Goal: Transaction & Acquisition: Purchase product/service

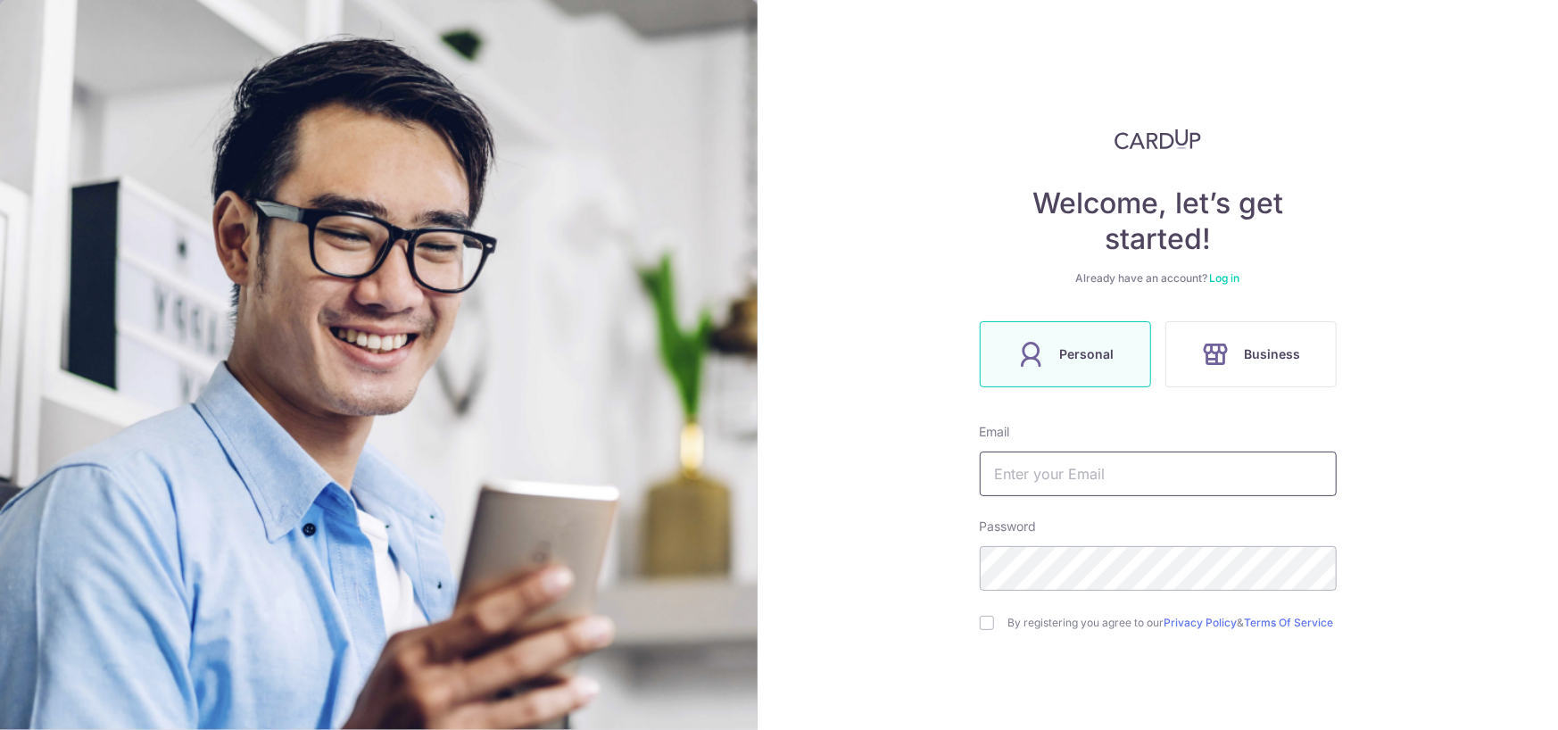
click at [1034, 470] on input "text" at bounding box center [1158, 473] width 357 height 45
type input "[EMAIL_ADDRESS][DOMAIN_NAME]"
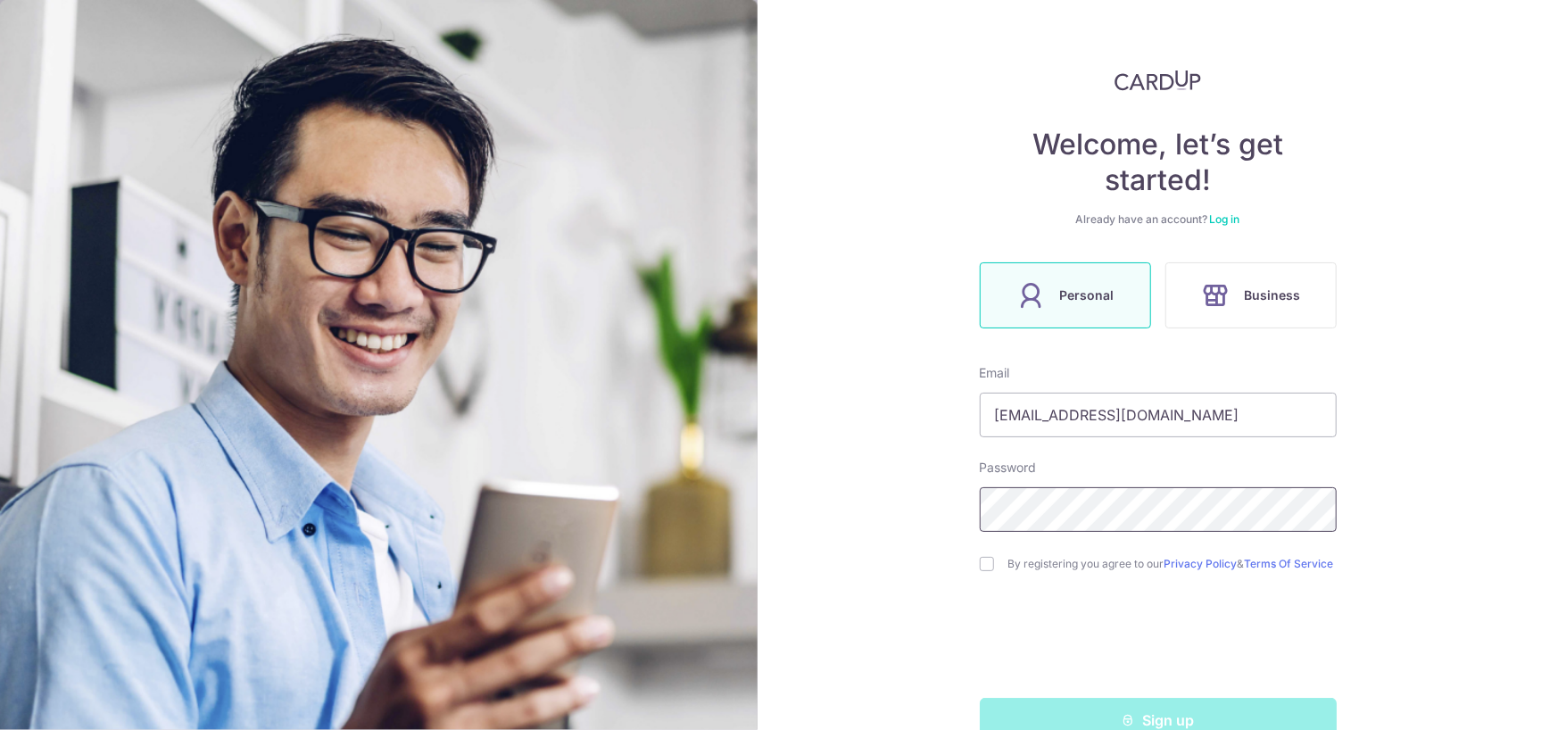
scroll to position [89, 0]
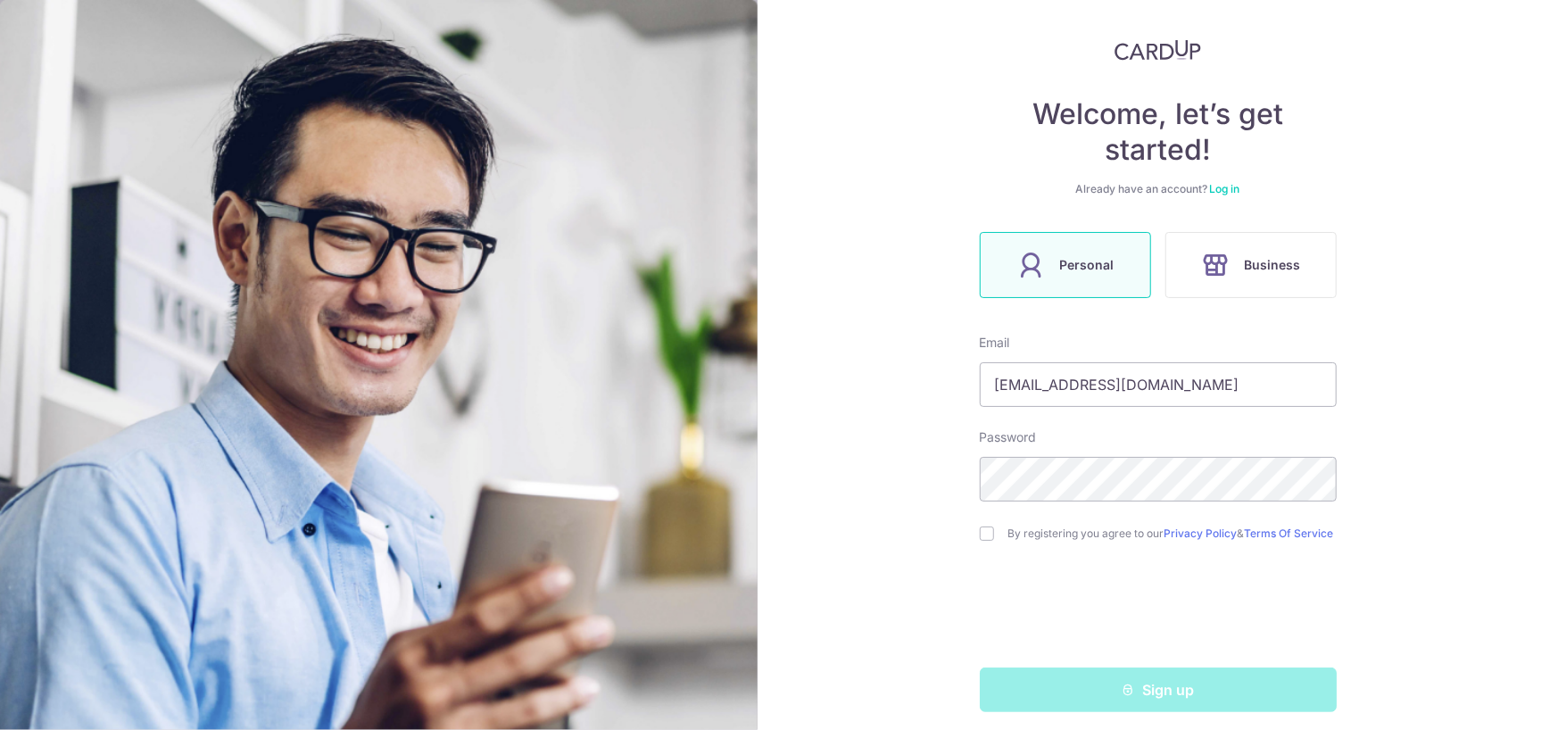
click at [981, 544] on div "By registering you agree to our Privacy Policy & Terms Of Service" at bounding box center [1158, 533] width 357 height 21
click at [981, 538] on input "checkbox" at bounding box center [987, 533] width 14 height 14
checkbox input "true"
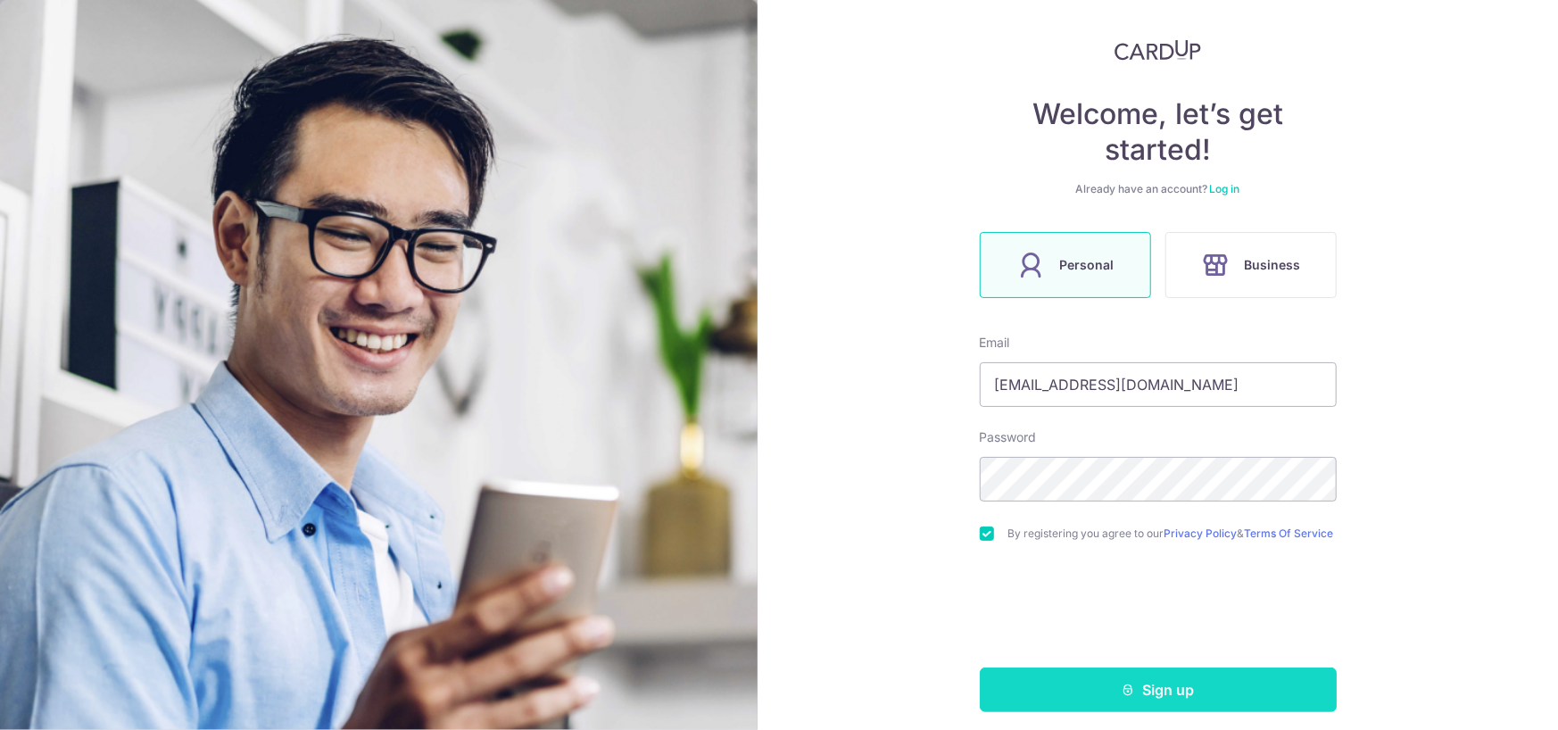
click at [1115, 695] on button "Sign up" at bounding box center [1158, 689] width 357 height 45
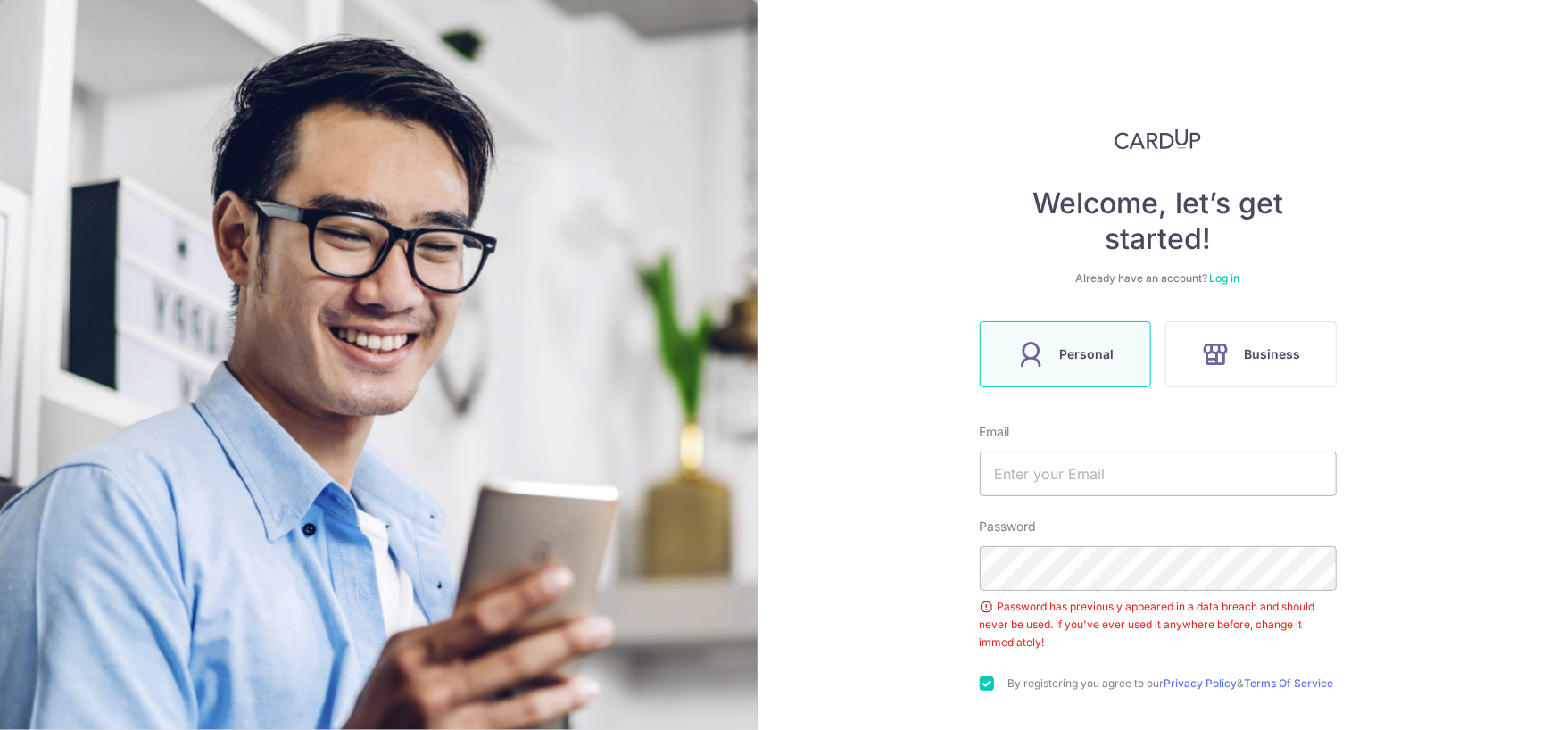
scroll to position [167, 0]
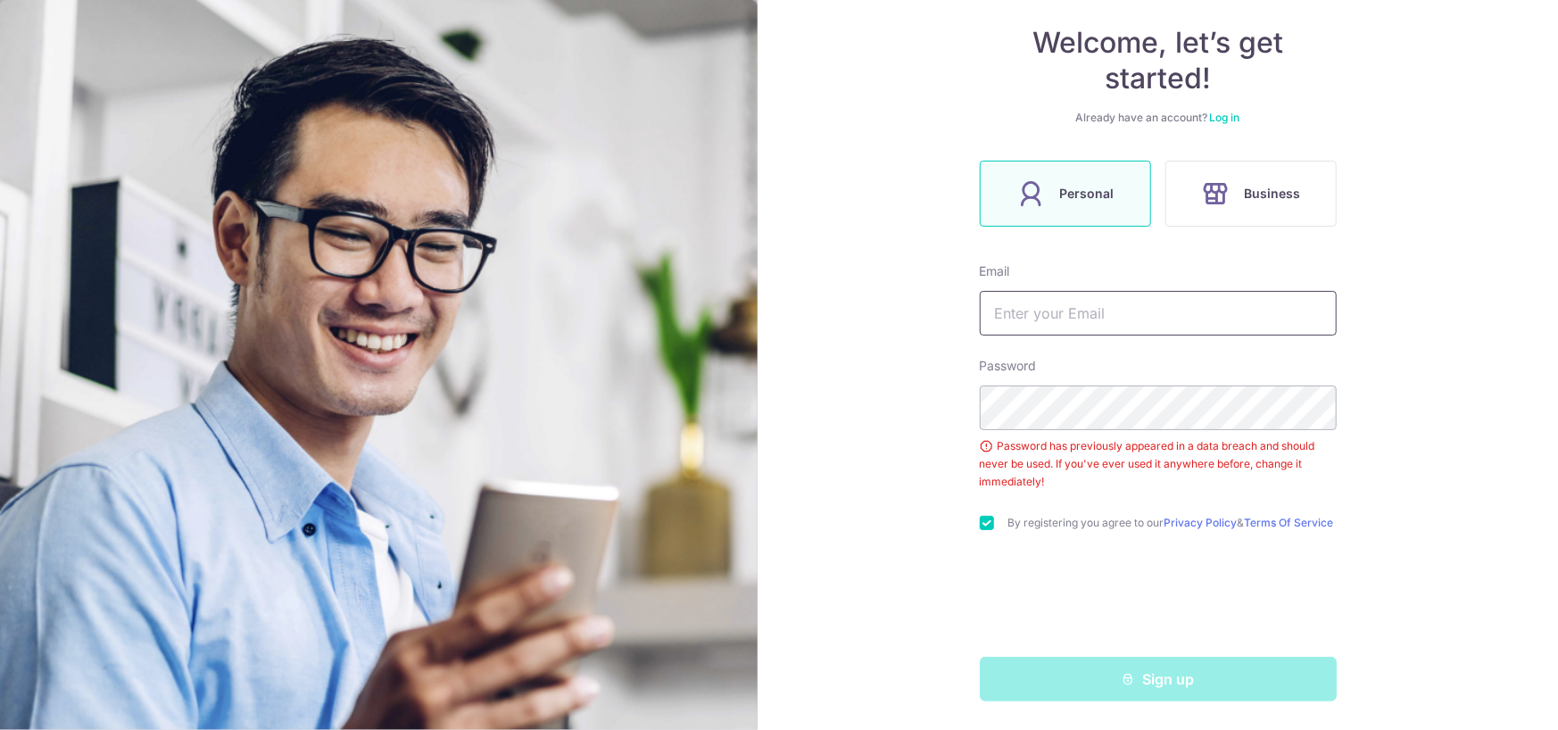
click at [1209, 317] on input "text" at bounding box center [1158, 313] width 357 height 45
type input "[EMAIL_ADDRESS][DOMAIN_NAME]"
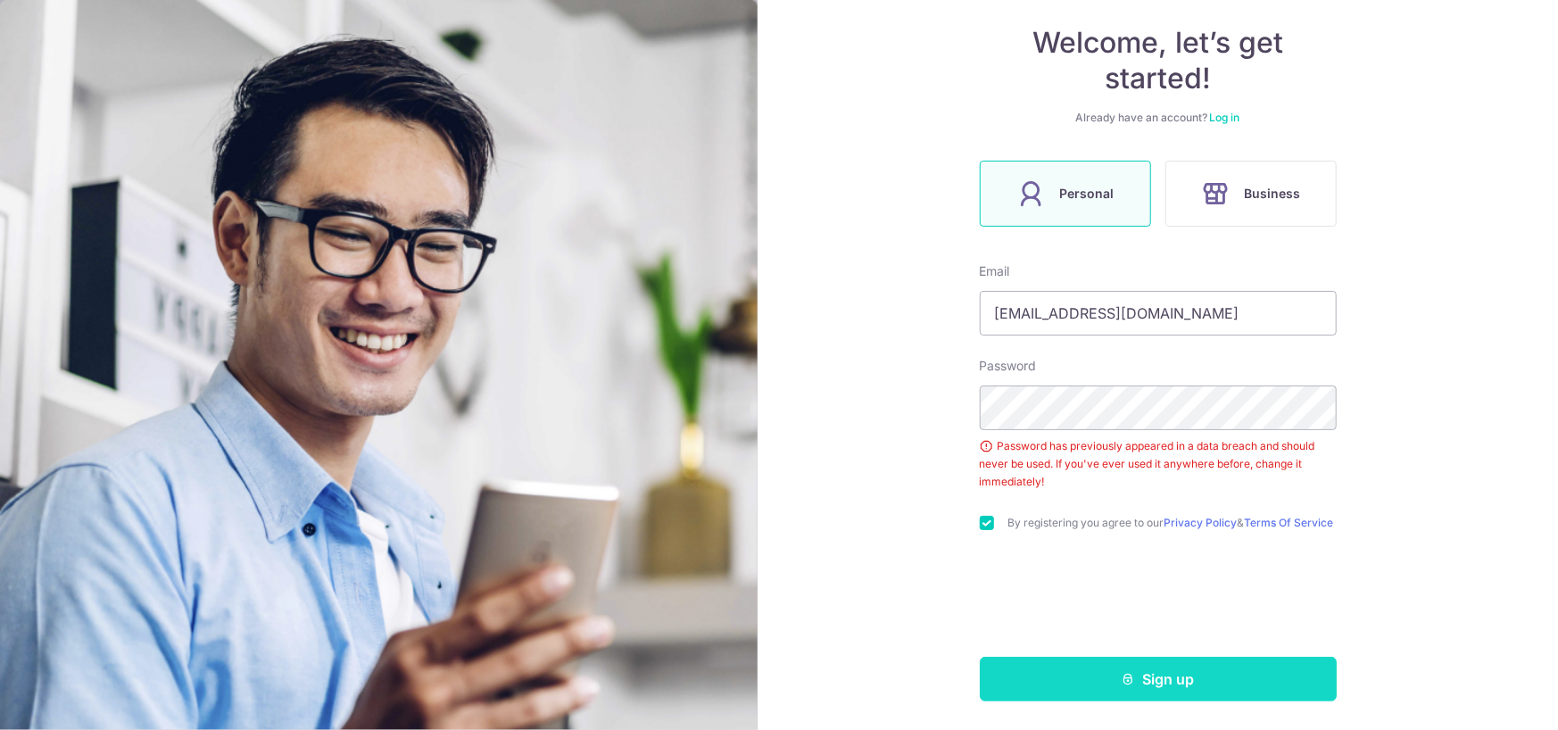
click at [1152, 683] on button "Sign up" at bounding box center [1158, 679] width 357 height 45
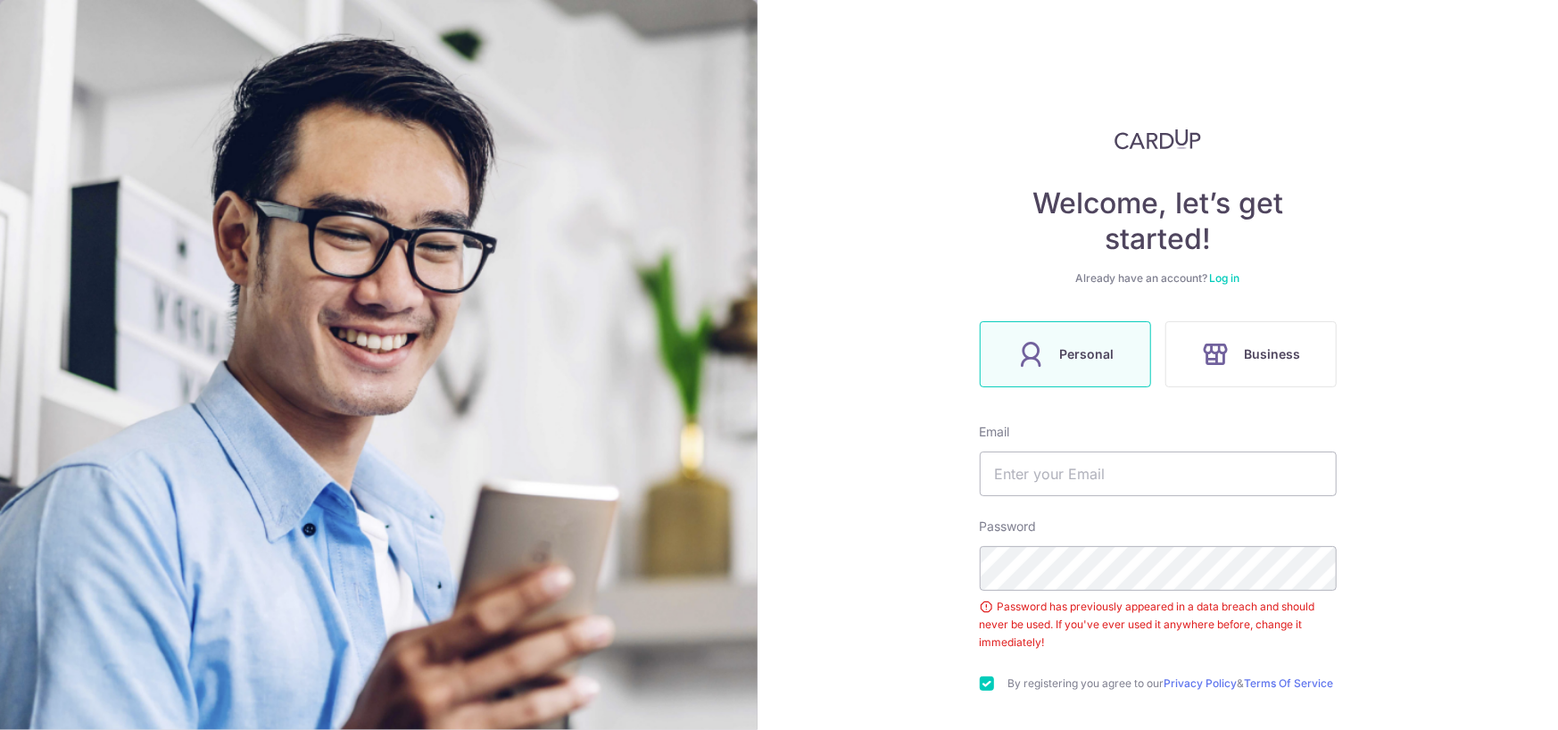
scroll to position [97, 0]
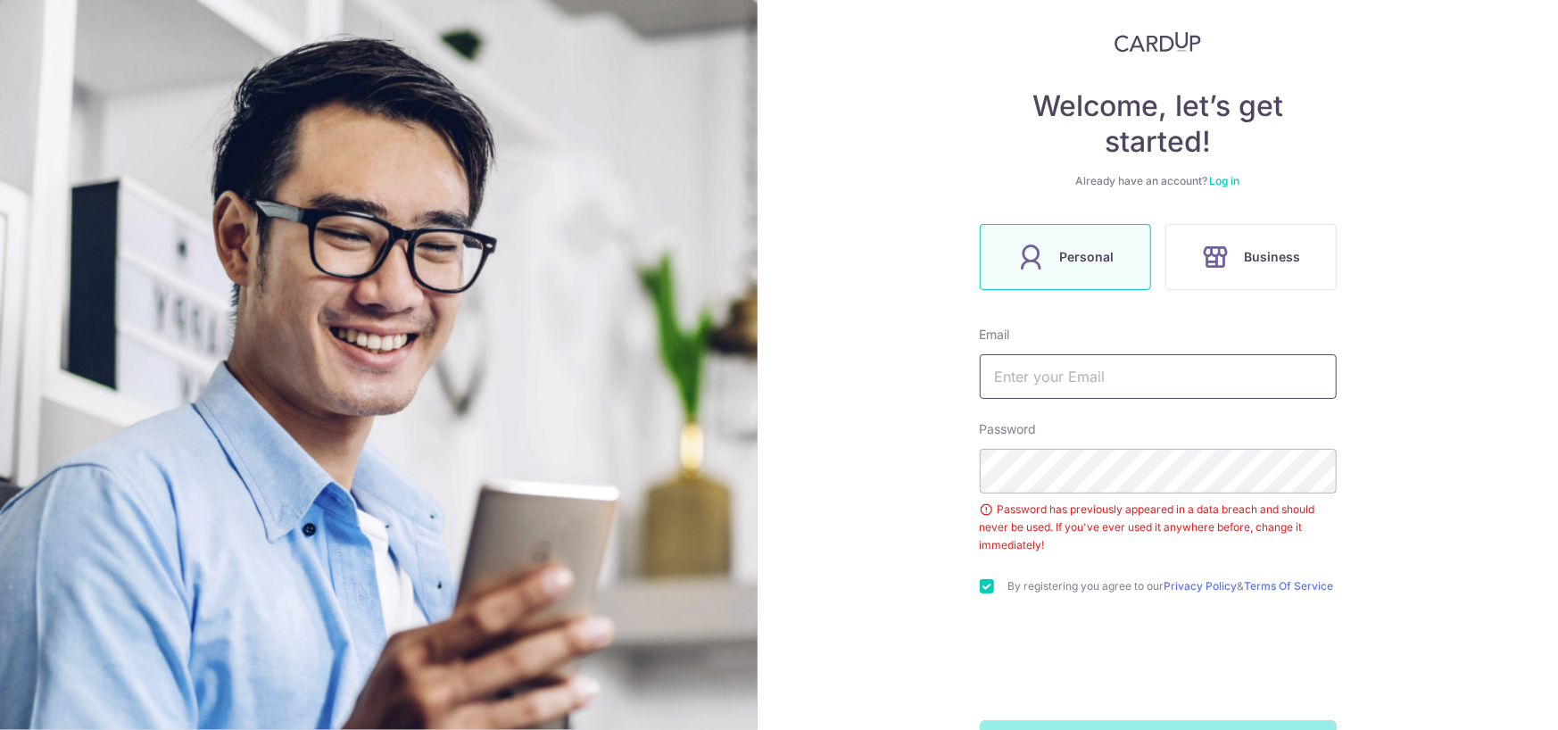
click at [1190, 384] on input "text" at bounding box center [1158, 376] width 357 height 45
type input "[EMAIL_ADDRESS][DOMAIN_NAME]"
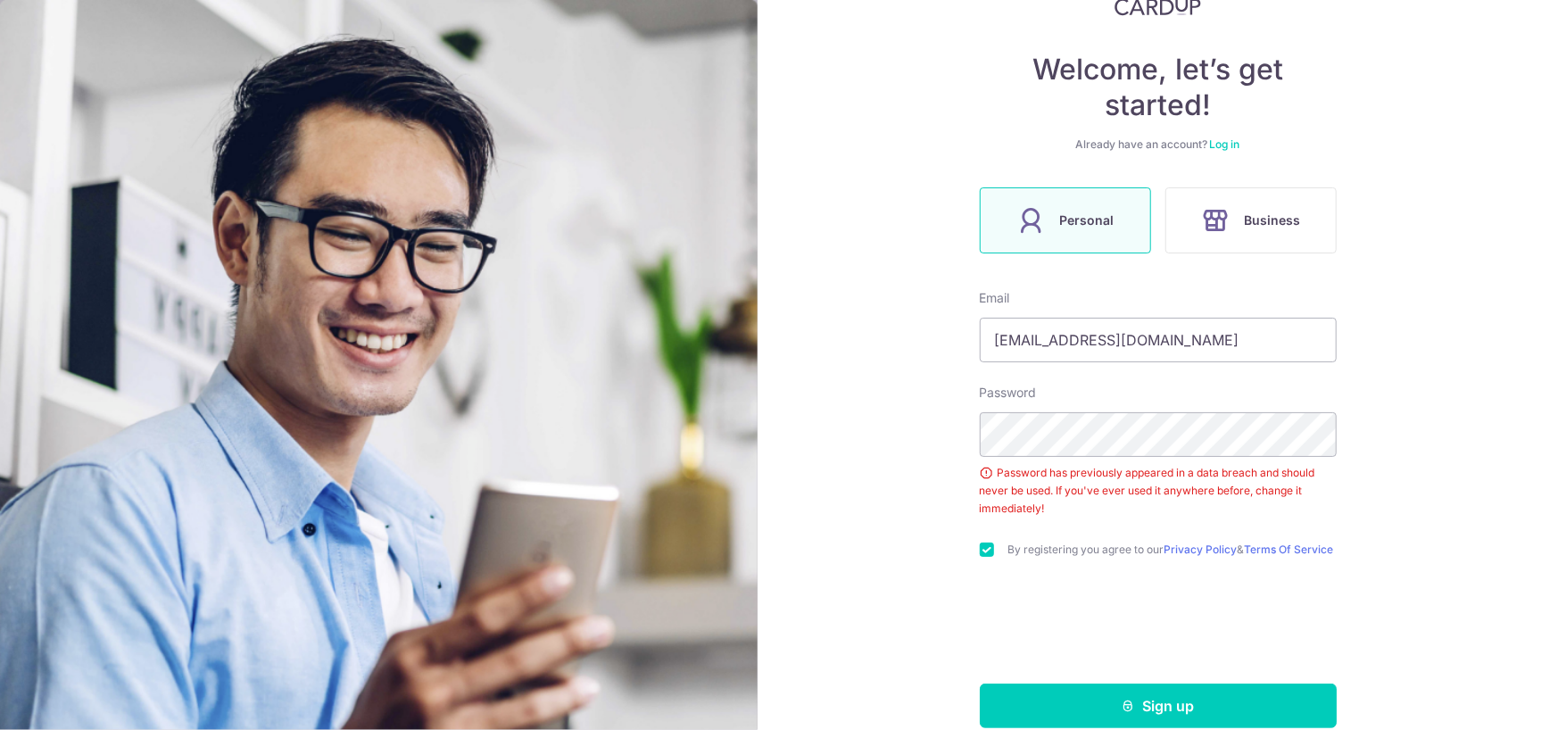
scroll to position [167, 0]
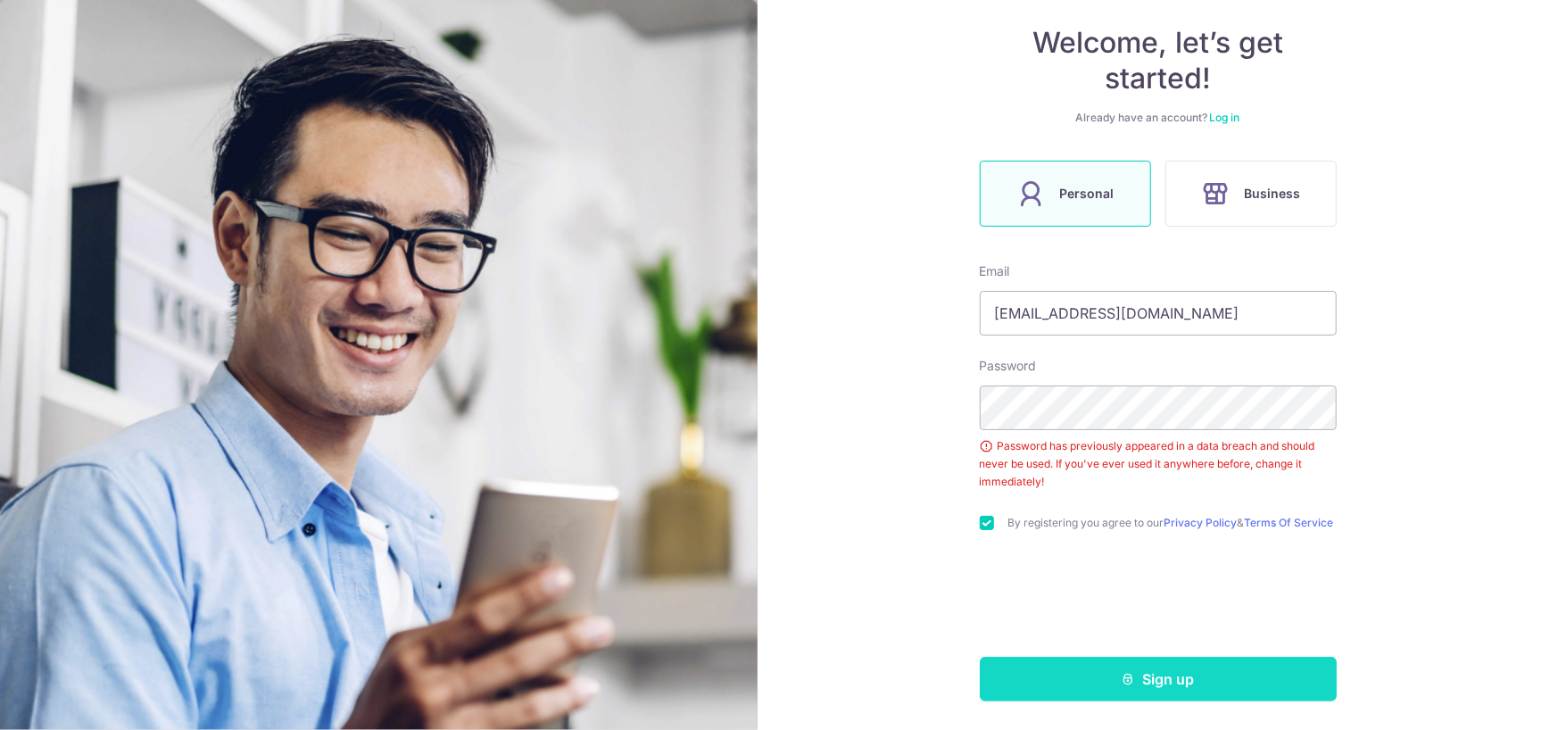
click at [1182, 682] on button "Sign up" at bounding box center [1158, 679] width 357 height 45
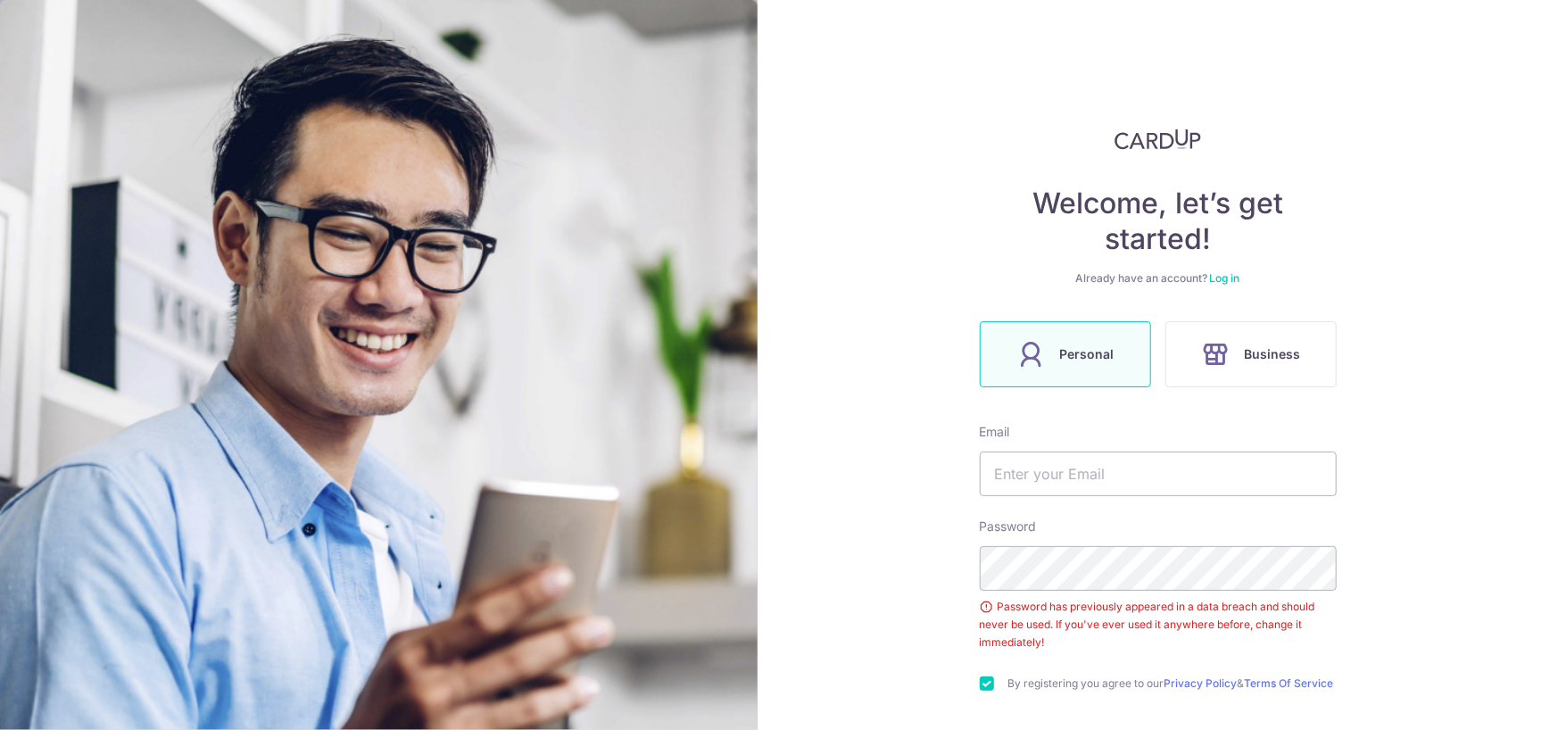
scroll to position [167, 0]
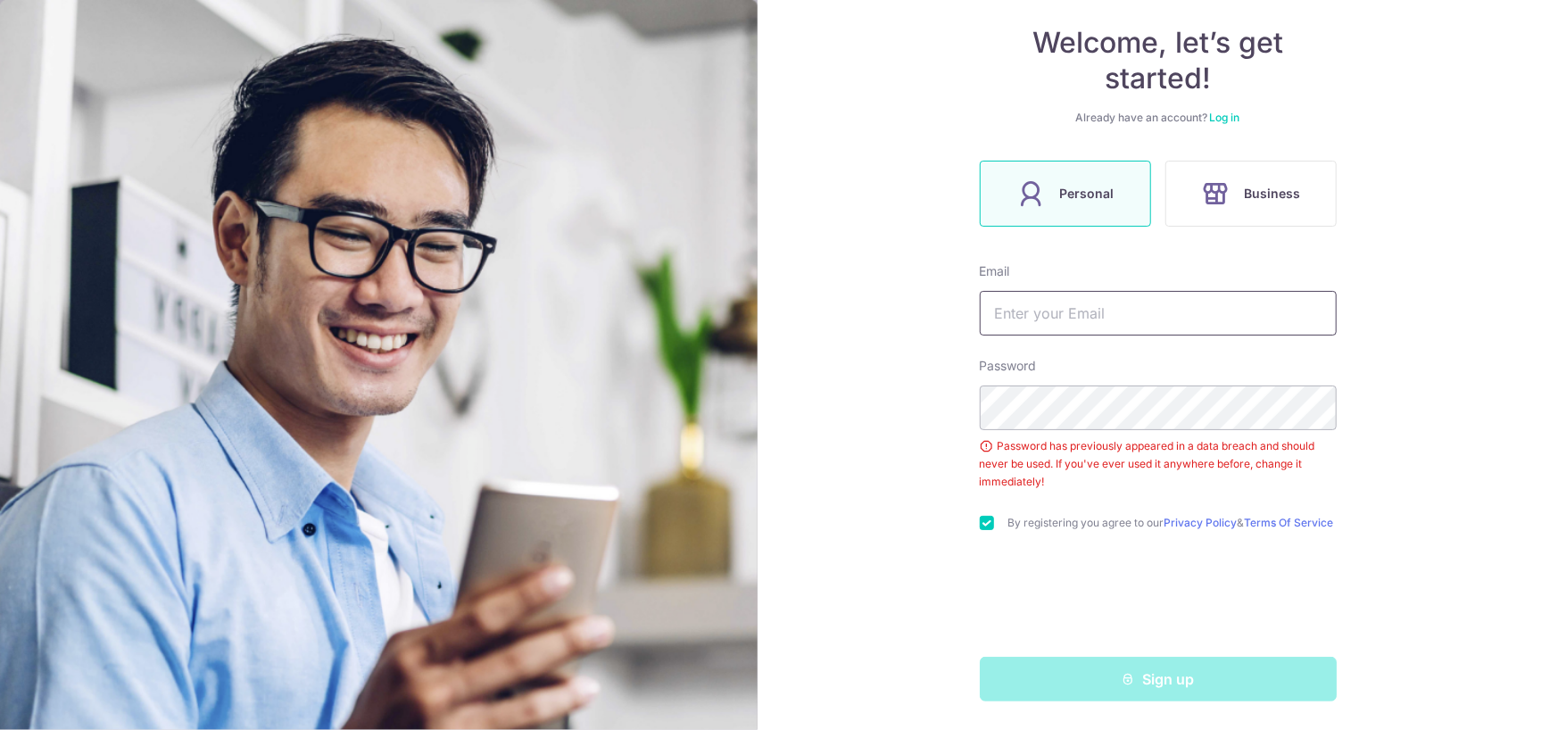
click at [1196, 307] on input "text" at bounding box center [1158, 313] width 357 height 45
type input "[EMAIL_ADDRESS][DOMAIN_NAME]"
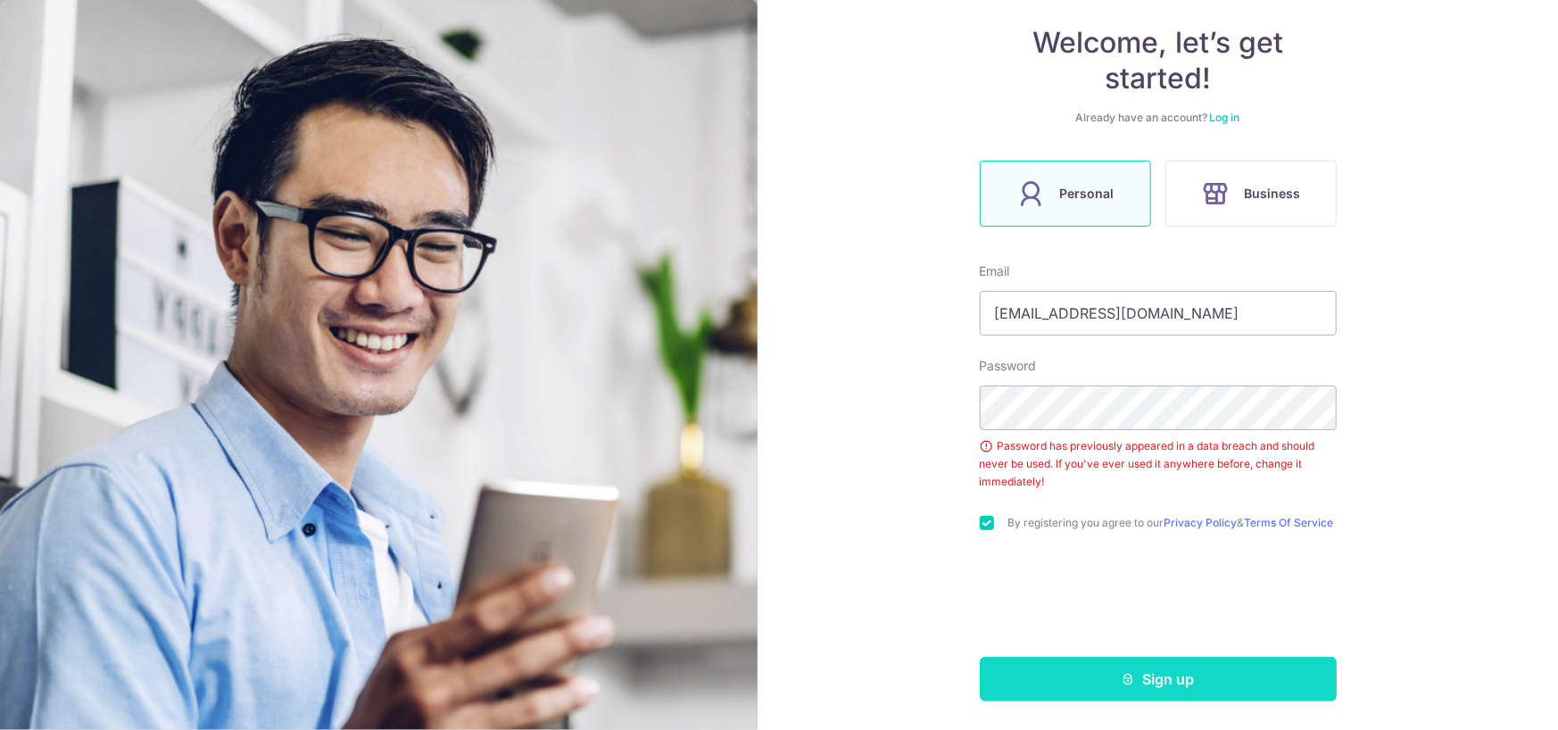
click at [1165, 695] on button "Sign up" at bounding box center [1158, 679] width 357 height 45
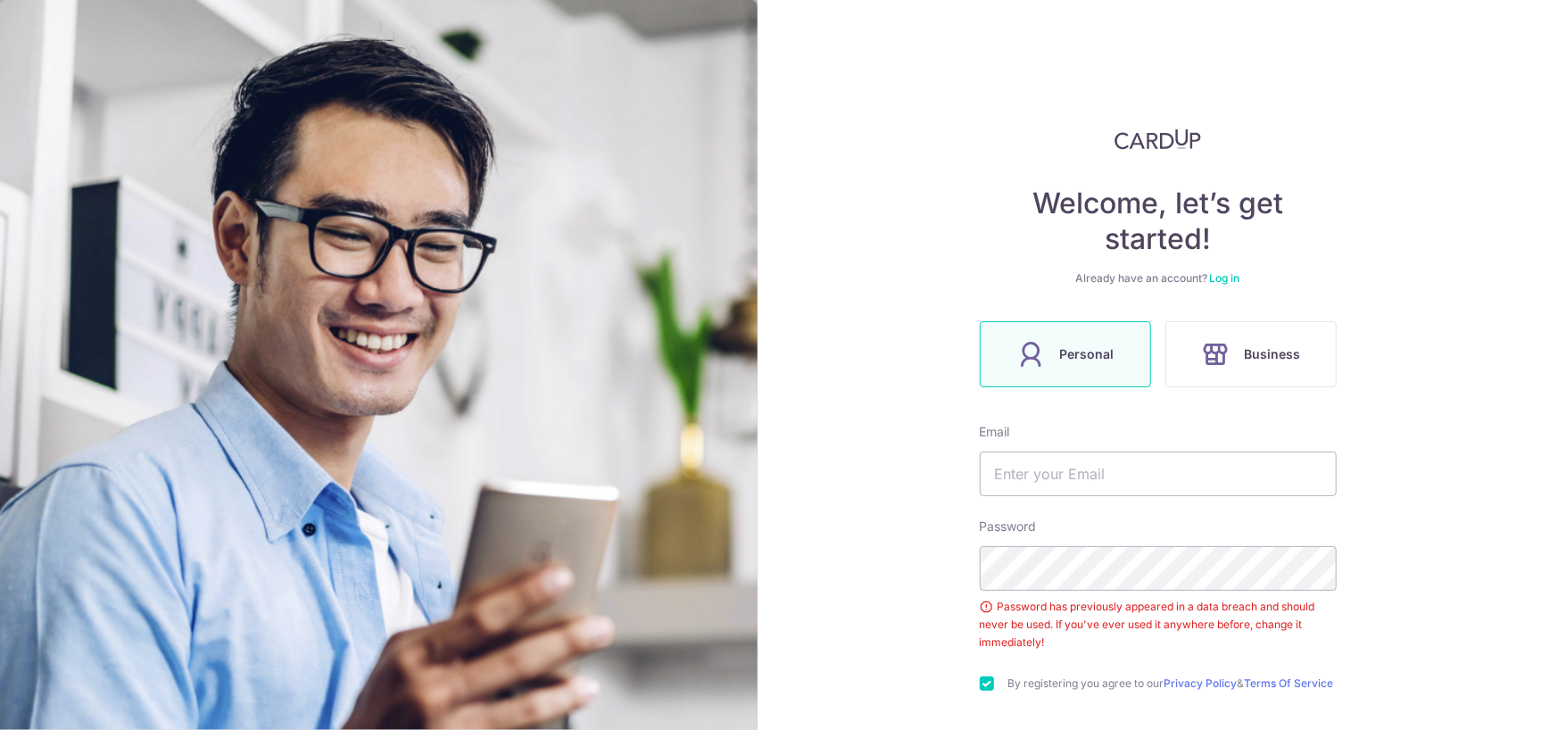
scroll to position [167, 0]
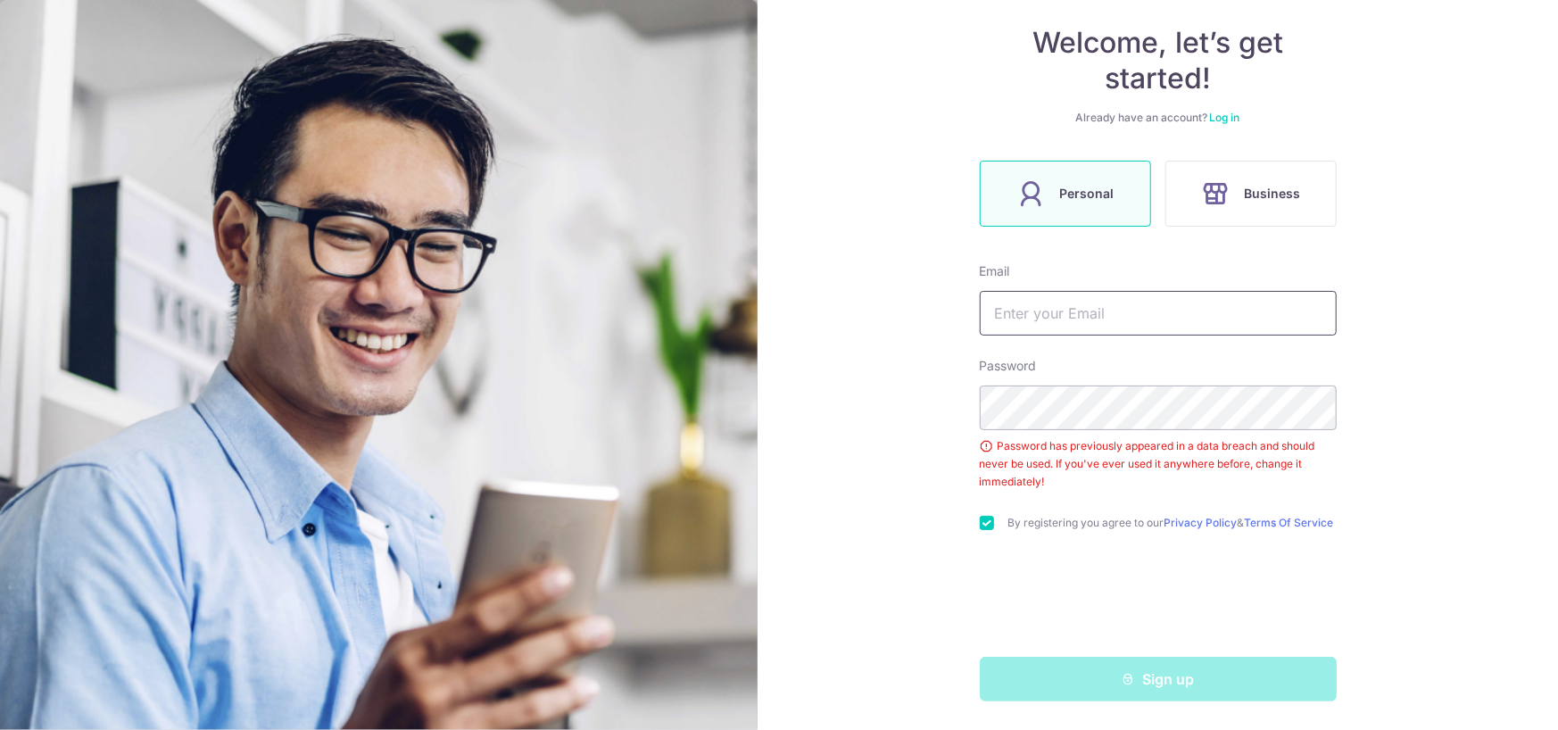
click at [1251, 300] on input "text" at bounding box center [1158, 313] width 357 height 45
type input "[EMAIL_ADDRESS][DOMAIN_NAME]"
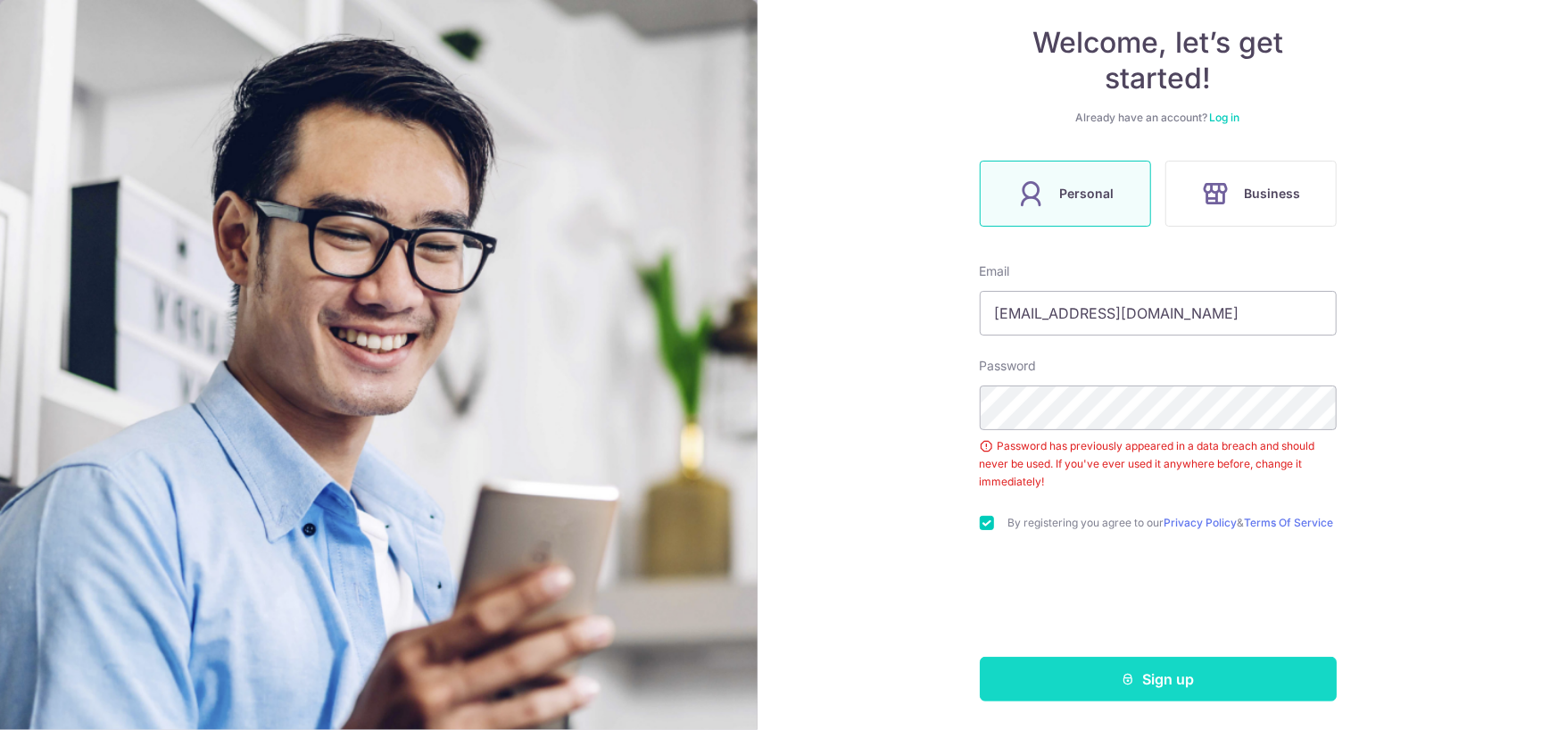
click at [1121, 684] on icon "submit" at bounding box center [1128, 679] width 14 height 14
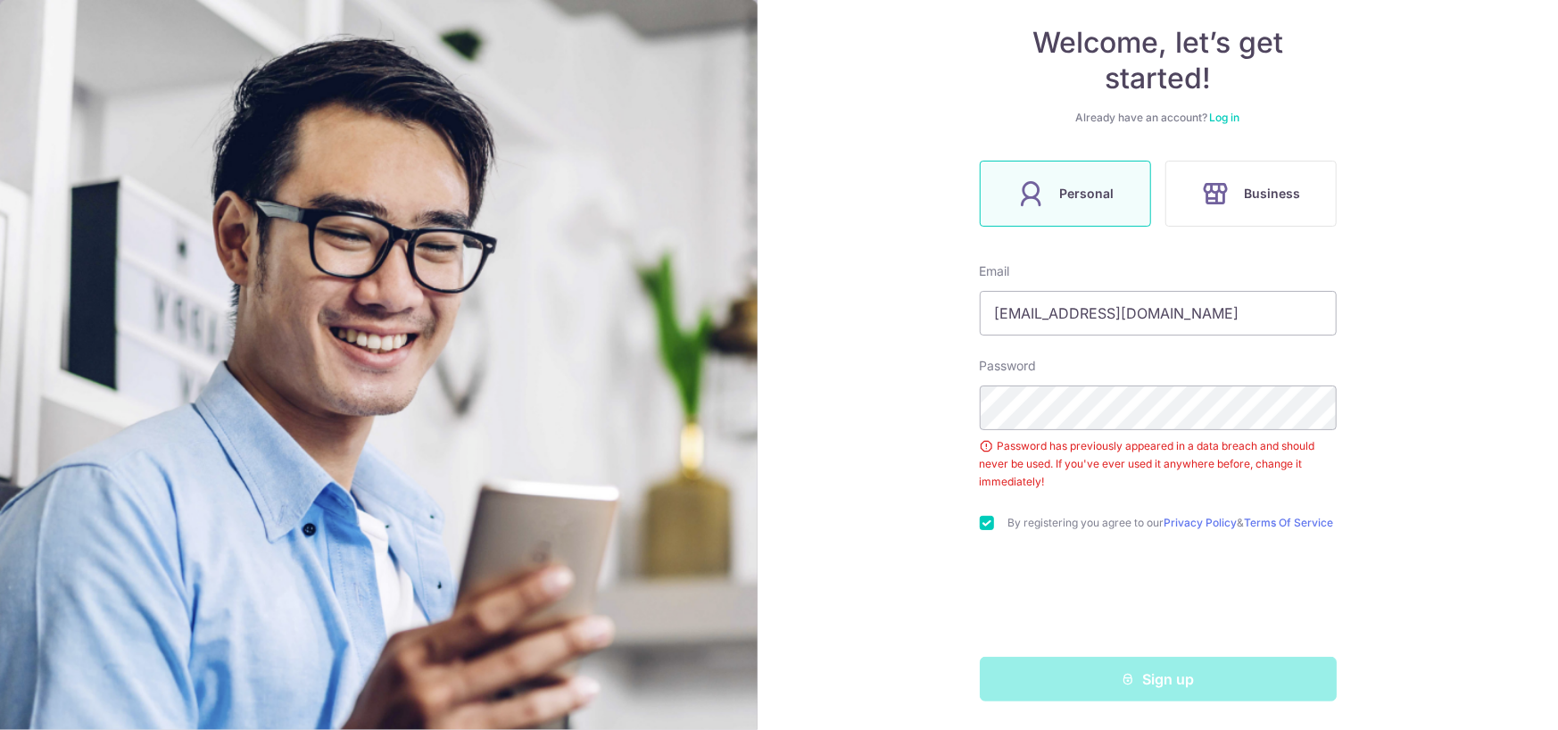
click at [1117, 684] on div "Sign up" at bounding box center [1158, 679] width 378 height 45
click at [1151, 666] on div "Sign up" at bounding box center [1158, 679] width 378 height 45
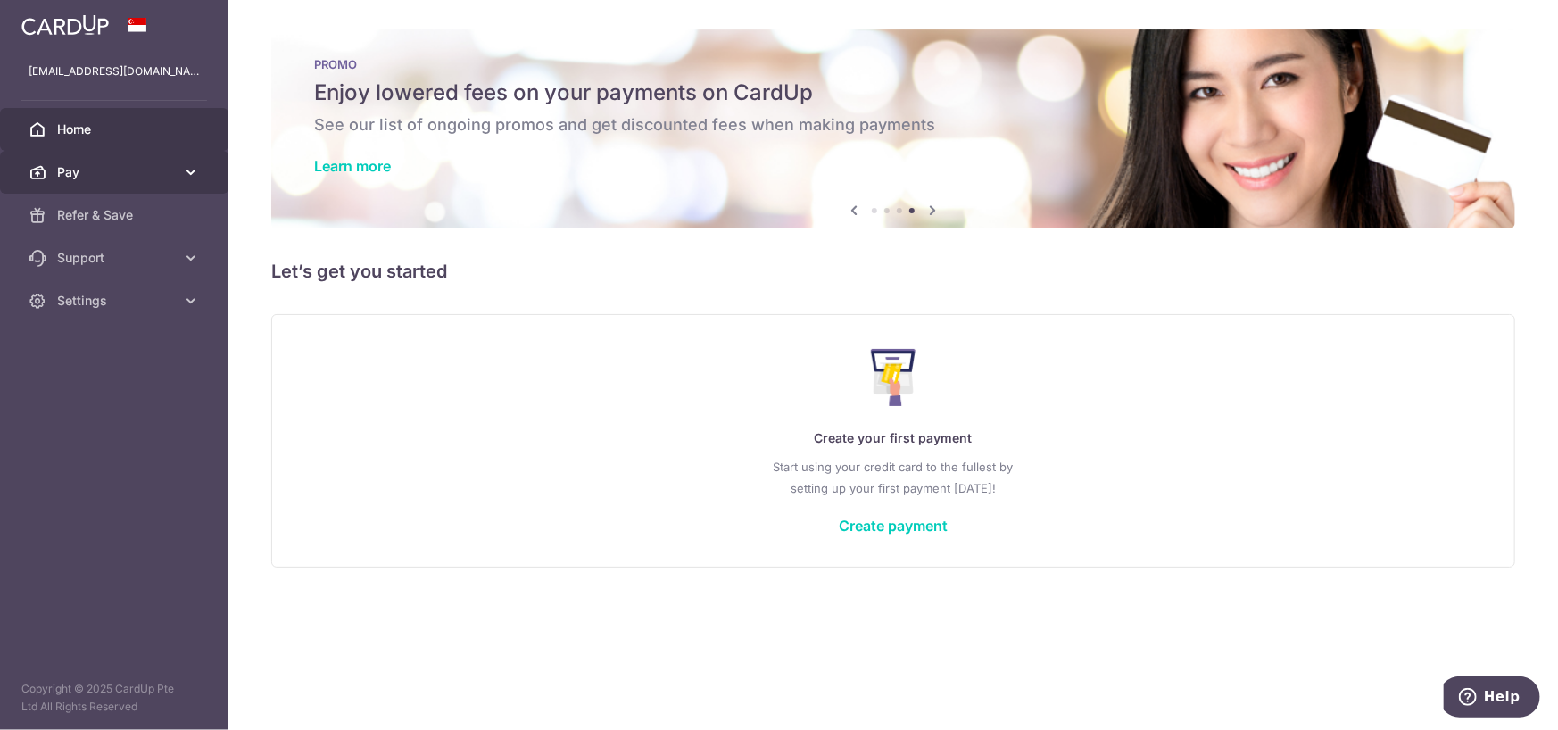
click at [182, 163] on icon at bounding box center [191, 172] width 18 height 18
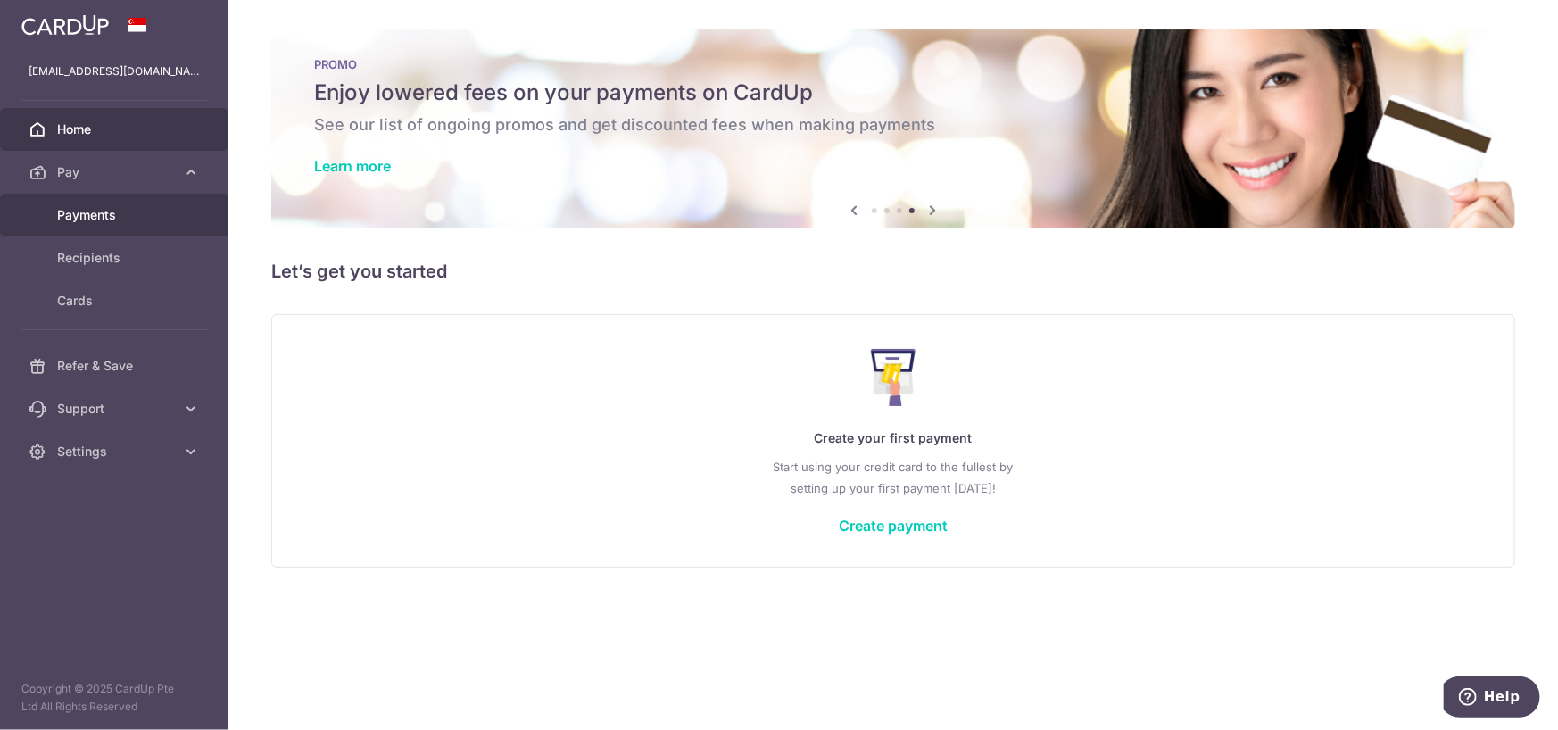
click at [112, 219] on span "Payments" at bounding box center [116, 215] width 118 height 18
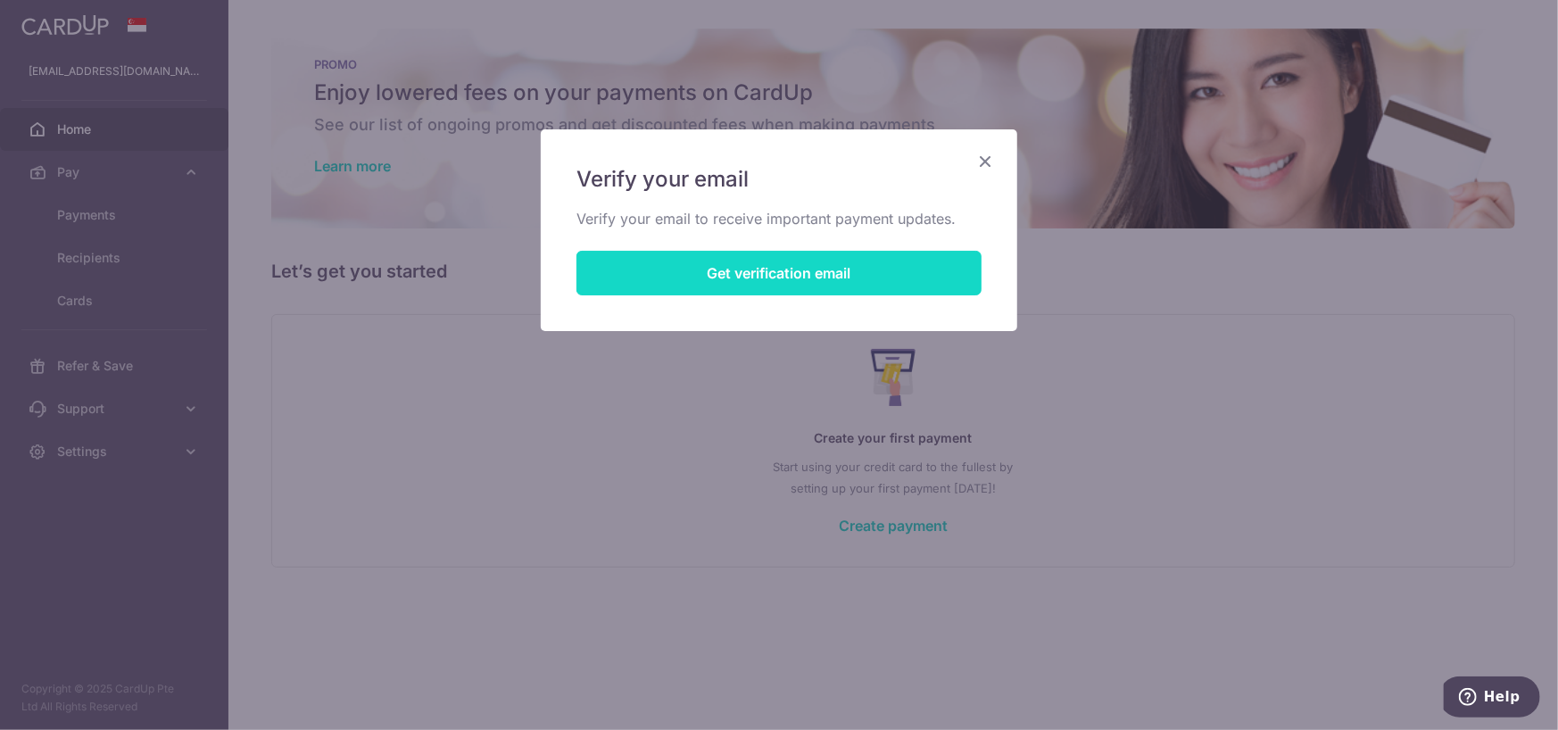
click at [891, 266] on button "Get verification email" at bounding box center [778, 273] width 405 height 45
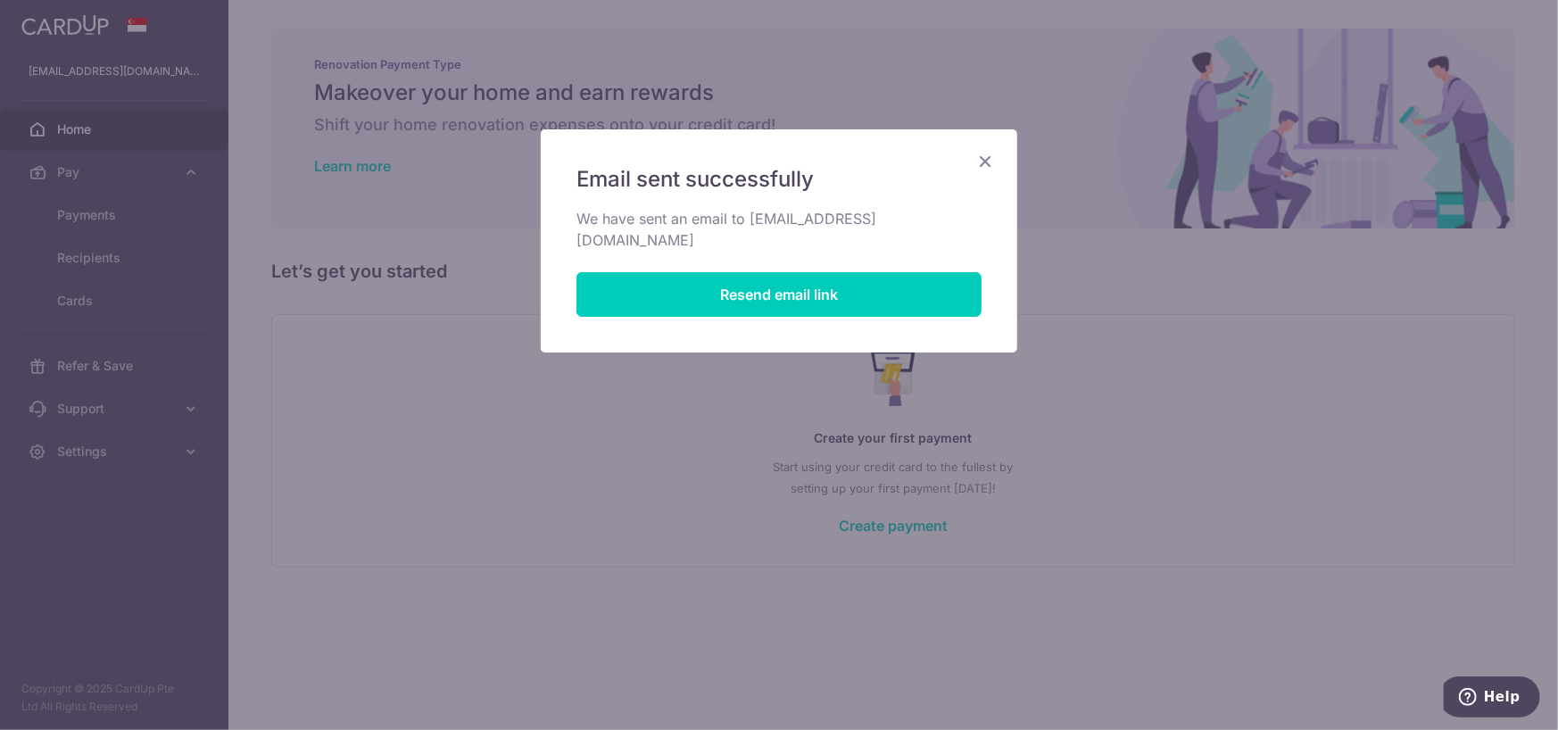
click at [985, 169] on icon "Close" at bounding box center [984, 161] width 21 height 22
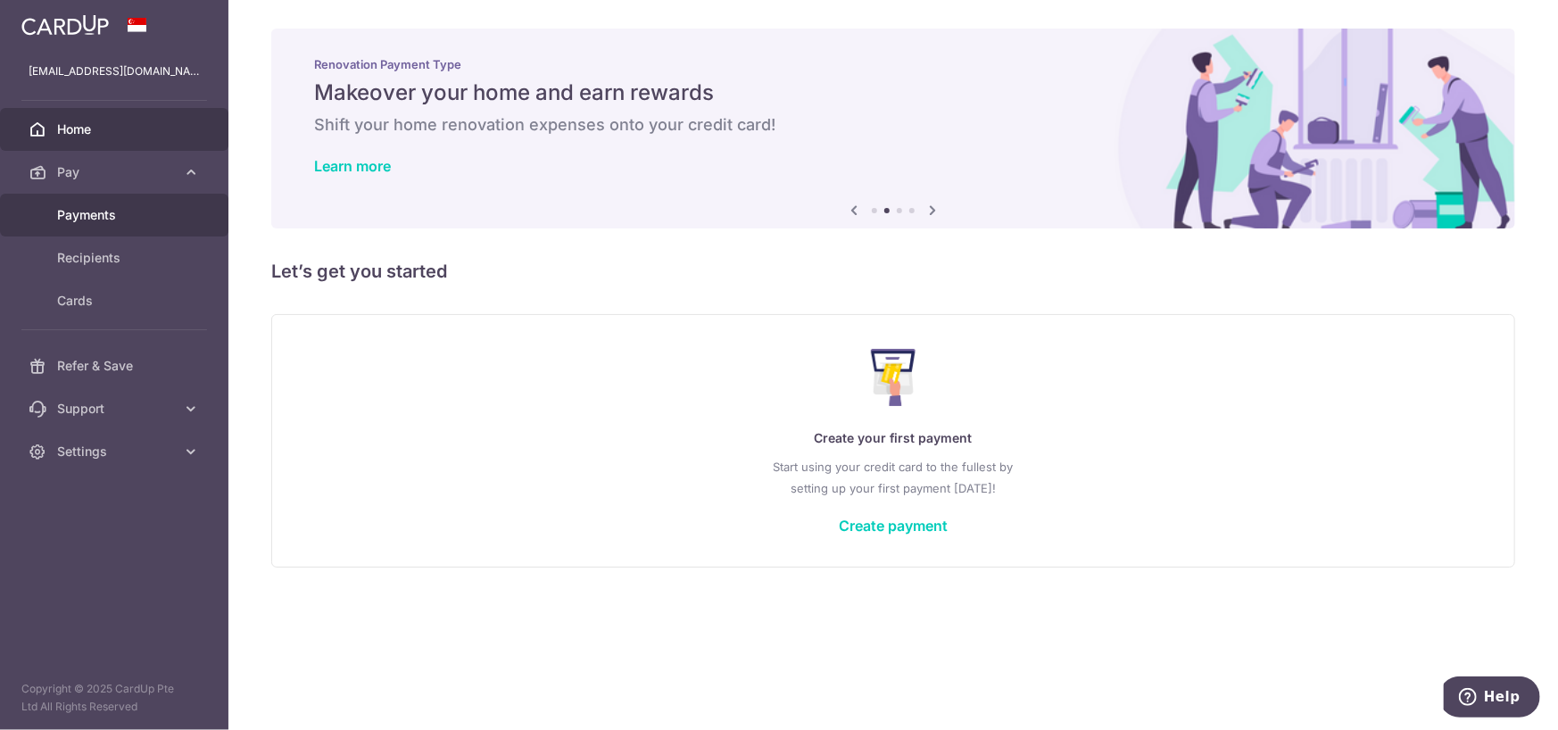
click at [120, 208] on span "Payments" at bounding box center [116, 215] width 118 height 18
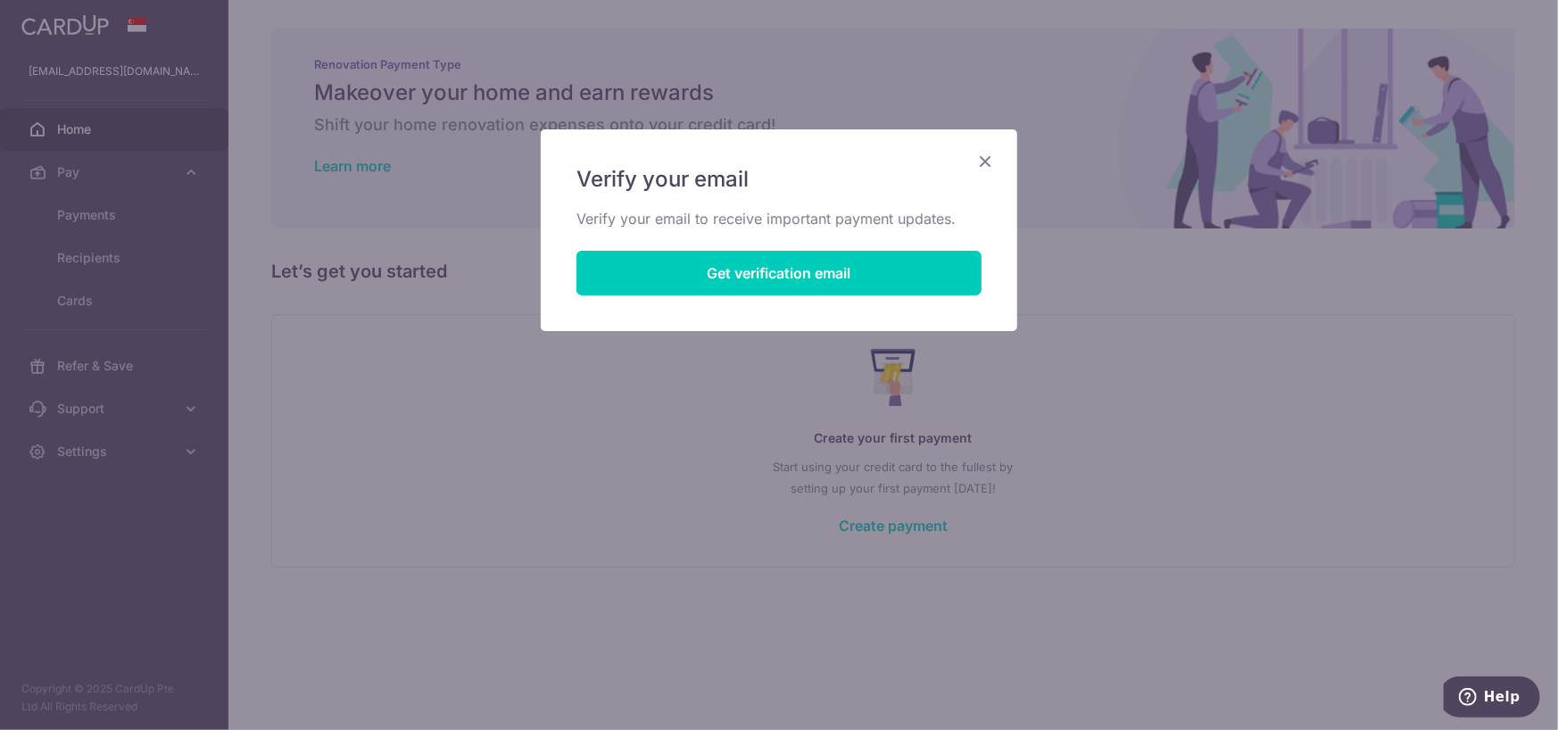
click at [972, 169] on h5 "Verify your email" at bounding box center [778, 179] width 405 height 29
click at [978, 154] on icon "Close" at bounding box center [984, 161] width 21 height 22
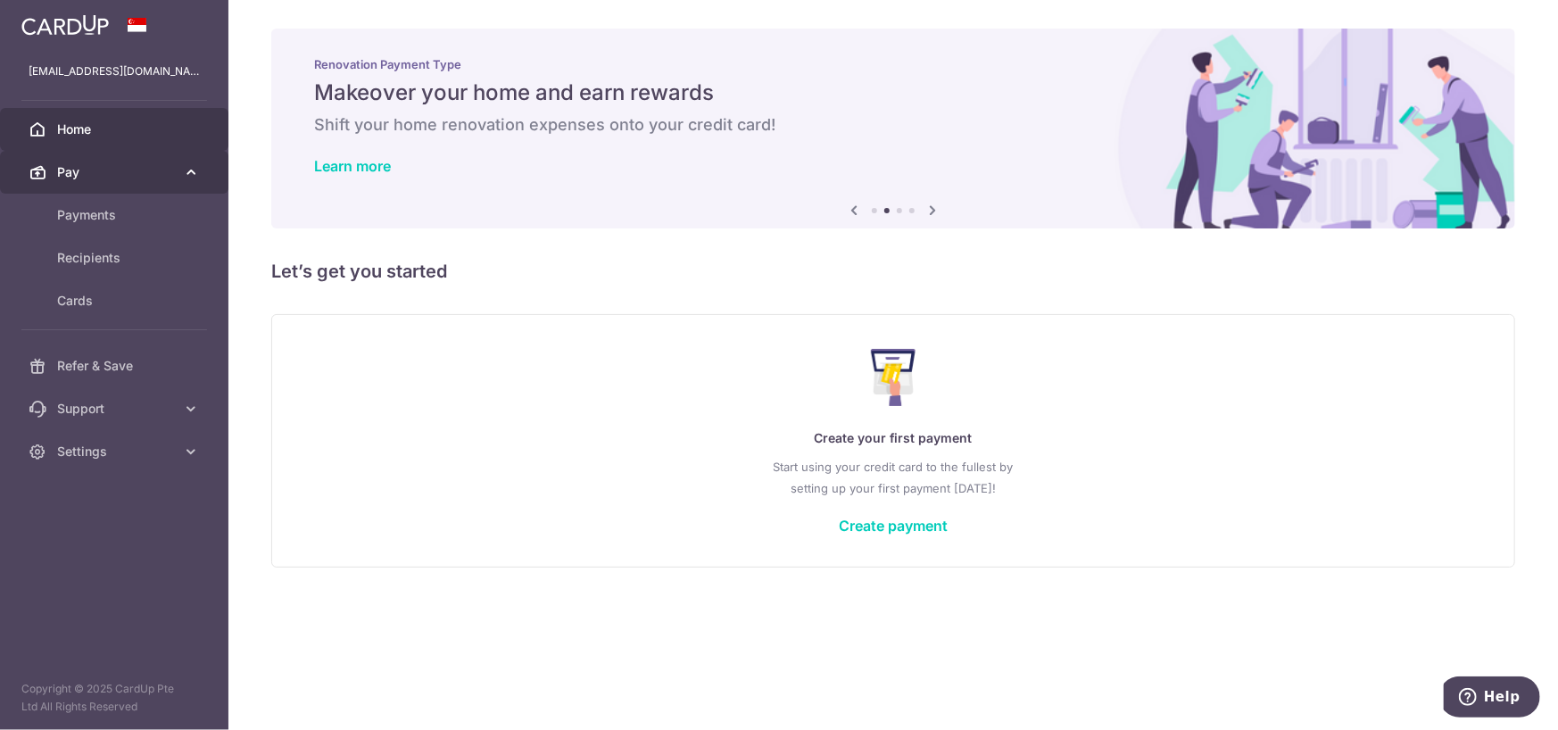
click at [148, 153] on link "Pay" at bounding box center [114, 172] width 228 height 43
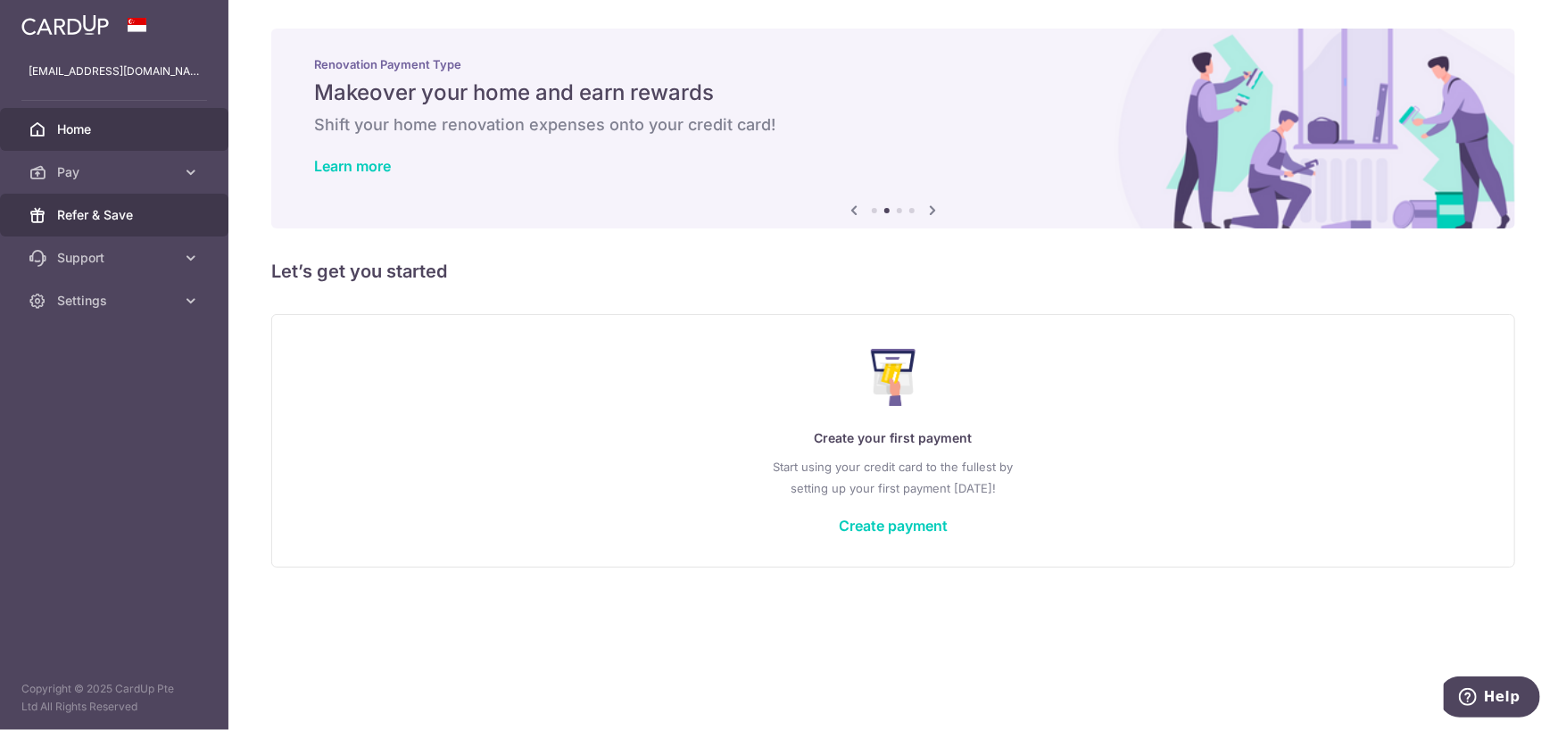
click at [112, 216] on span "Refer & Save" at bounding box center [116, 215] width 118 height 18
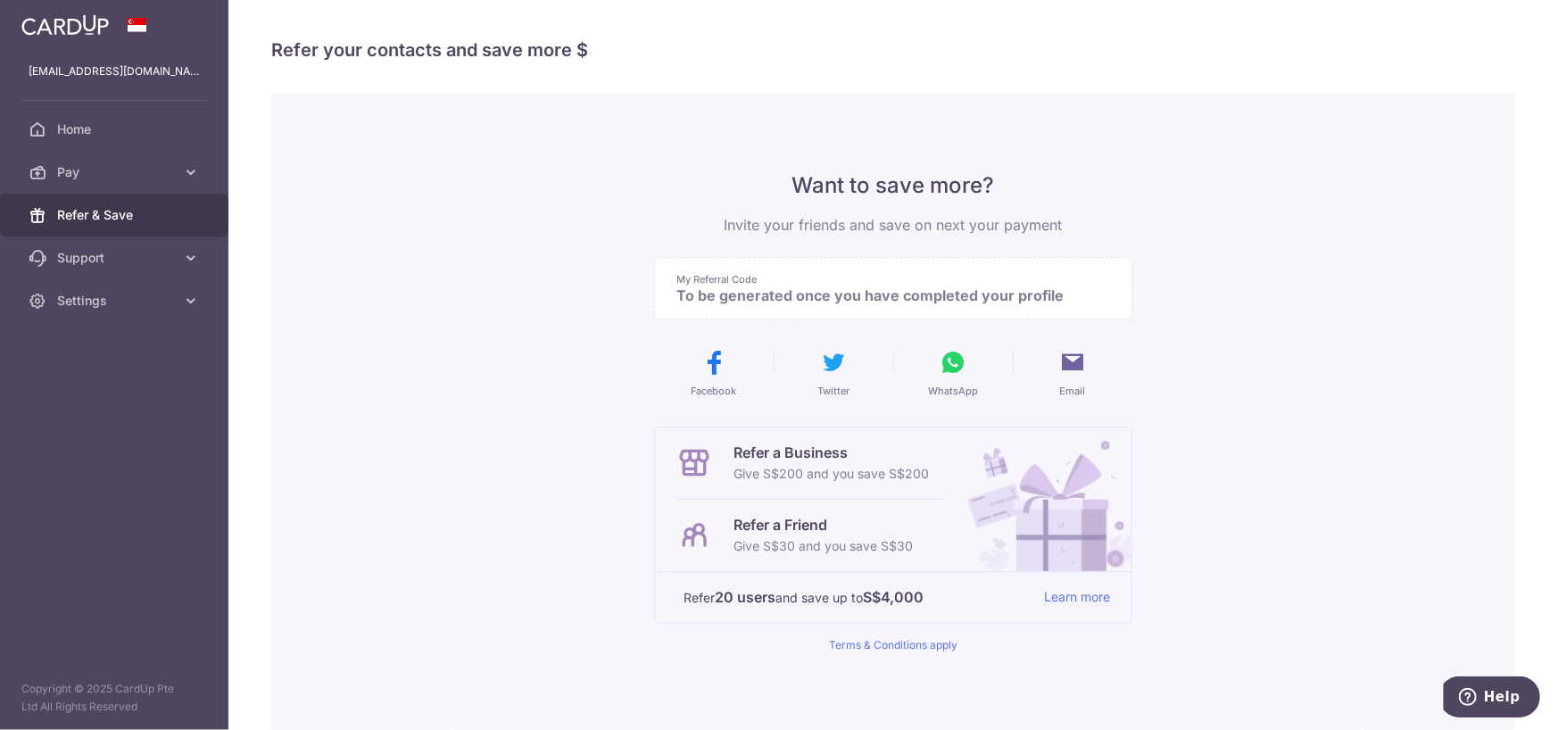
click at [112, 279] on link "Settings" at bounding box center [114, 300] width 228 height 43
click at [99, 343] on span "Account" at bounding box center [116, 344] width 118 height 18
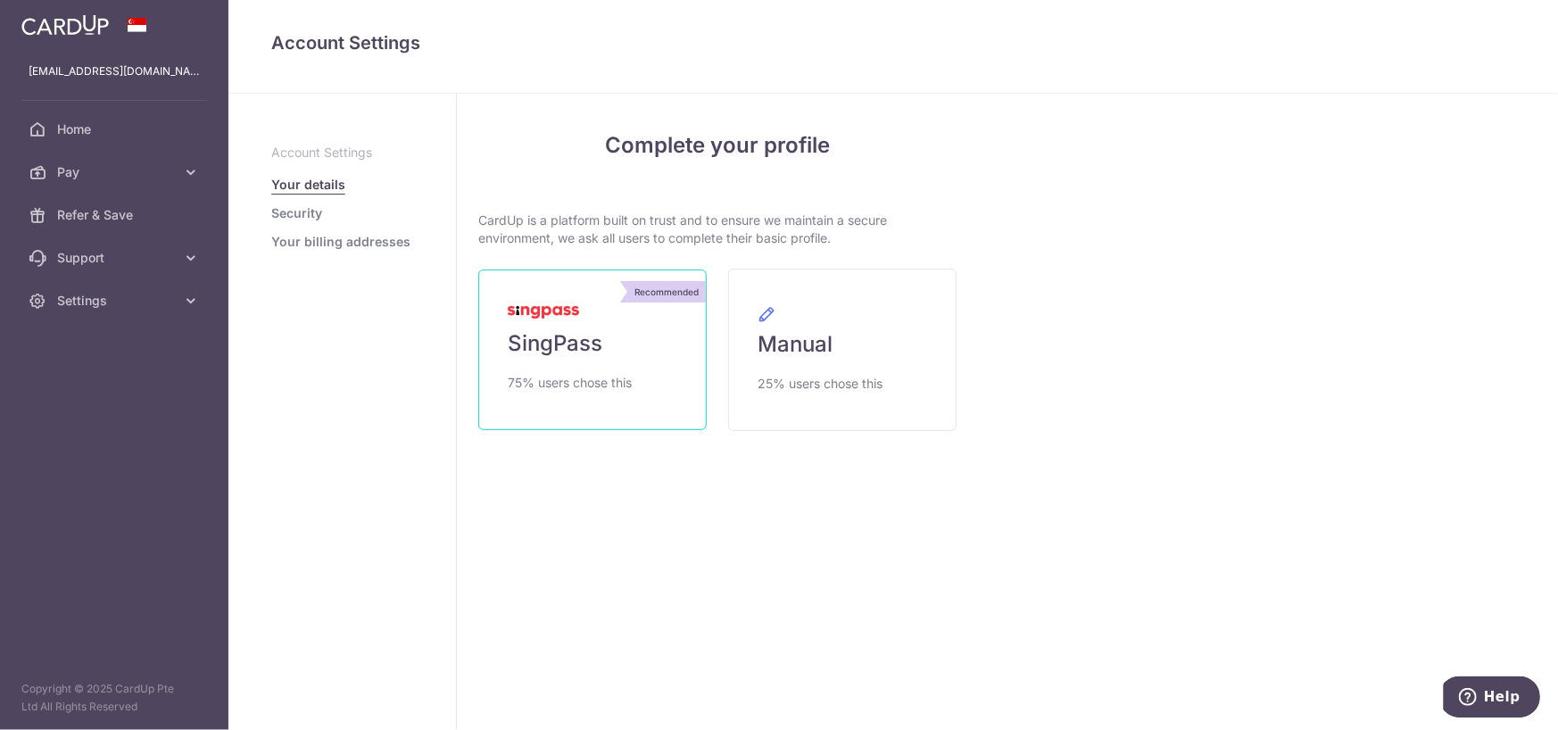
click at [573, 407] on link "Recommended SingPass 75% users chose this" at bounding box center [592, 349] width 228 height 161
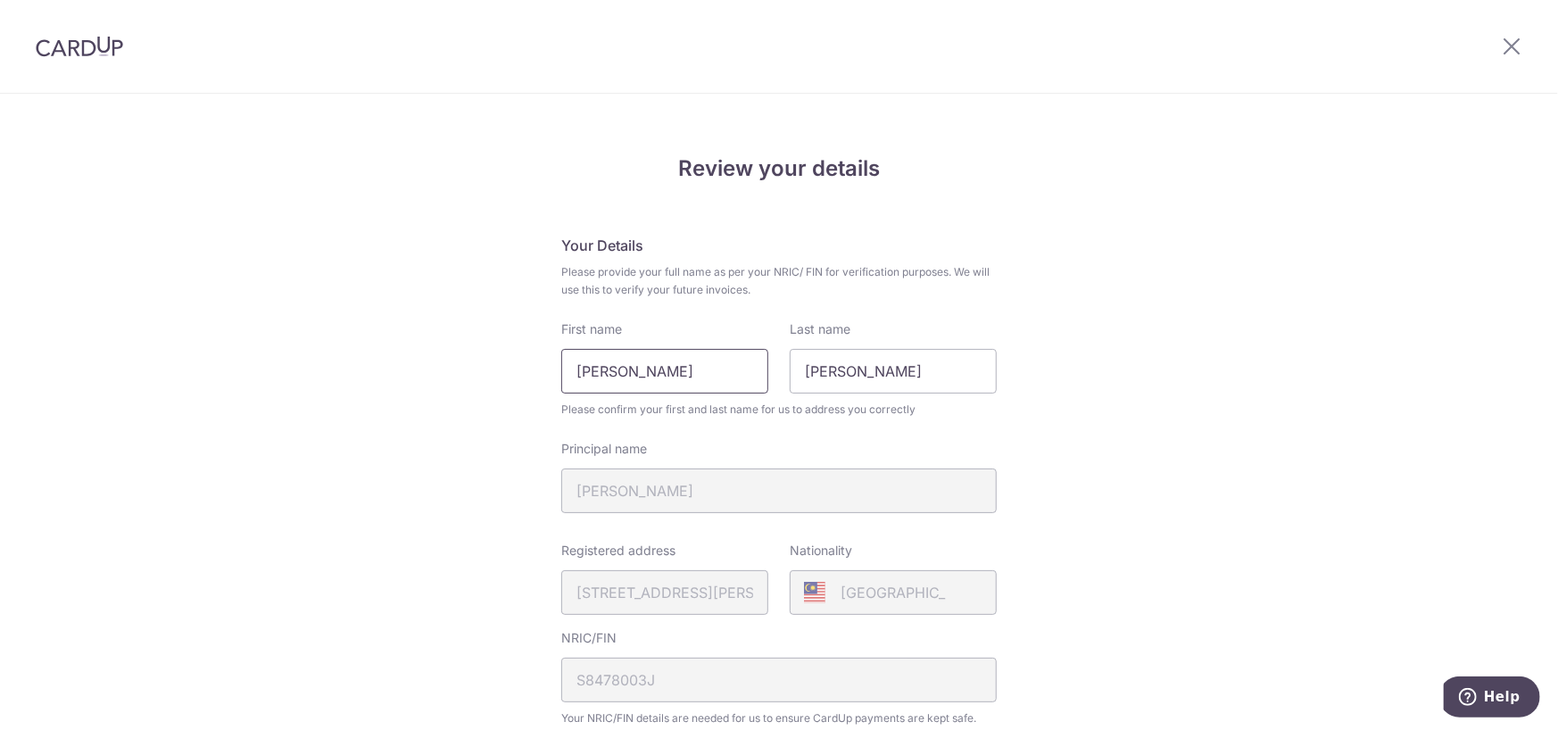
drag, startPoint x: 585, startPoint y: 375, endPoint x: 362, endPoint y: 395, distance: 224.0
click at [375, 393] on div "Review your details Your Details Please provide your full name as per your NRIC…" at bounding box center [779, 708] width 1558 height 1227
type input "[PERSON_NAME]"
click at [1247, 532] on div "Review your details Your Details Please provide your full name as per your NRIC…" at bounding box center [779, 708] width 1558 height 1227
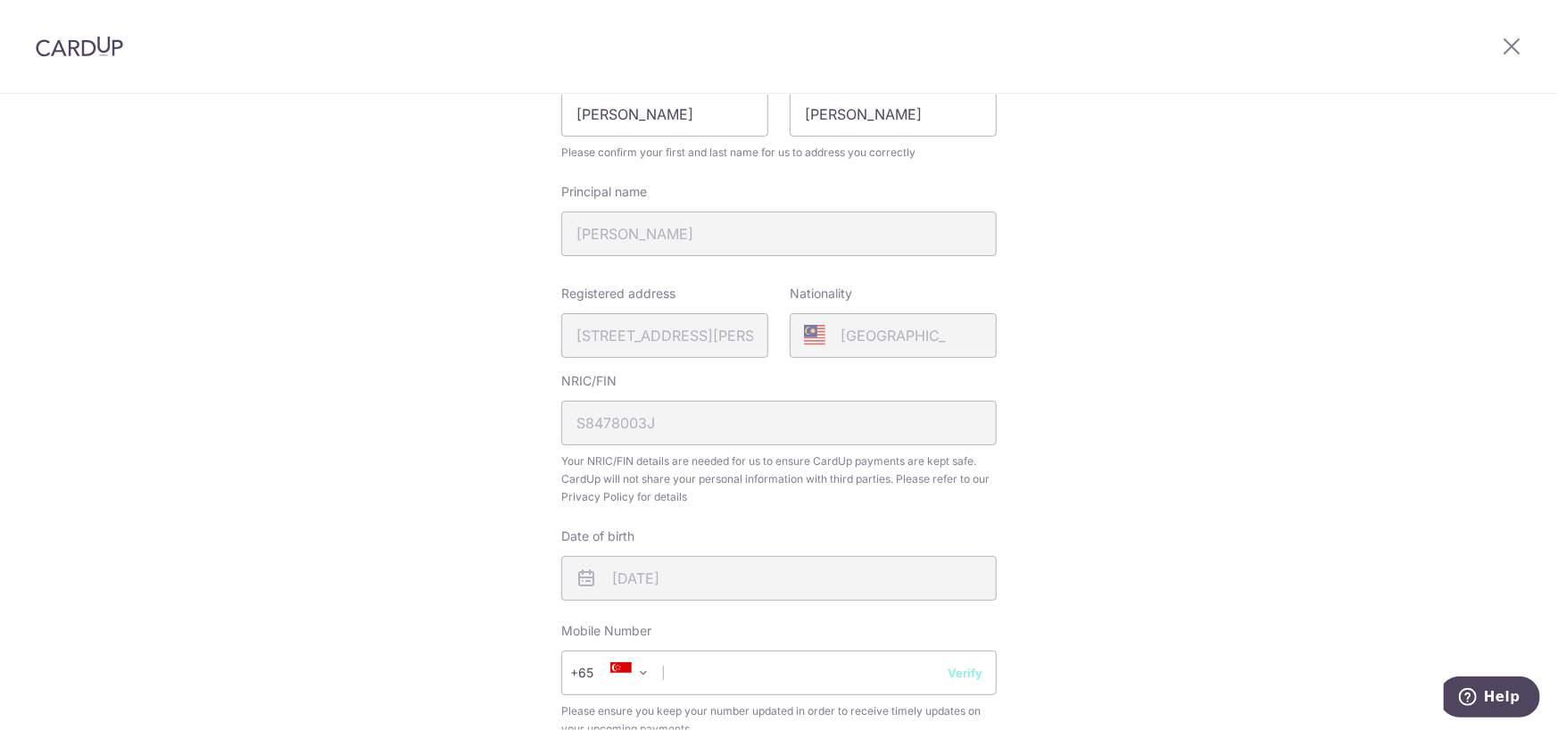
scroll to position [357, 0]
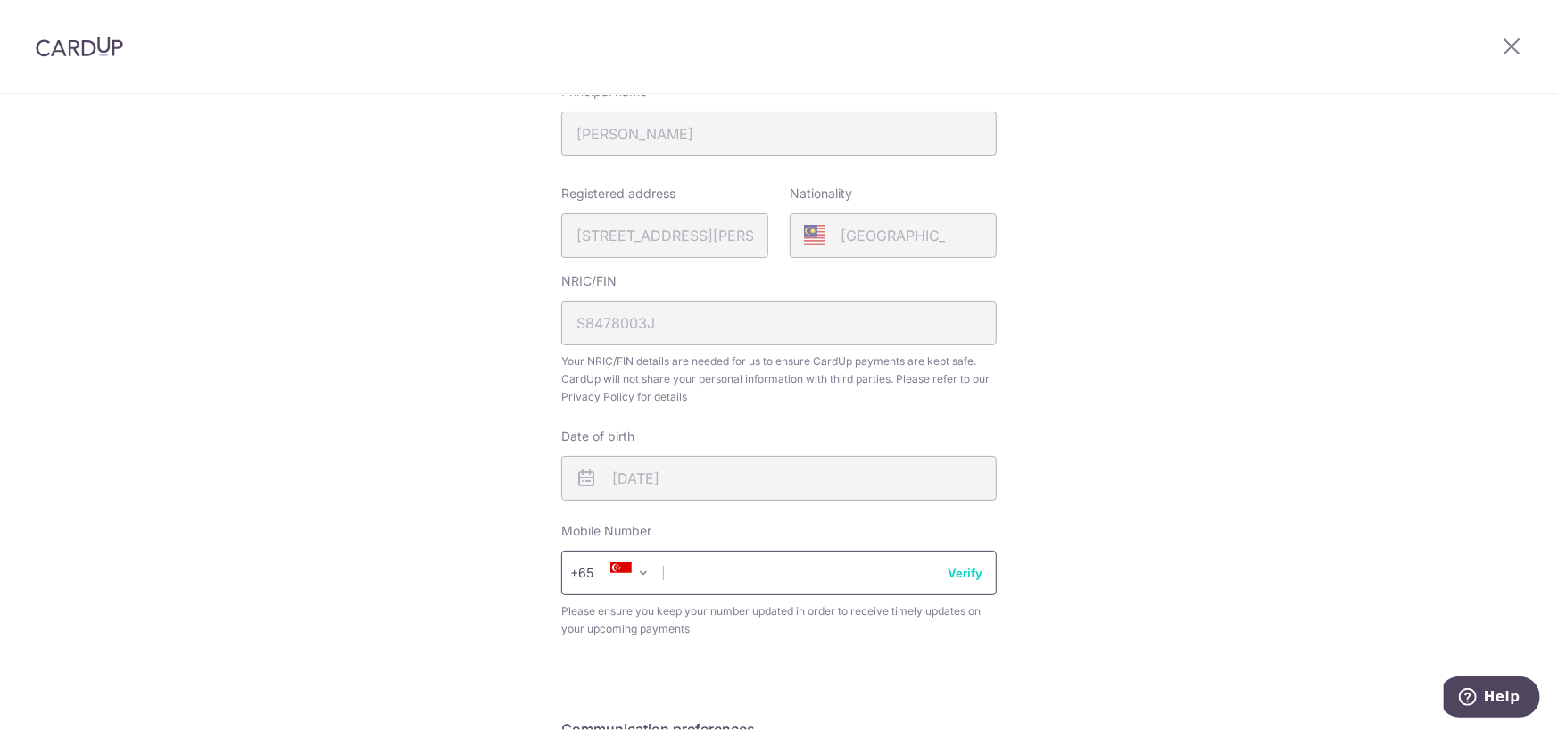
click at [683, 580] on input "text" at bounding box center [778, 572] width 435 height 45
type input "91026743"
click at [954, 579] on button "Verify" at bounding box center [965, 573] width 35 height 18
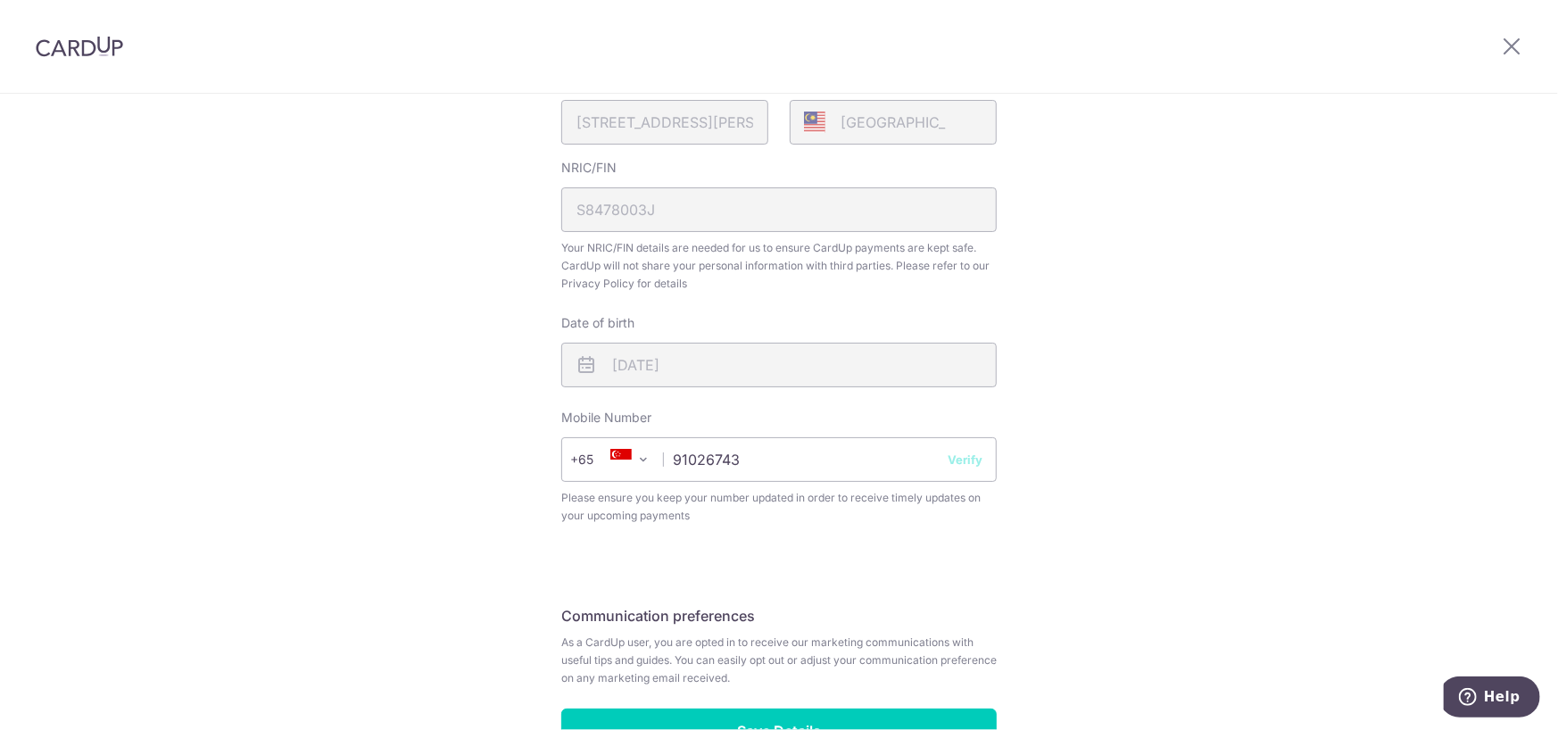
scroll to position [591, 0]
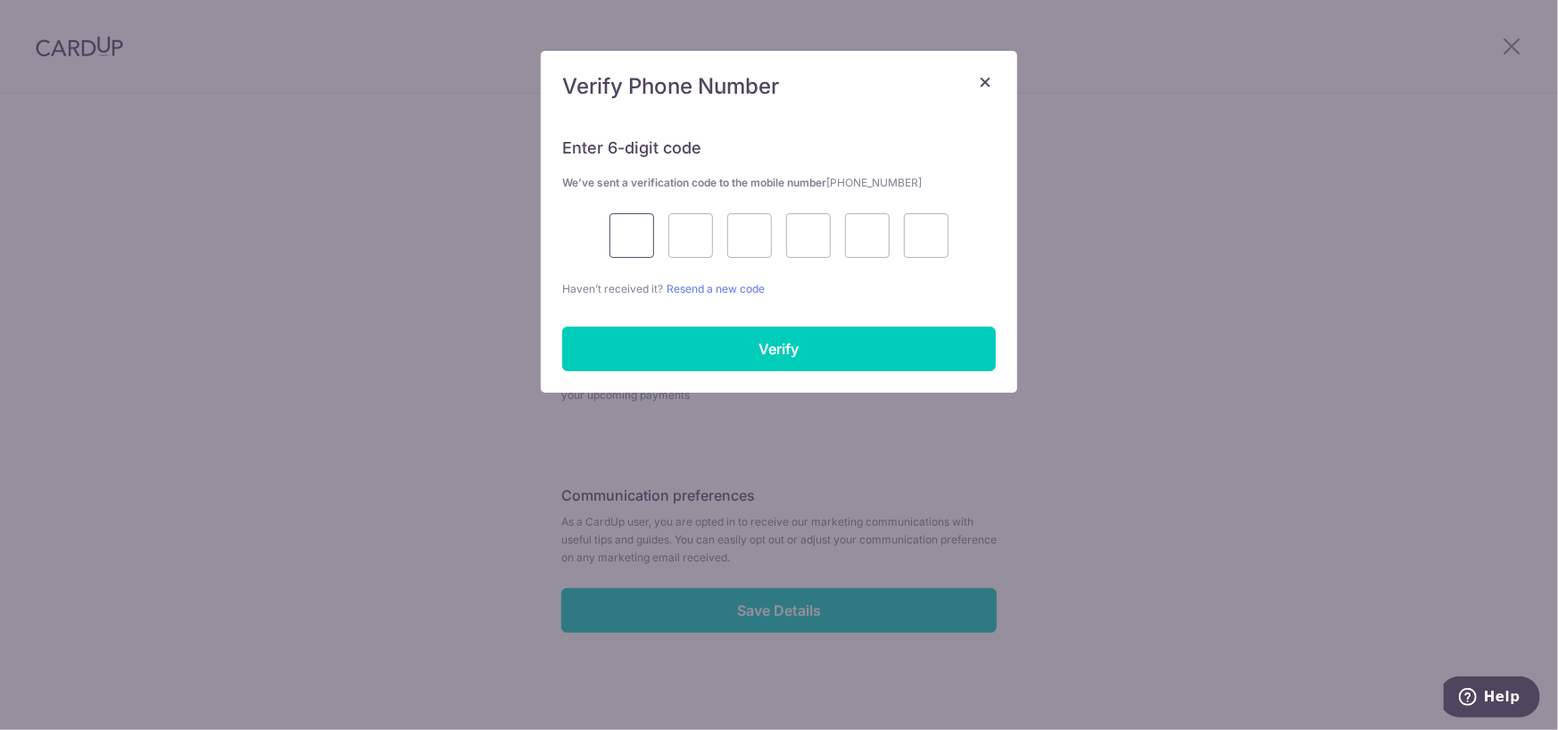
click at [627, 231] on input "text" at bounding box center [631, 235] width 45 height 45
type input "5"
type input "9"
type input "5"
type input "3"
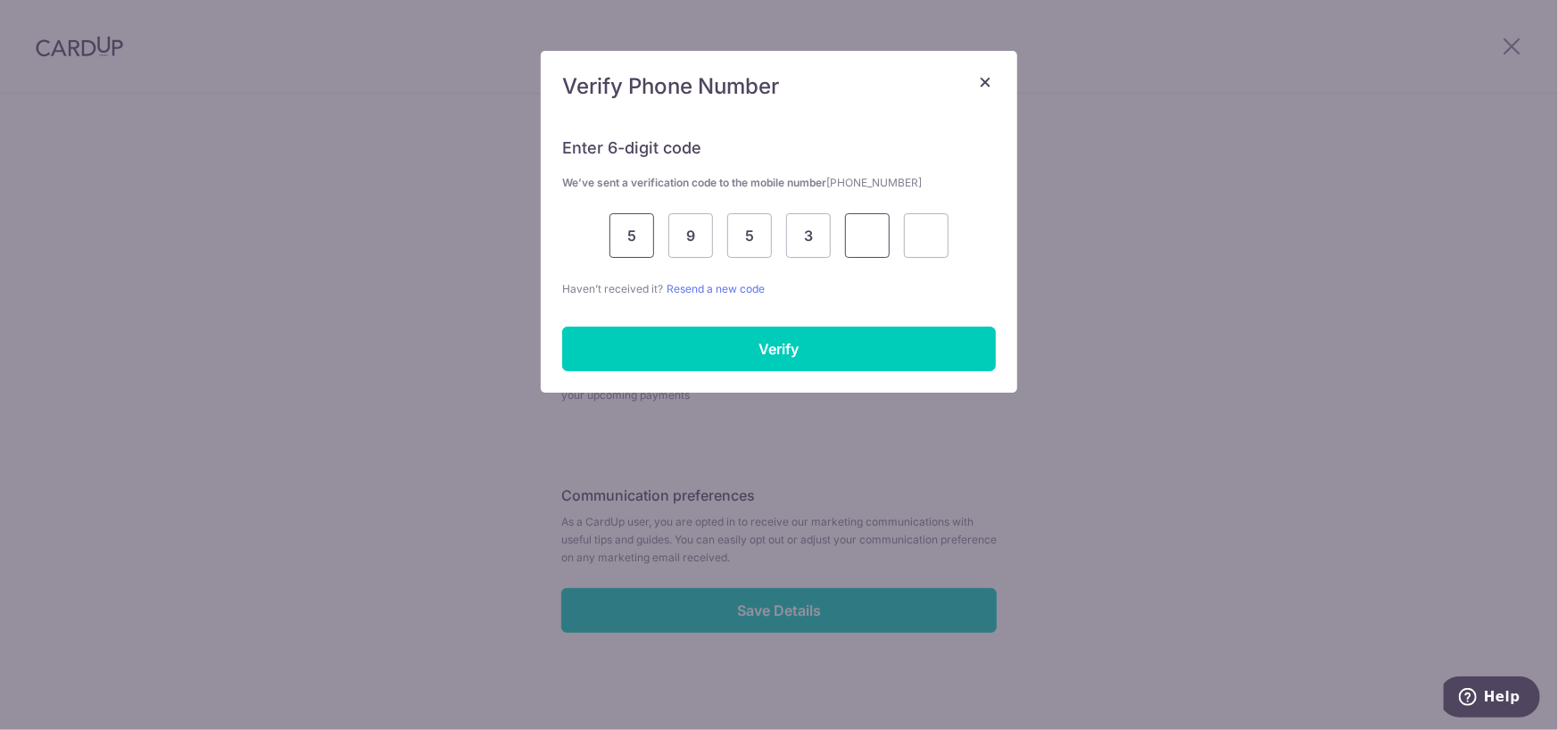
type input "0"
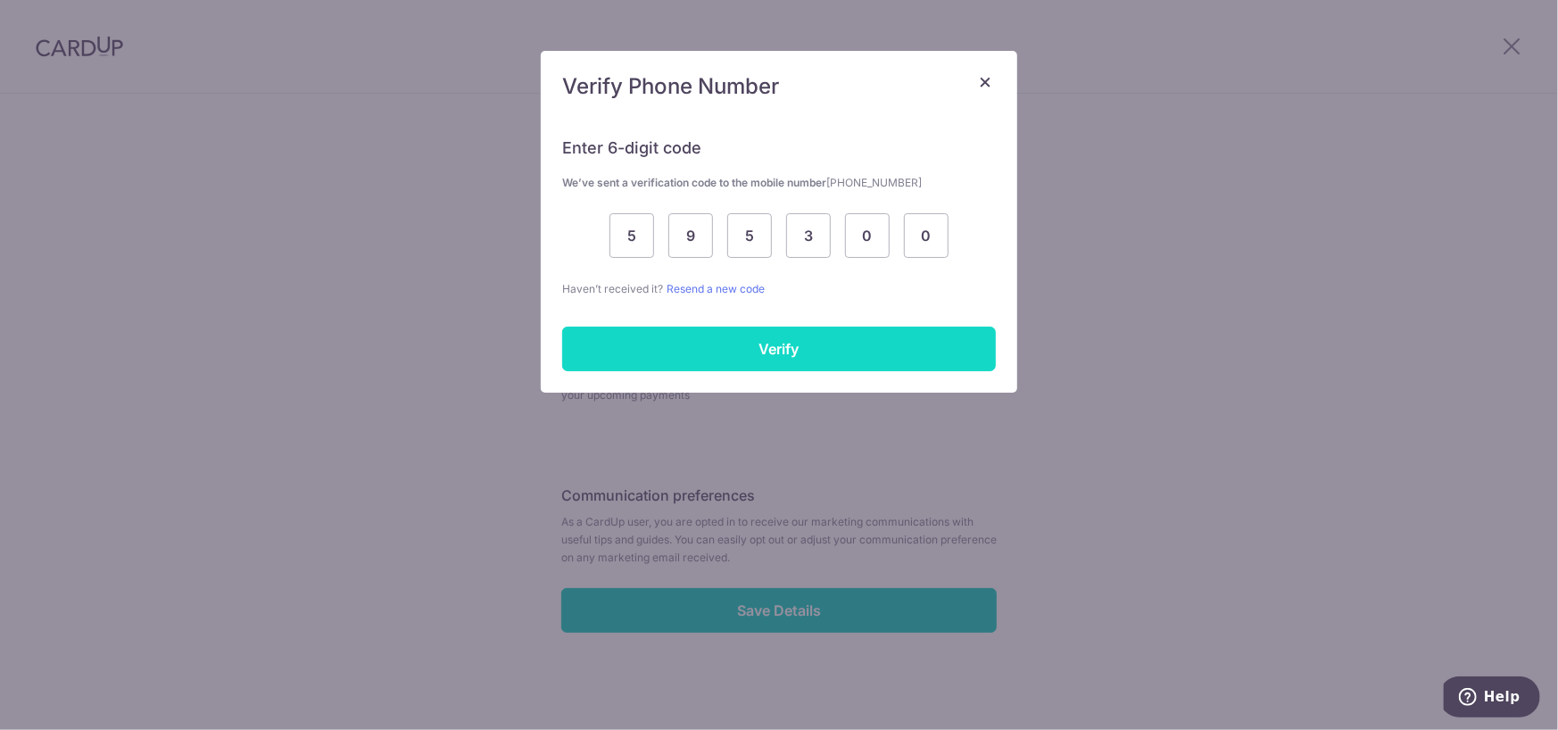
click at [915, 342] on input "Verify" at bounding box center [779, 349] width 434 height 45
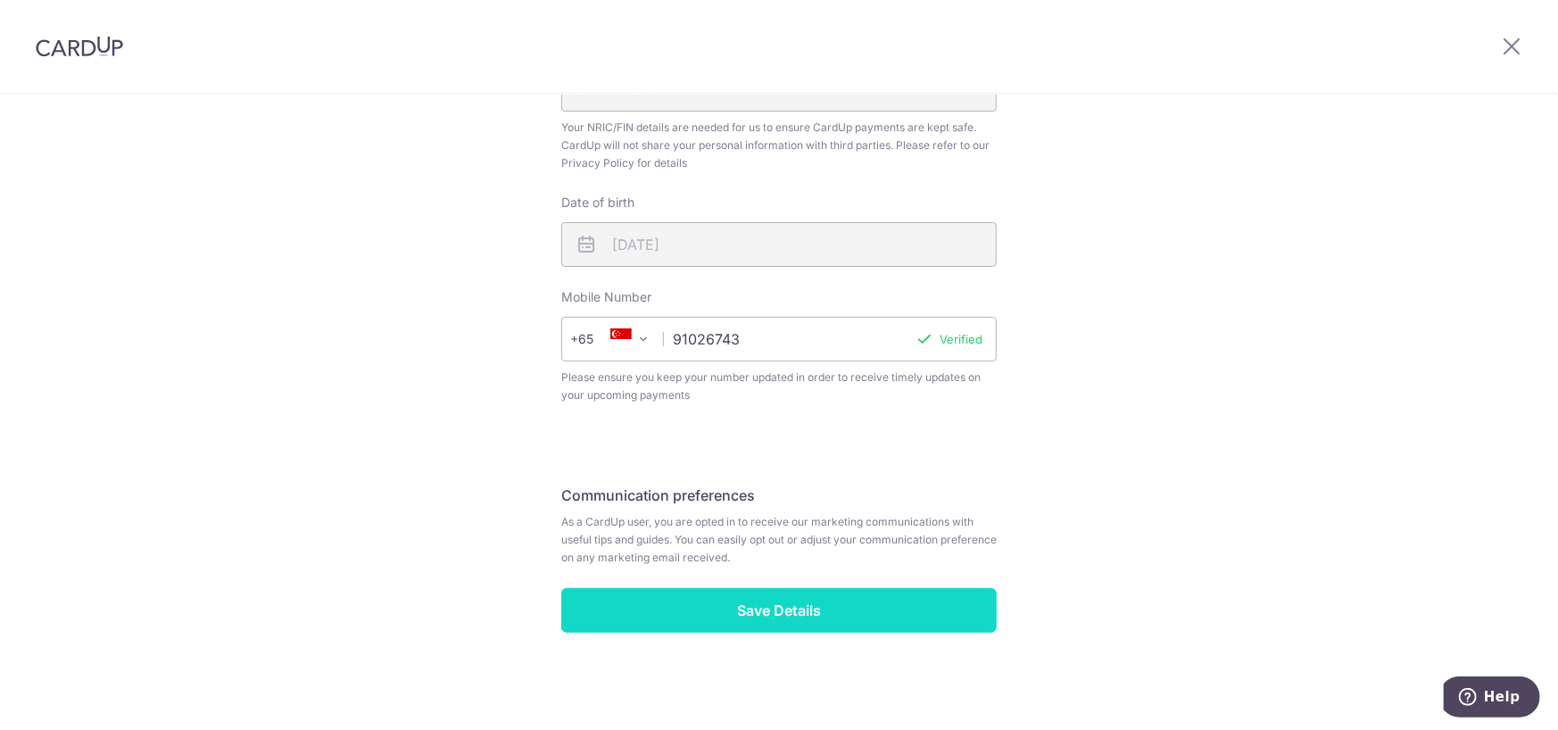
click at [759, 620] on input "Save Details" at bounding box center [778, 610] width 435 height 45
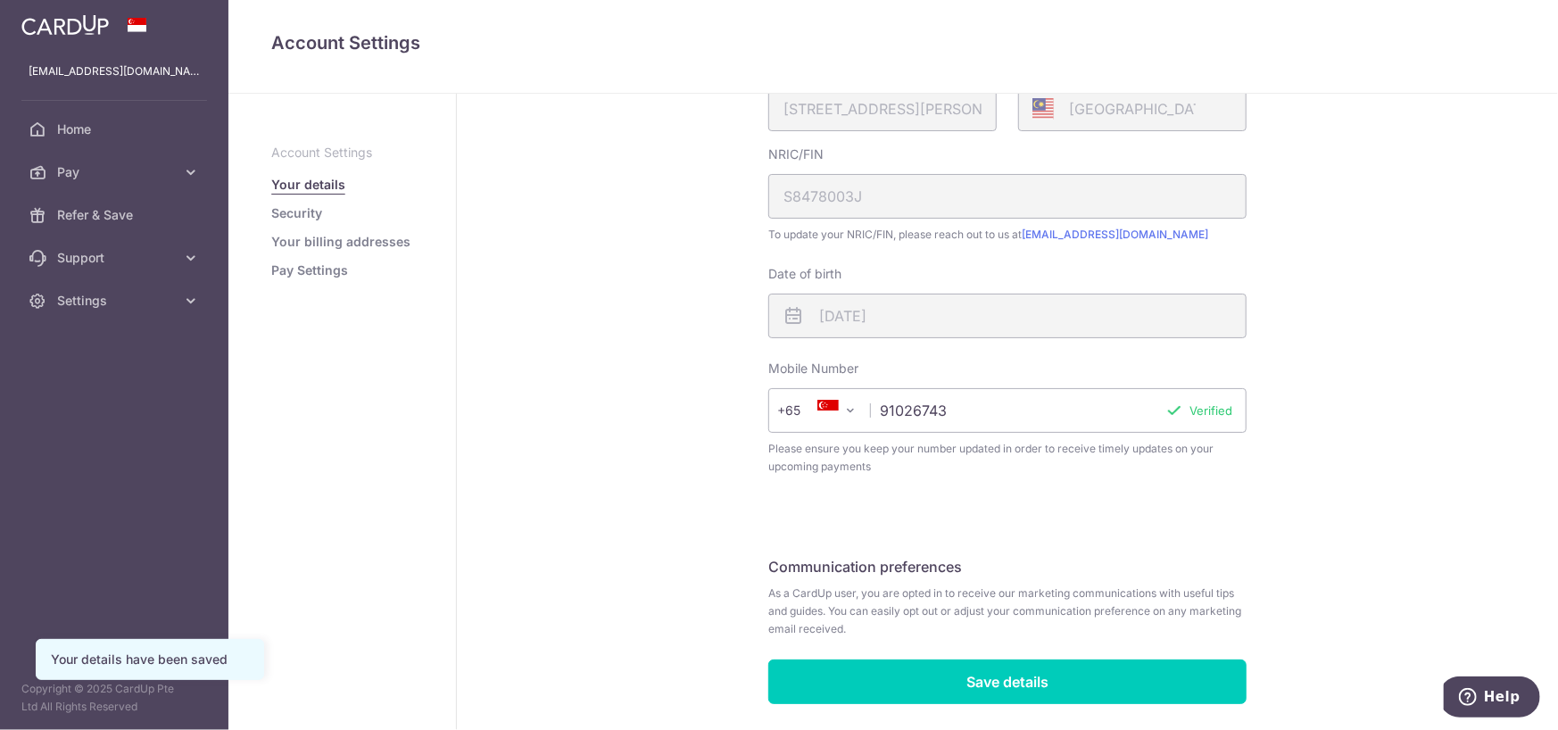
scroll to position [413, 0]
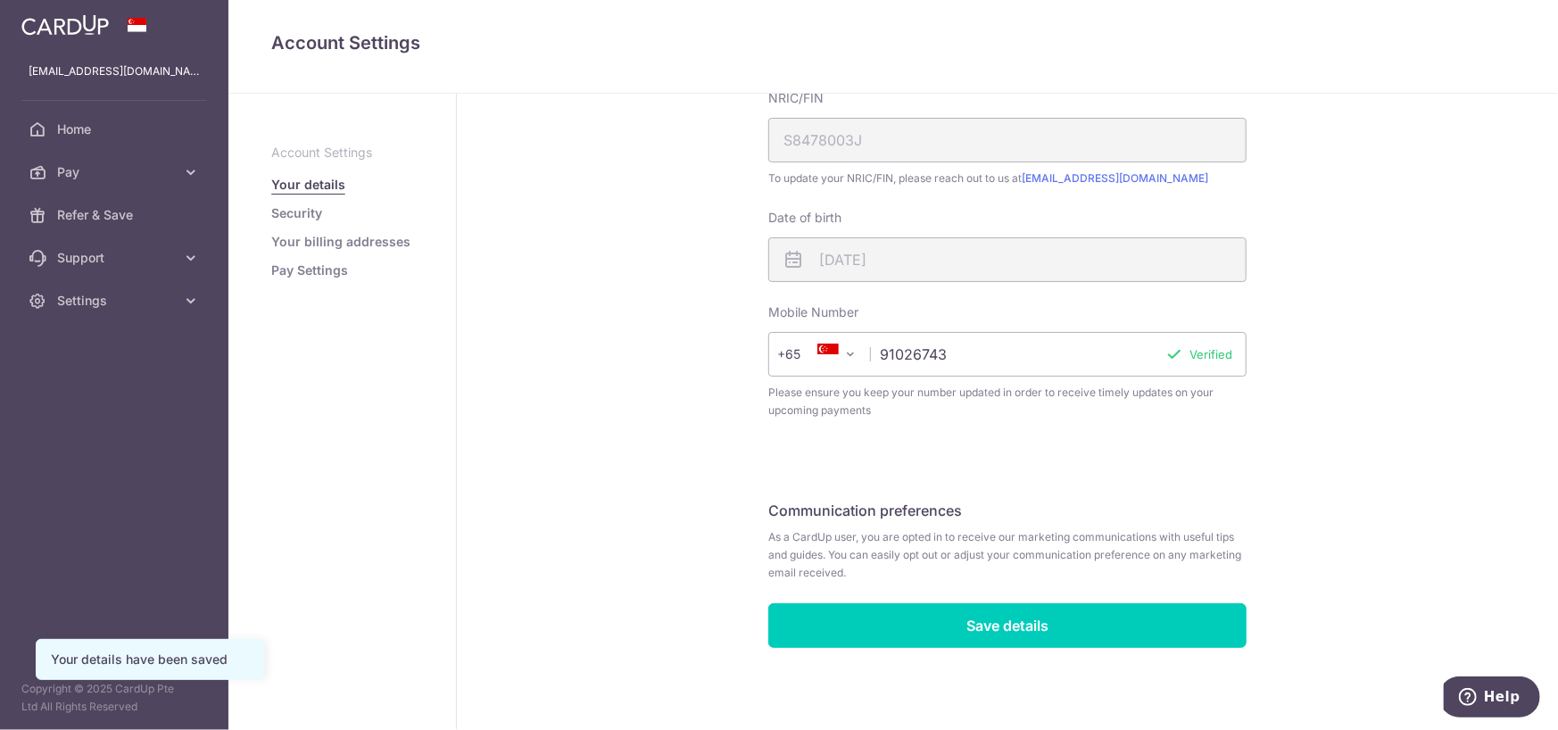
click at [369, 248] on link "Your billing addresses" at bounding box center [340, 242] width 139 height 18
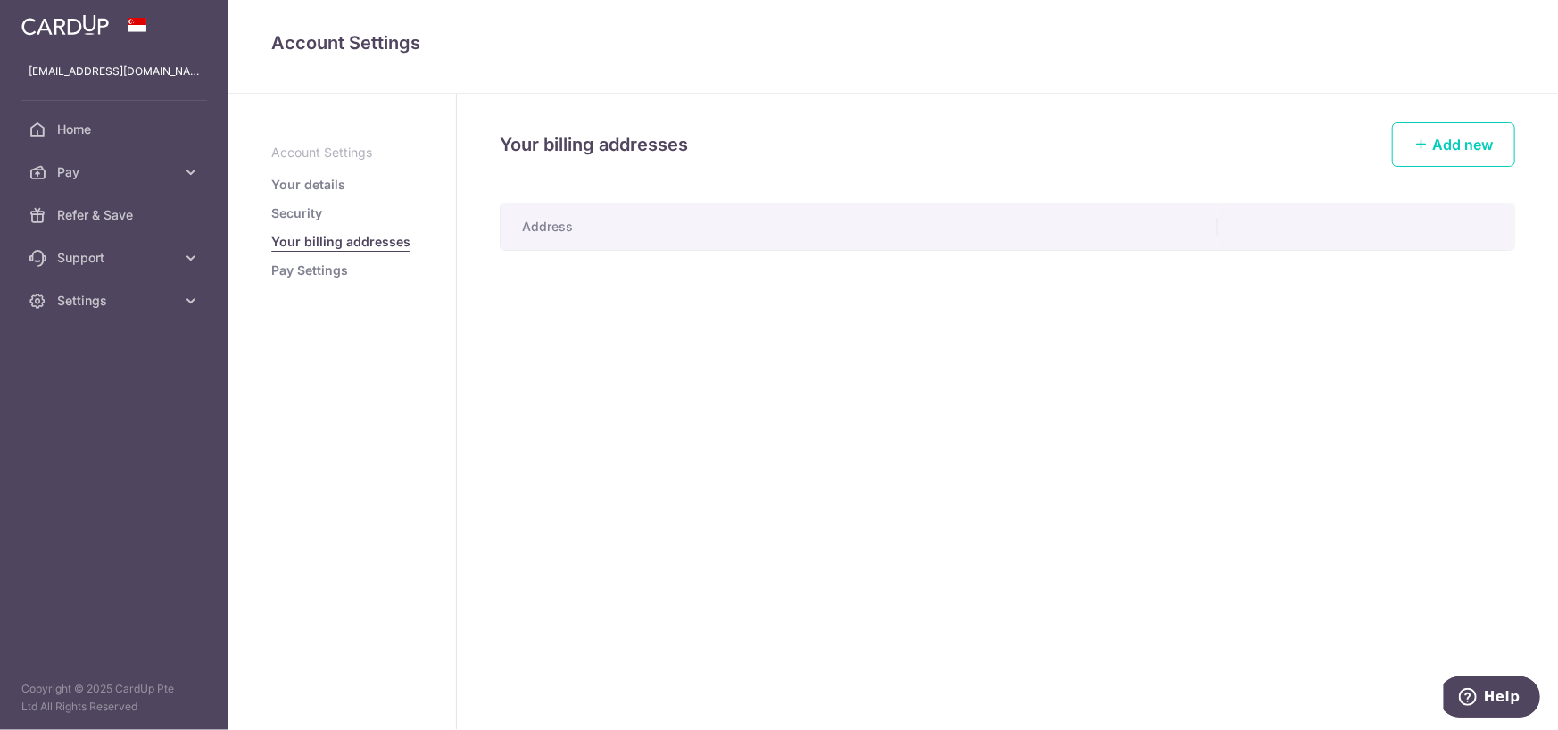
click at [350, 268] on li "Pay Settings" at bounding box center [342, 270] width 142 height 18
click at [335, 269] on link "Pay Settings" at bounding box center [309, 270] width 77 height 18
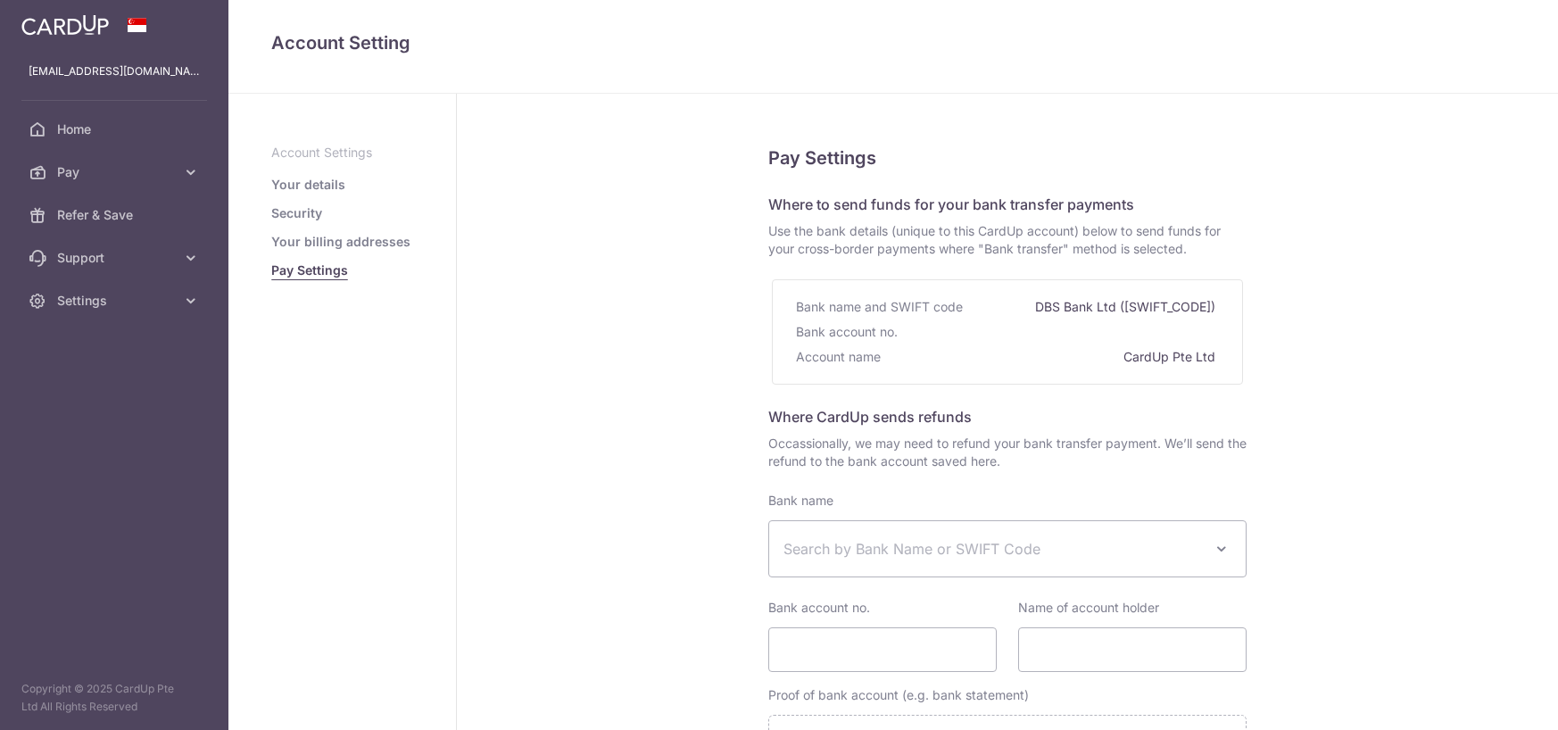
select select
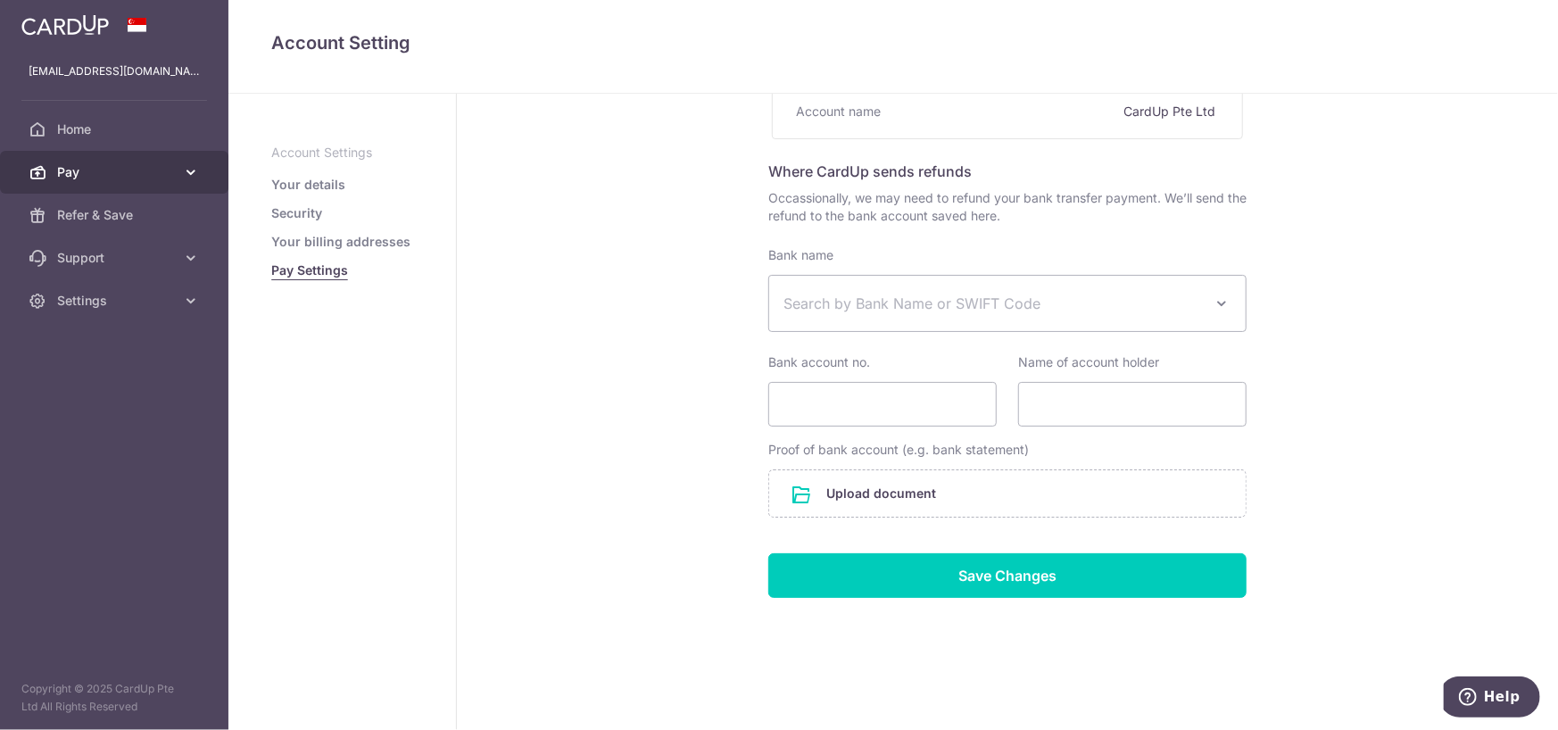
click at [87, 170] on span "Pay" at bounding box center [116, 172] width 118 height 18
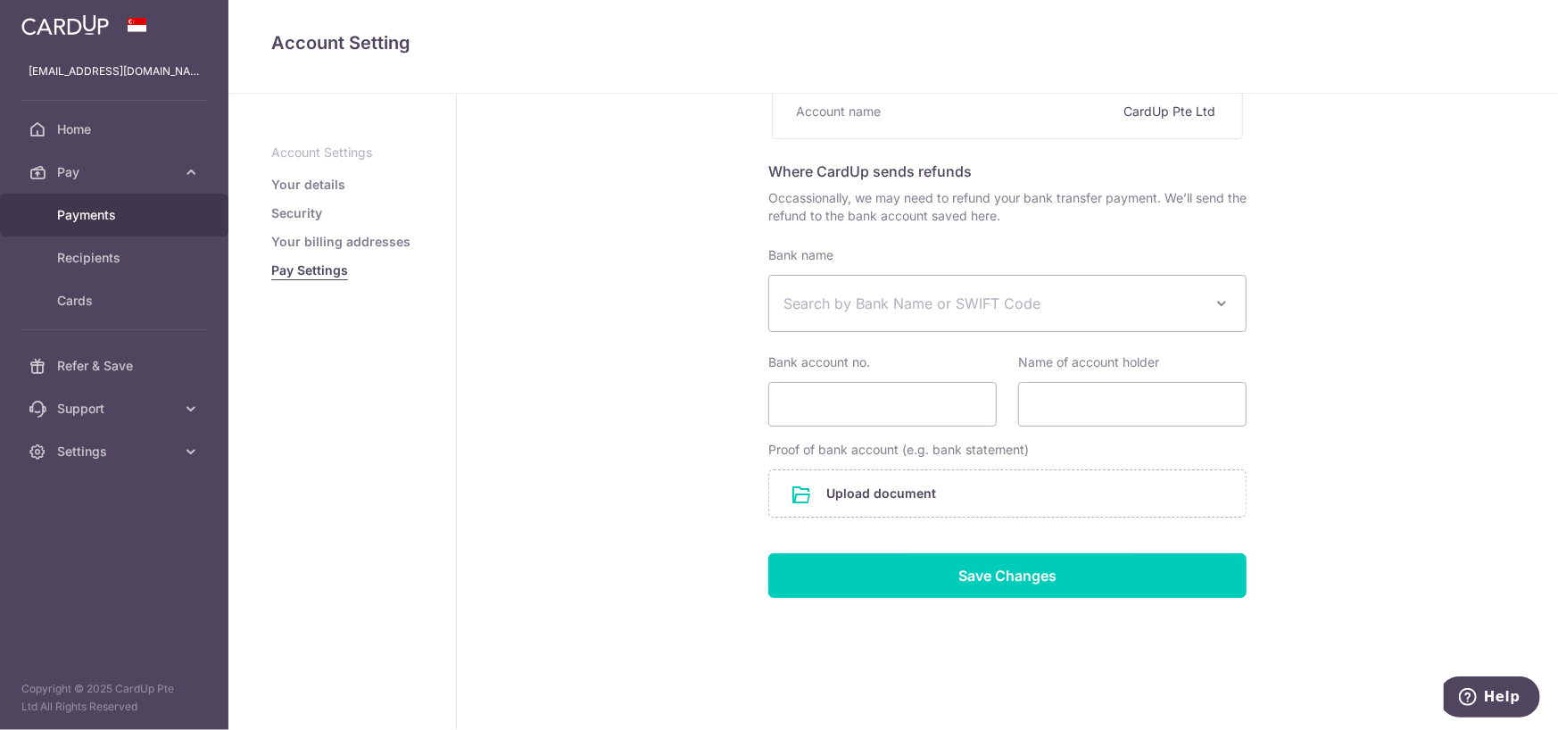
click at [86, 215] on span "Payments" at bounding box center [116, 215] width 118 height 18
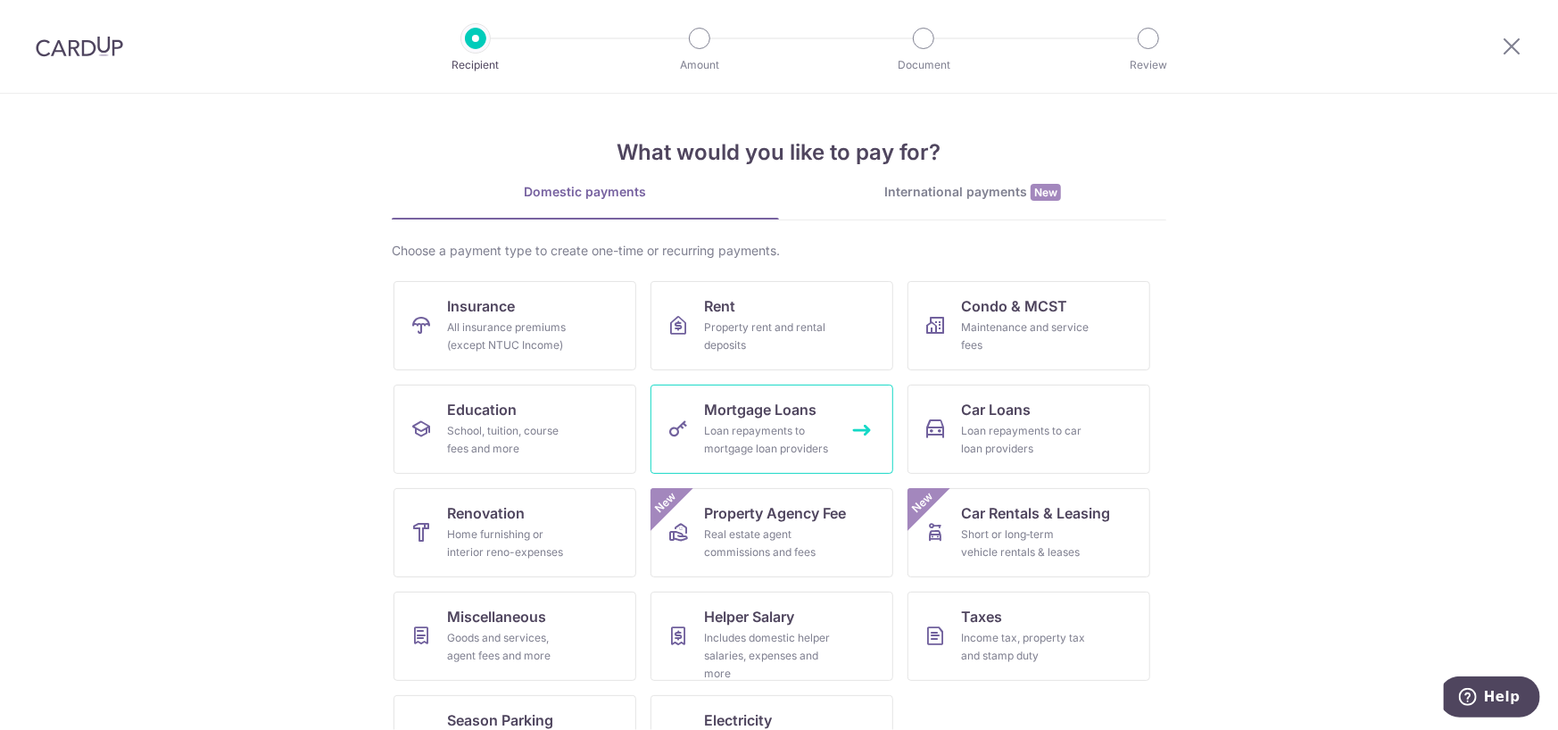
click at [724, 410] on span "Mortgage Loans" at bounding box center [760, 409] width 112 height 21
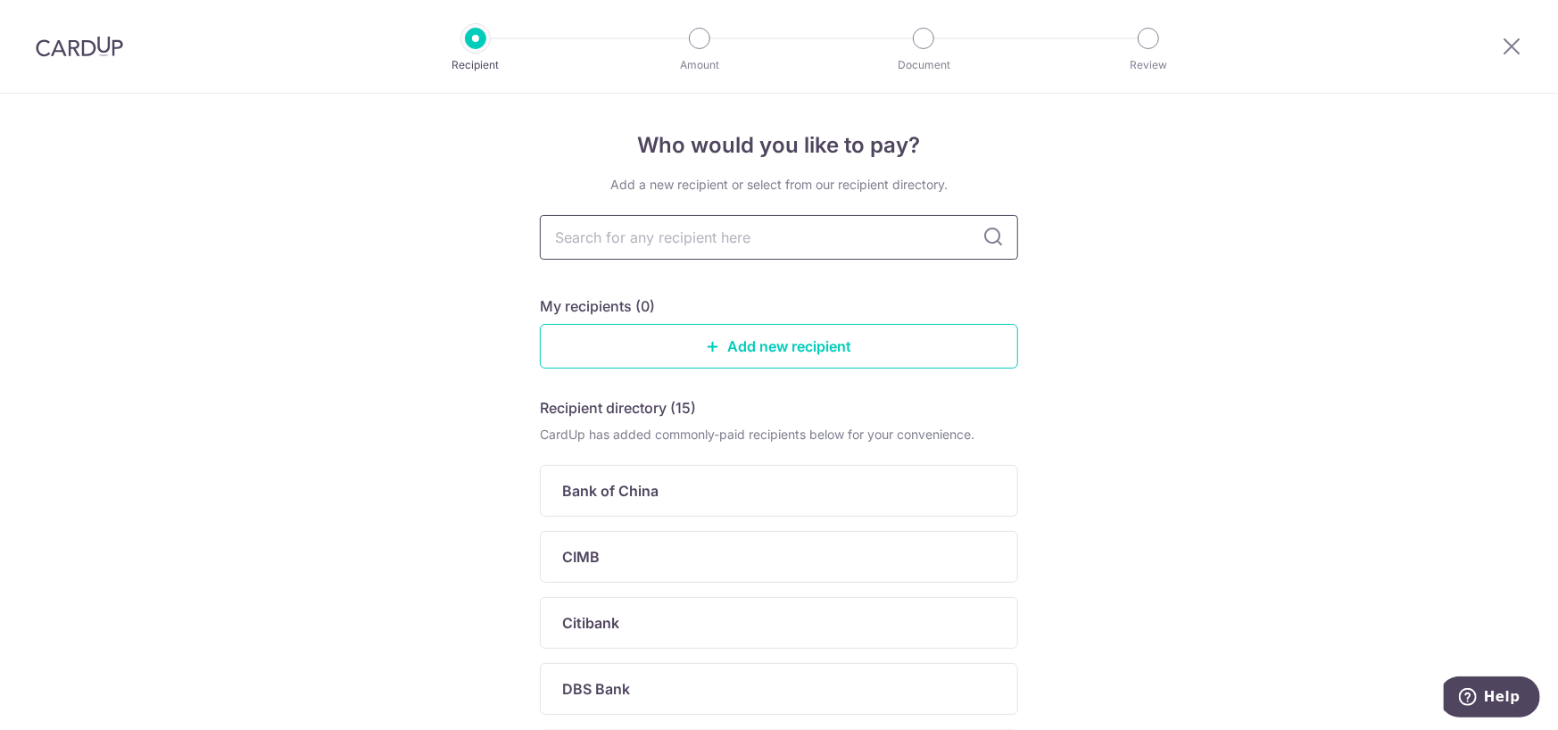
click at [765, 229] on input "text" at bounding box center [779, 237] width 478 height 45
click at [992, 247] on icon at bounding box center [992, 237] width 21 height 21
click at [934, 237] on input "text" at bounding box center [779, 237] width 478 height 45
type input "oc"
drag, startPoint x: 850, startPoint y: 232, endPoint x: 95, endPoint y: 208, distance: 756.1
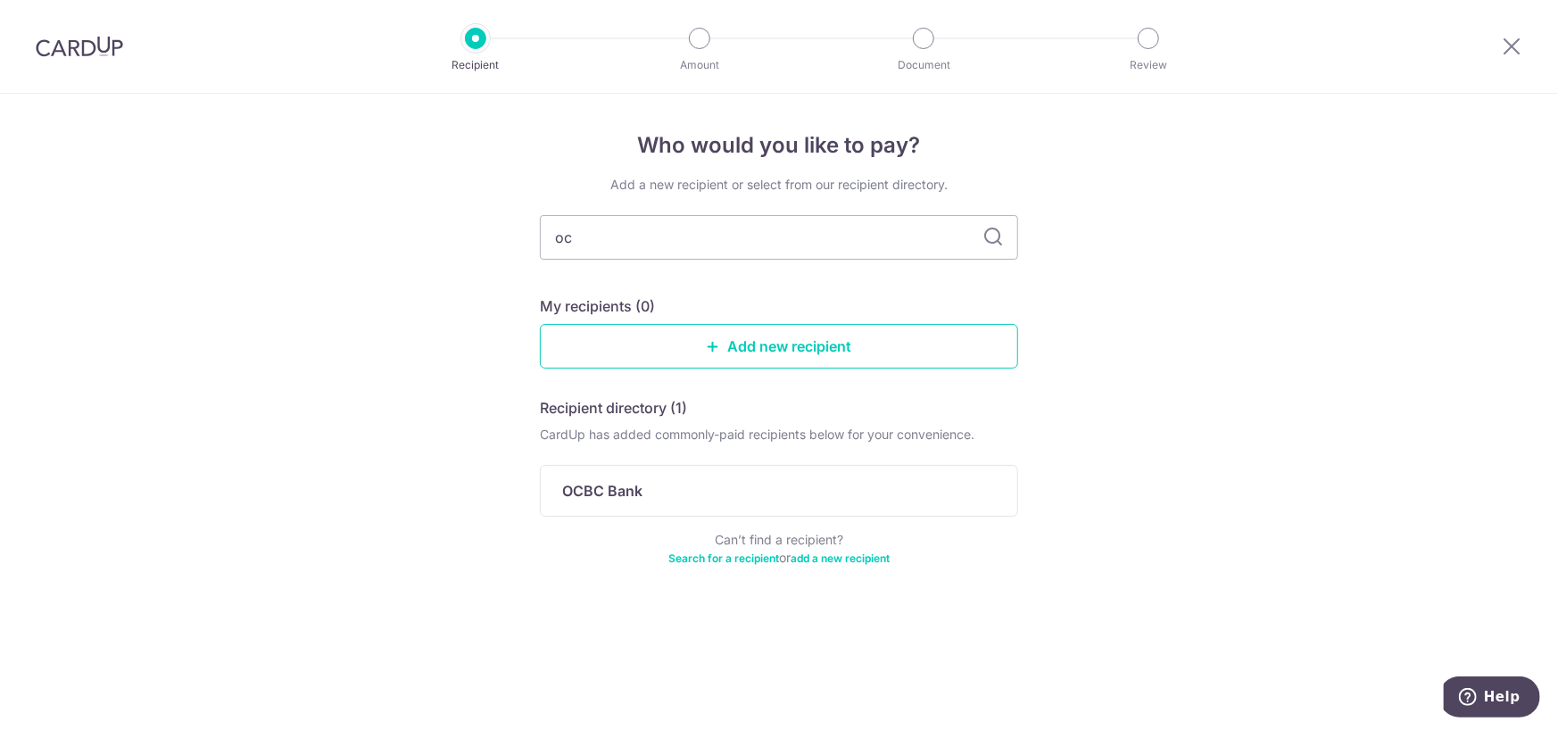
click at [97, 207] on div "Who would you like to pay? Add a new recipient or select from our recipient dir…" at bounding box center [779, 412] width 1558 height 636
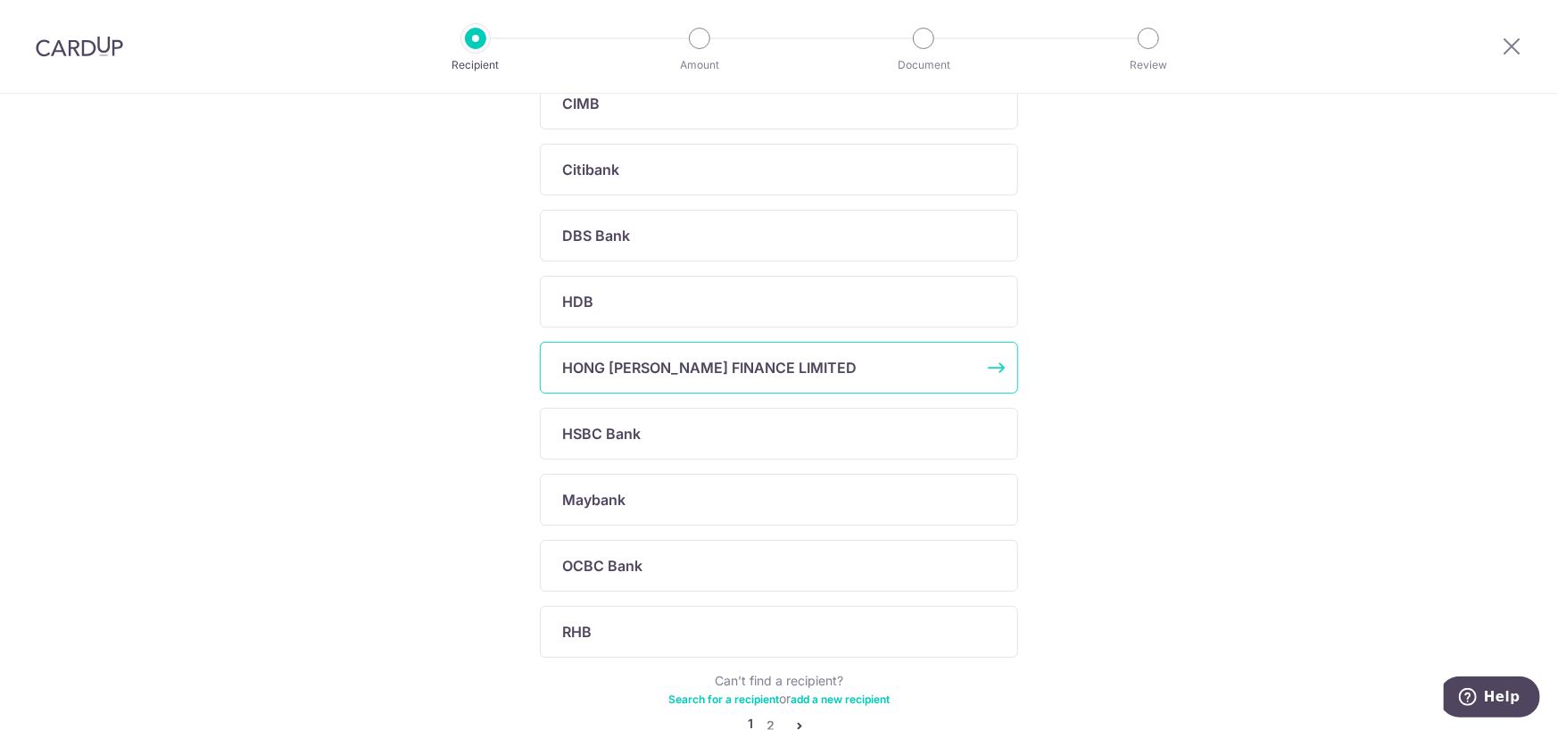
scroll to position [562, 0]
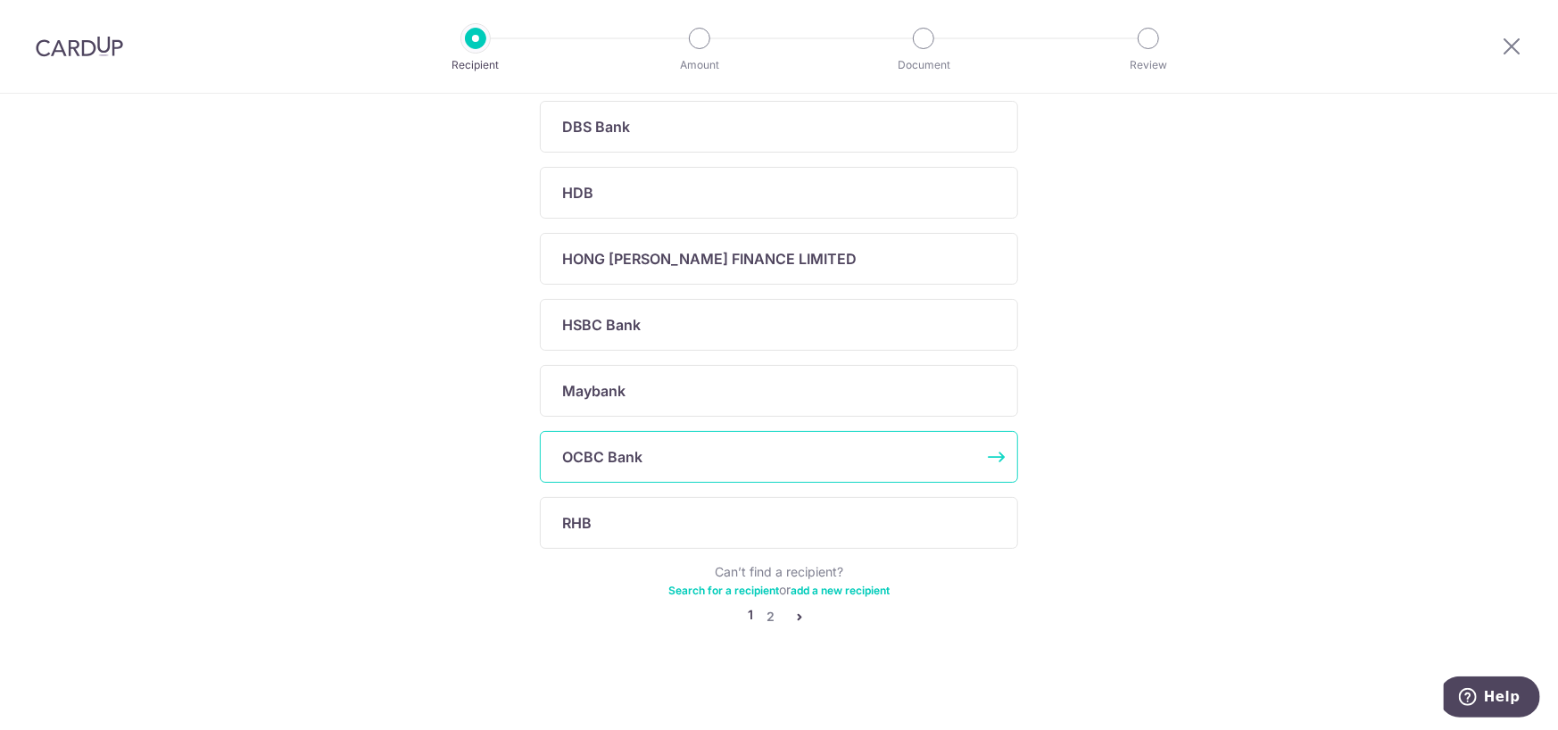
drag, startPoint x: 695, startPoint y: 423, endPoint x: 689, endPoint y: 458, distance: 35.4
click at [693, 458] on div "Recipient directory (15) CardUp has added commonly-paid recipients below for yo…" at bounding box center [779, 231] width 478 height 792
click at [662, 452] on div "OCBC Bank" at bounding box center [768, 456] width 412 height 21
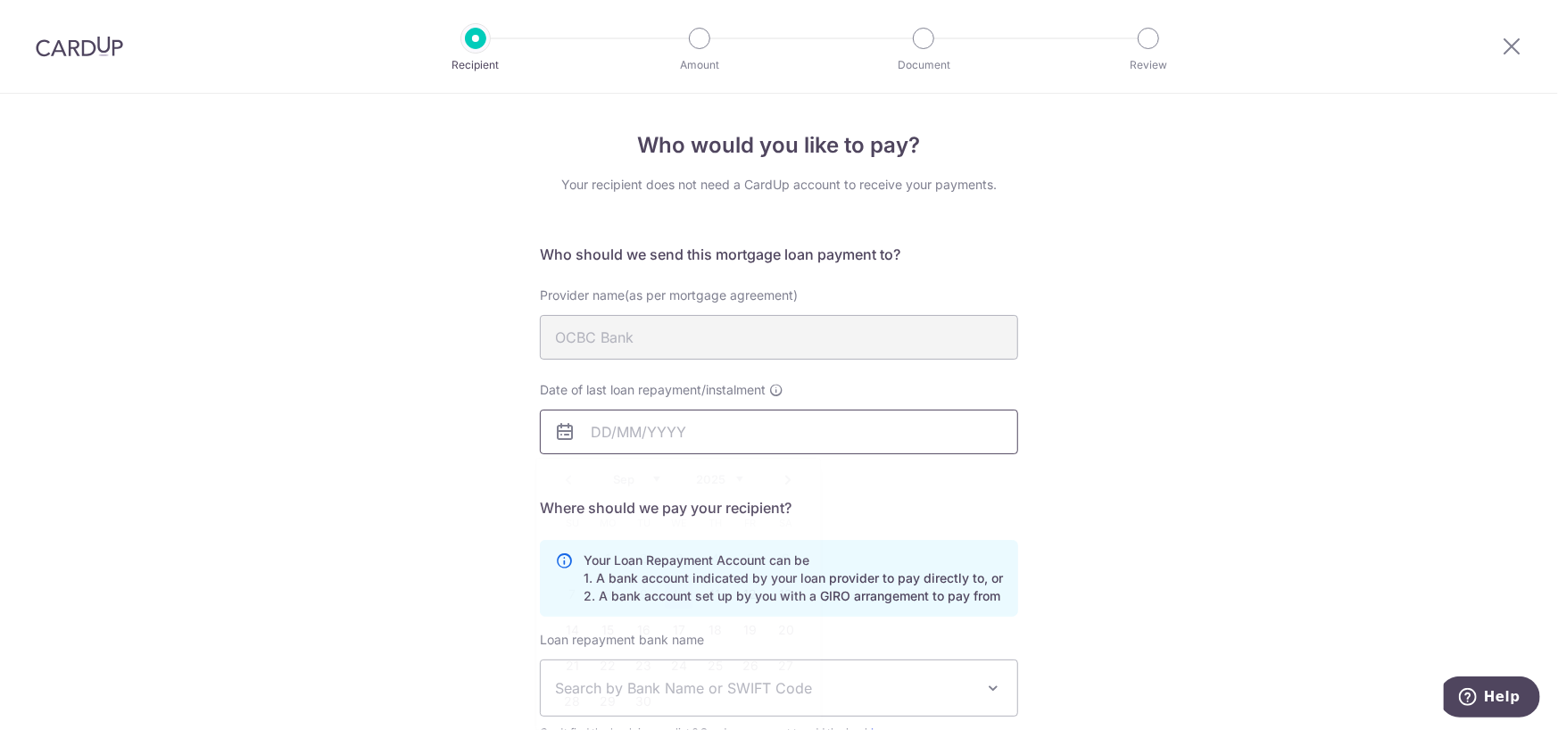
click at [589, 430] on input "Date of last loan repayment/instalment" at bounding box center [779, 432] width 478 height 45
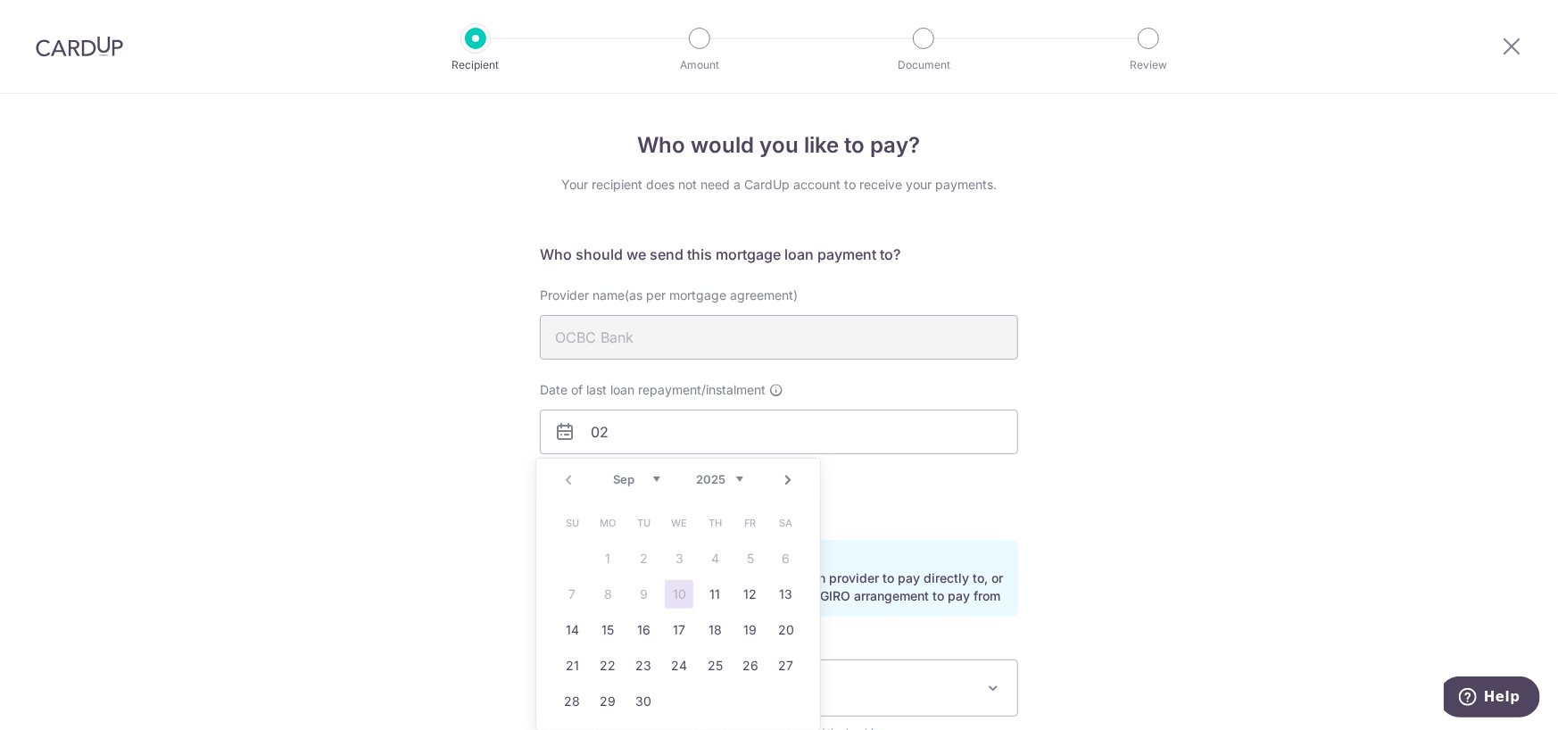
click at [663, 474] on div "Sep Oct Nov [DATE] 2026 2027 2028 2029 2030 2031 2032 2033 2034 2035" at bounding box center [678, 479] width 130 height 15
click at [654, 481] on select "Sep Oct Nov Dec" at bounding box center [636, 479] width 47 height 14
click at [711, 478] on select "2025 2026 2027 2028 2029 2030 2031 2032 2033 2034 2035" at bounding box center [719, 479] width 47 height 14
click at [730, 488] on div "Prev Next Jan Feb Mar Apr May Jun Jul Aug Sep Oct Nov Dec 2025 2026 2027 2028 2…" at bounding box center [678, 480] width 284 height 43
click at [730, 476] on select "2025 2026 2027 2028 2029 2030 2031 2032 2033 2034 2035 2036 2037 2038 2039 2040…" at bounding box center [719, 479] width 47 height 14
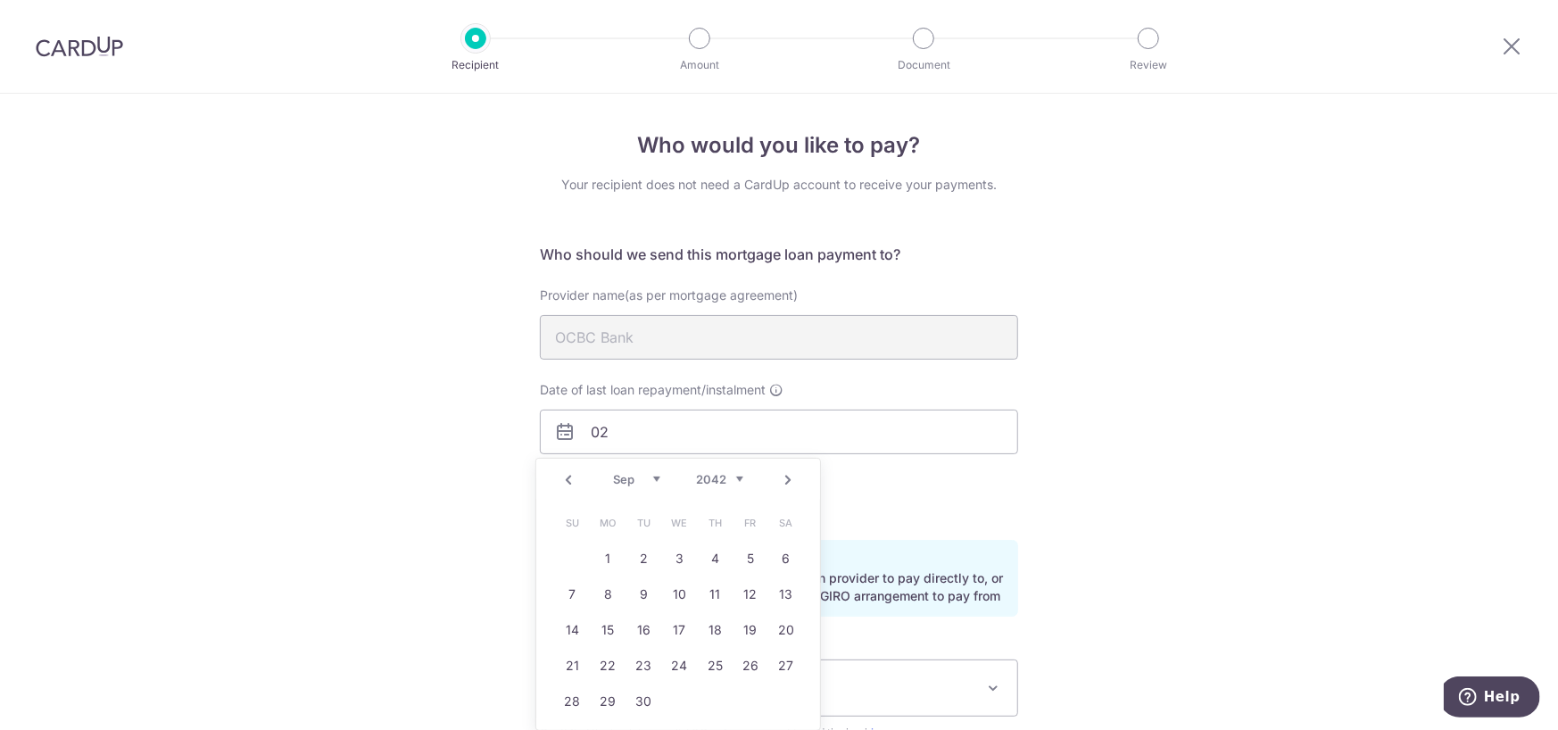
click at [648, 477] on select "Jan Feb Mar Apr May Jun Jul Aug Sep Oct Nov Dec" at bounding box center [636, 479] width 47 height 14
click at [749, 550] on link "2" at bounding box center [750, 558] width 29 height 29
type input "[DATE]"
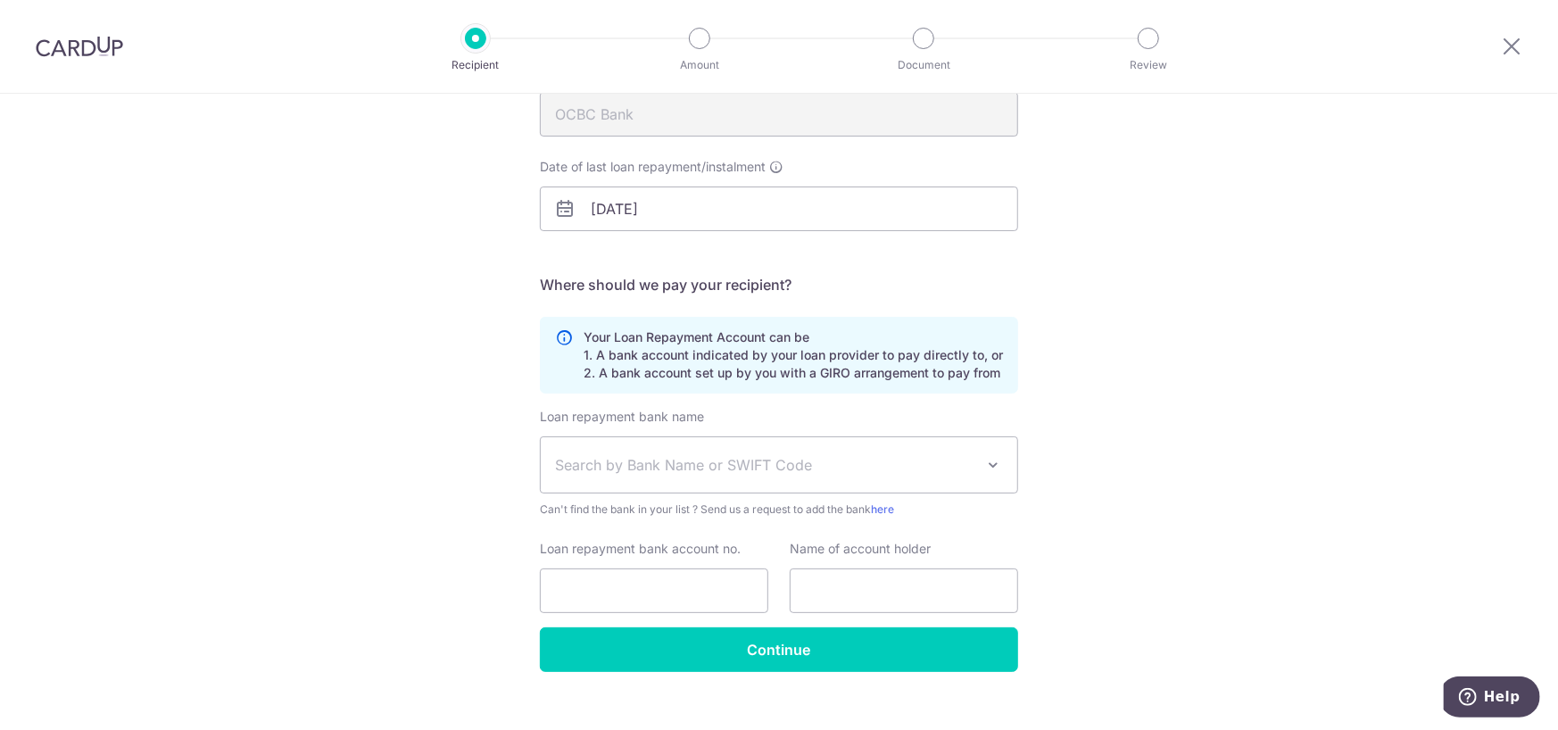
scroll to position [248, 0]
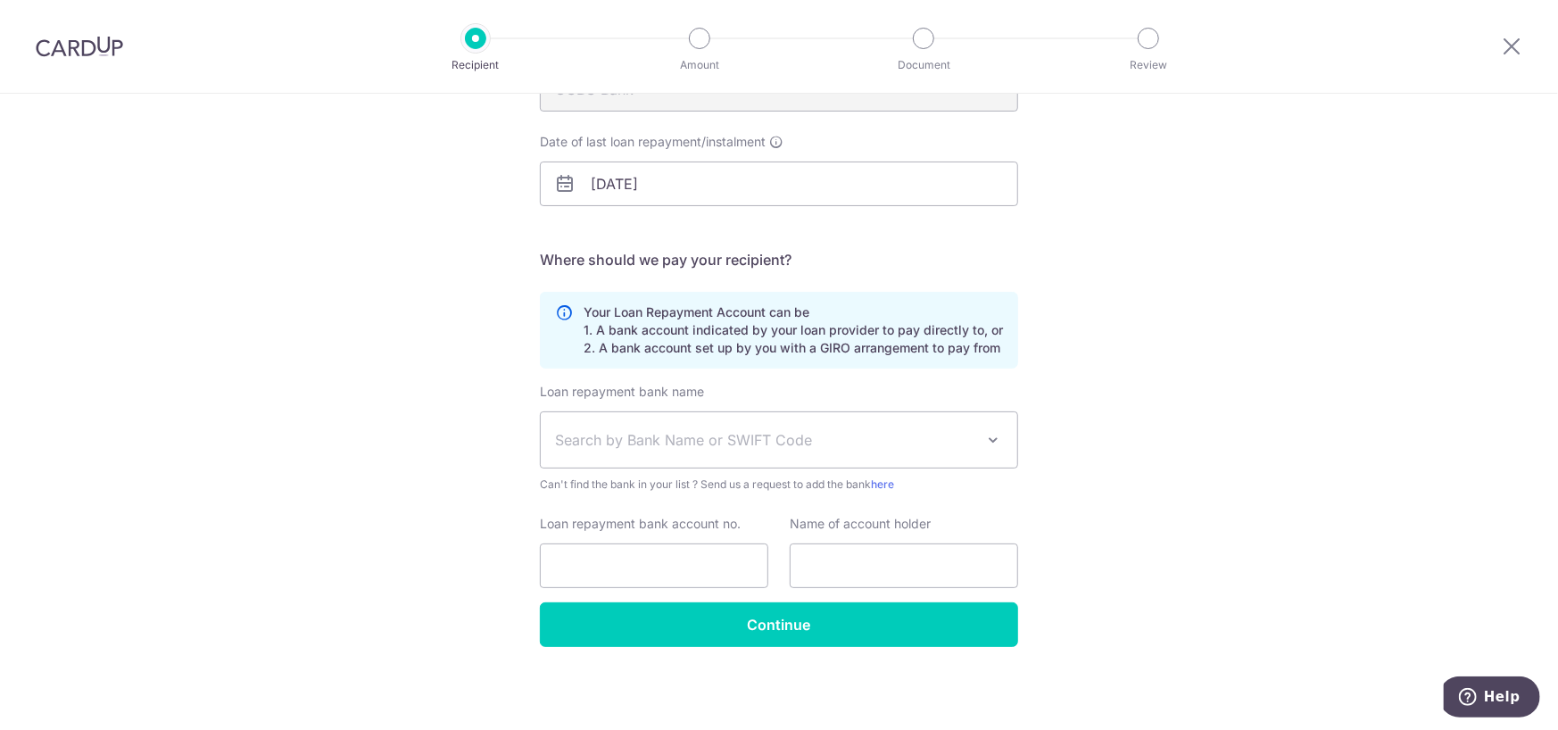
click at [757, 446] on span "Search by Bank Name or SWIFT Code" at bounding box center [764, 439] width 419 height 21
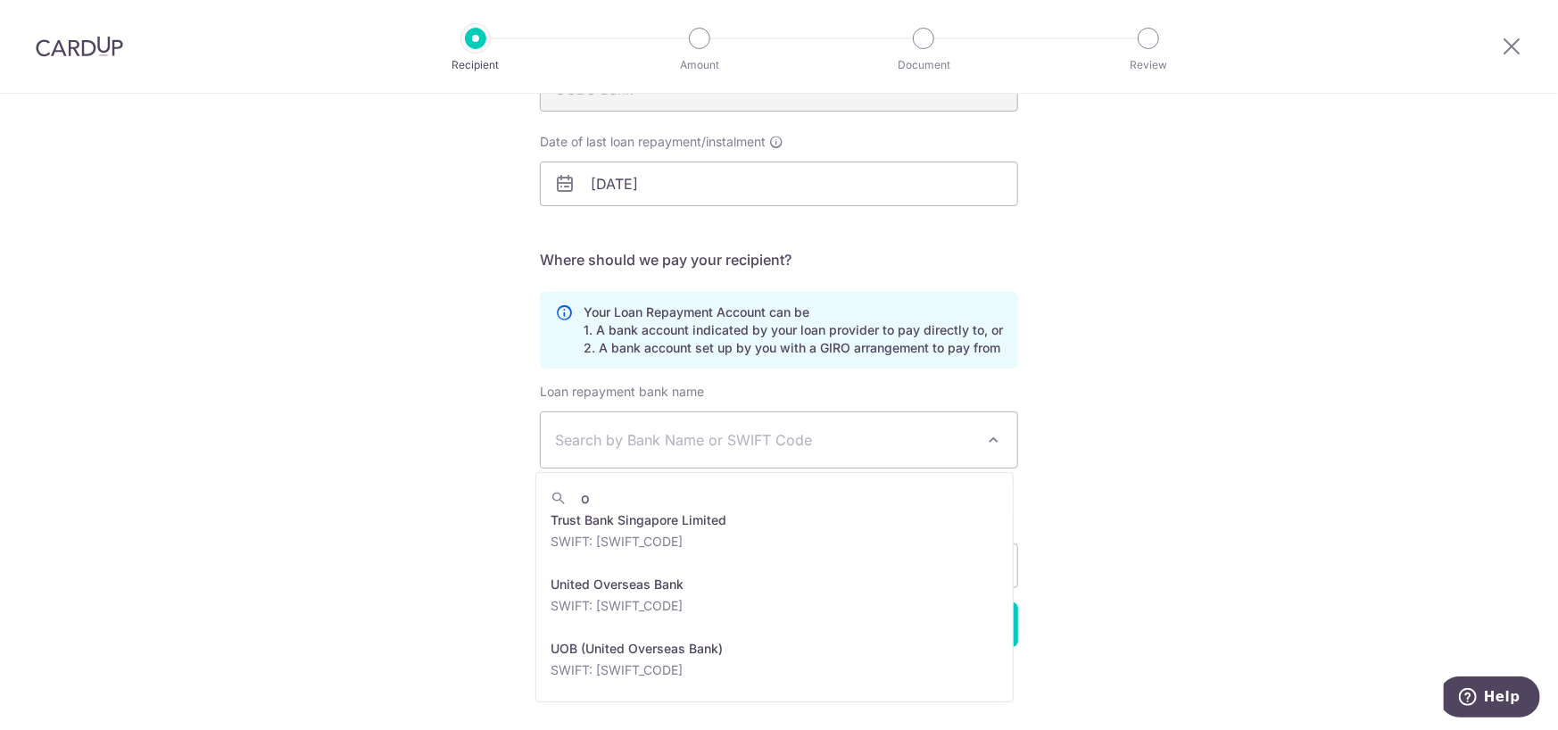
scroll to position [0, 0]
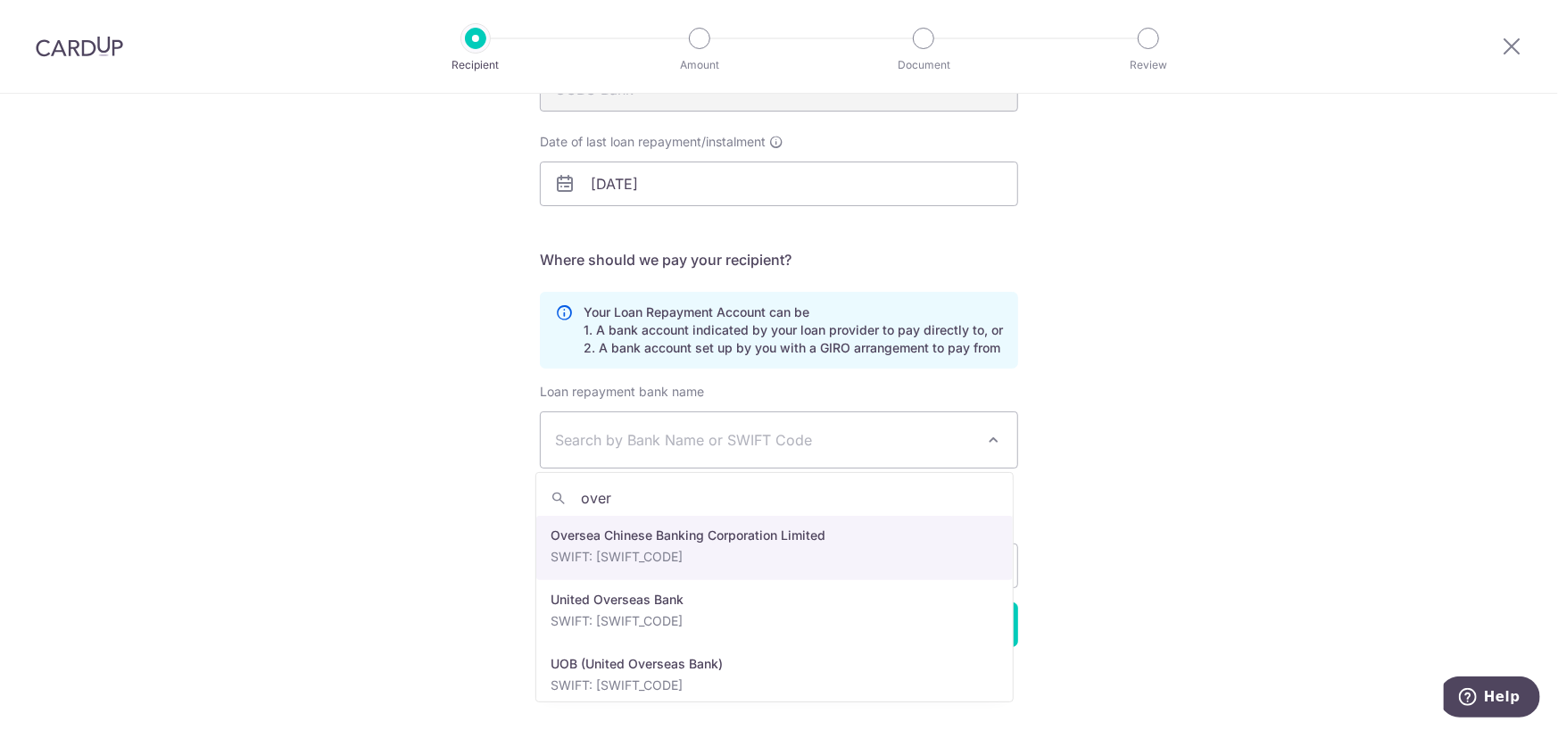
type input "over"
select select "12"
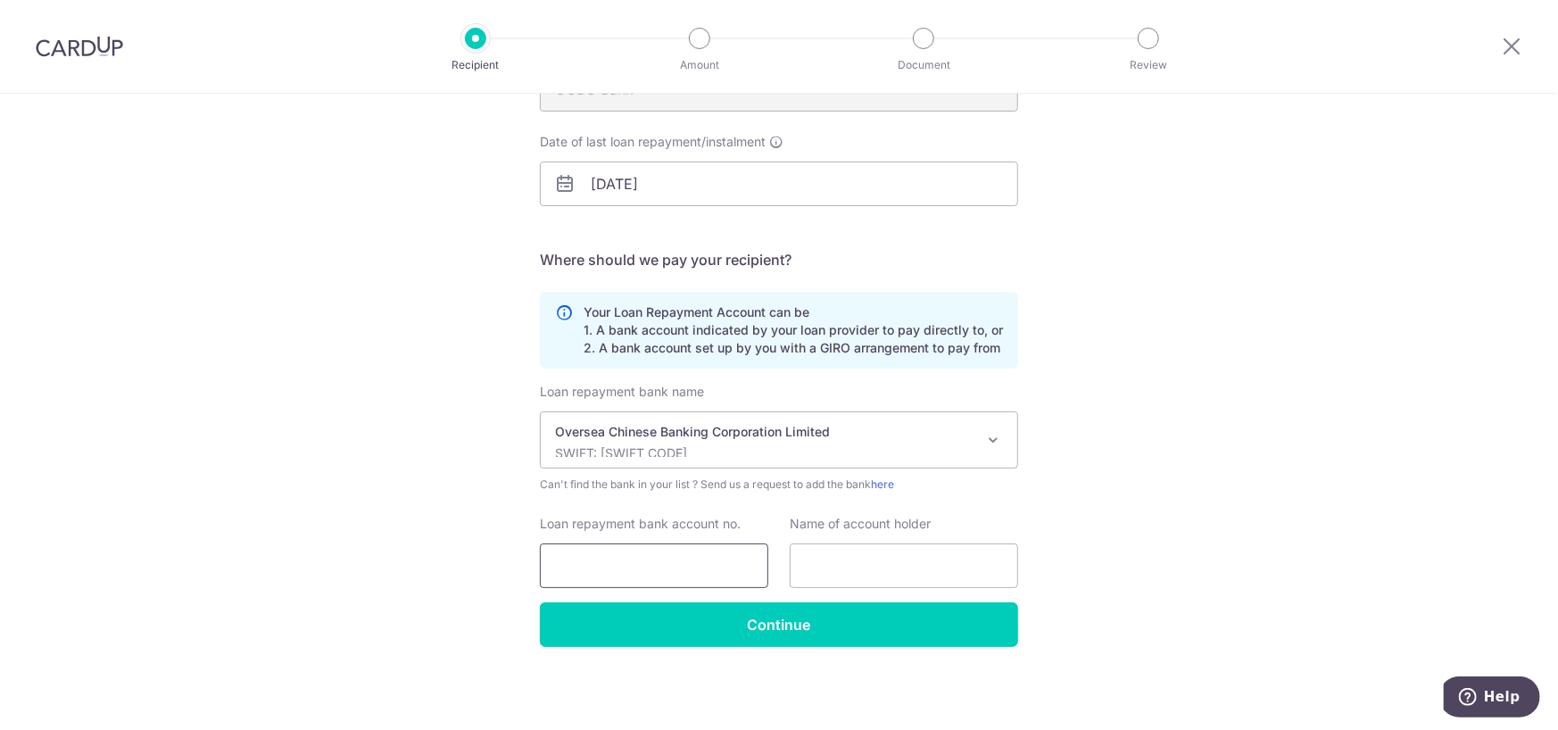
click at [699, 571] on input "Loan repayment bank account no." at bounding box center [654, 565] width 228 height 45
paste input "713-238186-001"
click at [633, 562] on input "713-238186-001" at bounding box center [654, 565] width 228 height 45
type input "713-238186-001"
click at [862, 569] on input "text" at bounding box center [904, 565] width 228 height 45
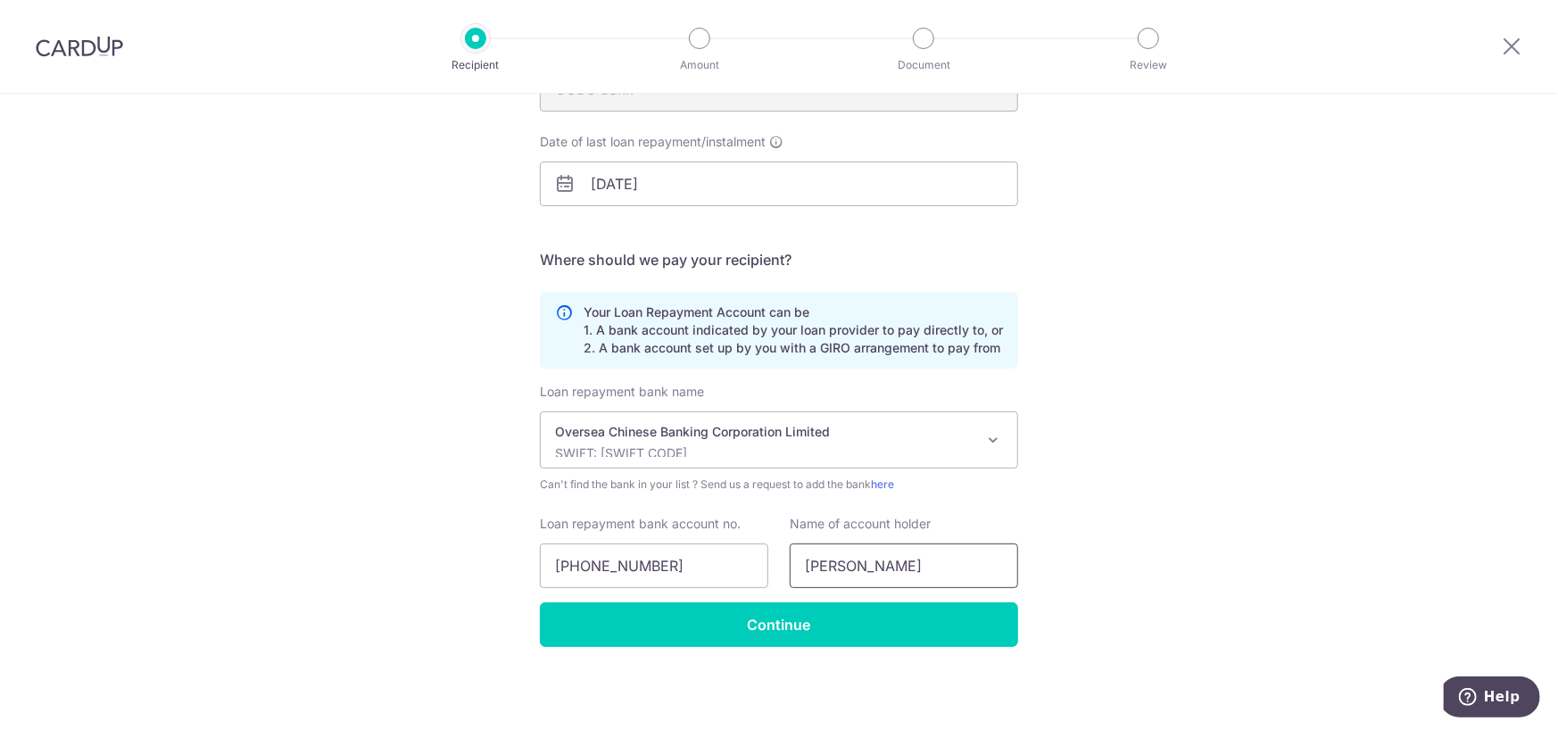
type input "Sharon Lee Shi Xing"
click at [644, 565] on input "713-238186-001" at bounding box center [654, 565] width 228 height 45
click at [636, 563] on input "713-238186-001" at bounding box center [654, 565] width 228 height 45
click at [581, 559] on input "713-238186001" at bounding box center [654, 565] width 228 height 45
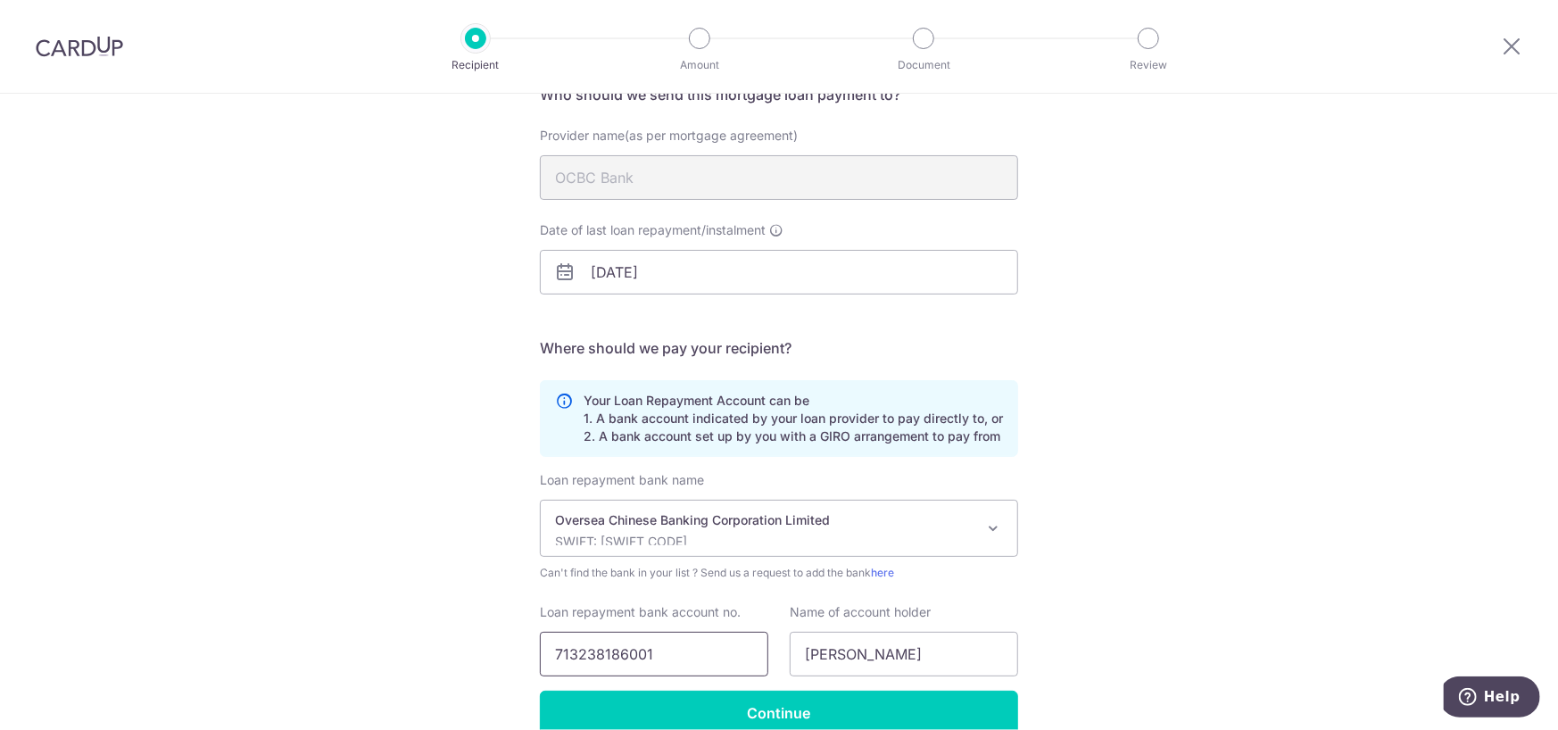
scroll to position [248, 0]
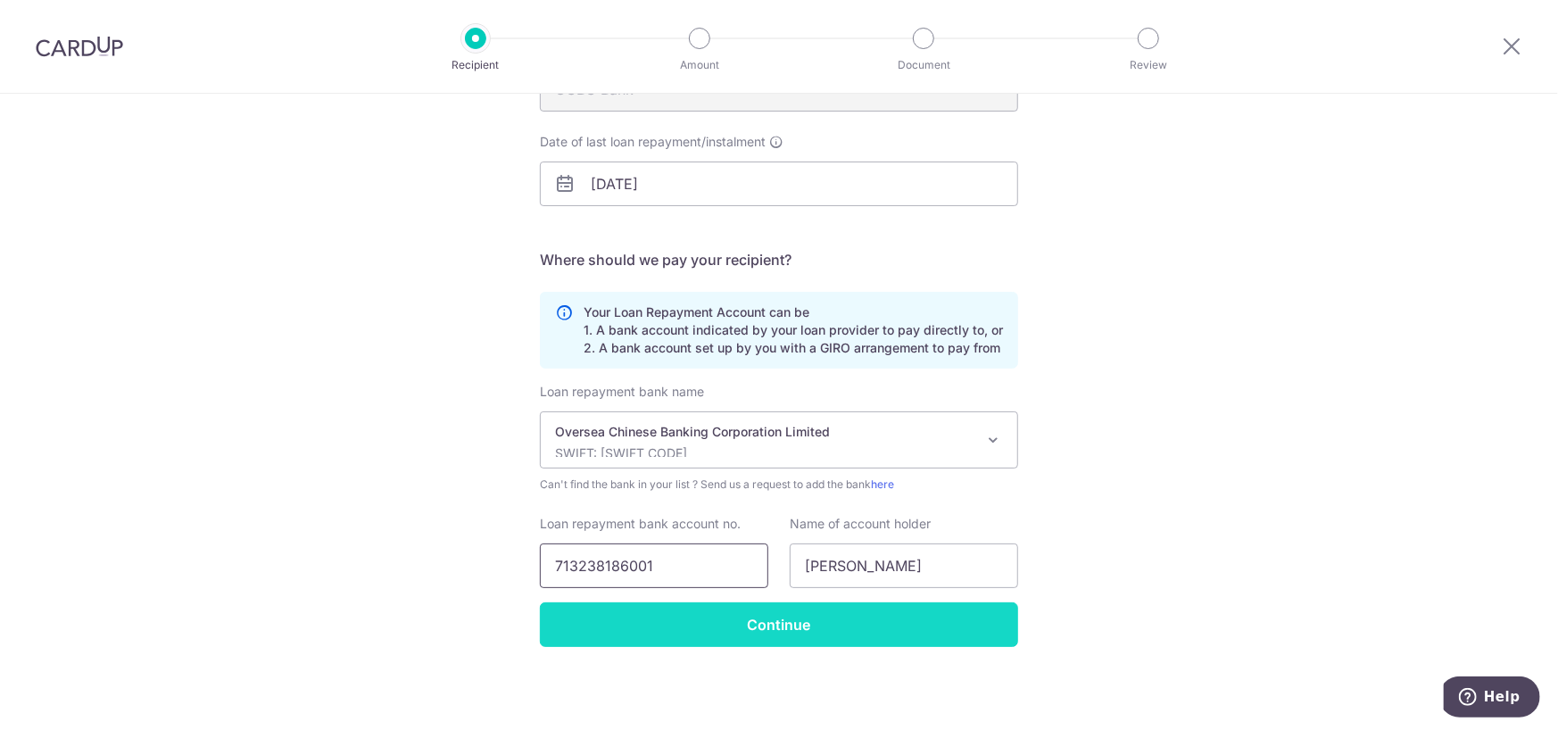
type input "713238186001"
click at [786, 623] on input "Continue" at bounding box center [779, 624] width 478 height 45
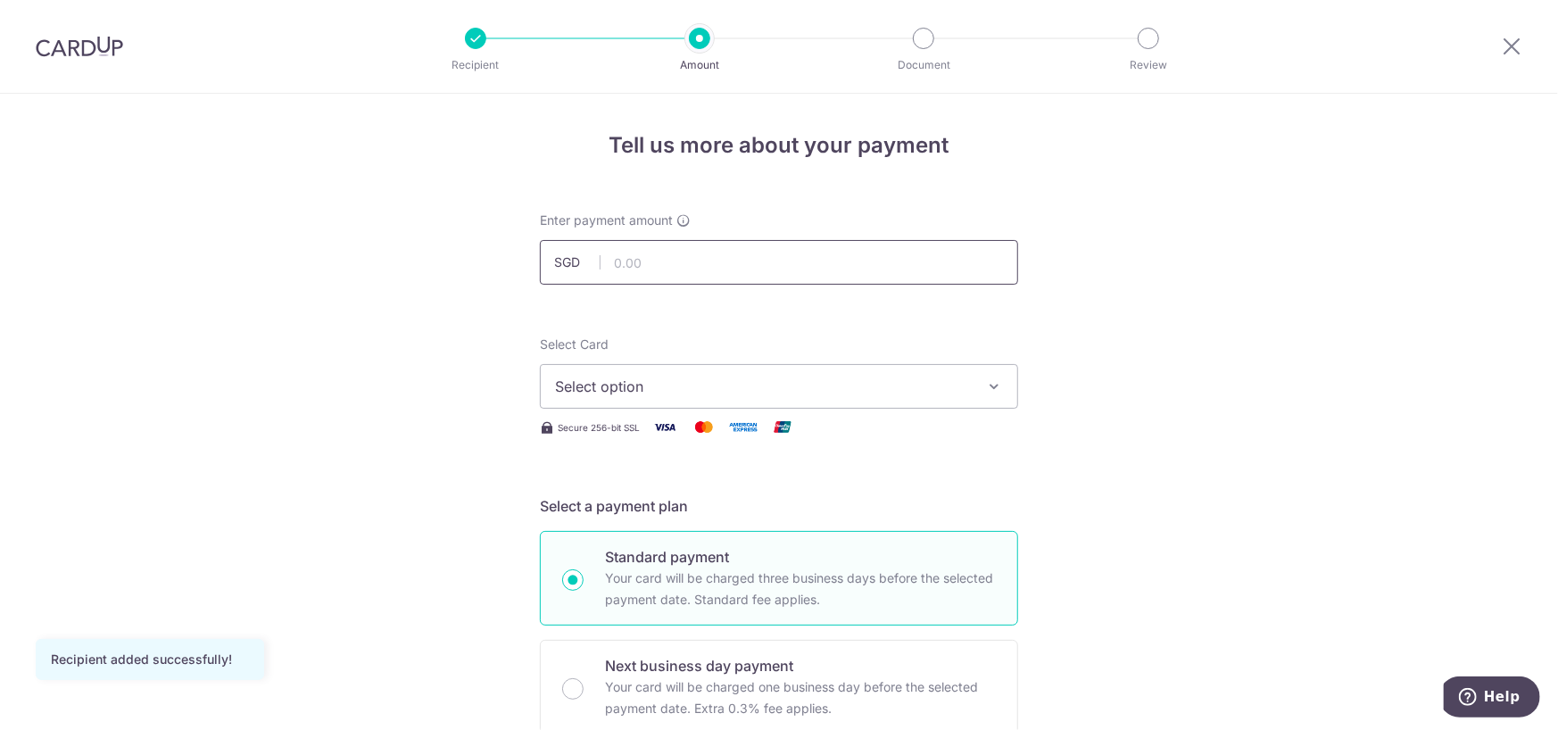
click at [737, 240] on input "text" at bounding box center [779, 262] width 478 height 45
click at [663, 263] on input "text" at bounding box center [779, 262] width 478 height 45
type input "1,000.00"
click at [661, 387] on span "Select option" at bounding box center [763, 386] width 416 height 21
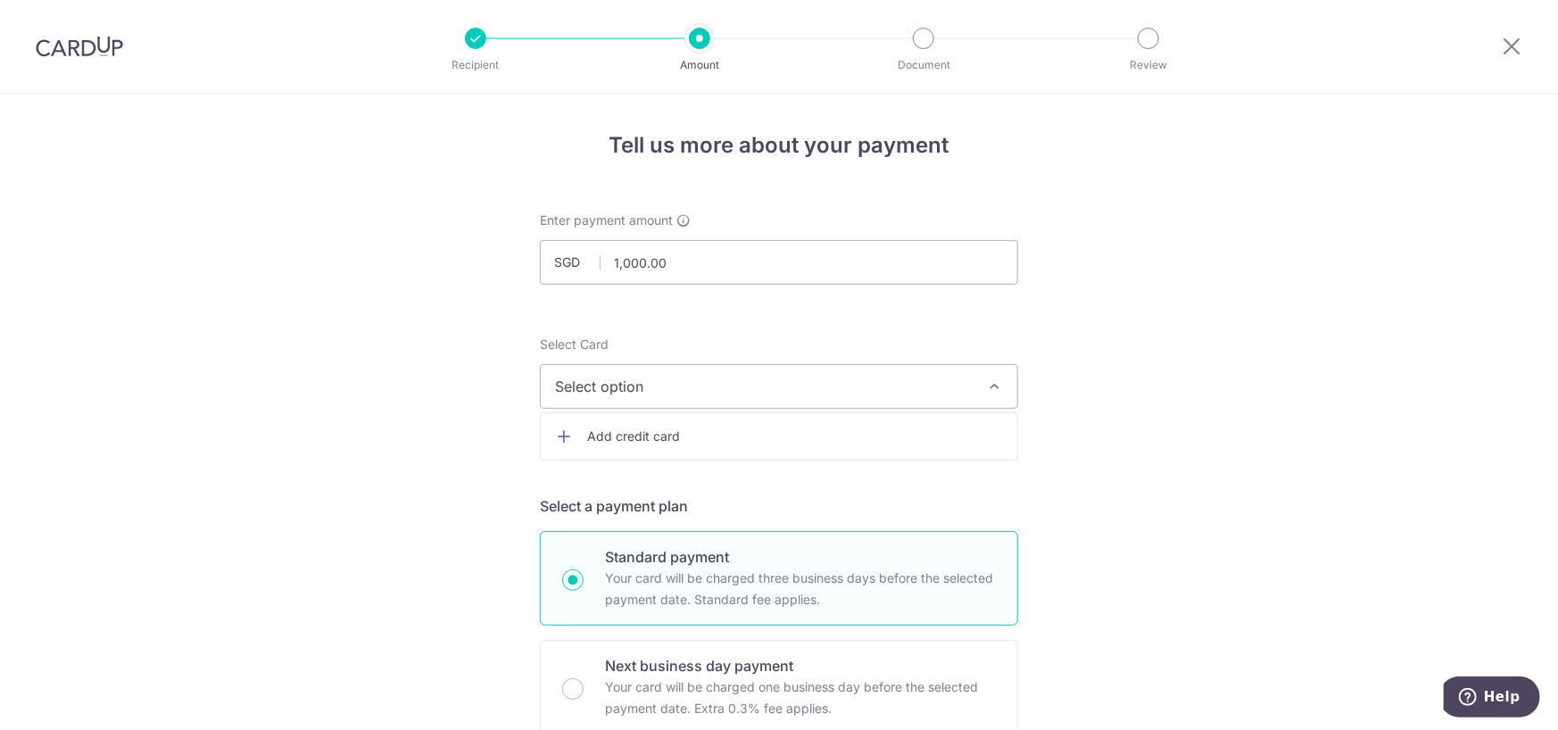
click at [587, 433] on span "Add credit card" at bounding box center [795, 436] width 416 height 18
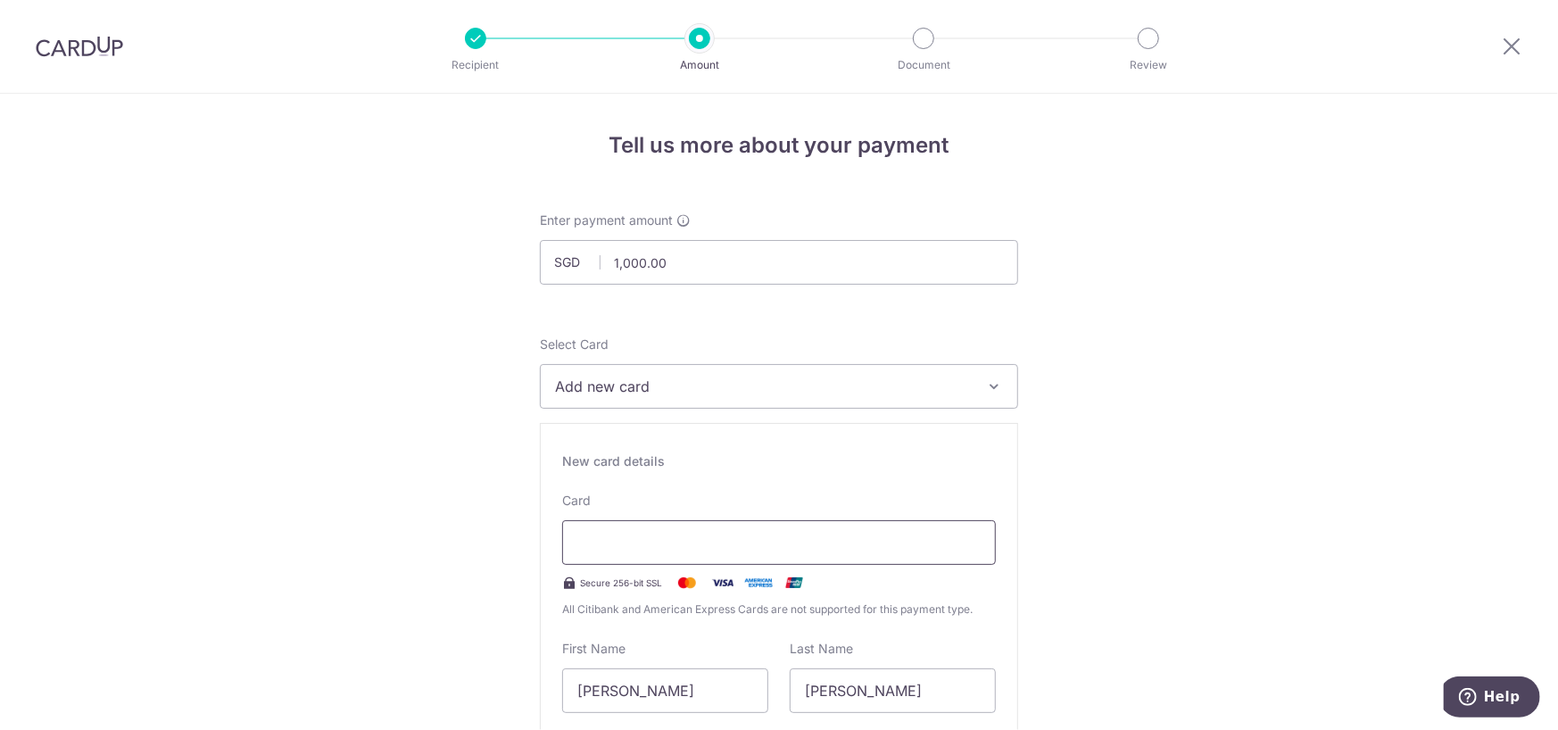
click at [823, 531] on div at bounding box center [779, 542] width 434 height 45
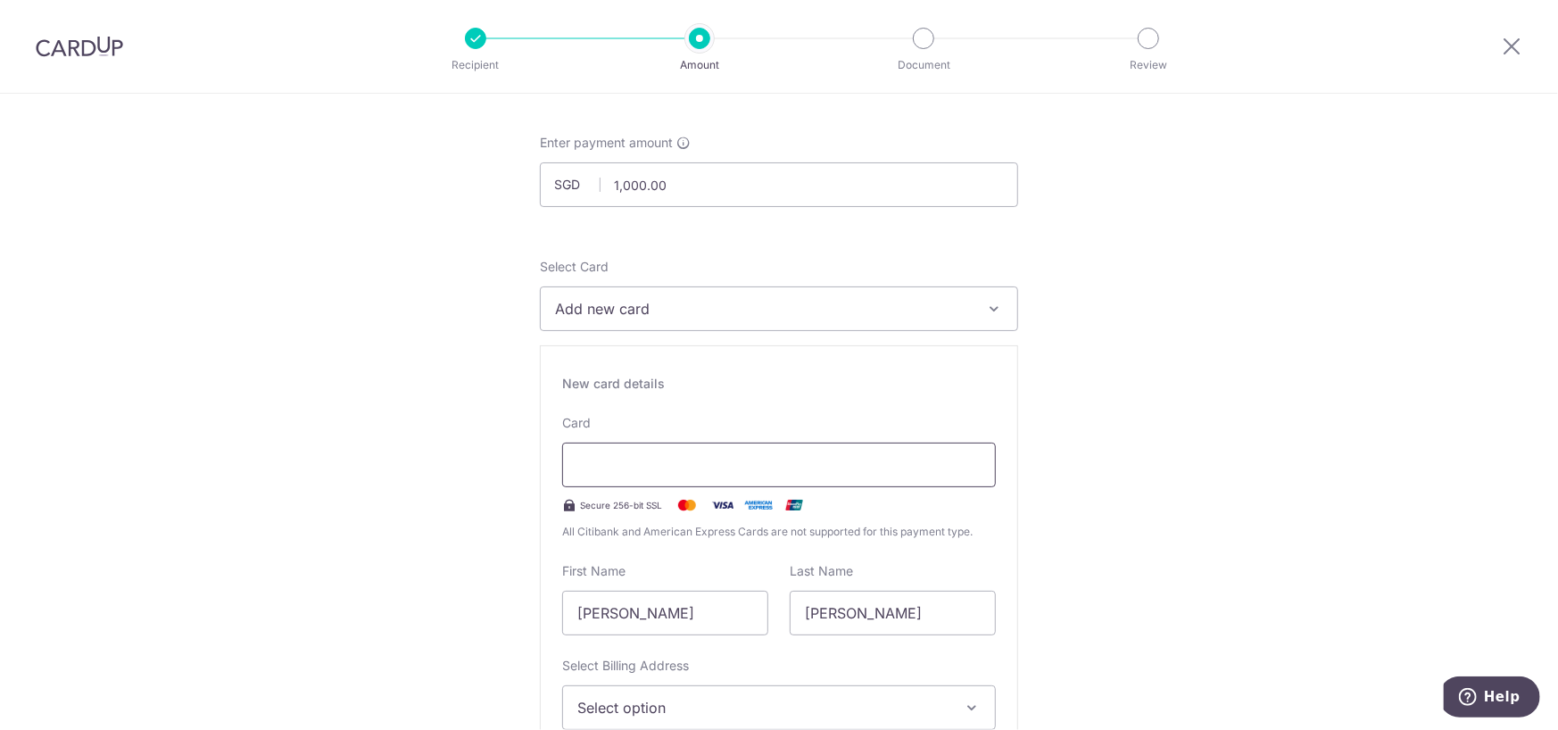
scroll to position [178, 0]
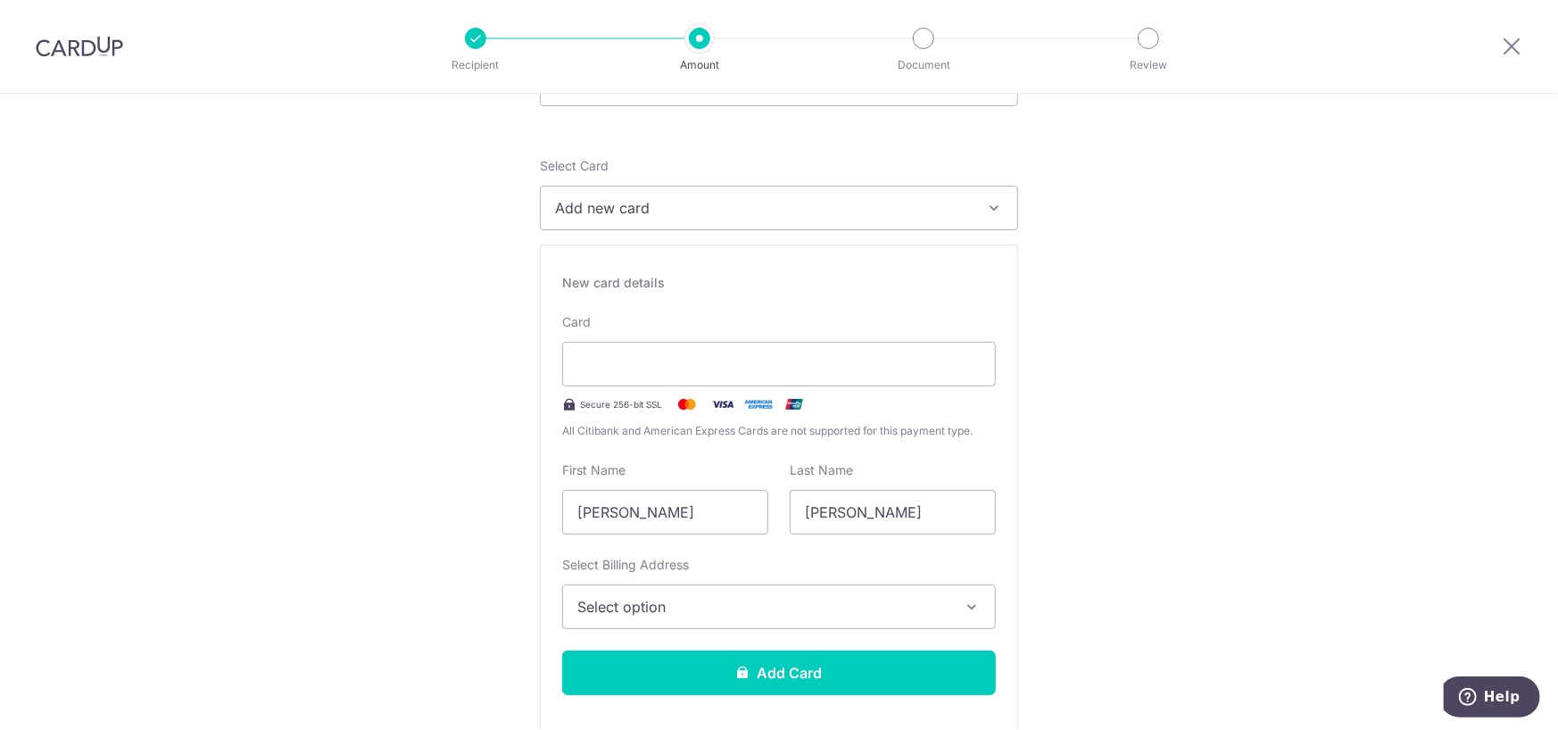
click at [653, 607] on span "Select option" at bounding box center [762, 606] width 371 height 21
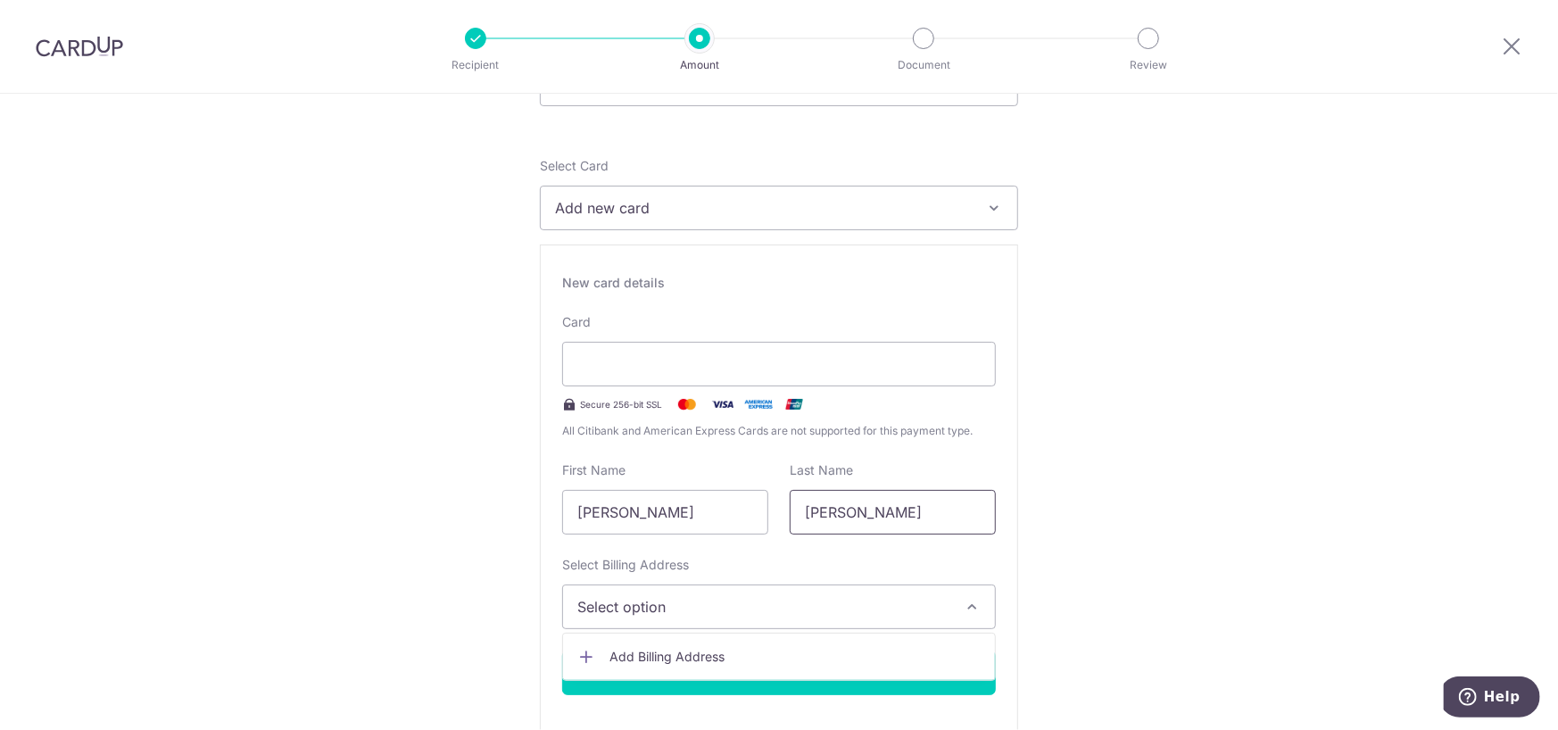
click at [832, 516] on input "[PERSON_NAME]" at bounding box center [893, 512] width 206 height 45
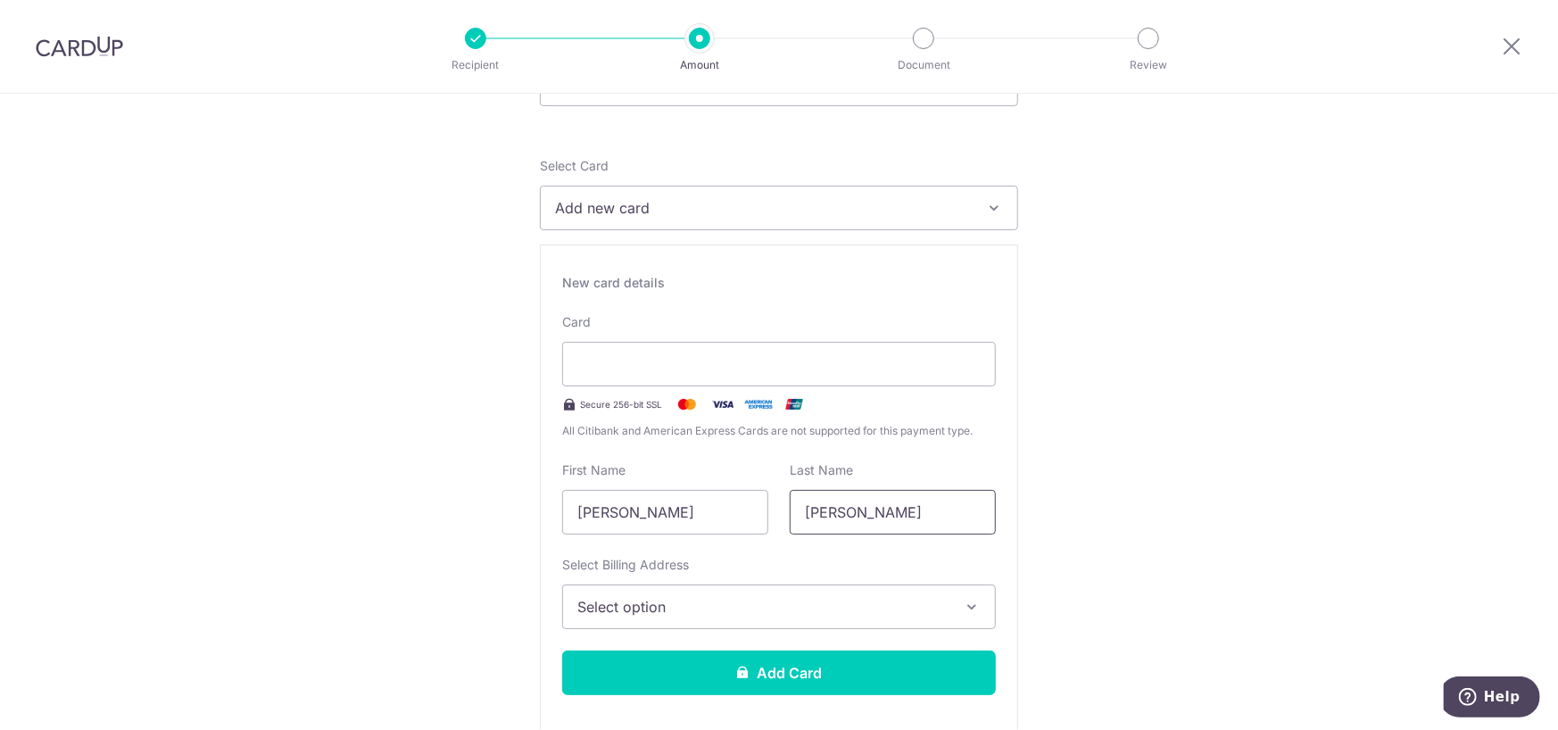
drag, startPoint x: 846, startPoint y: 513, endPoint x: 979, endPoint y: 517, distance: 133.0
click at [979, 517] on input "[PERSON_NAME]" at bounding box center [893, 512] width 206 height 45
type input "Lee"
click at [777, 604] on span "Select option" at bounding box center [762, 606] width 371 height 21
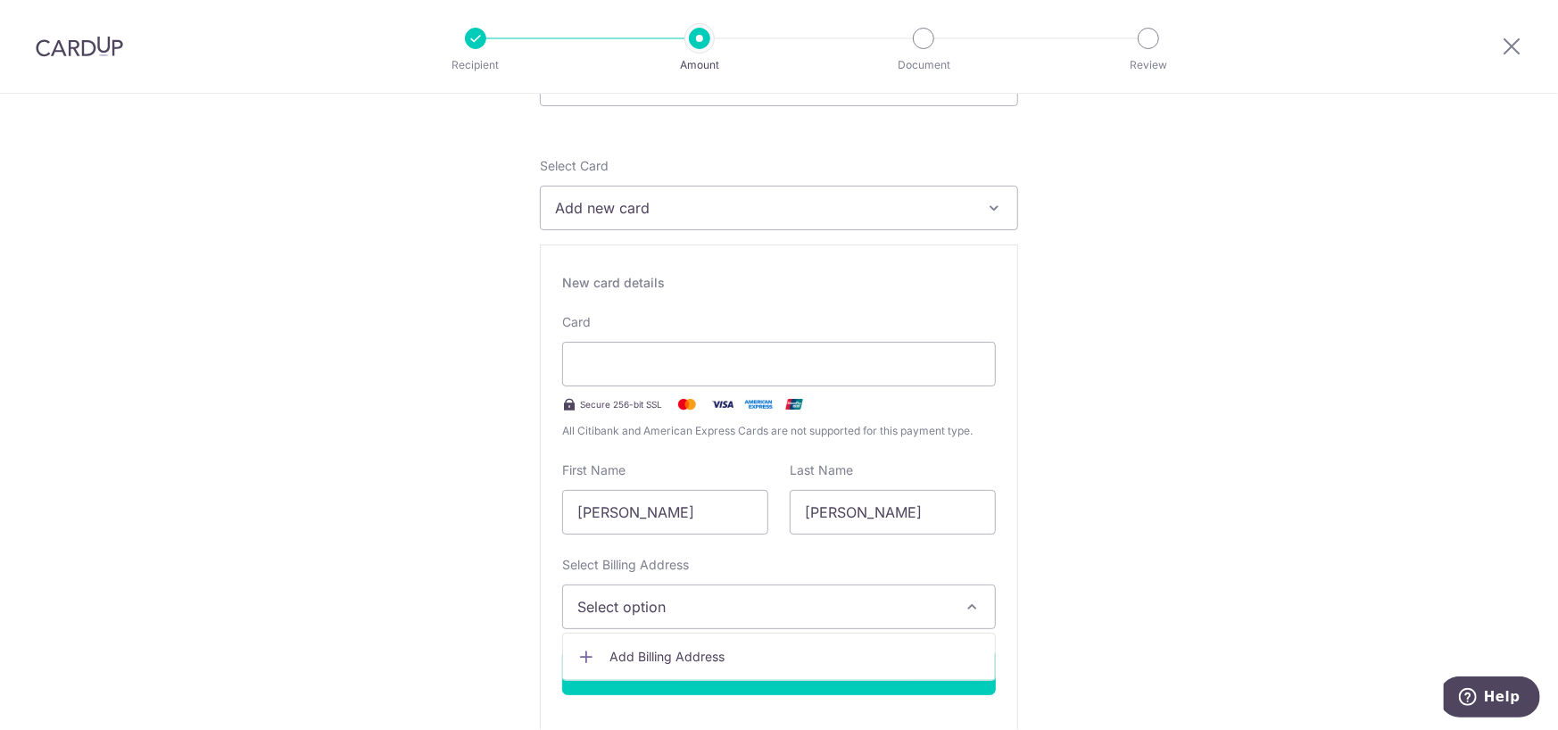
click at [623, 657] on span "Add Billing Address" at bounding box center [794, 657] width 371 height 18
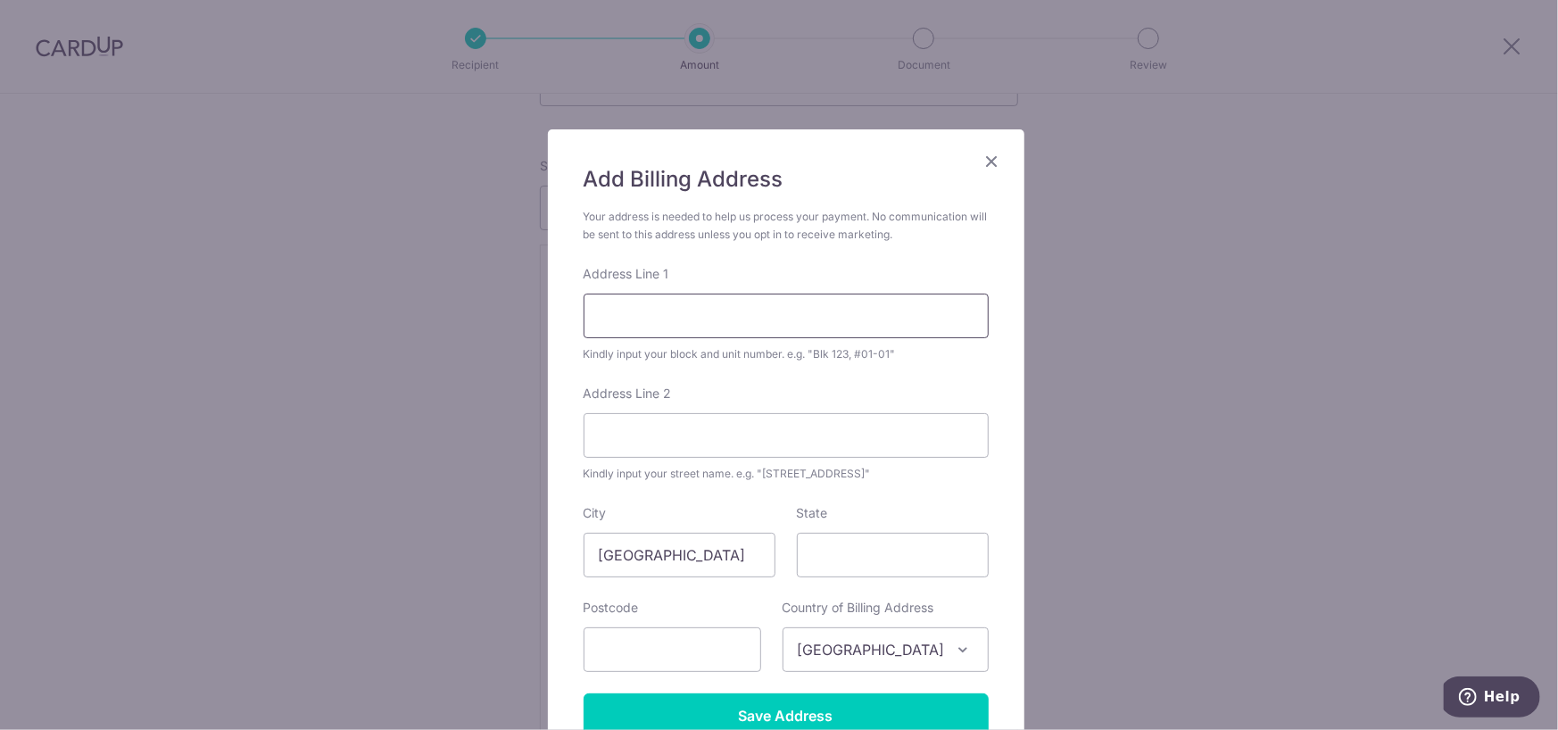
click at [728, 326] on input "Address Line 1" at bounding box center [785, 316] width 405 height 45
click at [610, 319] on input "Address Line 1" at bounding box center [785, 316] width 405 height 45
type input "Blk 10 Sims Drive #05-30"
click at [853, 557] on input "State" at bounding box center [893, 555] width 192 height 45
type input "[GEOGRAPHIC_DATA]"
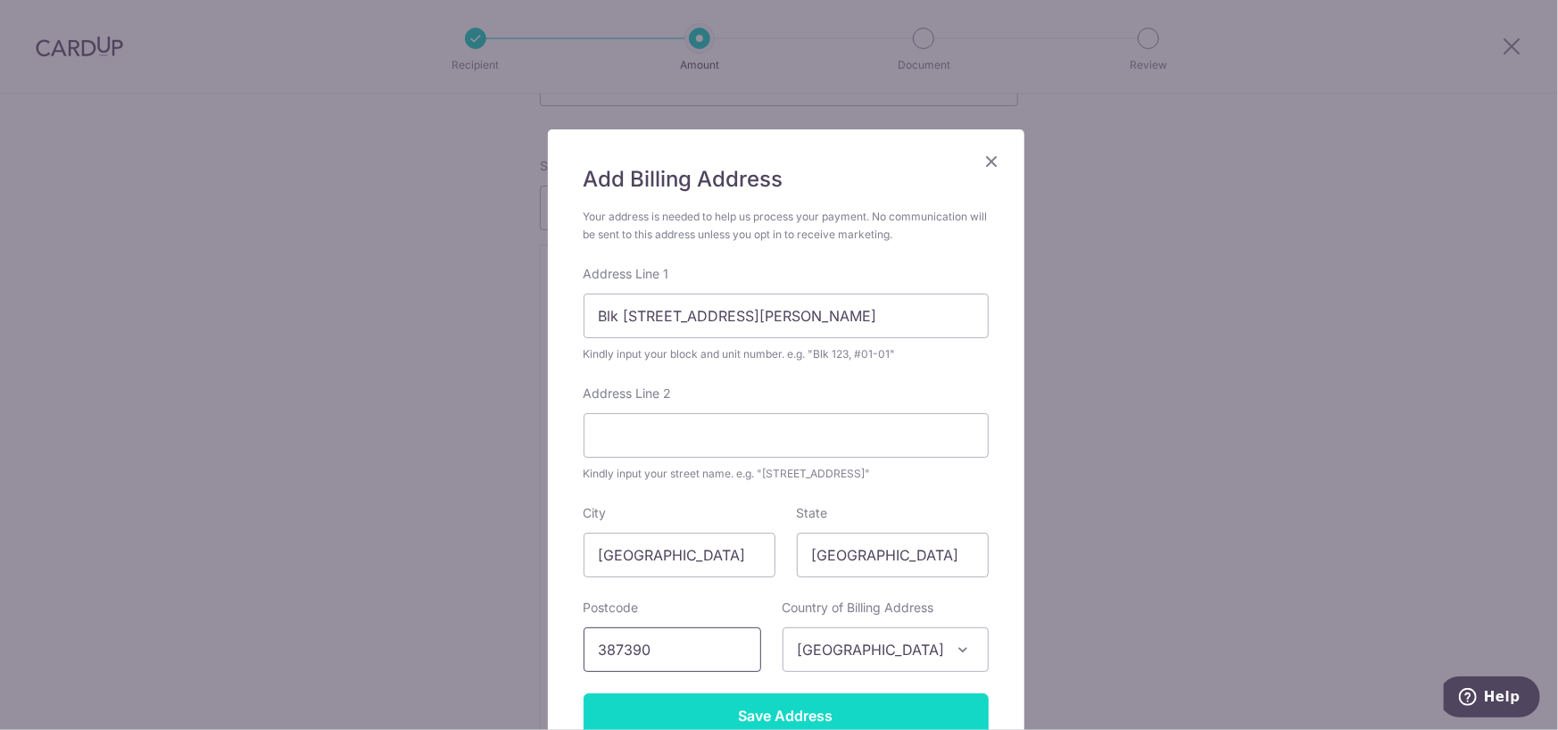
type input "387390"
click at [813, 708] on input "Save Address" at bounding box center [785, 715] width 405 height 45
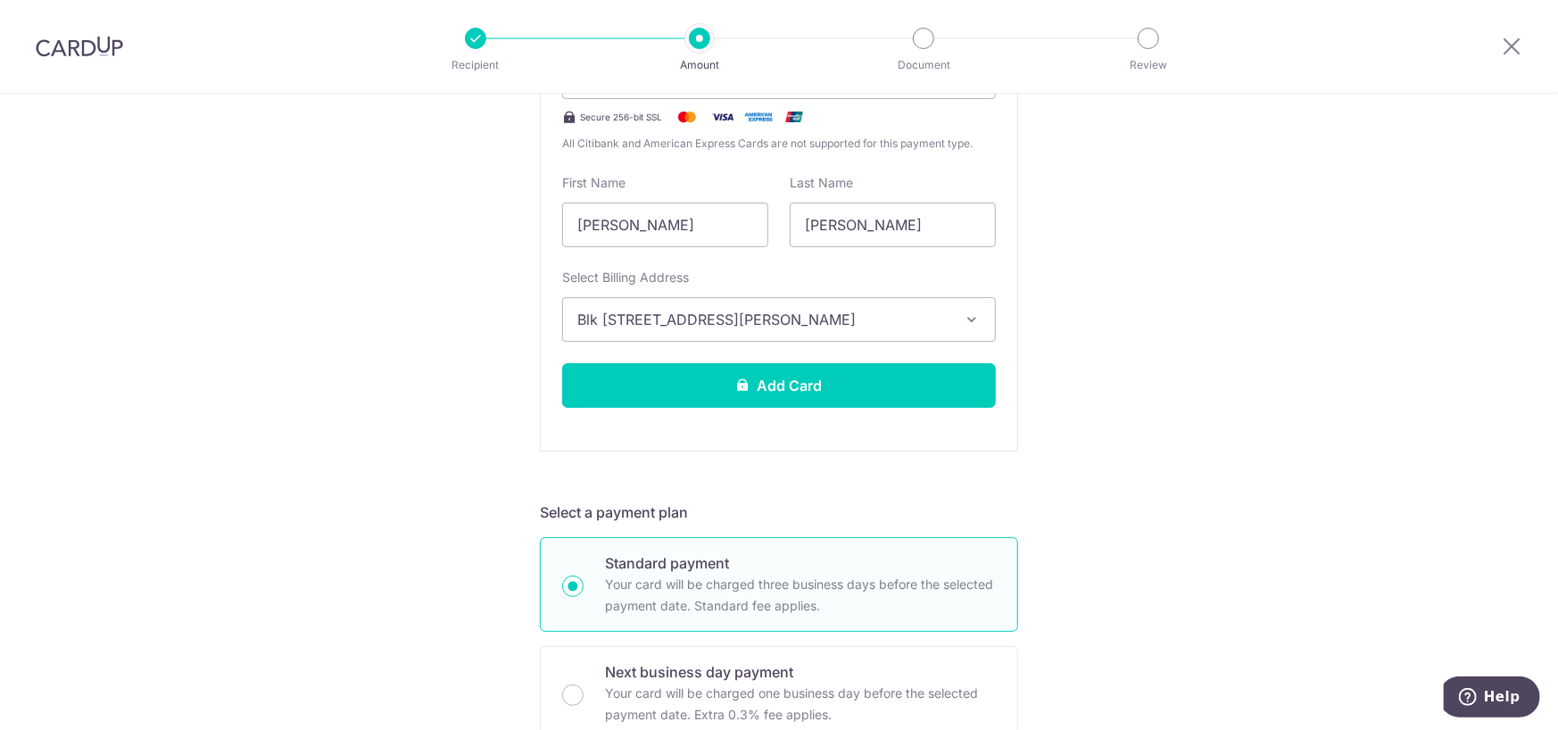
scroll to position [625, 0]
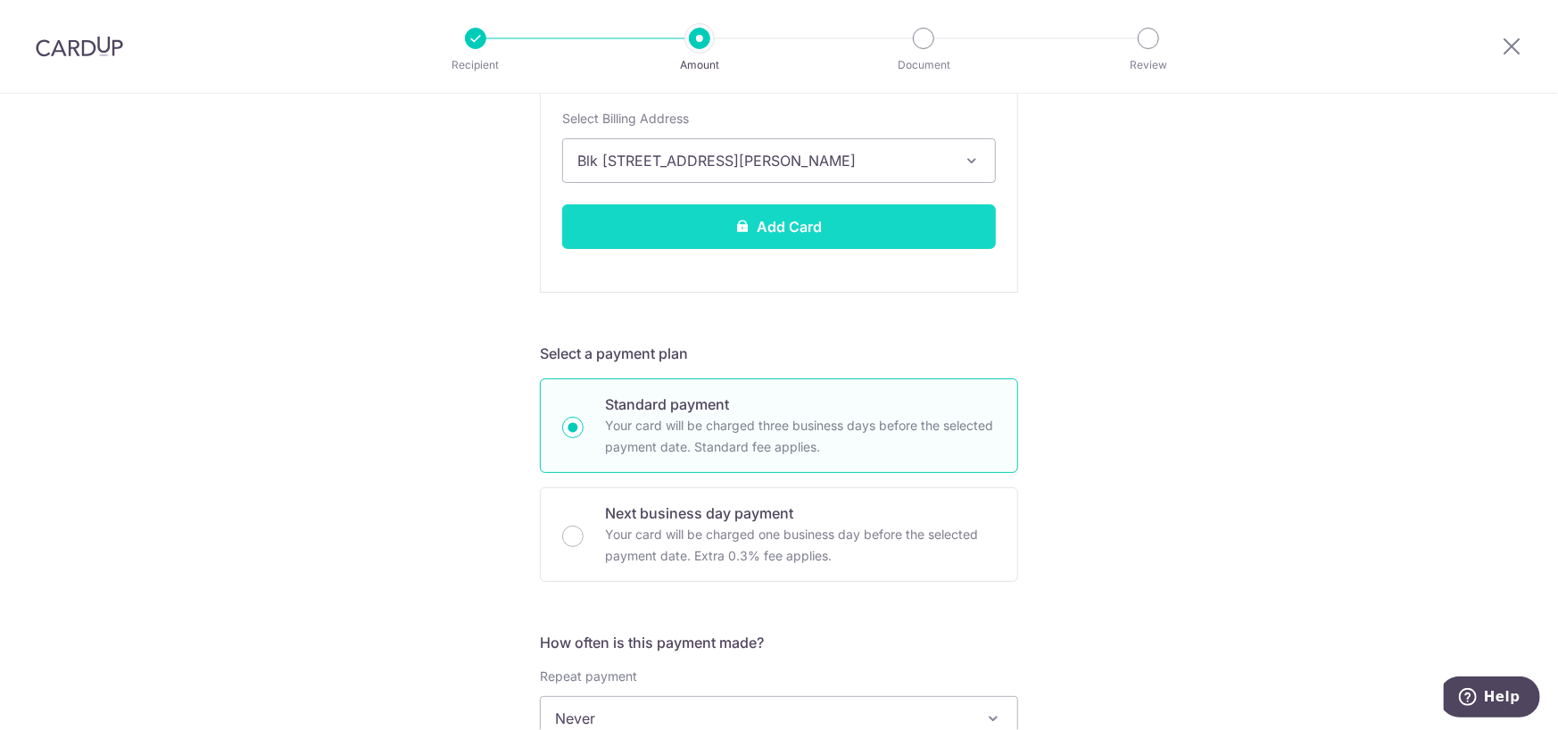
click at [872, 227] on button "Add Card" at bounding box center [779, 226] width 434 height 45
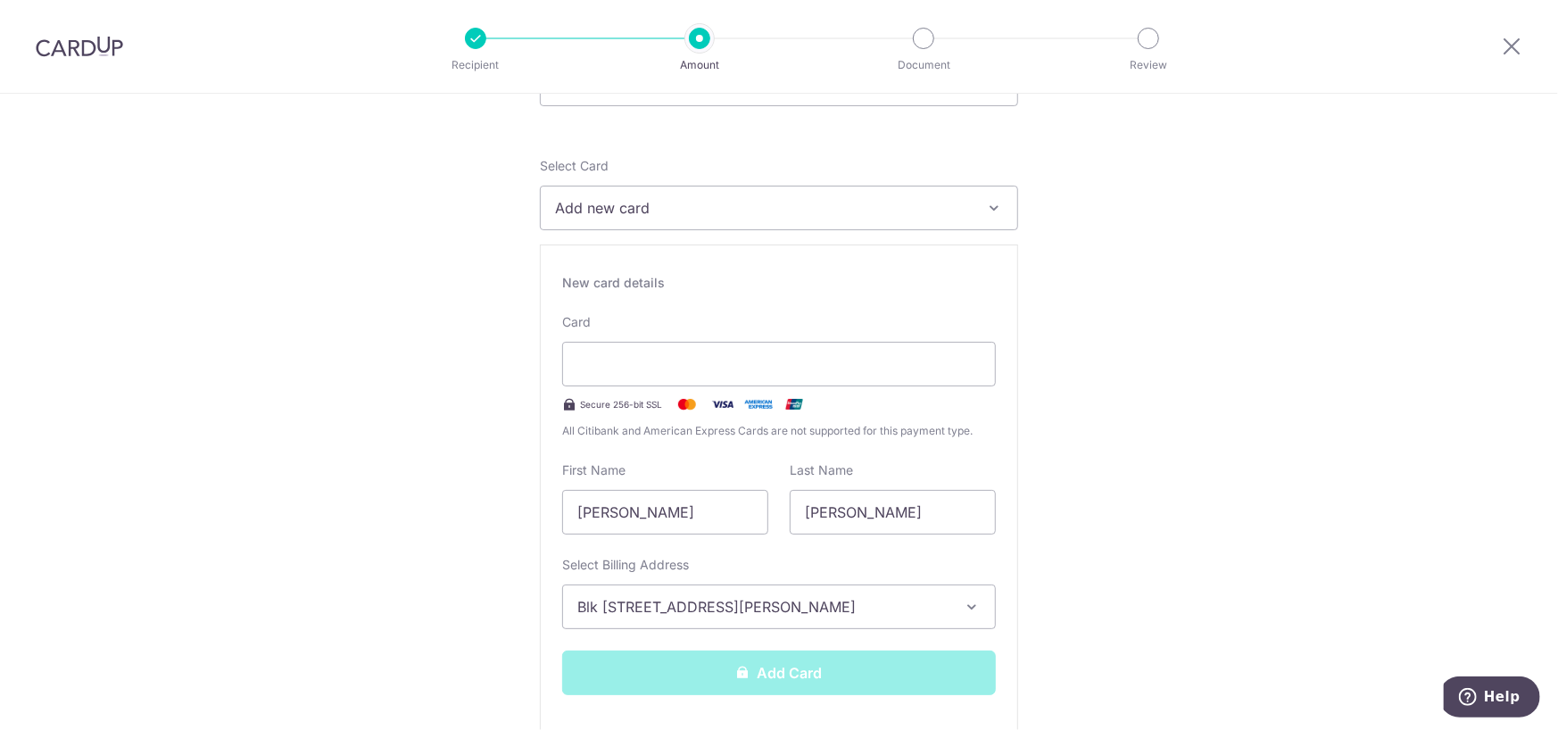
scroll to position [89, 0]
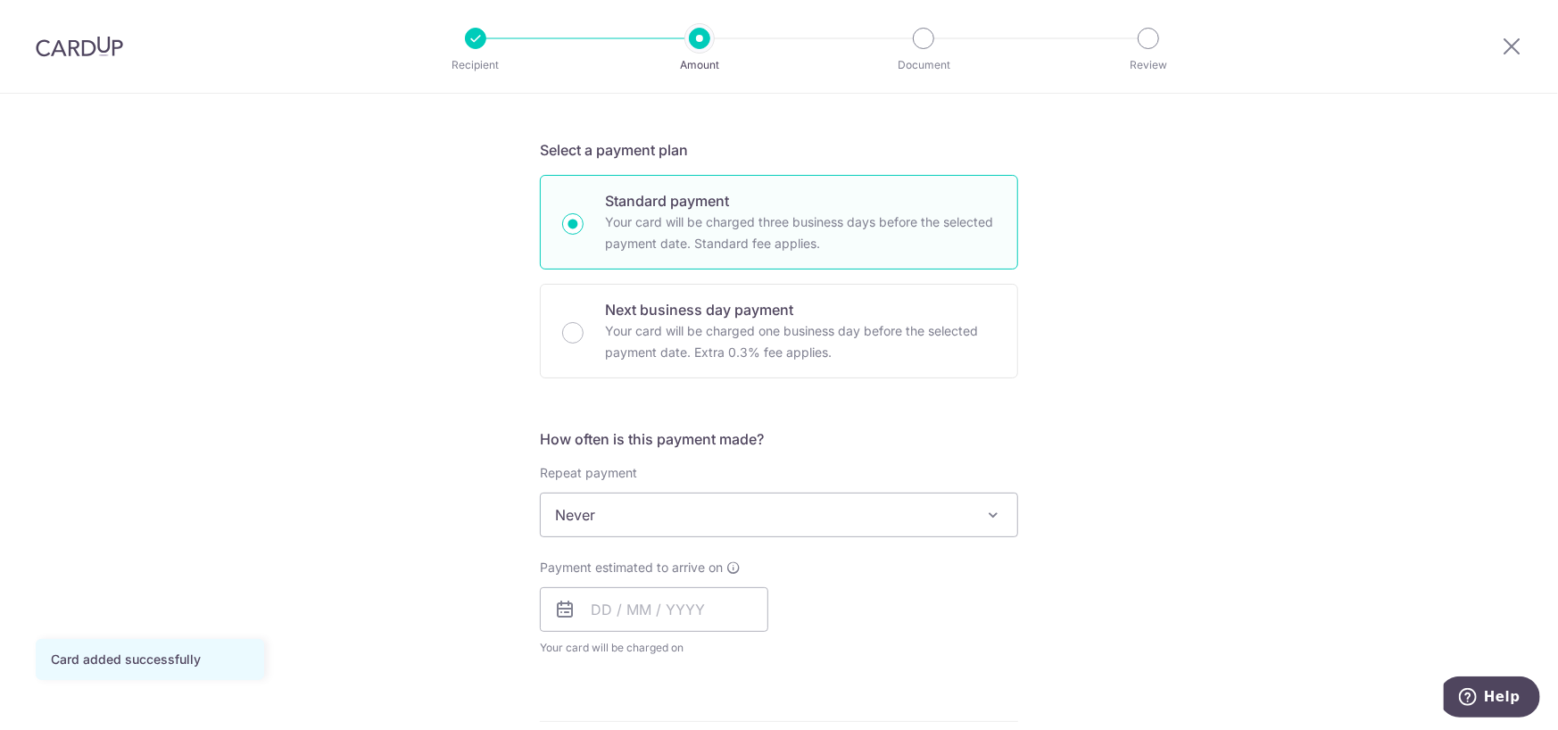
scroll to position [357, 0]
click at [813, 507] on span "Never" at bounding box center [779, 513] width 476 height 43
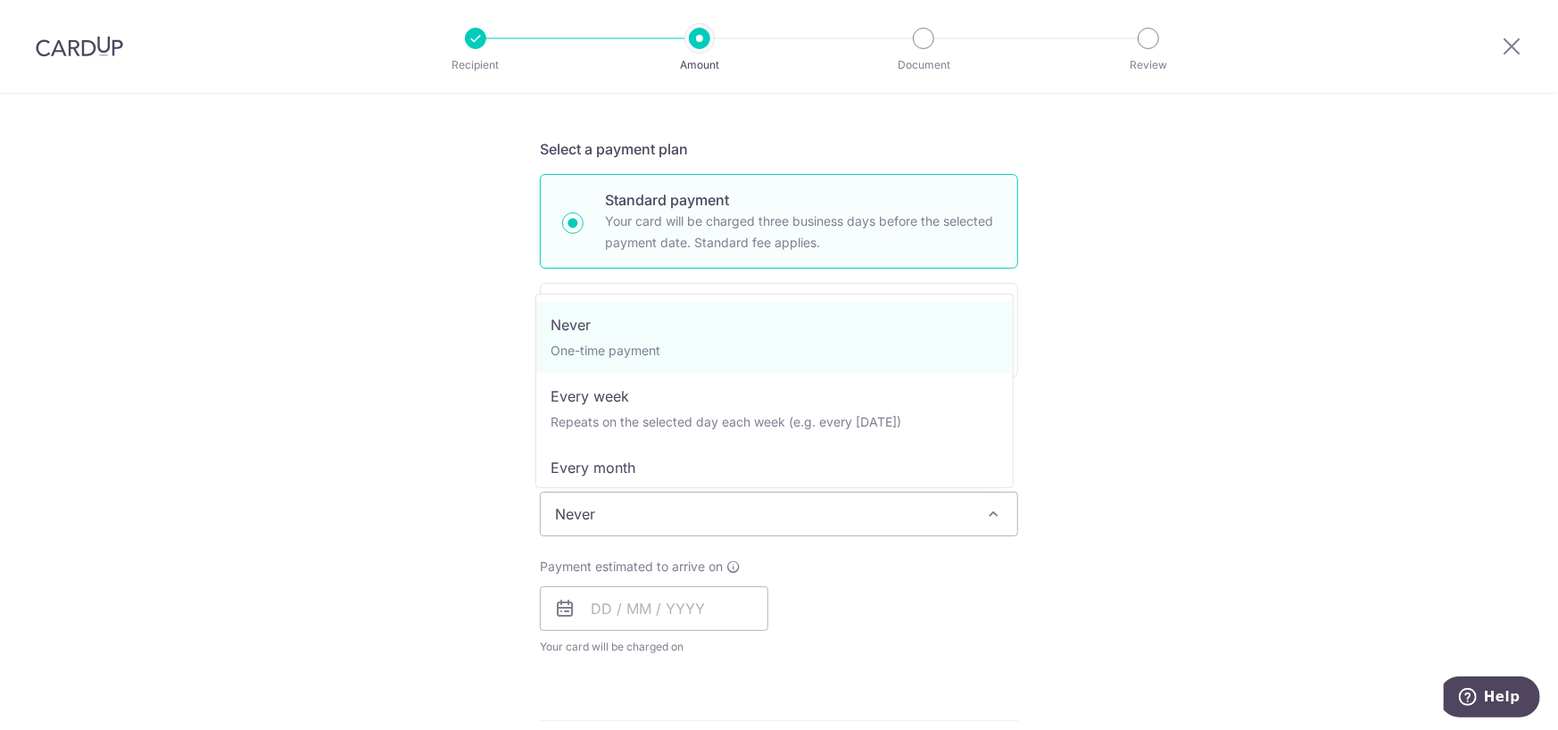
click at [814, 508] on span "Never" at bounding box center [779, 513] width 476 height 43
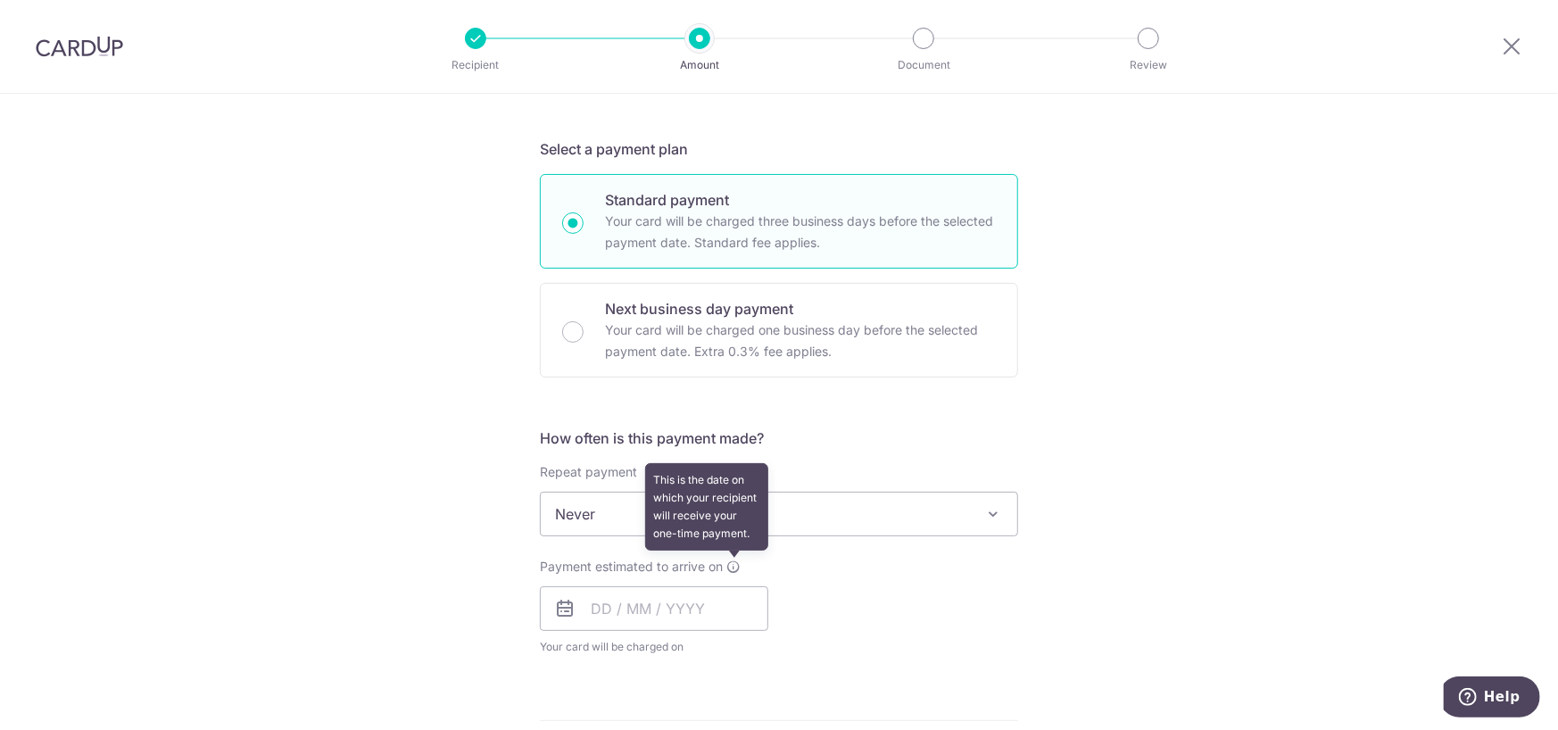
click at [726, 567] on icon at bounding box center [733, 566] width 14 height 14
click at [587, 614] on input "text" at bounding box center [654, 608] width 228 height 45
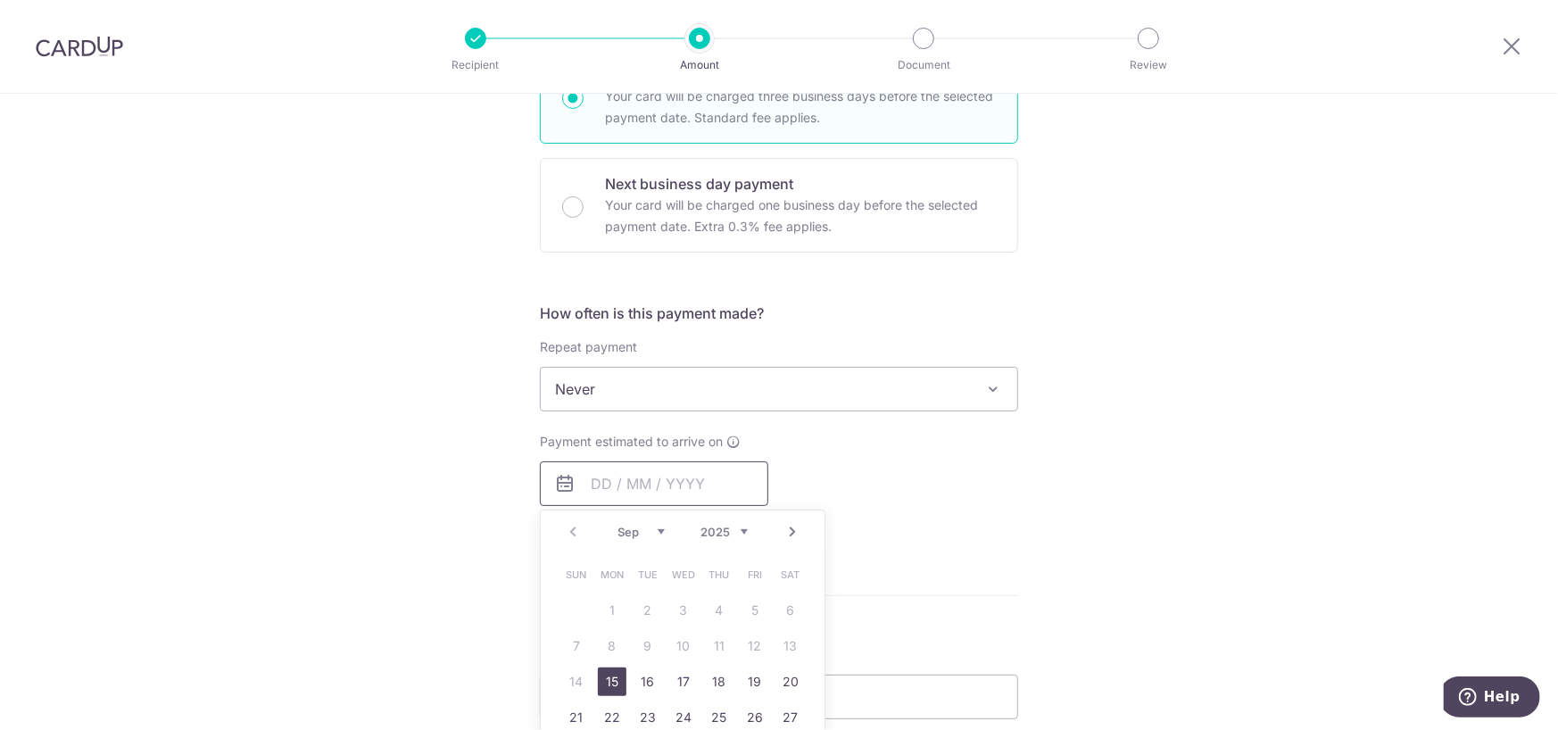
scroll to position [625, 0]
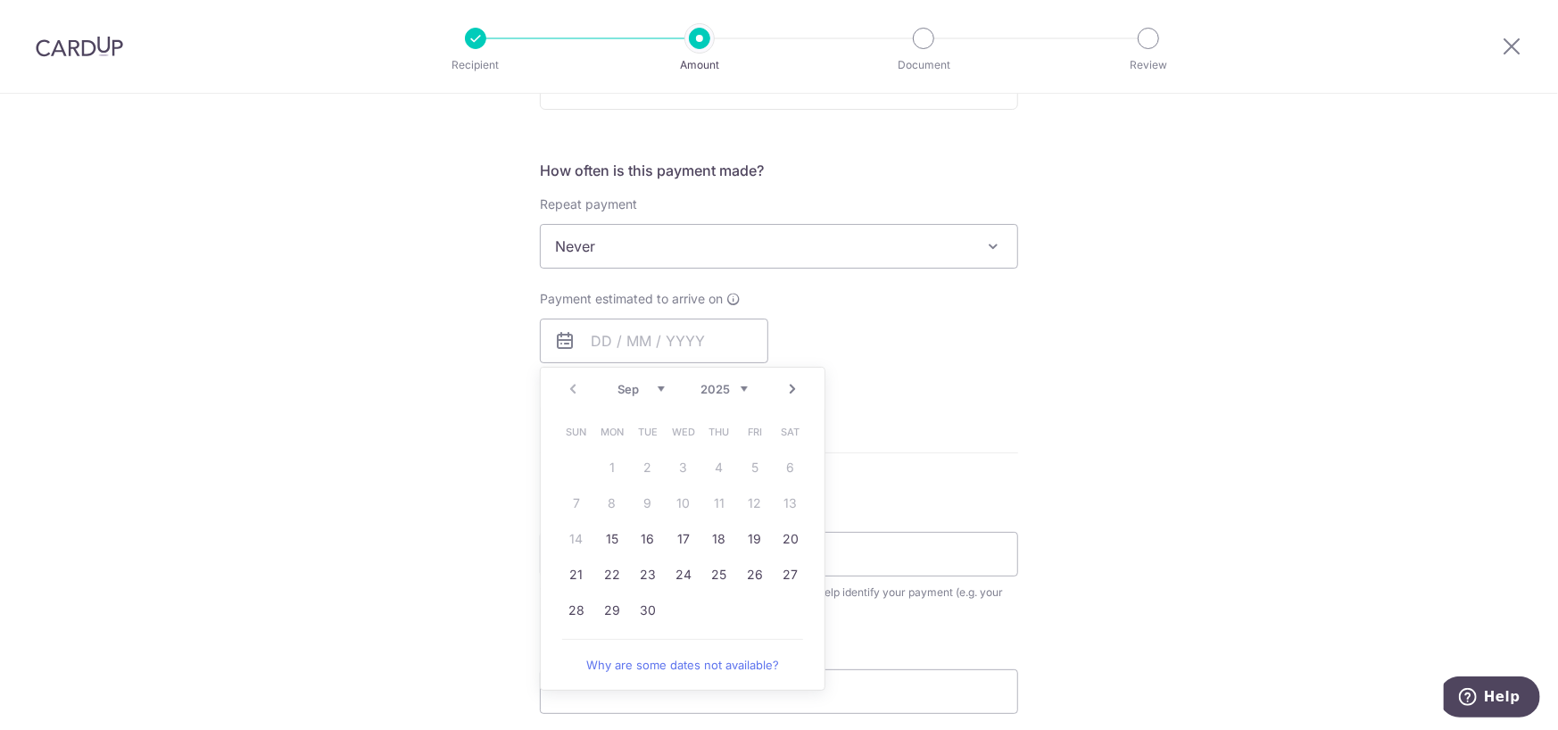
click at [570, 391] on div "Prev Next Sep Oct Nov Dec 2025 2026 2027 2028 2029 2030 2031 2032 2033 2034 2035" at bounding box center [683, 389] width 284 height 43
click at [1077, 490] on div "Tell us more about your payment Enter payment amount SGD 1,000.00 1000.00 Card …" at bounding box center [779, 276] width 1558 height 1614
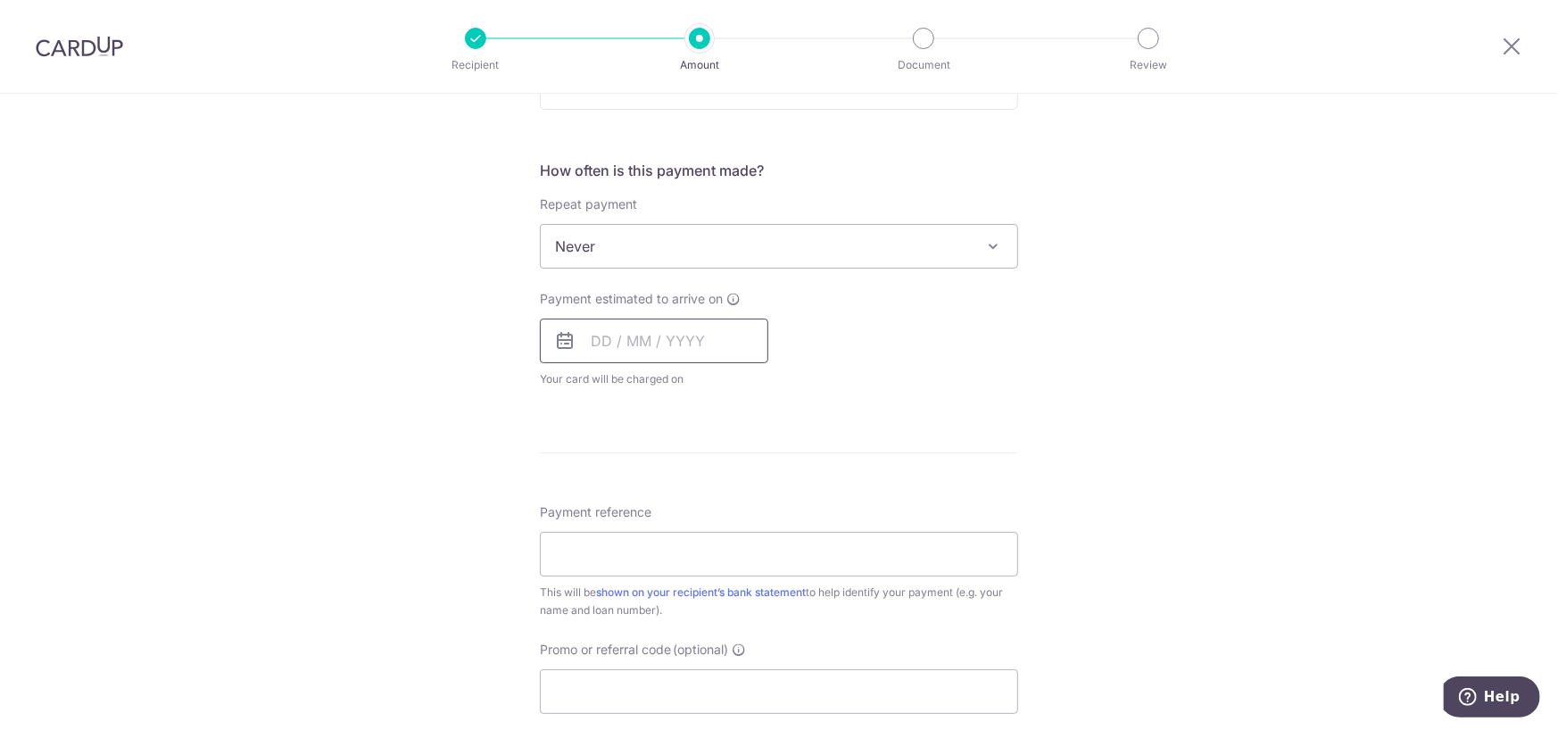
click at [584, 351] on input "text" at bounding box center [654, 341] width 228 height 45
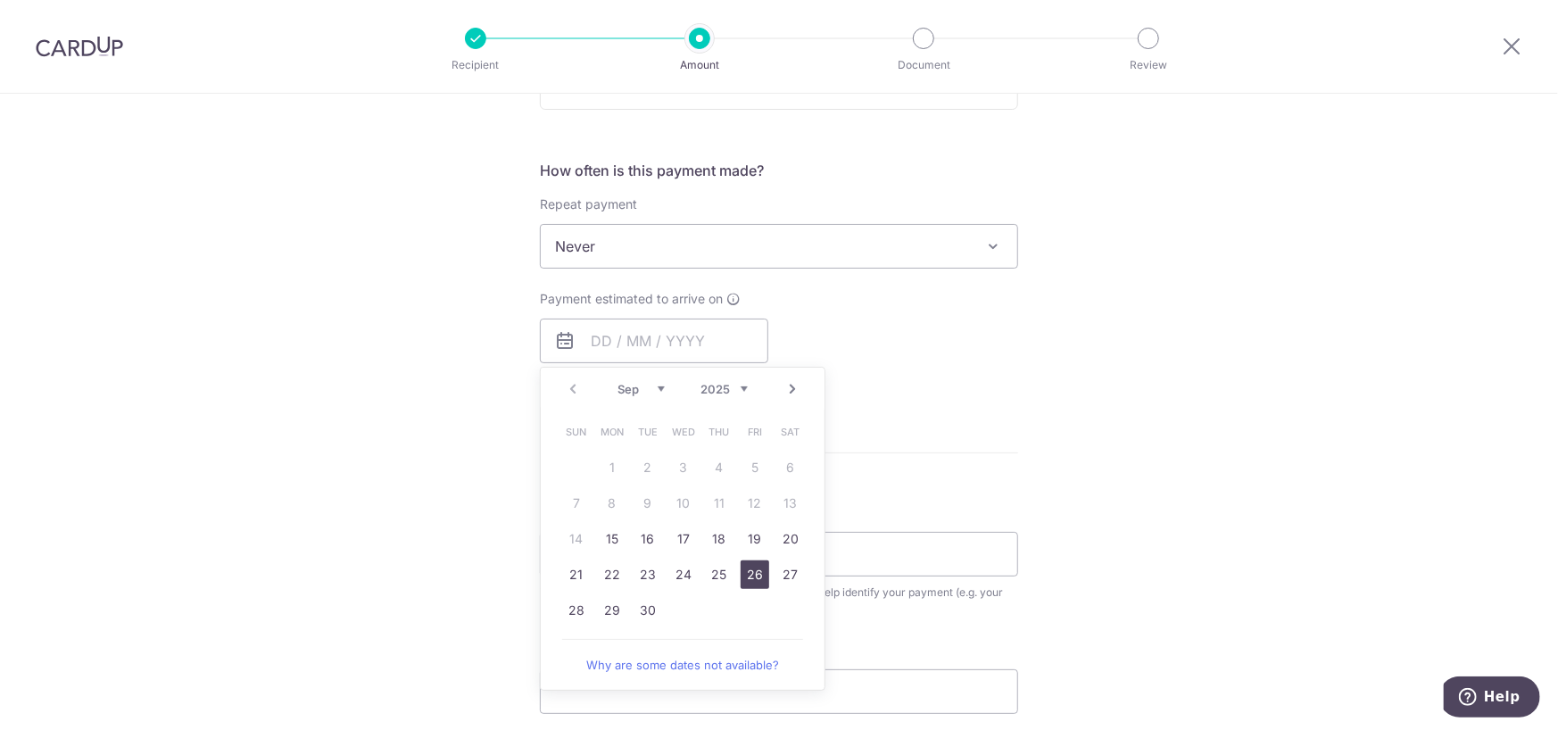
click at [747, 575] on link "26" at bounding box center [755, 574] width 29 height 29
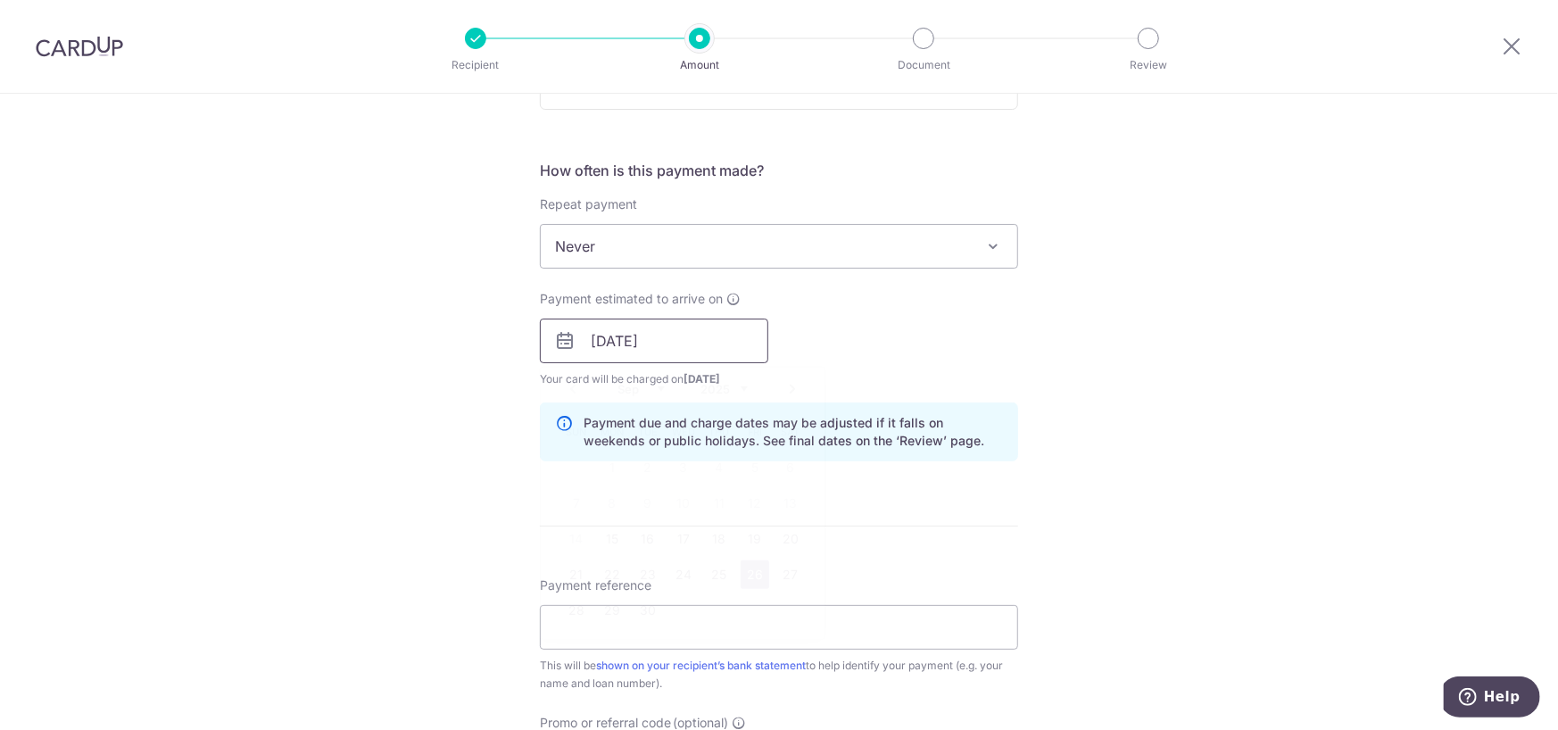
click at [666, 354] on input "26/09/2025" at bounding box center [654, 341] width 228 height 45
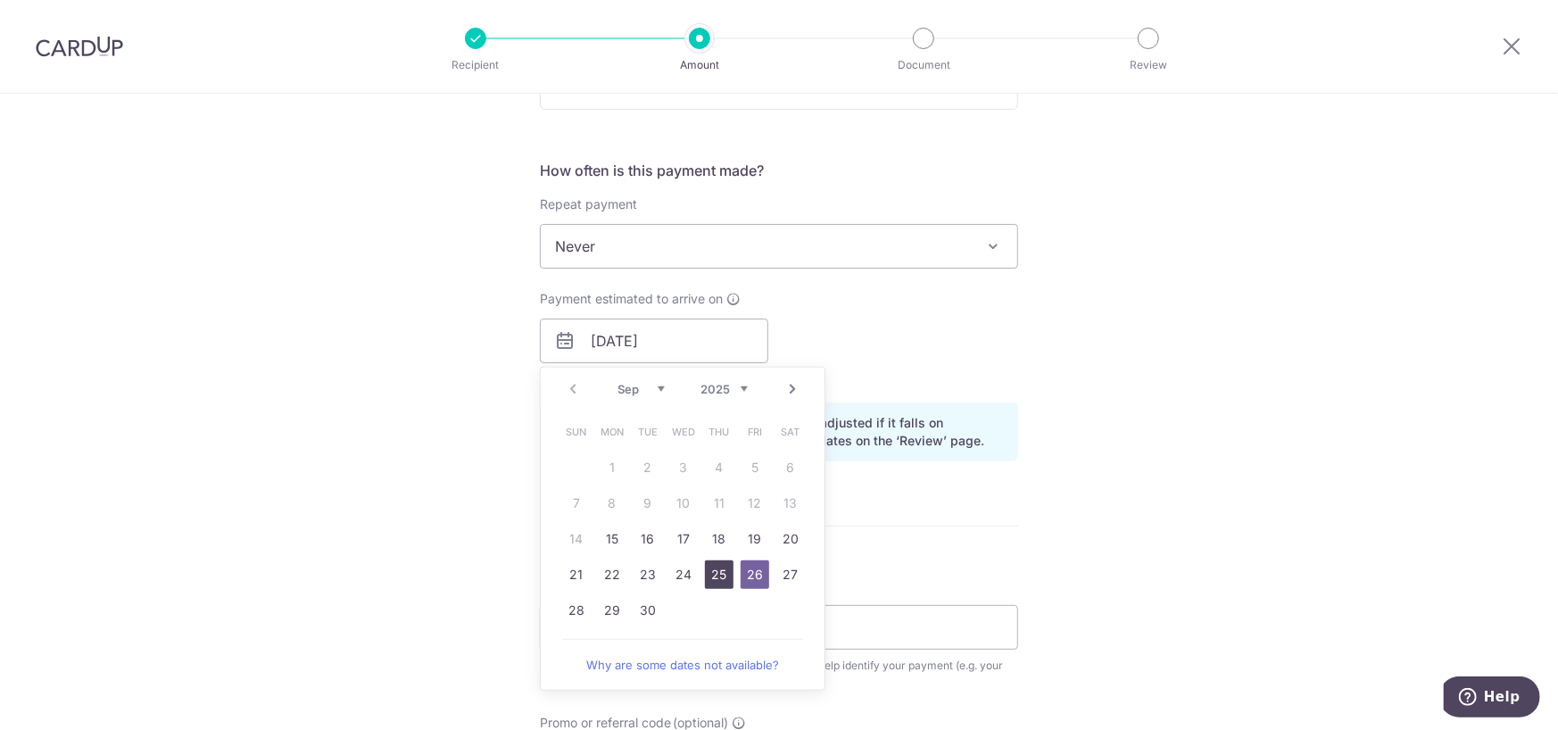
click at [722, 579] on link "25" at bounding box center [719, 574] width 29 height 29
type input "[DATE]"
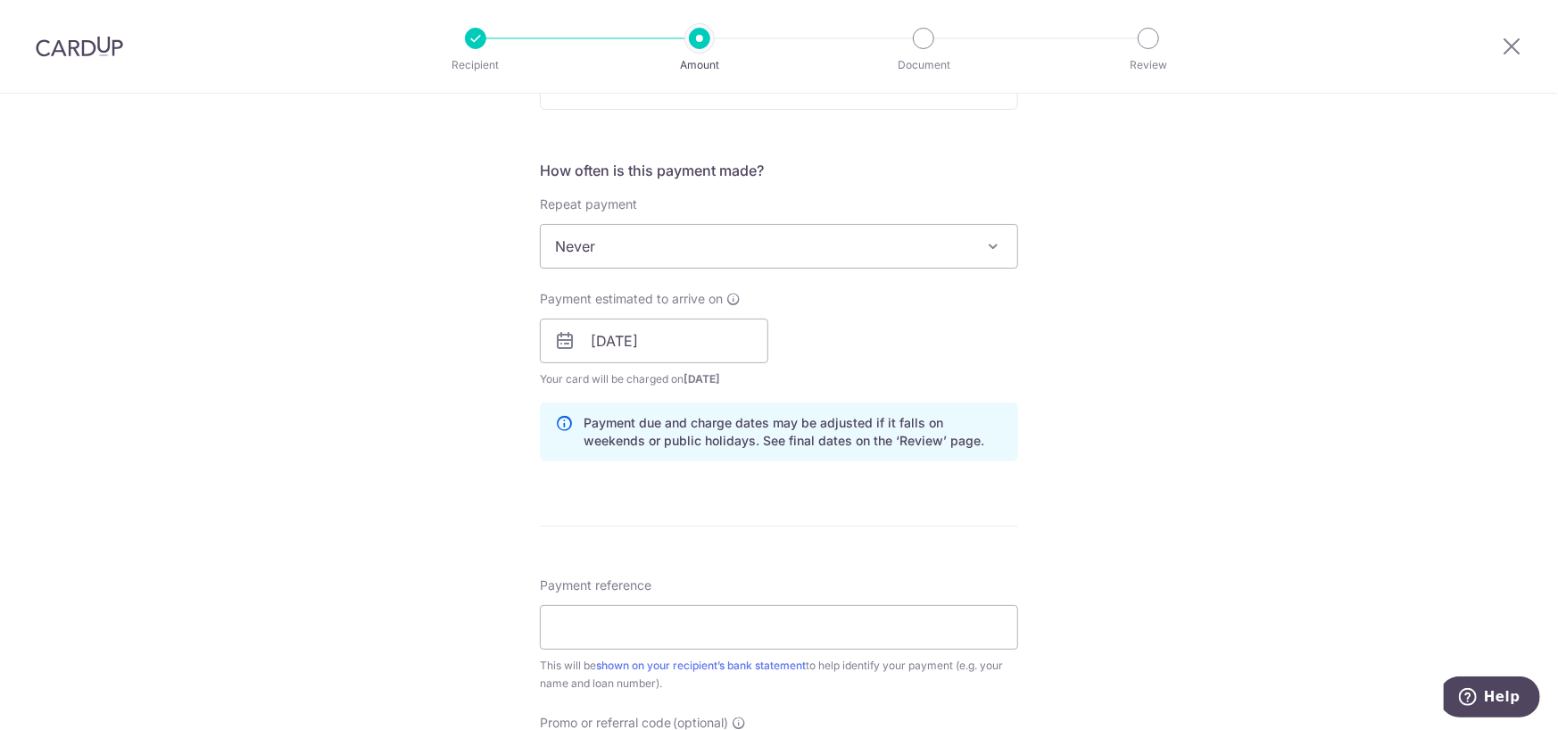
click at [1107, 302] on div "Tell us more about your payment Enter payment amount SGD 1,000.00 1000.00 Card …" at bounding box center [779, 312] width 1558 height 1687
click at [649, 345] on input "[DATE]" at bounding box center [654, 341] width 228 height 45
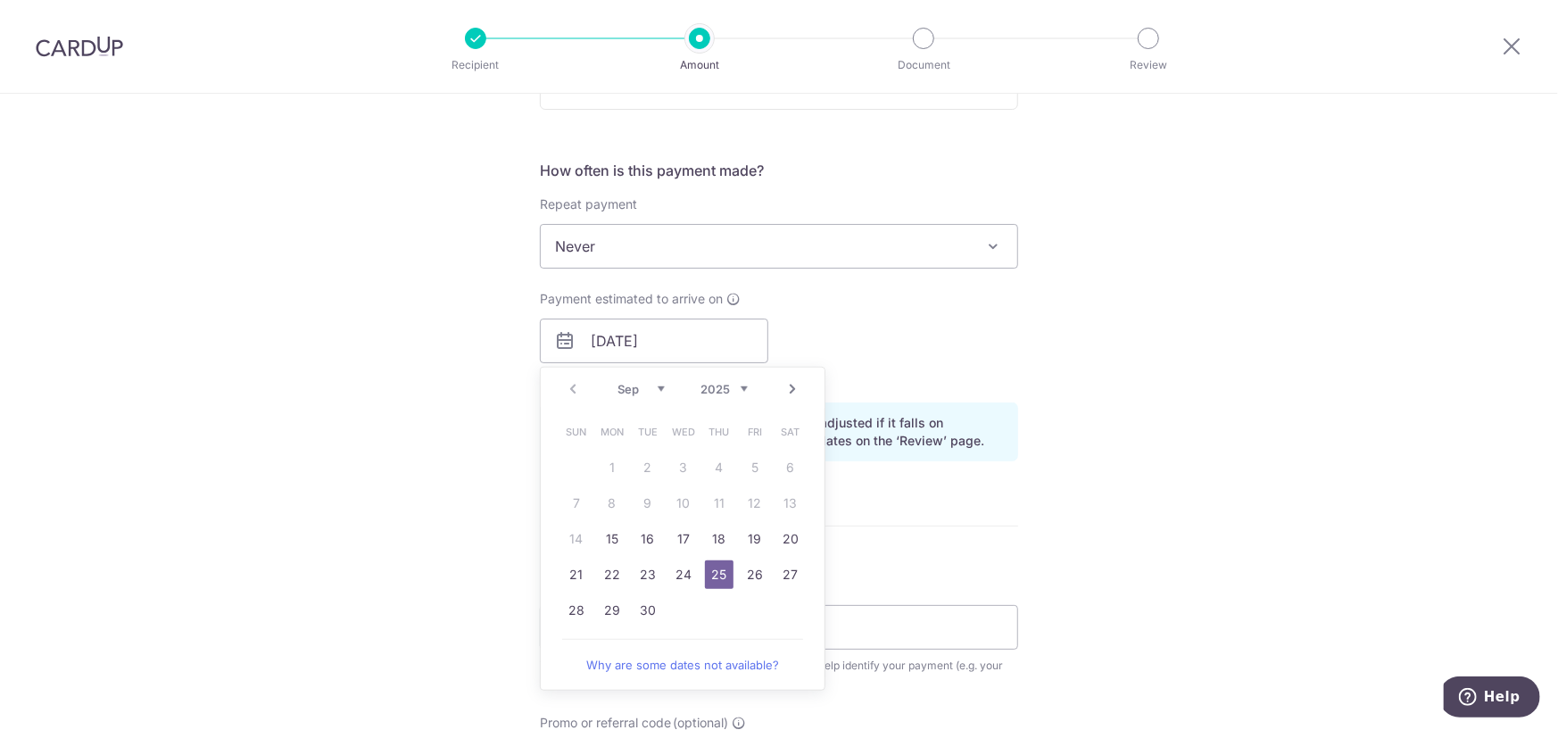
click at [712, 574] on link "25" at bounding box center [719, 574] width 29 height 29
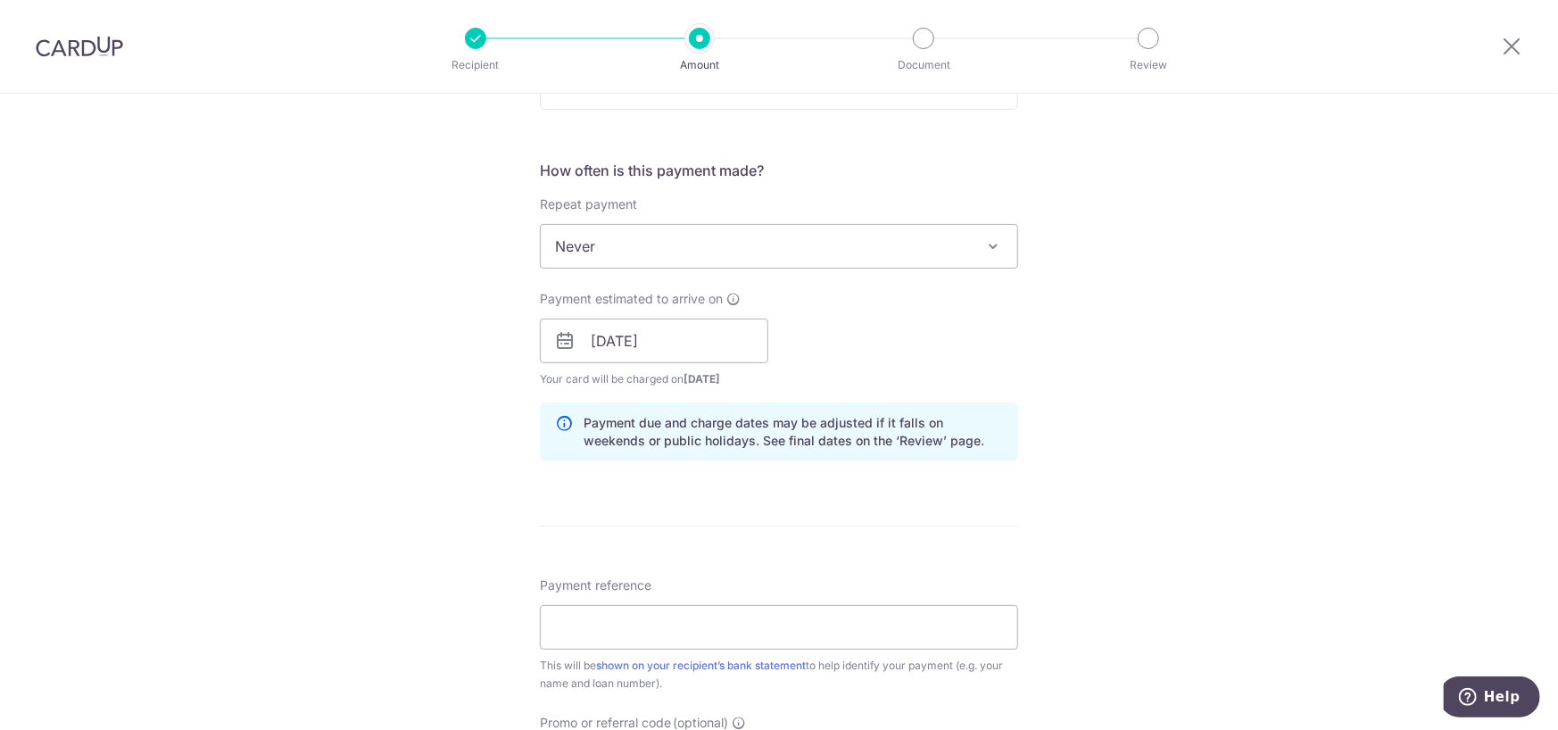
click at [1009, 423] on div "Payment due and charge dates may be adjusted if it falls on weekends or public …" at bounding box center [779, 431] width 478 height 59
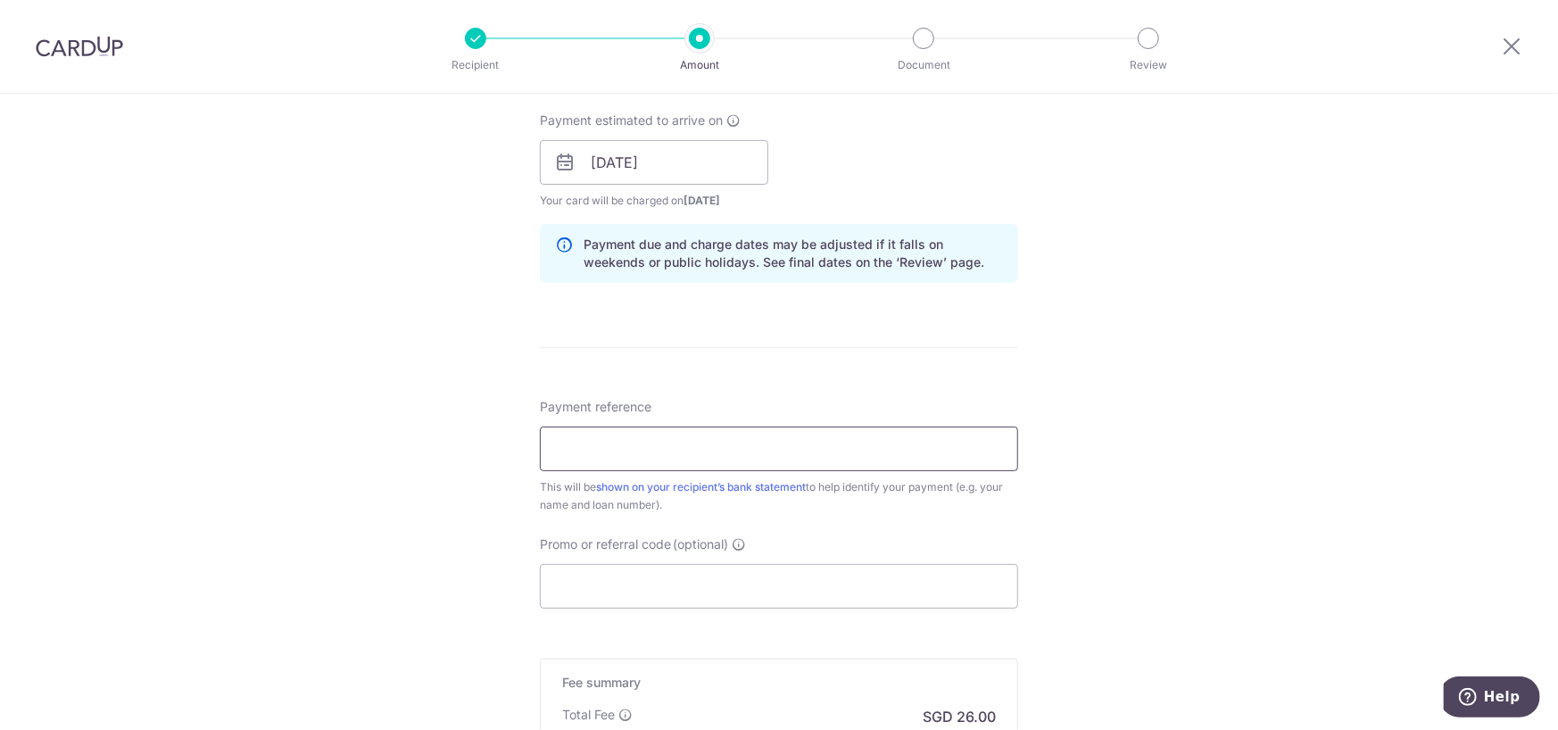
click at [948, 454] on input "Payment reference" at bounding box center [779, 448] width 478 height 45
paste input "LOAN PAYMENT 575014741000000"
drag, startPoint x: 664, startPoint y: 443, endPoint x: 595, endPoint y: 443, distance: 68.7
click at [595, 443] on input "LOAN PAYMENT 575014741000000" at bounding box center [779, 448] width 478 height 45
click at [785, 457] on input "LOAN 575014741" at bounding box center [779, 448] width 478 height 45
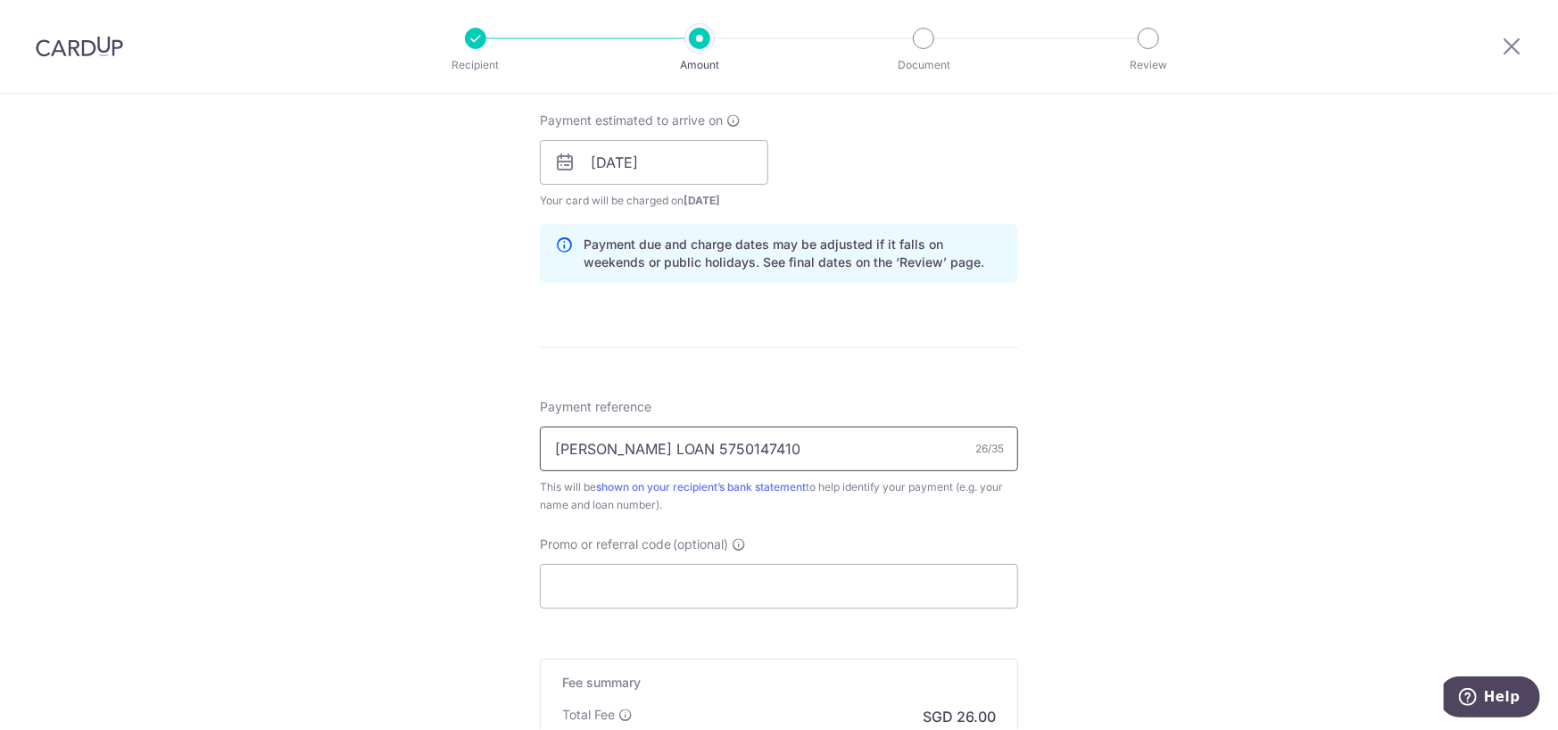
click at [684, 446] on input "SHARON LEE LOAN 5750147410" at bounding box center [779, 448] width 478 height 45
type input "[PERSON_NAME] LOAN PAYMENT 5750147410"
click at [840, 585] on input "Promo or referral code (optional)" at bounding box center [779, 586] width 478 height 45
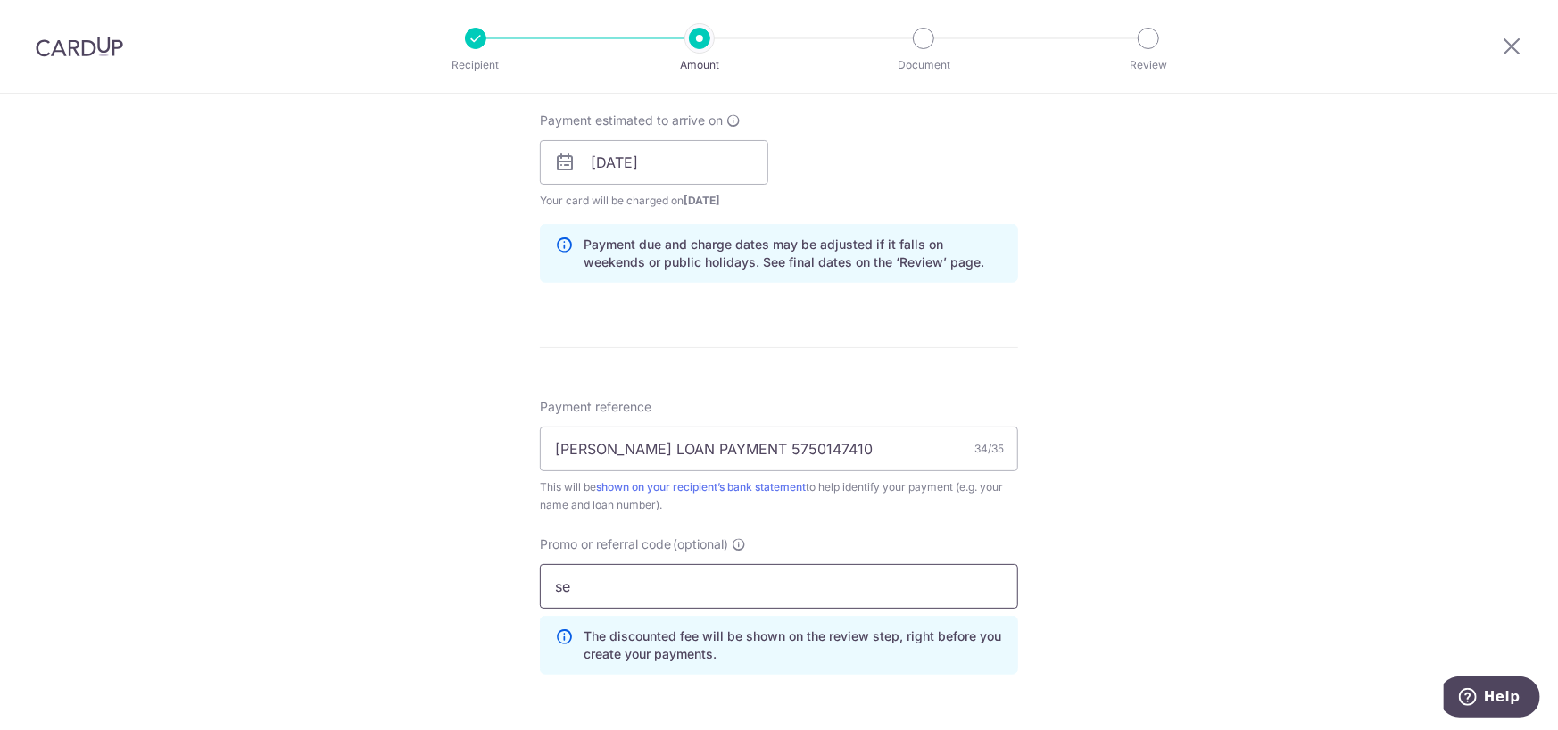
type input "s"
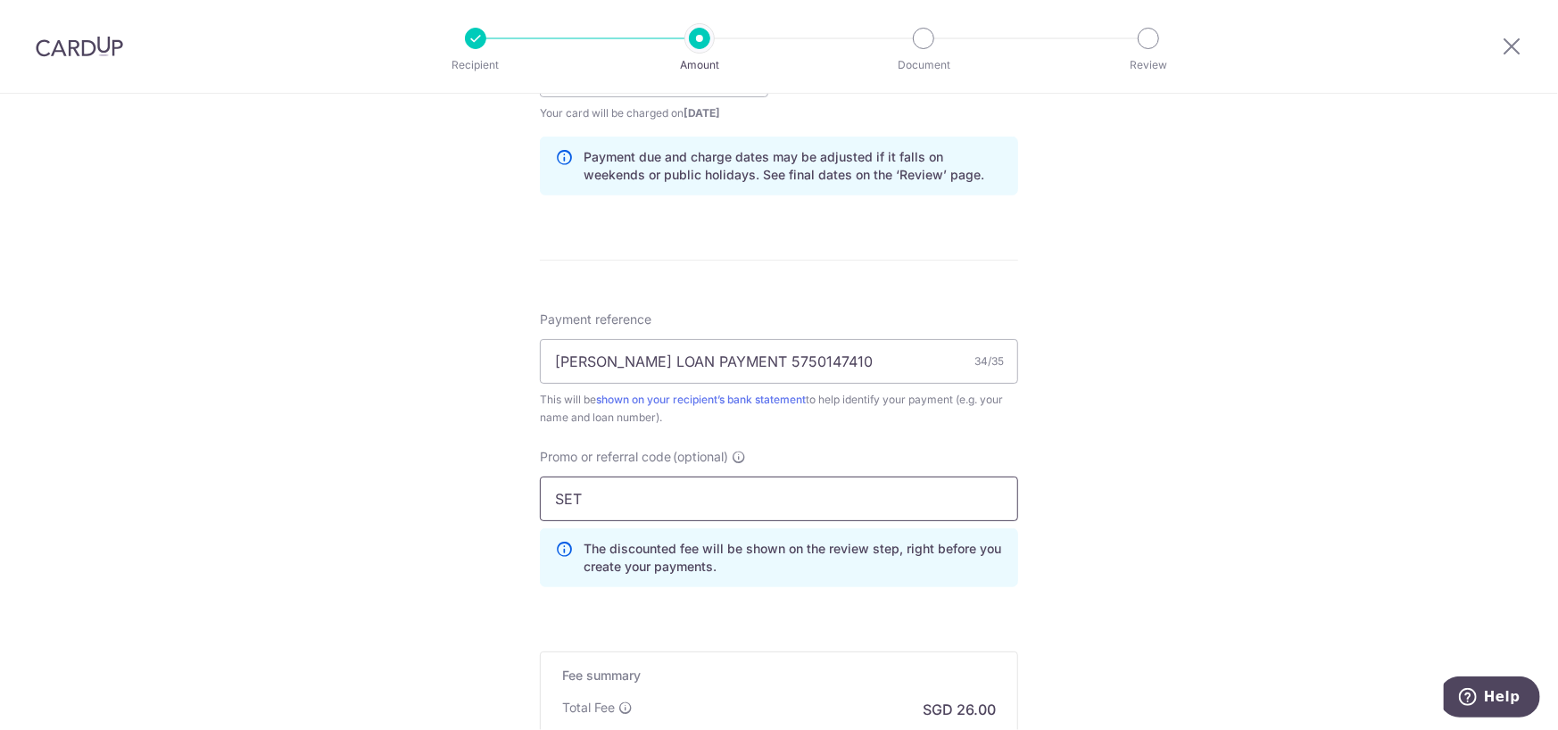
scroll to position [1071, 0]
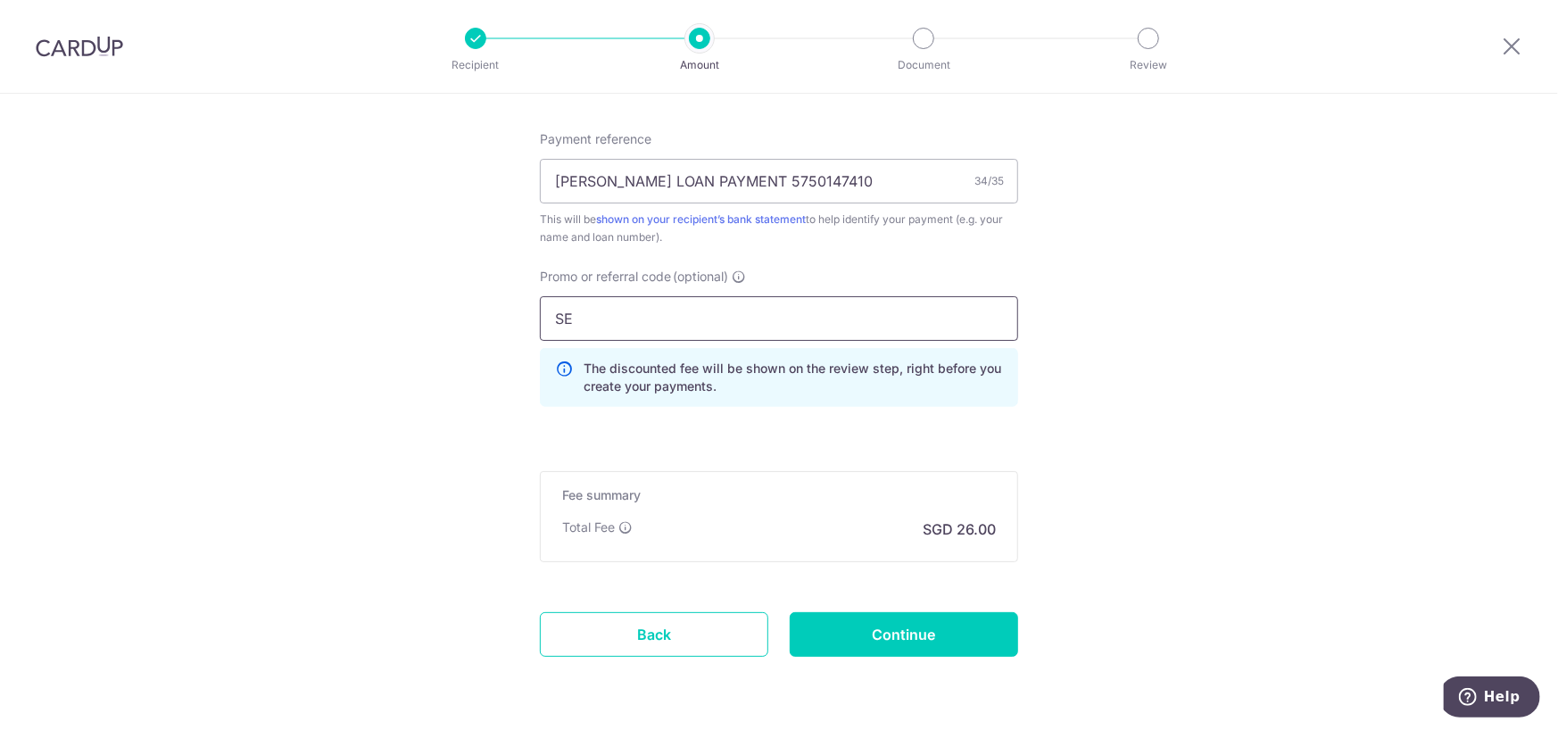
type input "S"
type input "SETHISFY"
click at [1017, 410] on div "Promo or referral code (optional) SETHISFY The discounted fee will be shown on …" at bounding box center [779, 344] width 500 height 153
click at [944, 628] on input "Continue" at bounding box center [904, 634] width 228 height 45
type input "Create Schedule"
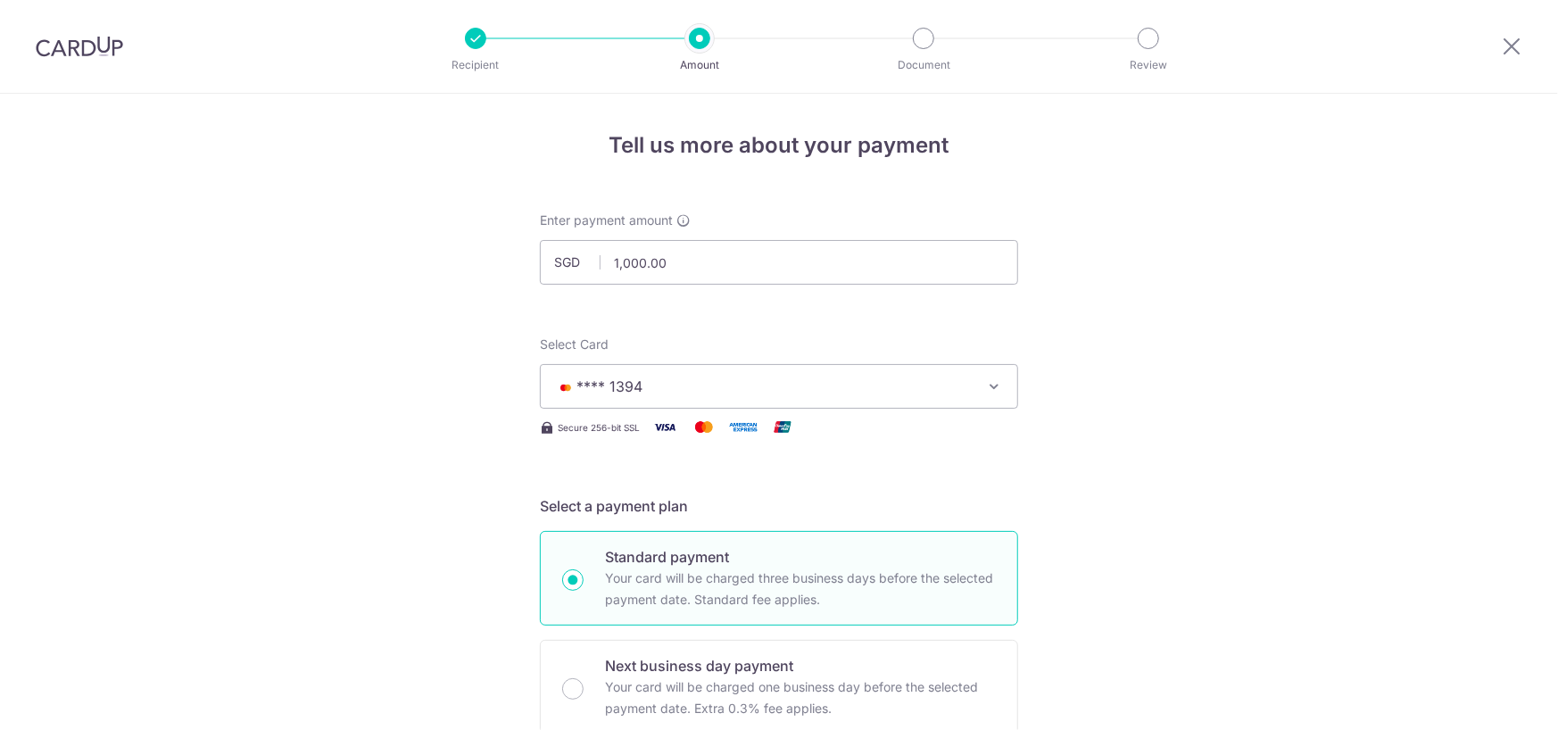
scroll to position [1154, 0]
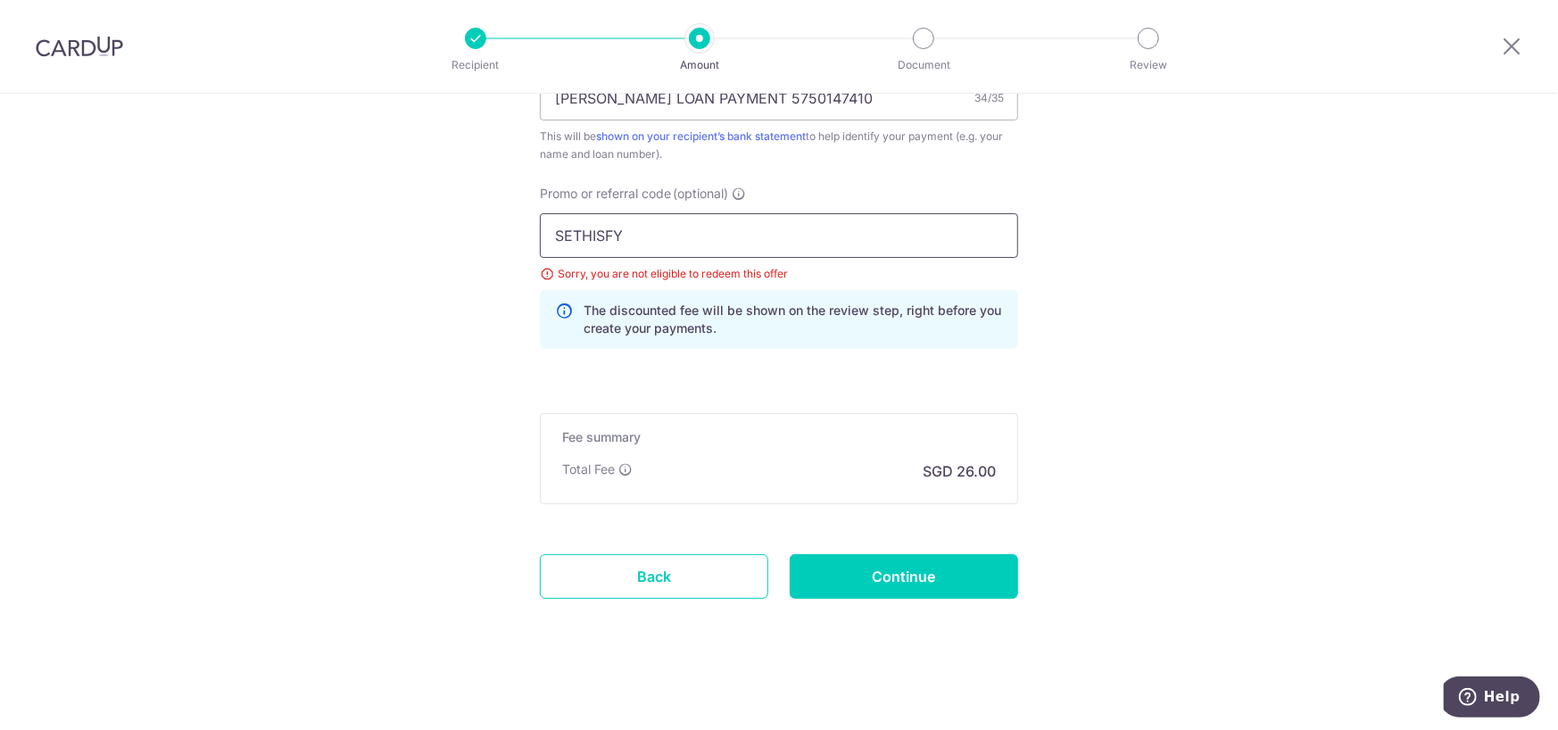
click at [658, 234] on input "SETHISFY" at bounding box center [779, 235] width 478 height 45
type input "SETHISFYBIZ"
click at [946, 572] on input "Continue" at bounding box center [904, 576] width 228 height 45
type input "Update Schedule"
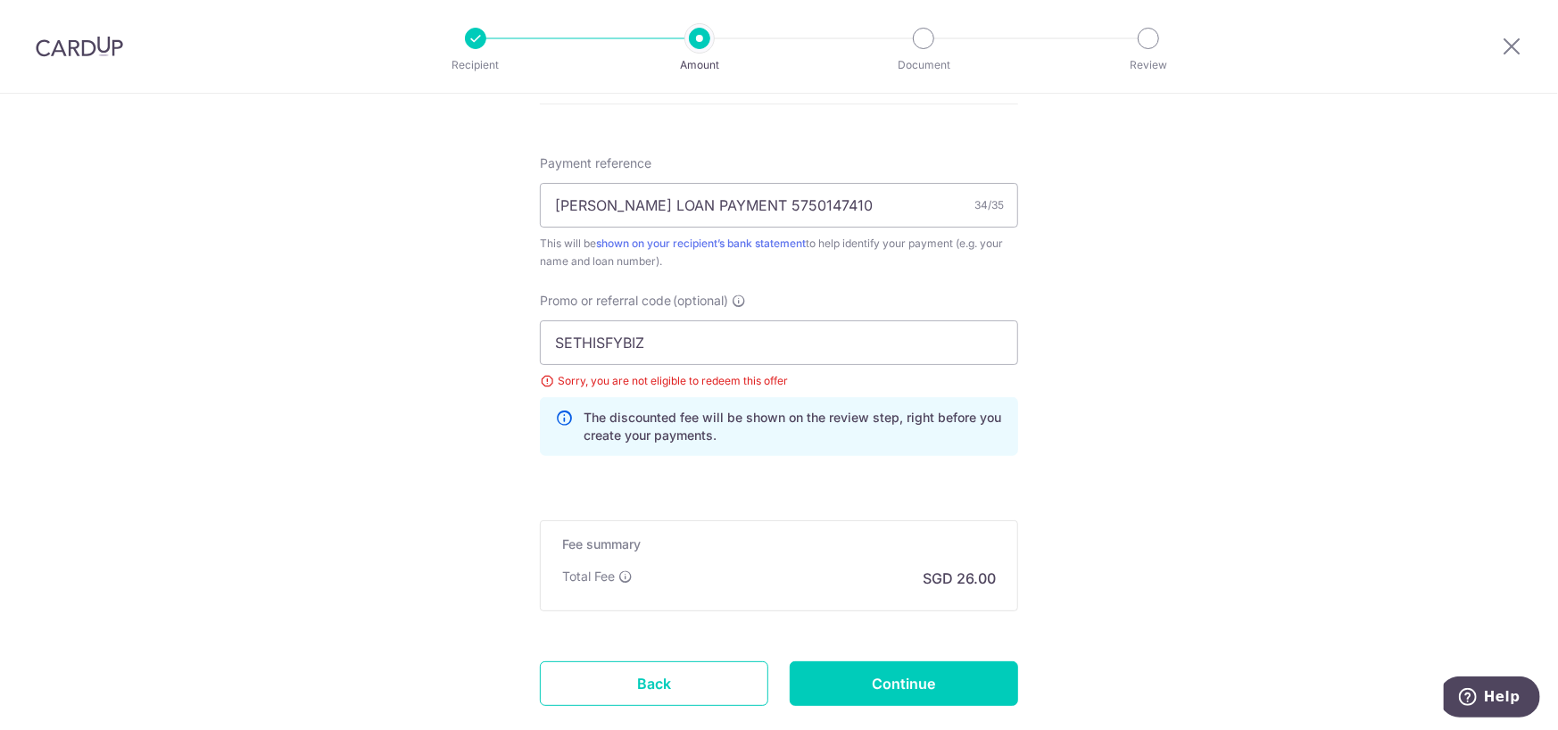
scroll to position [1154, 0]
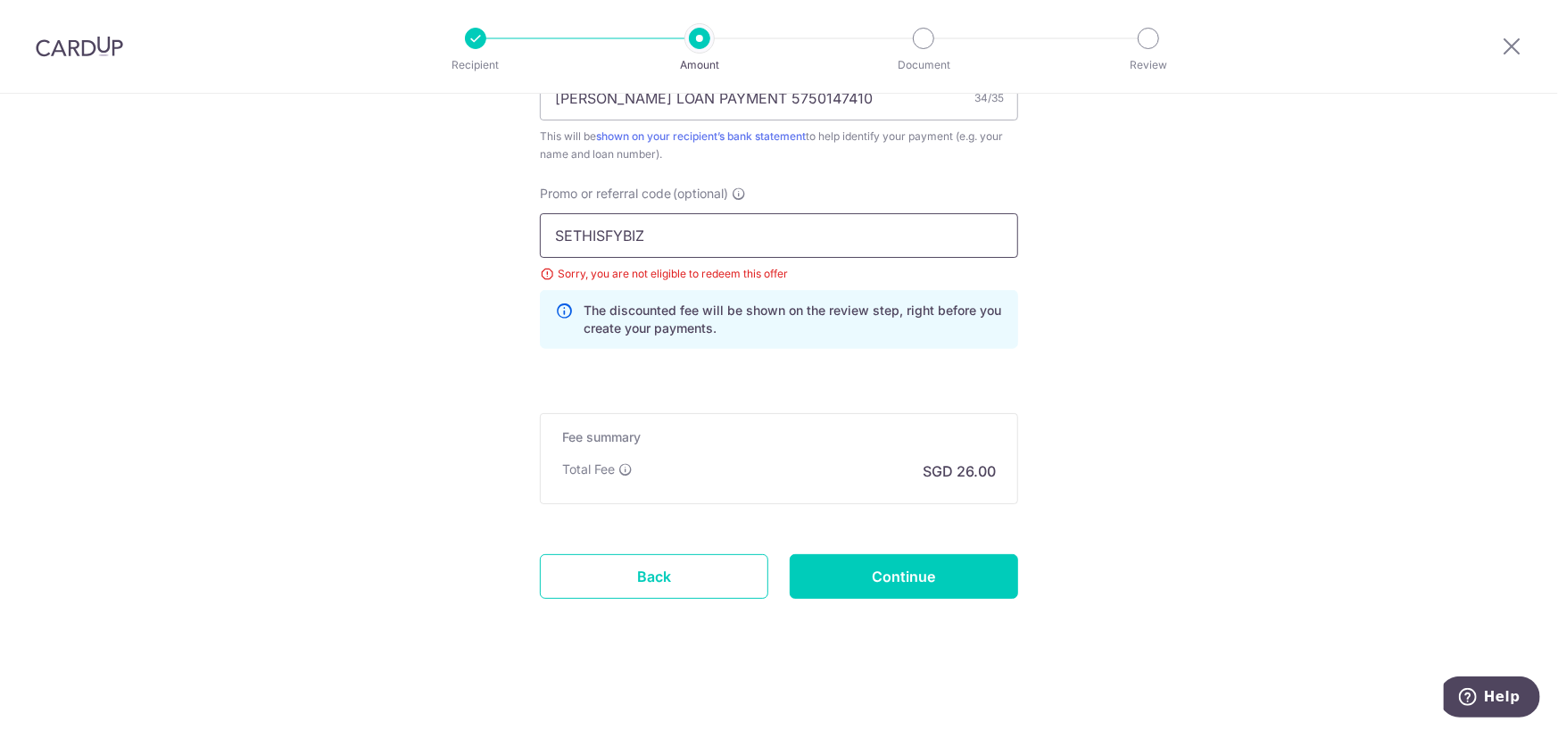
drag, startPoint x: 692, startPoint y: 232, endPoint x: 283, endPoint y: 234, distance: 409.5
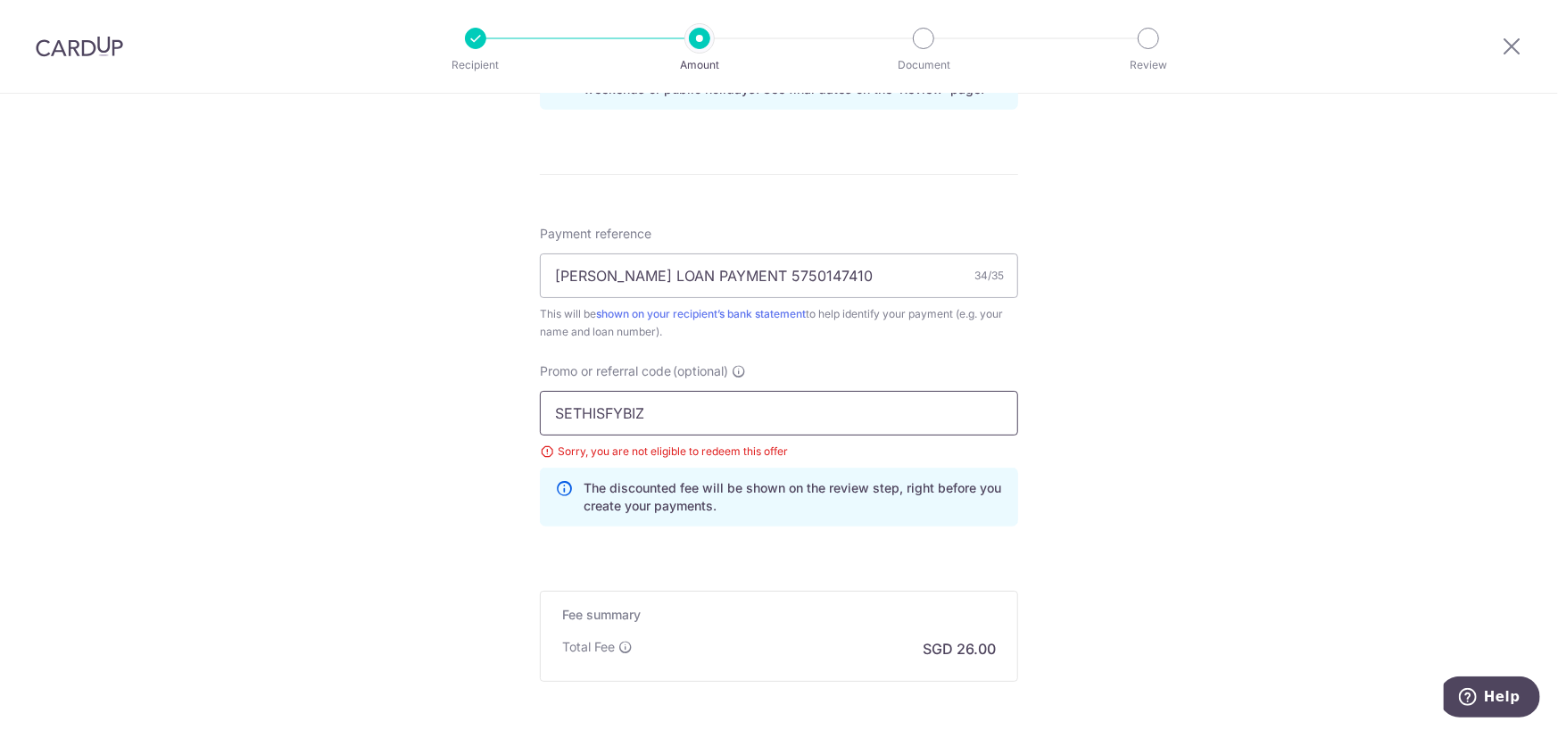
scroll to position [975, 0]
click at [662, 415] on input "SETHISFYBIZ" at bounding box center [779, 414] width 478 height 45
drag, startPoint x: 667, startPoint y: 405, endPoint x: 336, endPoint y: 440, distance: 332.8
click at [338, 439] on div "Tell us more about your payment Enter payment amount SGD 1,000.00 1000.00 Selec…" at bounding box center [779, 15] width 1558 height 1792
type input "OFF225"
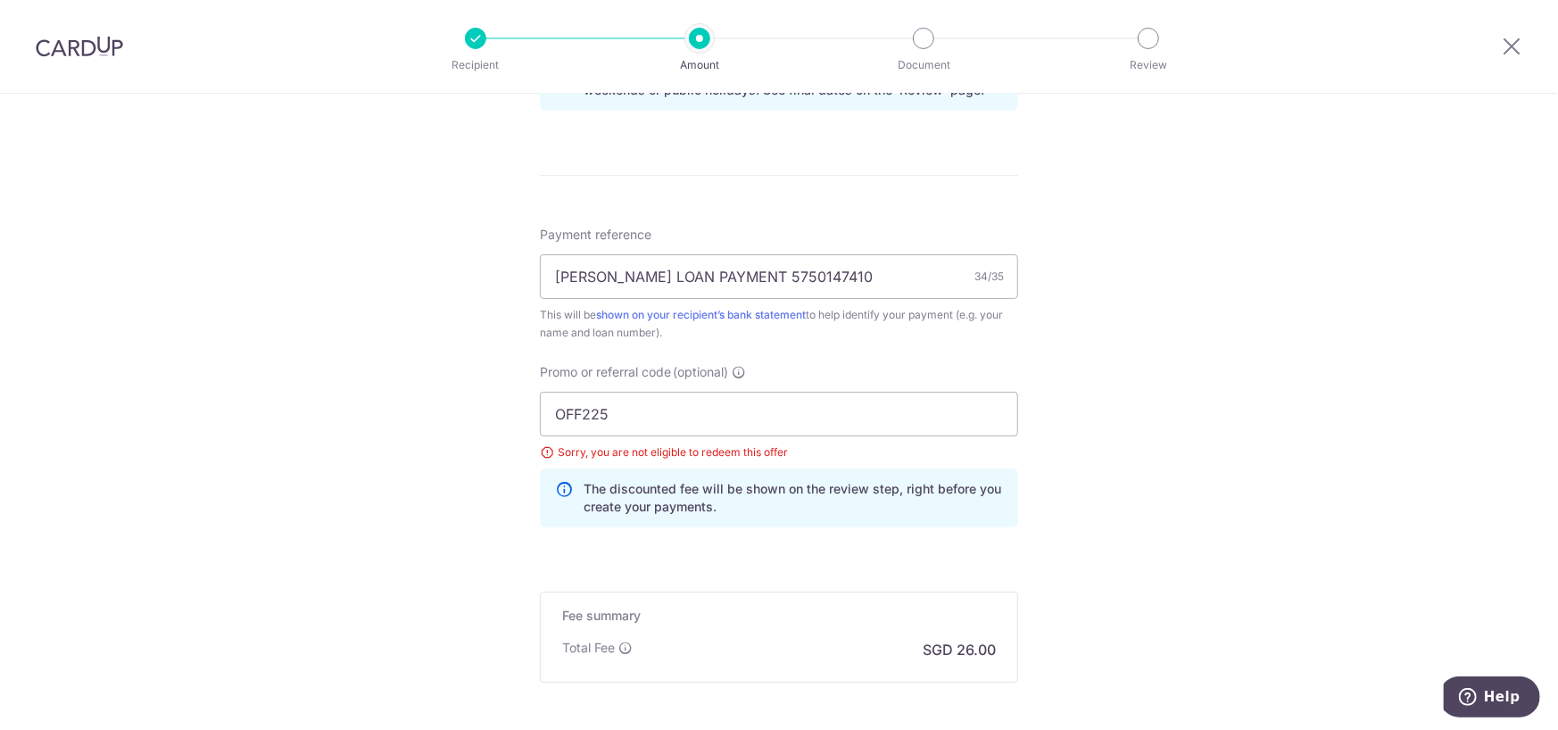
click at [1225, 477] on div "Tell us more about your payment Enter payment amount SGD 1,000.00 1000.00 Selec…" at bounding box center [779, 15] width 1558 height 1792
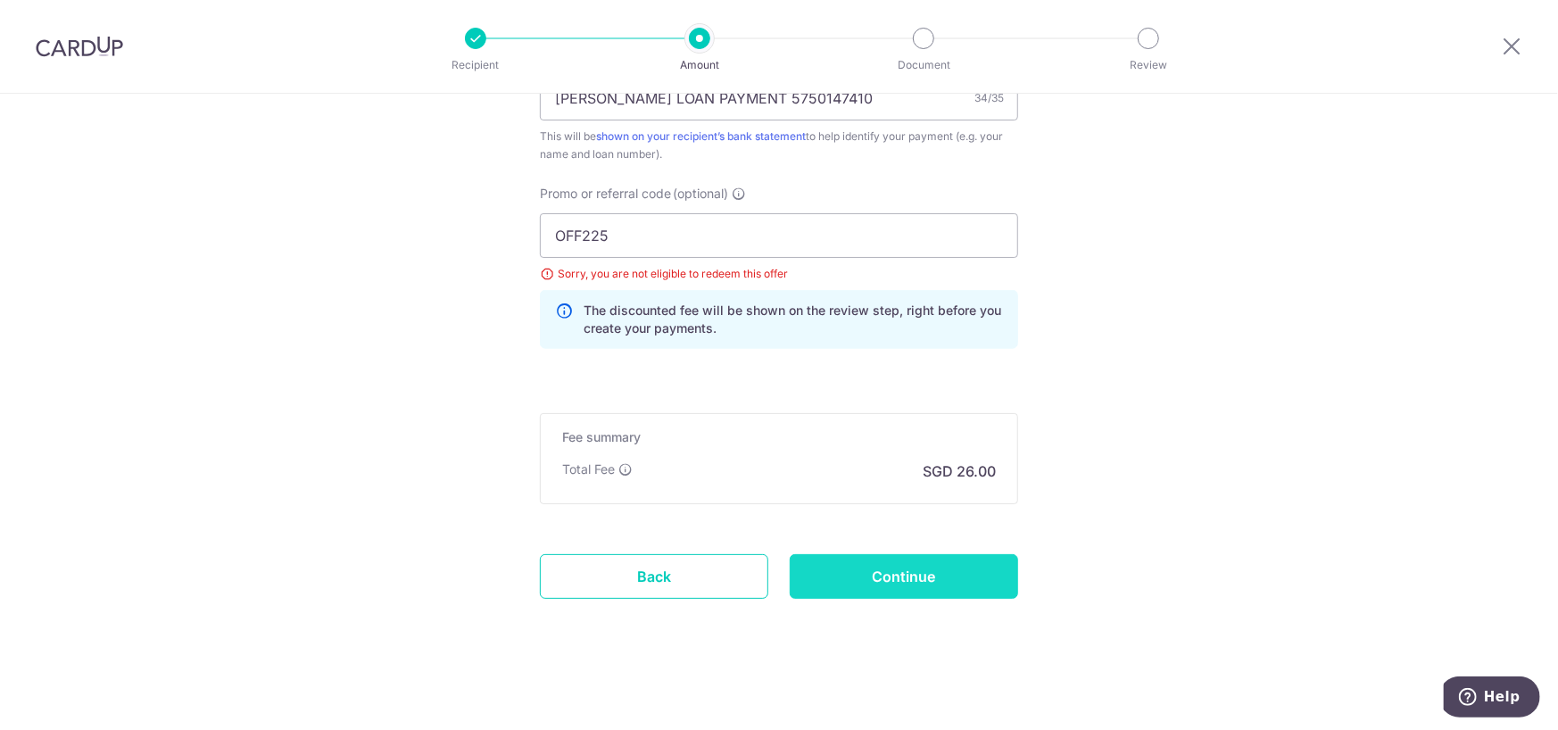
click at [931, 573] on input "Continue" at bounding box center [904, 576] width 228 height 45
type input "Update Schedule"
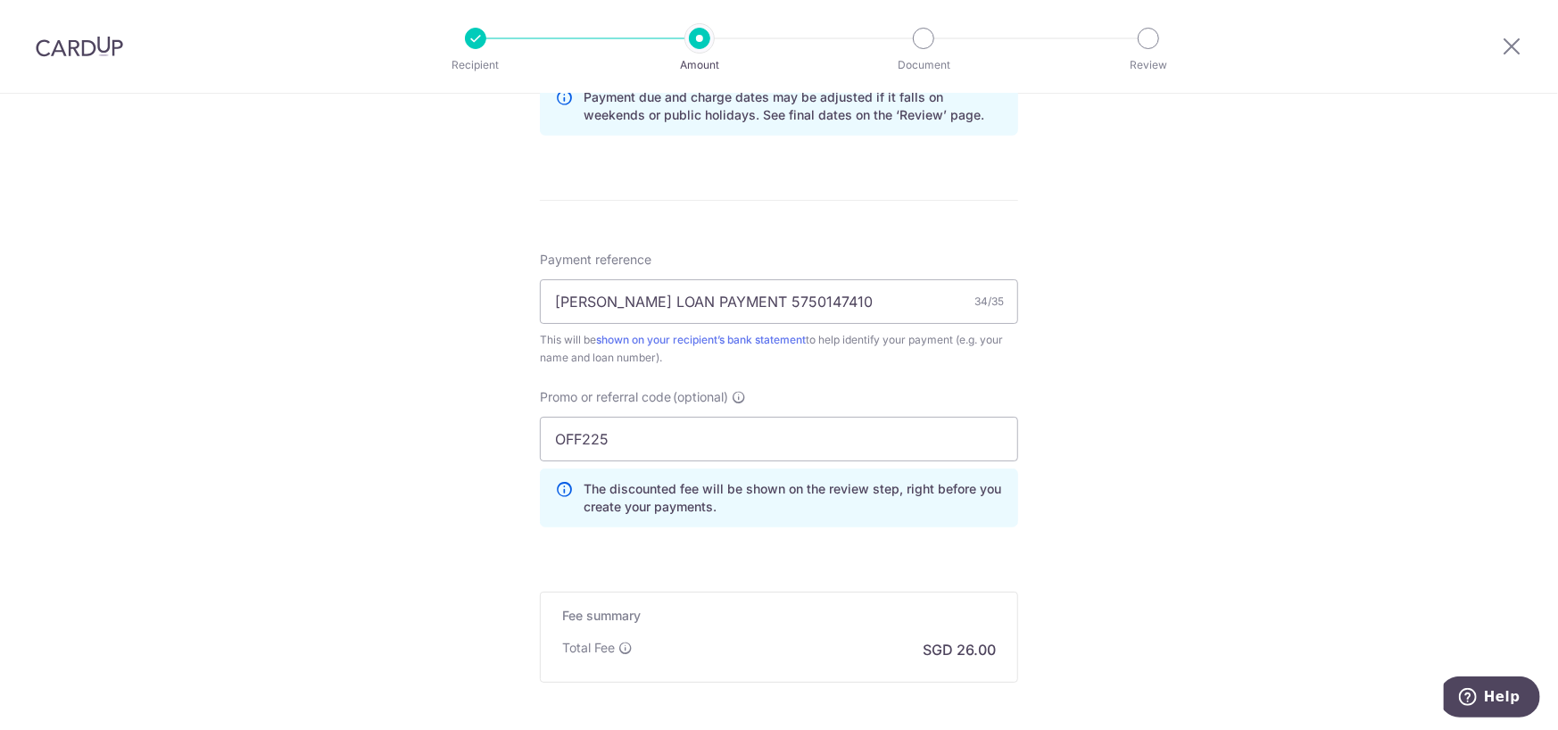
scroll to position [1129, 0]
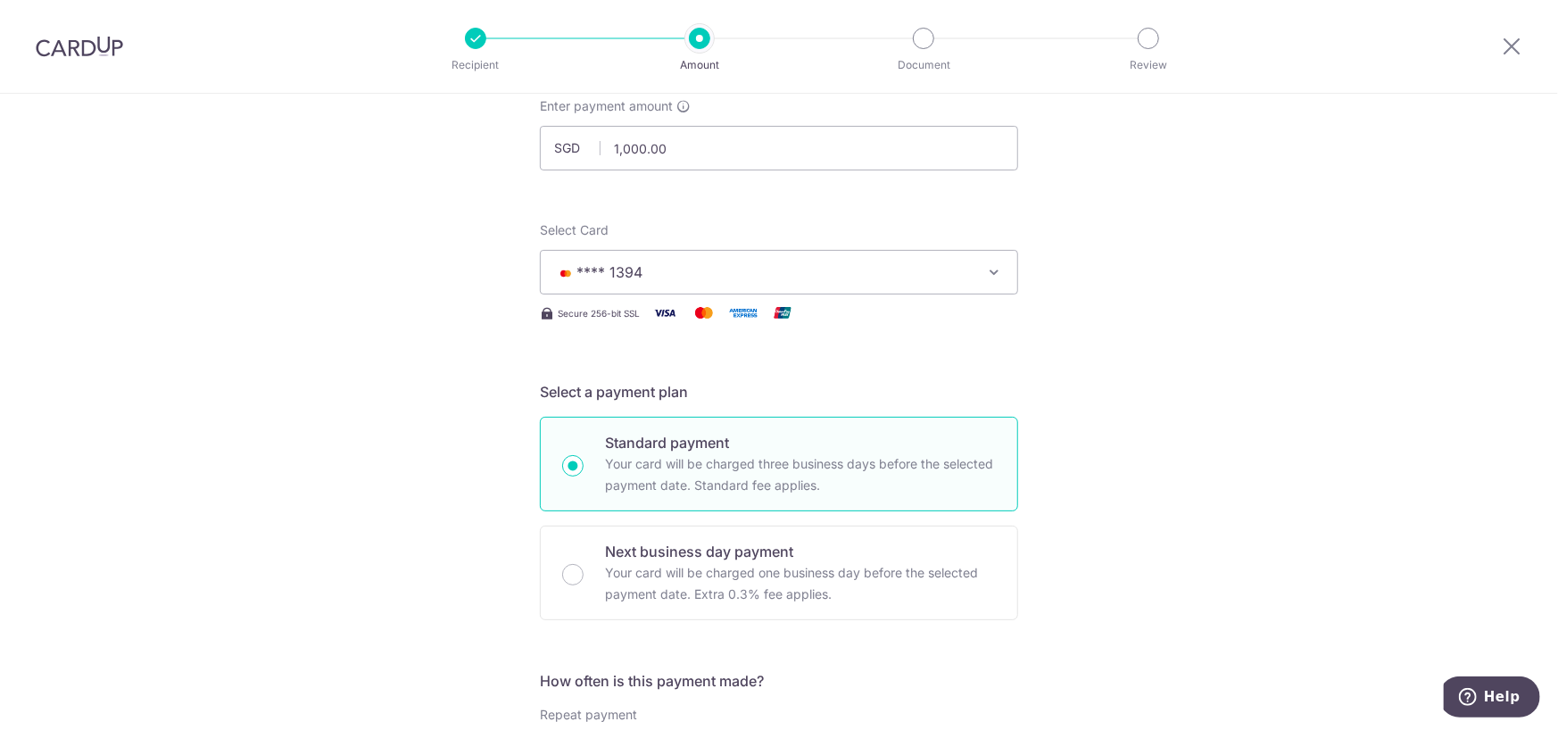
scroll to position [0, 0]
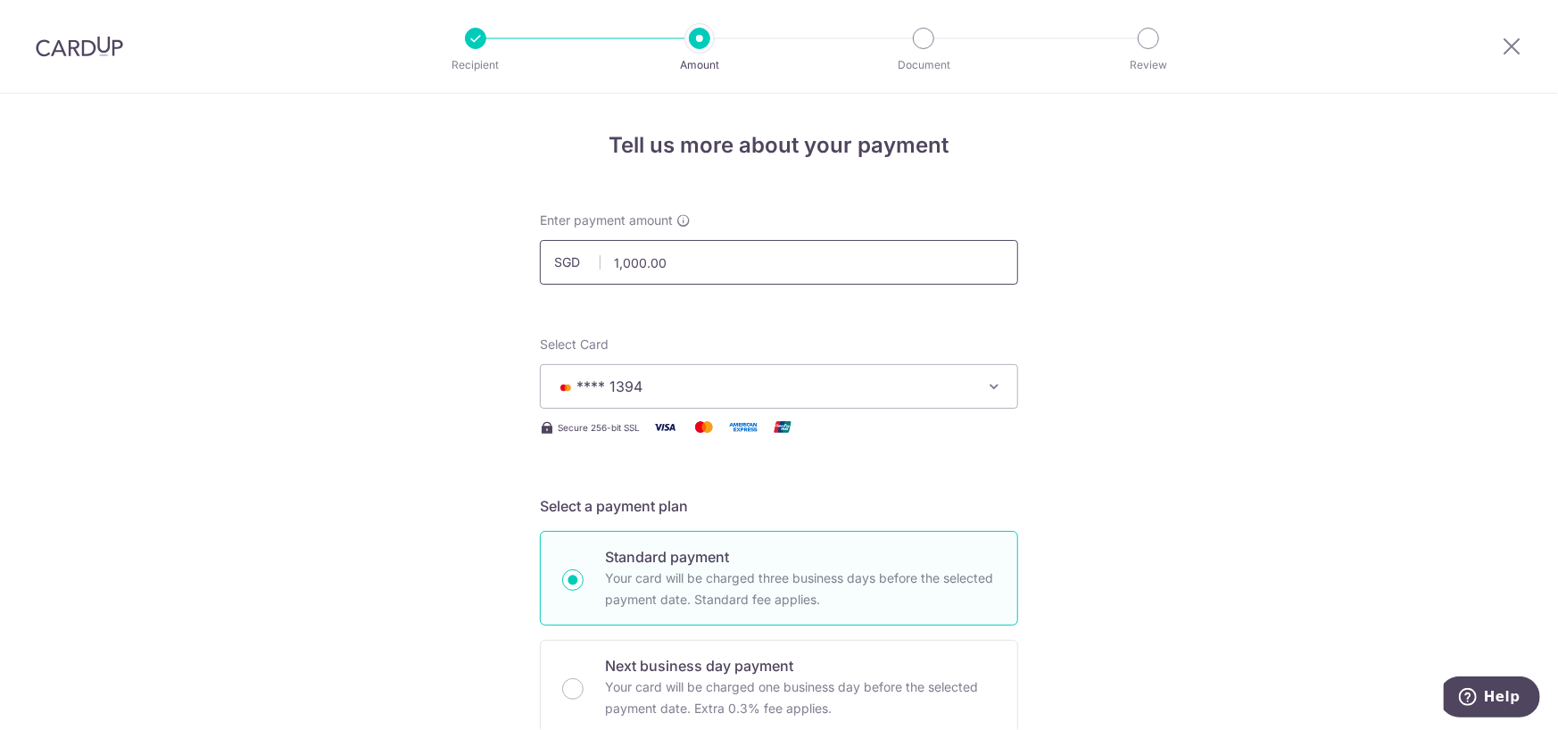
drag, startPoint x: 696, startPoint y: 263, endPoint x: 432, endPoint y: 275, distance: 264.3
type input "974.00"
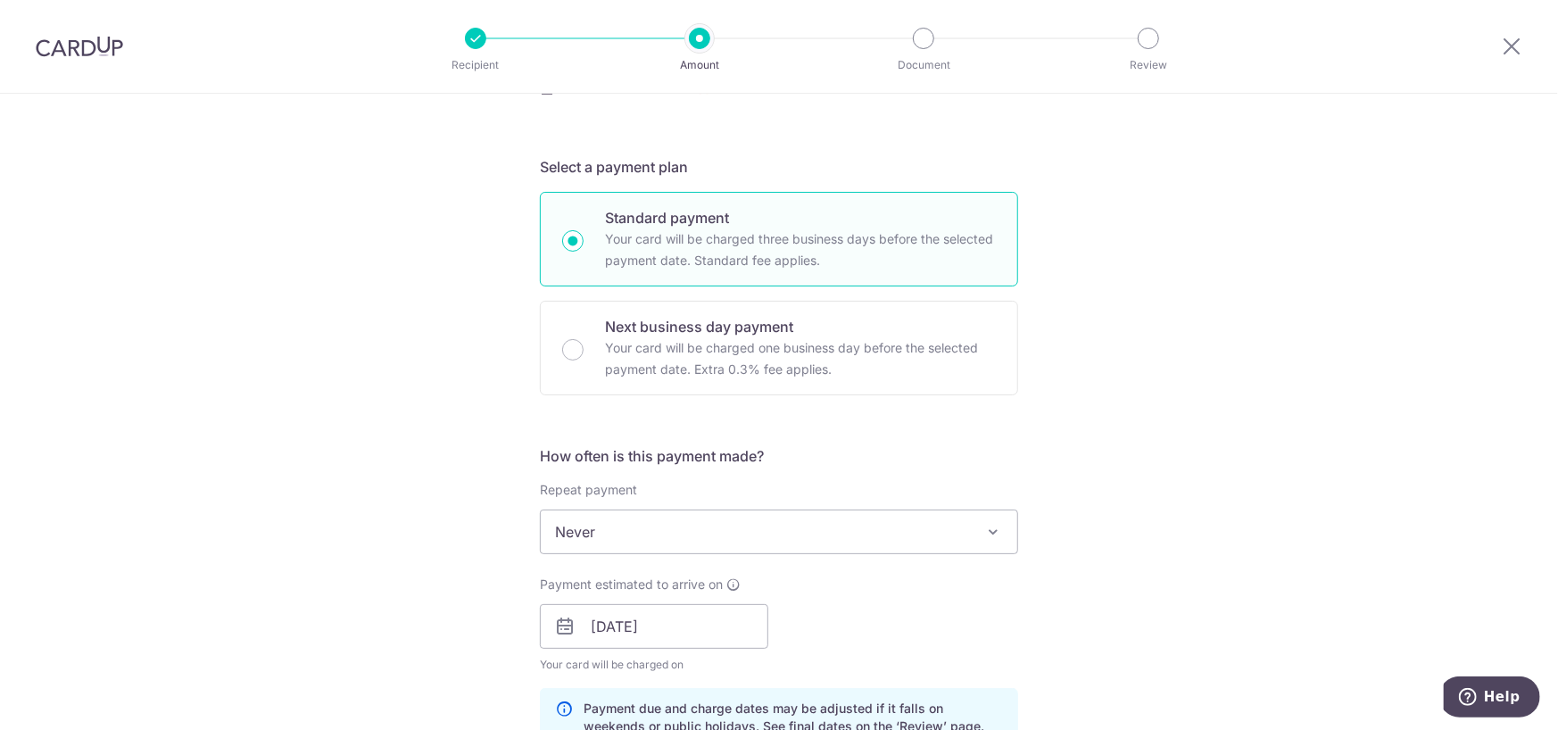
scroll to position [446, 0]
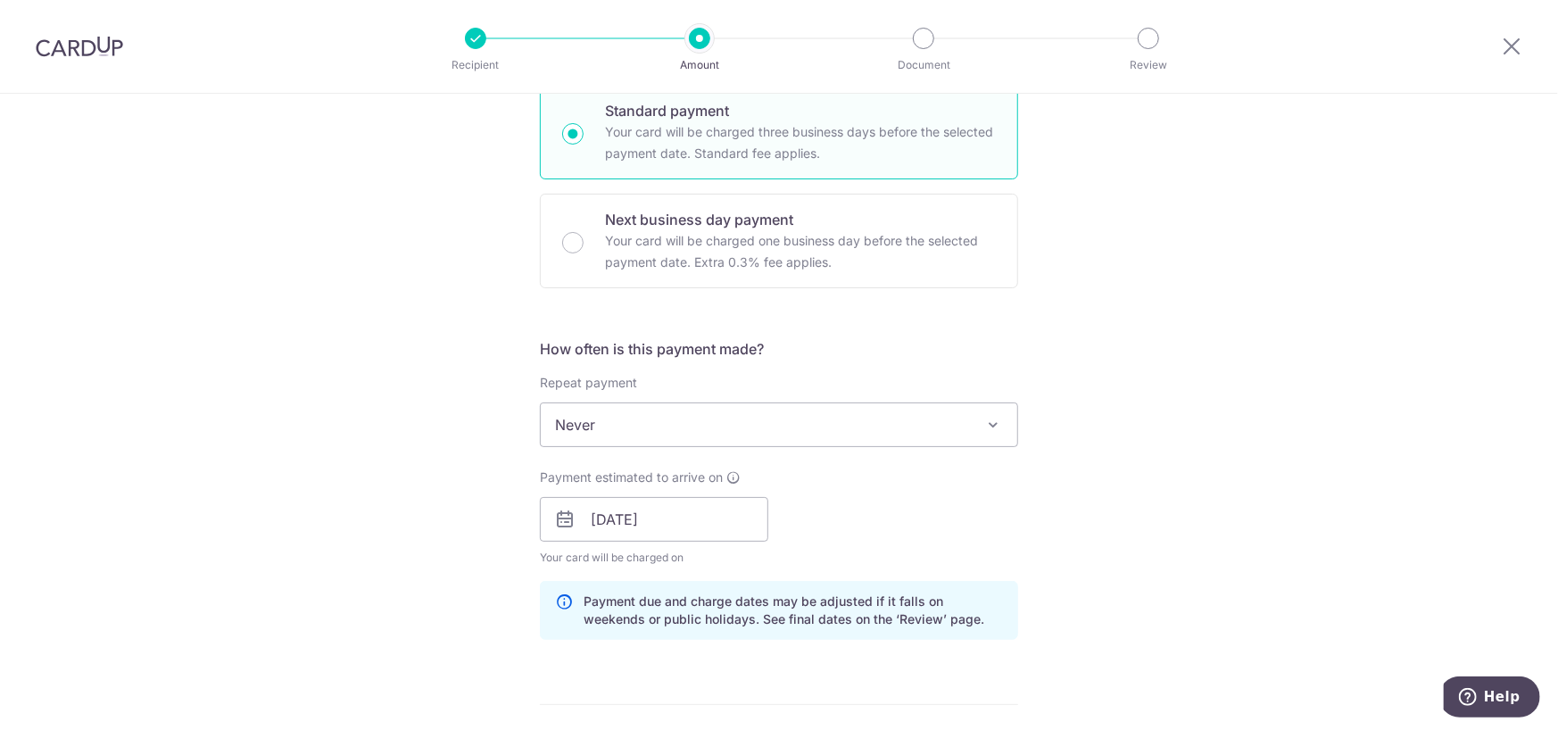
click at [657, 419] on span "Never" at bounding box center [779, 424] width 476 height 43
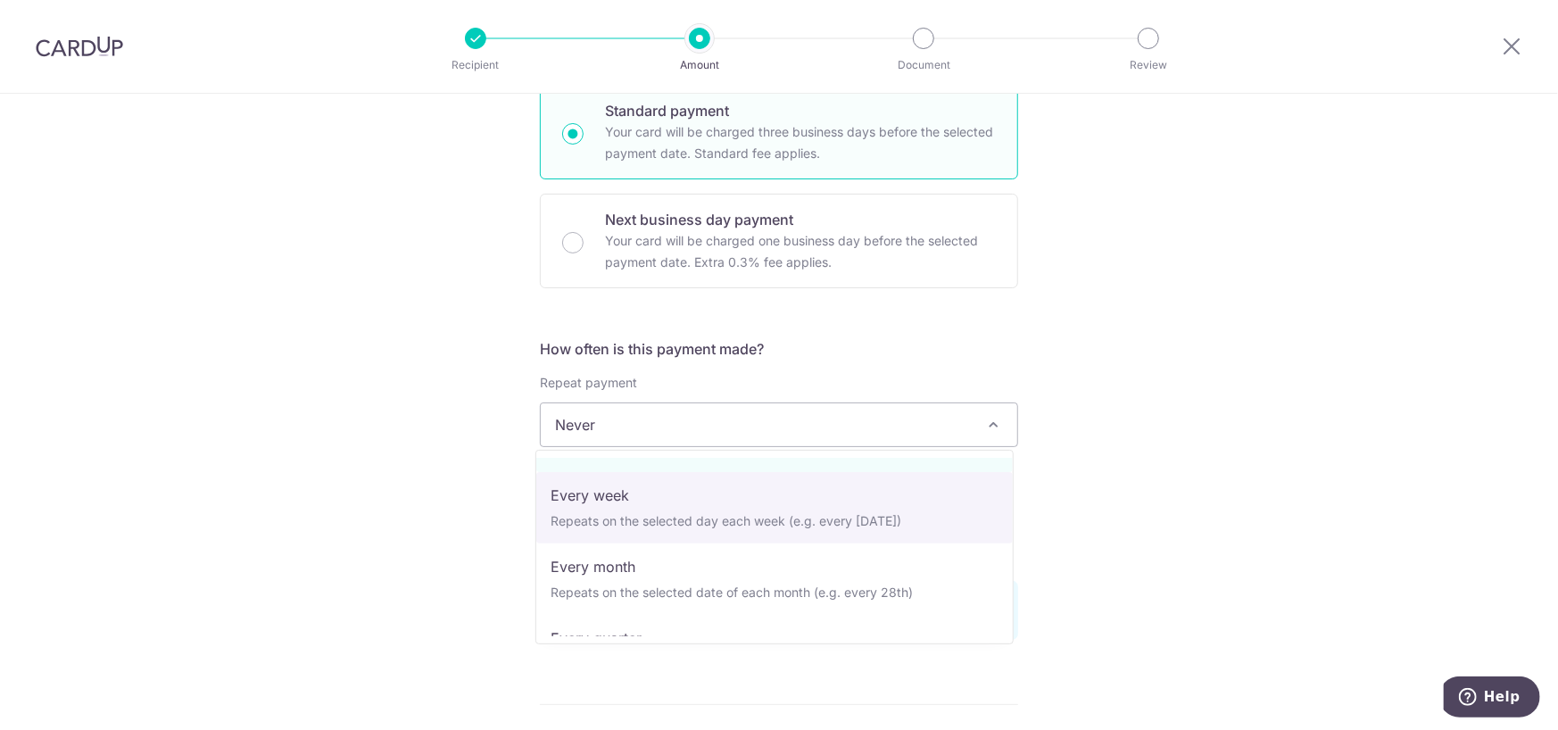
scroll to position [89, 0]
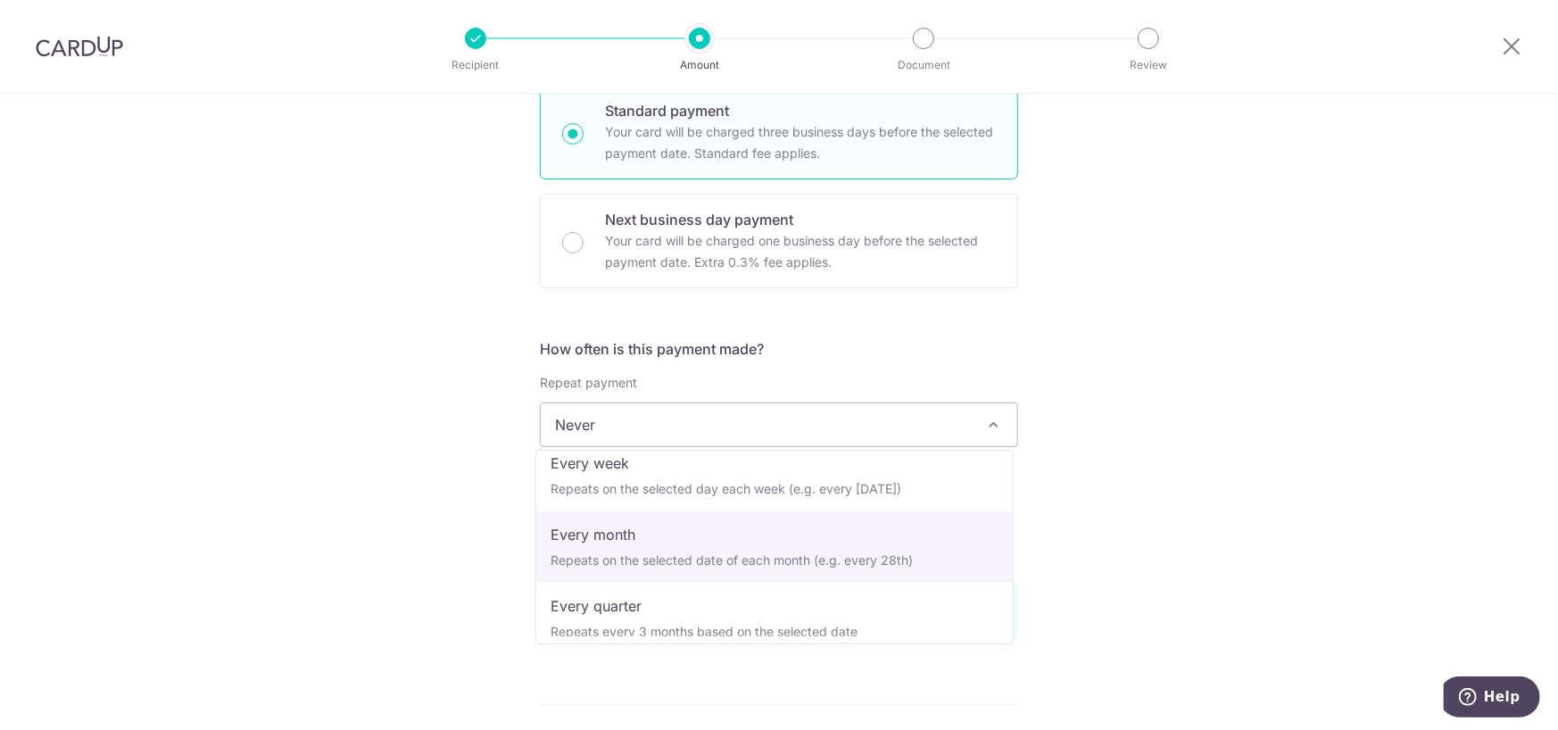
select select "3"
type input "[DATE]"
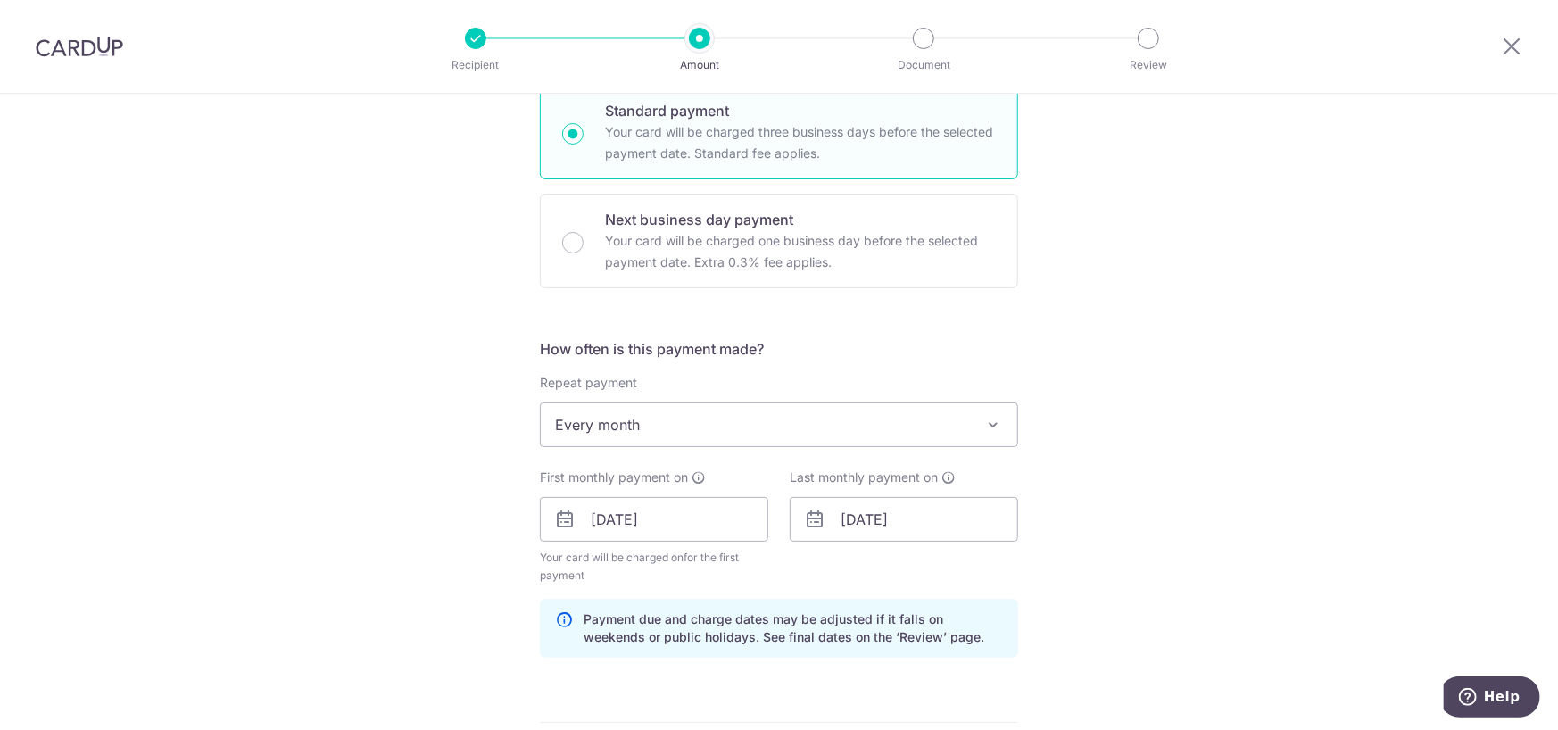
click at [1177, 451] on div "Tell us more about your payment Enter payment amount SGD 974.00 974.00 Select C…" at bounding box center [779, 540] width 1558 height 1785
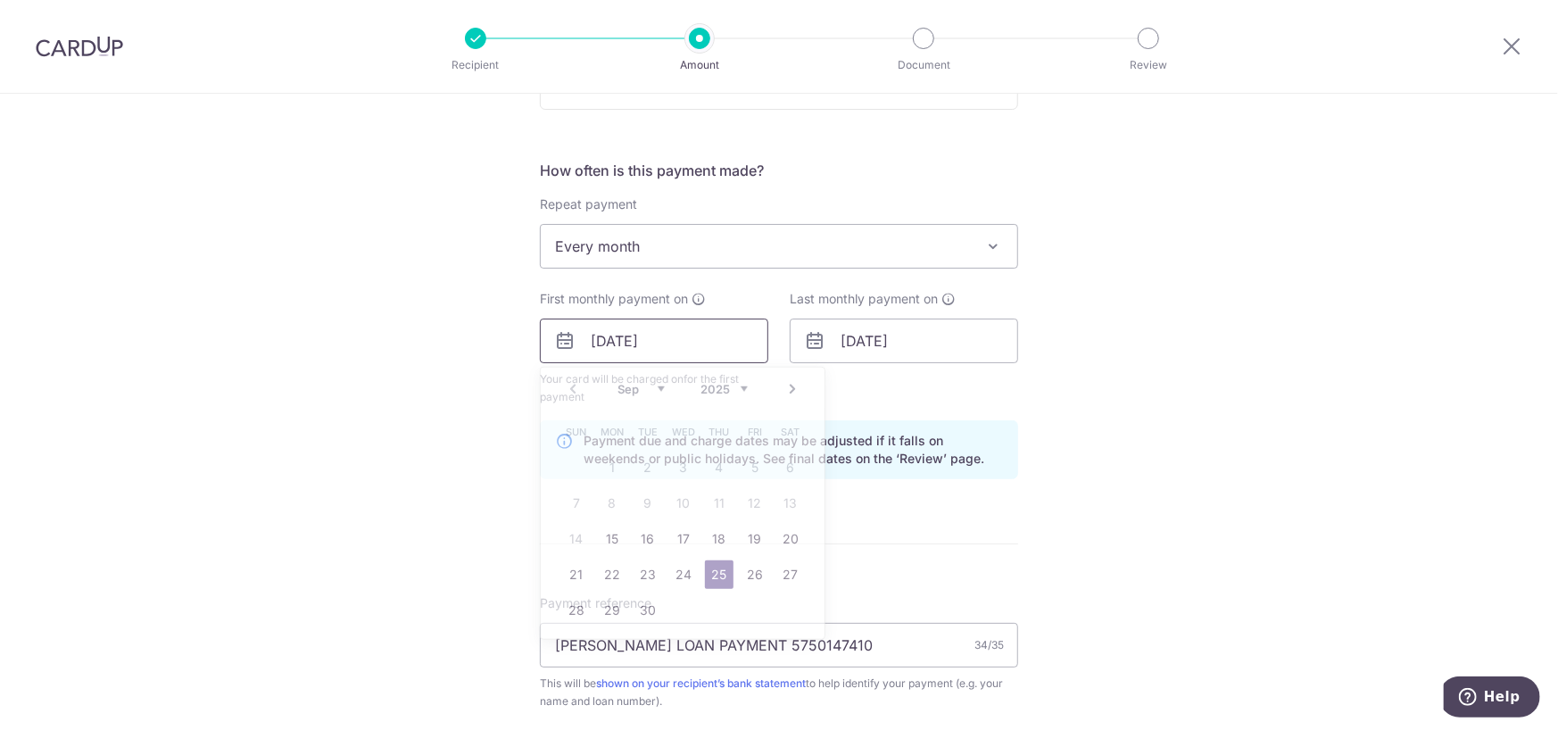
click at [675, 347] on input "25/09/2025" at bounding box center [654, 341] width 228 height 45
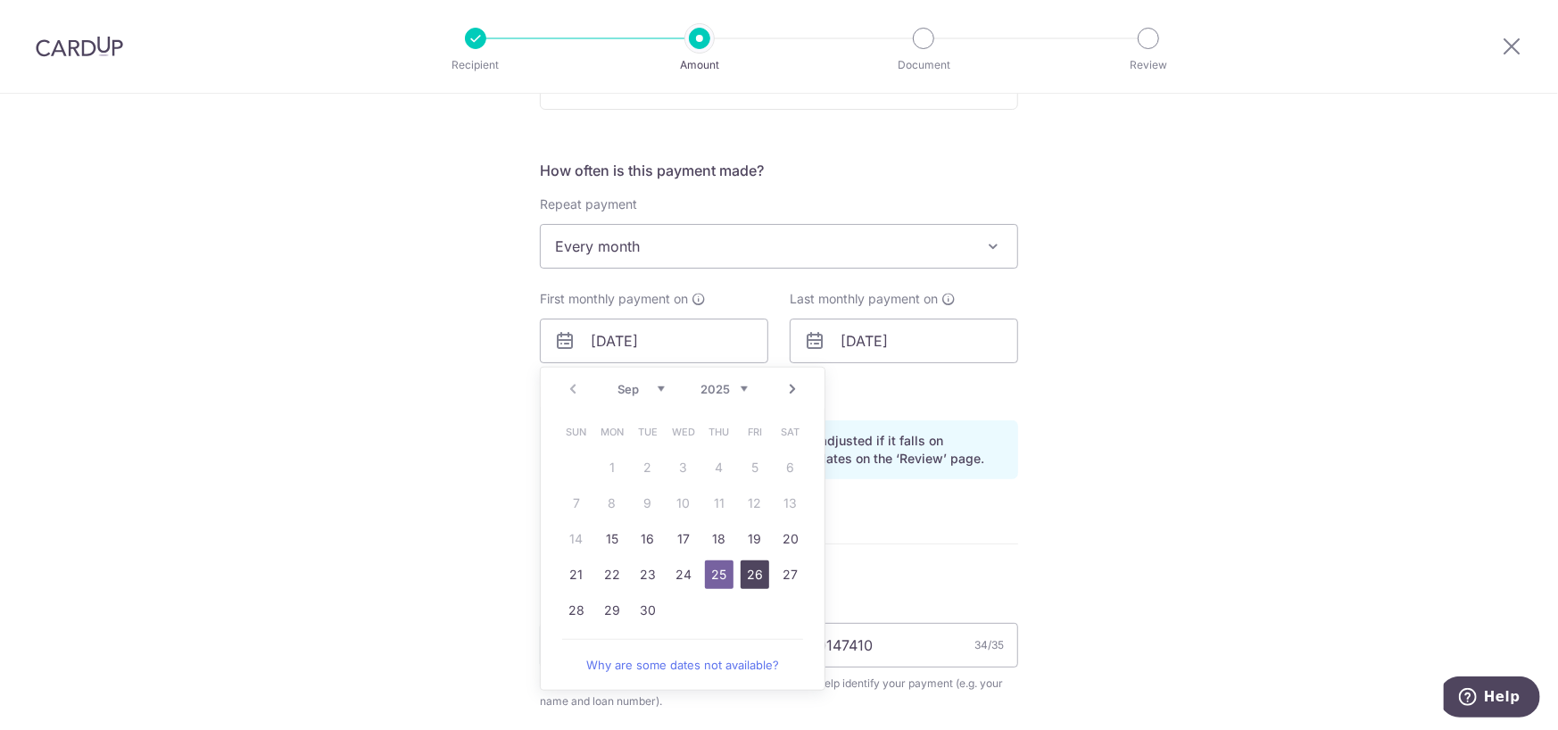
drag, startPoint x: 752, startPoint y: 582, endPoint x: 914, endPoint y: 515, distance: 174.8
click at [752, 582] on link "26" at bounding box center [755, 574] width 29 height 29
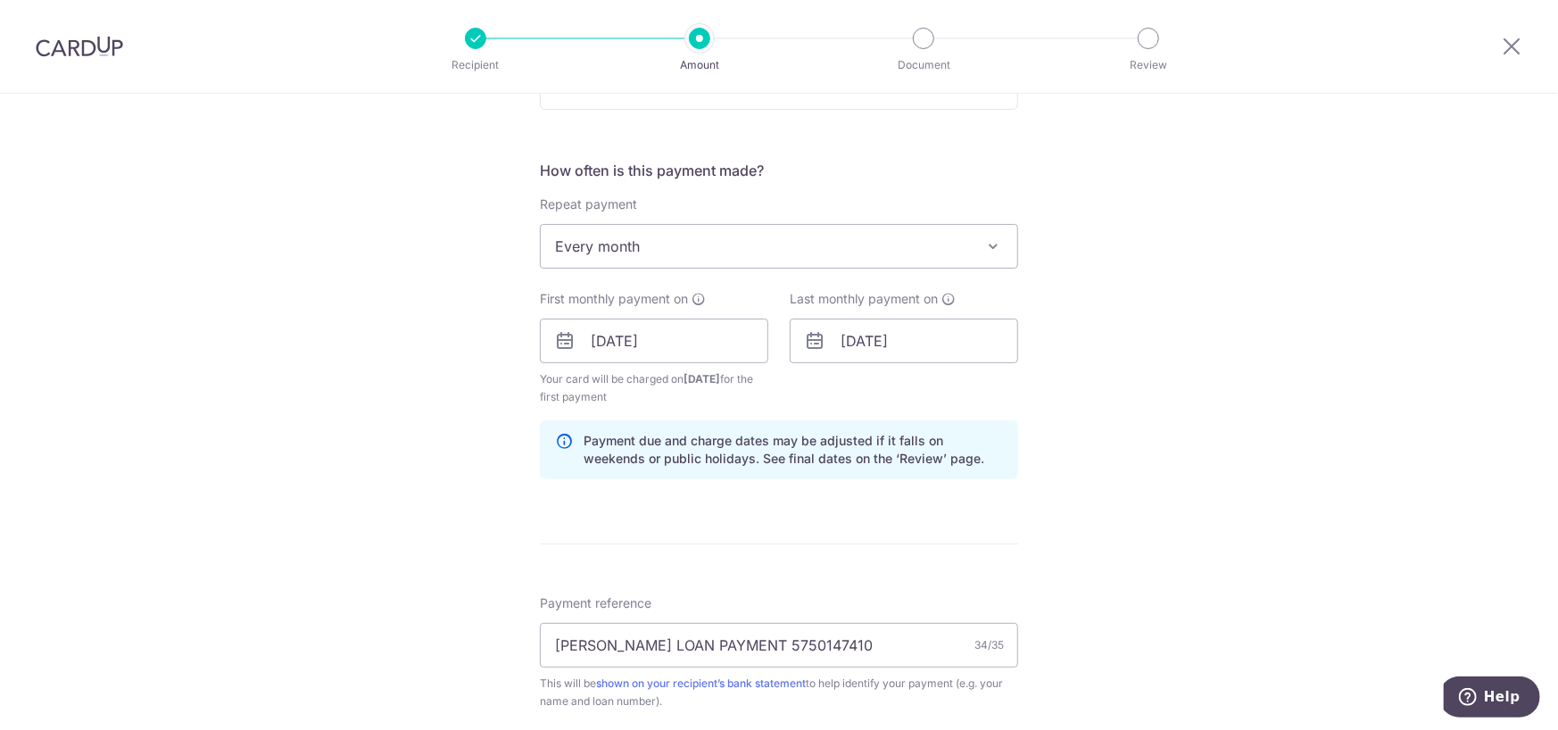
click at [1135, 498] on div "Tell us more about your payment Enter payment amount SGD 974.00 974.00 Select C…" at bounding box center [779, 361] width 1558 height 1785
click at [676, 357] on input "26/09/2025" at bounding box center [654, 341] width 228 height 45
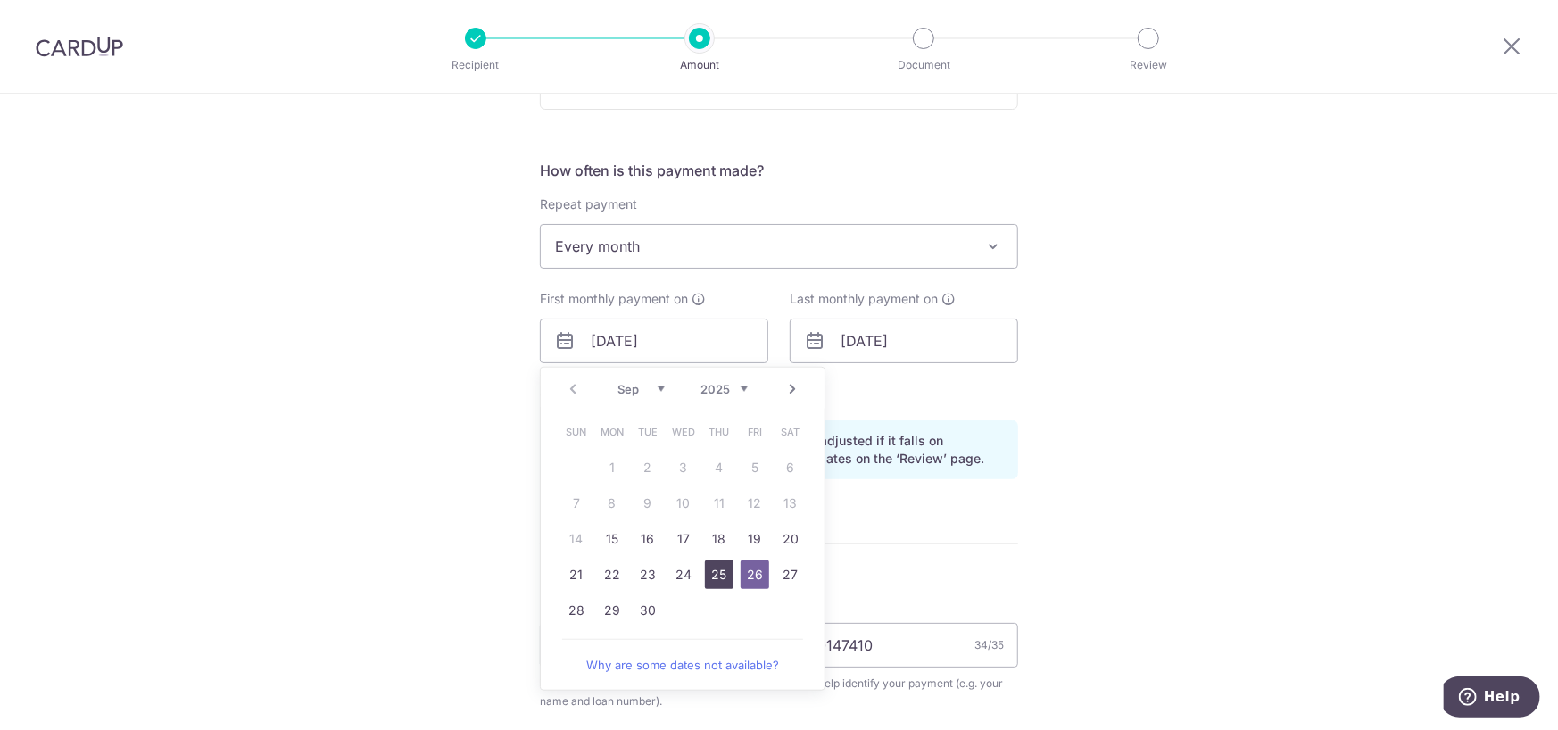
click at [718, 574] on link "25" at bounding box center [719, 574] width 29 height 29
type input "25/09/2025"
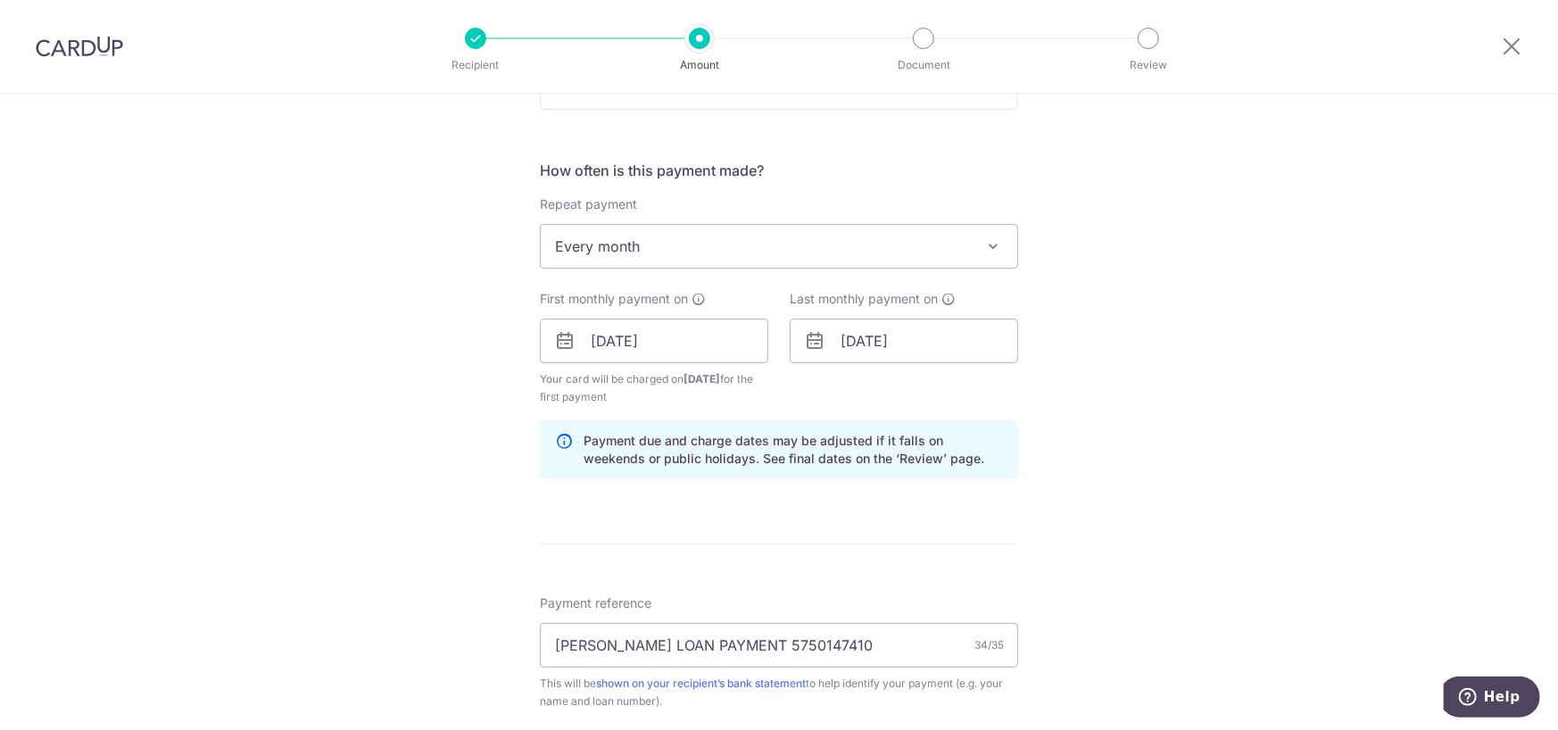
click at [1222, 389] on div "Tell us more about your payment Enter payment amount SGD 974.00 974.00 Select C…" at bounding box center [779, 361] width 1558 height 1785
click at [1166, 430] on div "Tell us more about your payment Enter payment amount SGD 974.00 974.00 Select C…" at bounding box center [779, 361] width 1558 height 1785
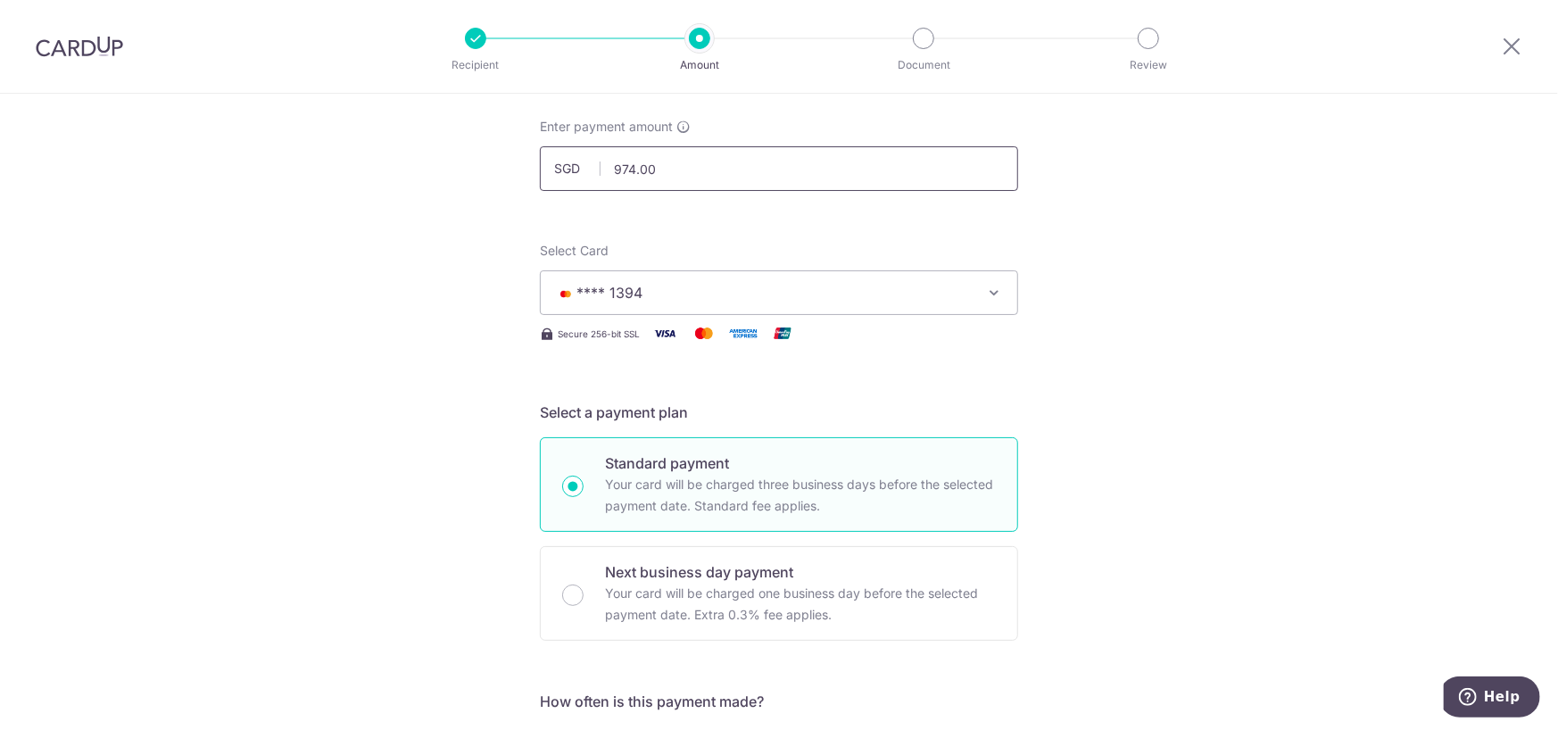
scroll to position [0, 0]
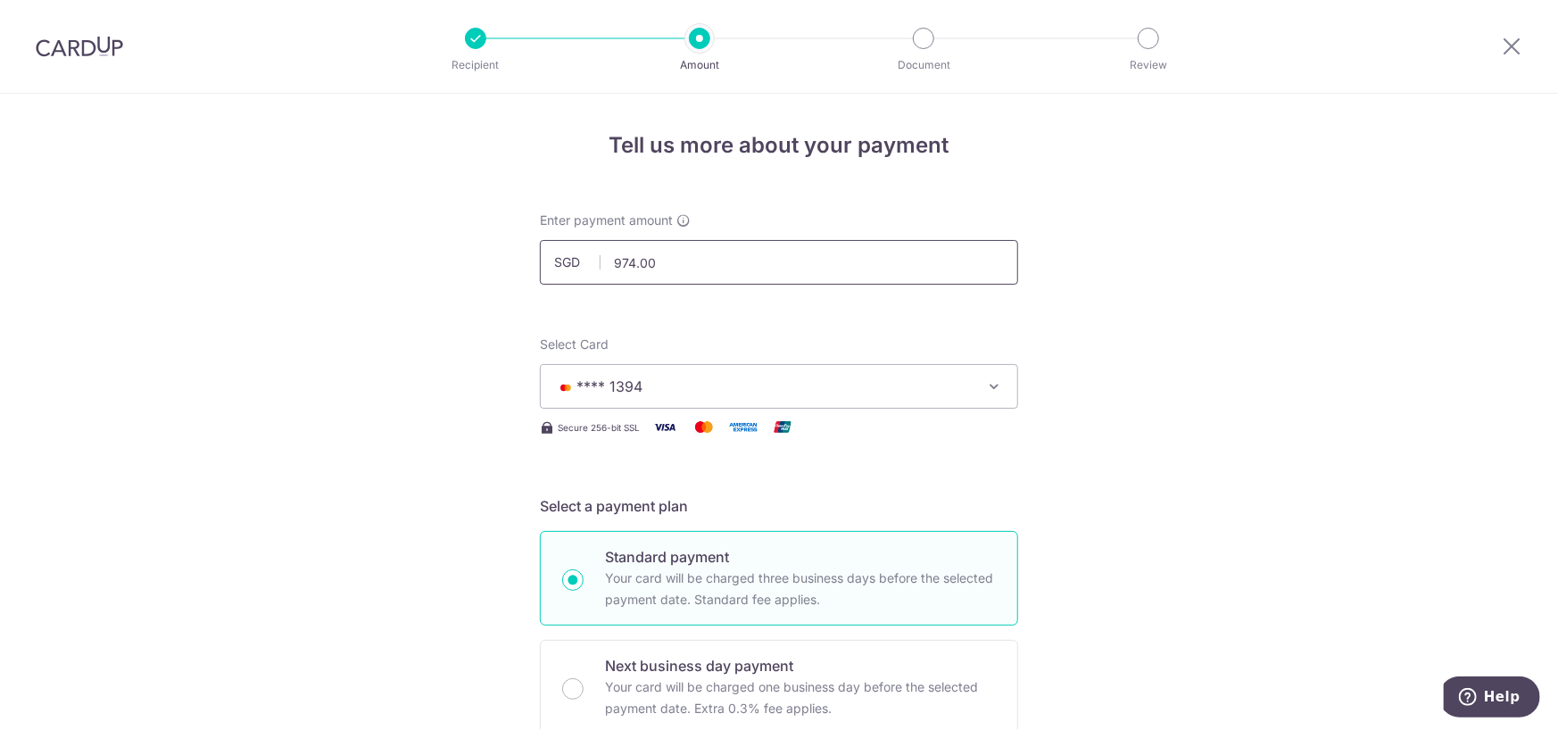
click at [628, 258] on input "974.00" at bounding box center [779, 262] width 478 height 45
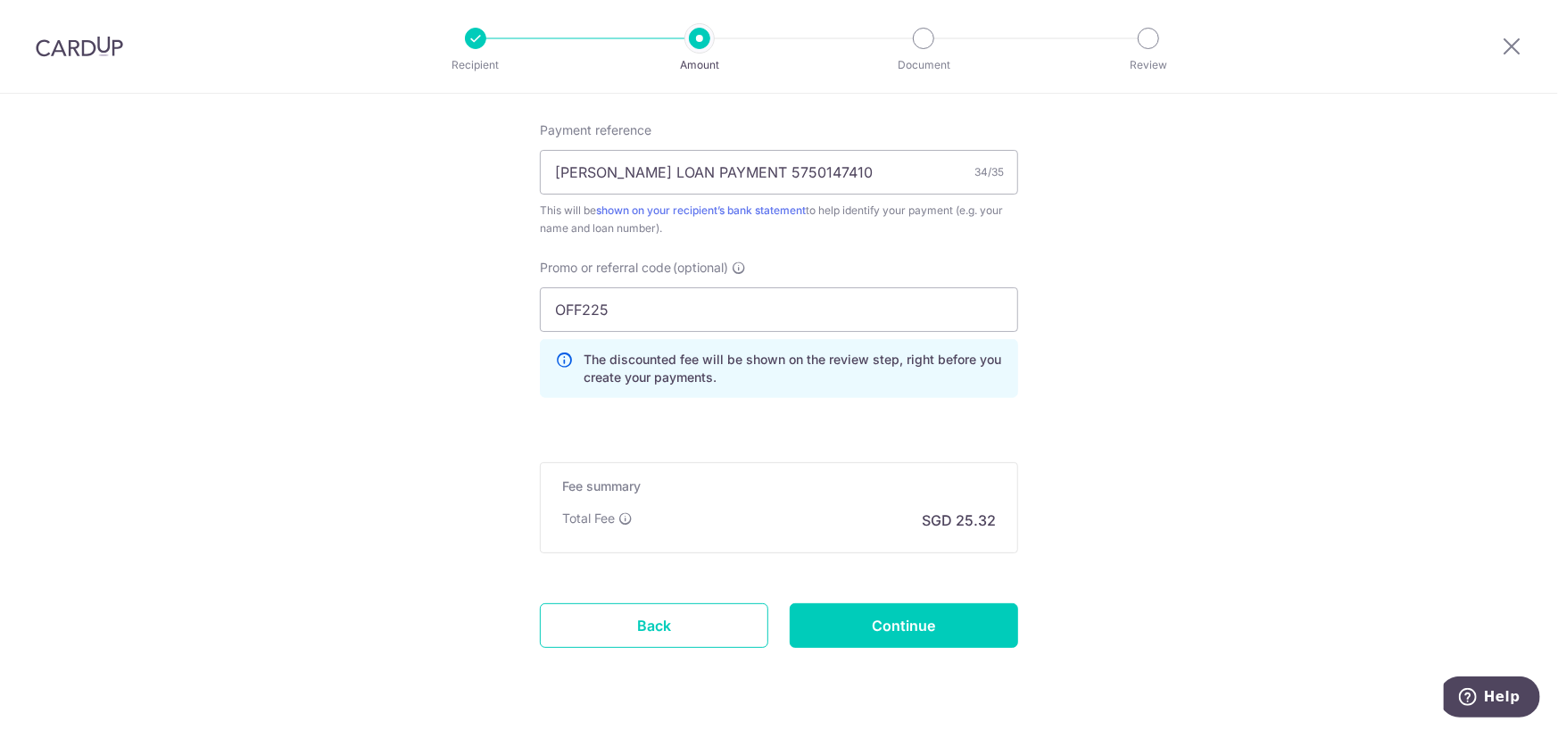
scroll to position [1146, 0]
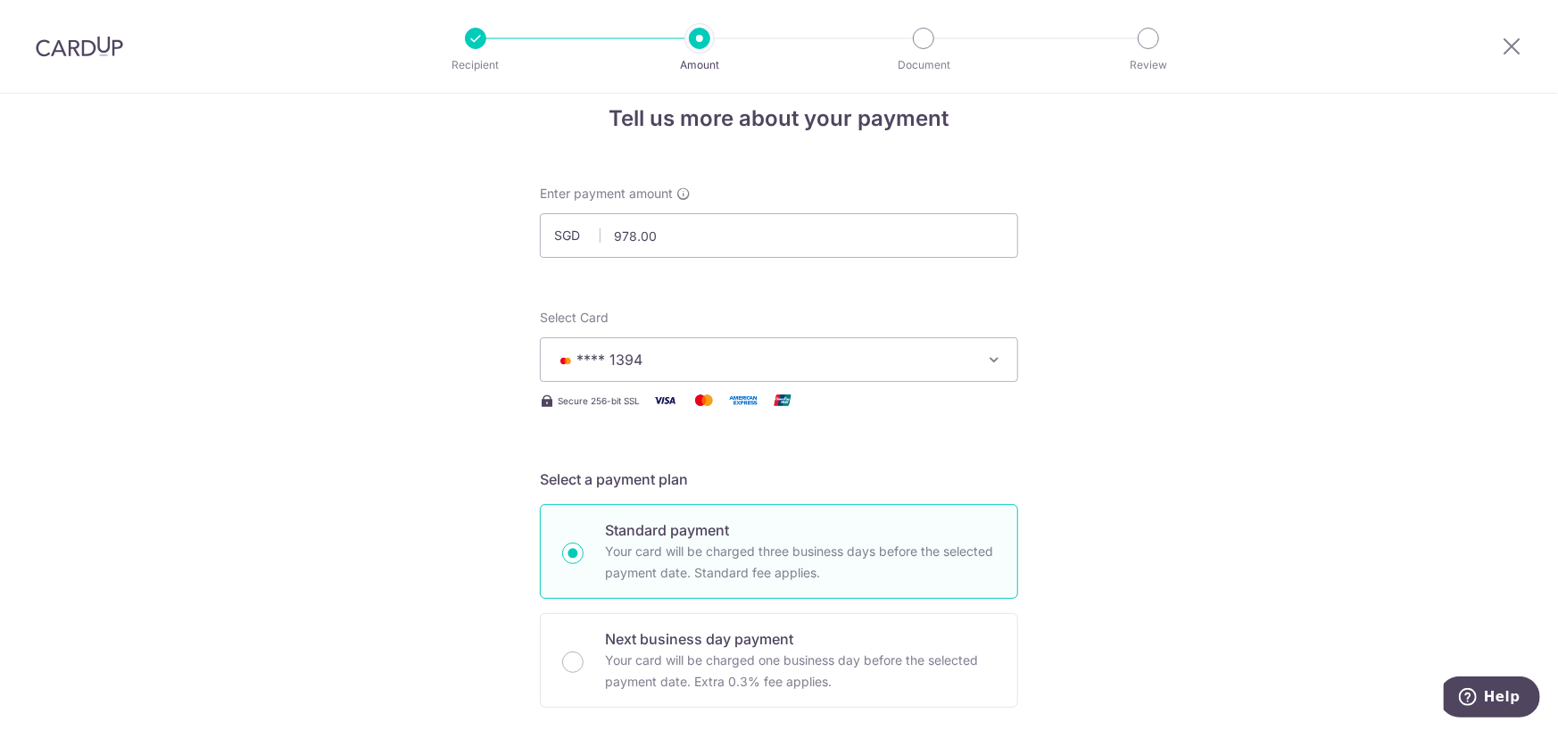
scroll to position [0, 0]
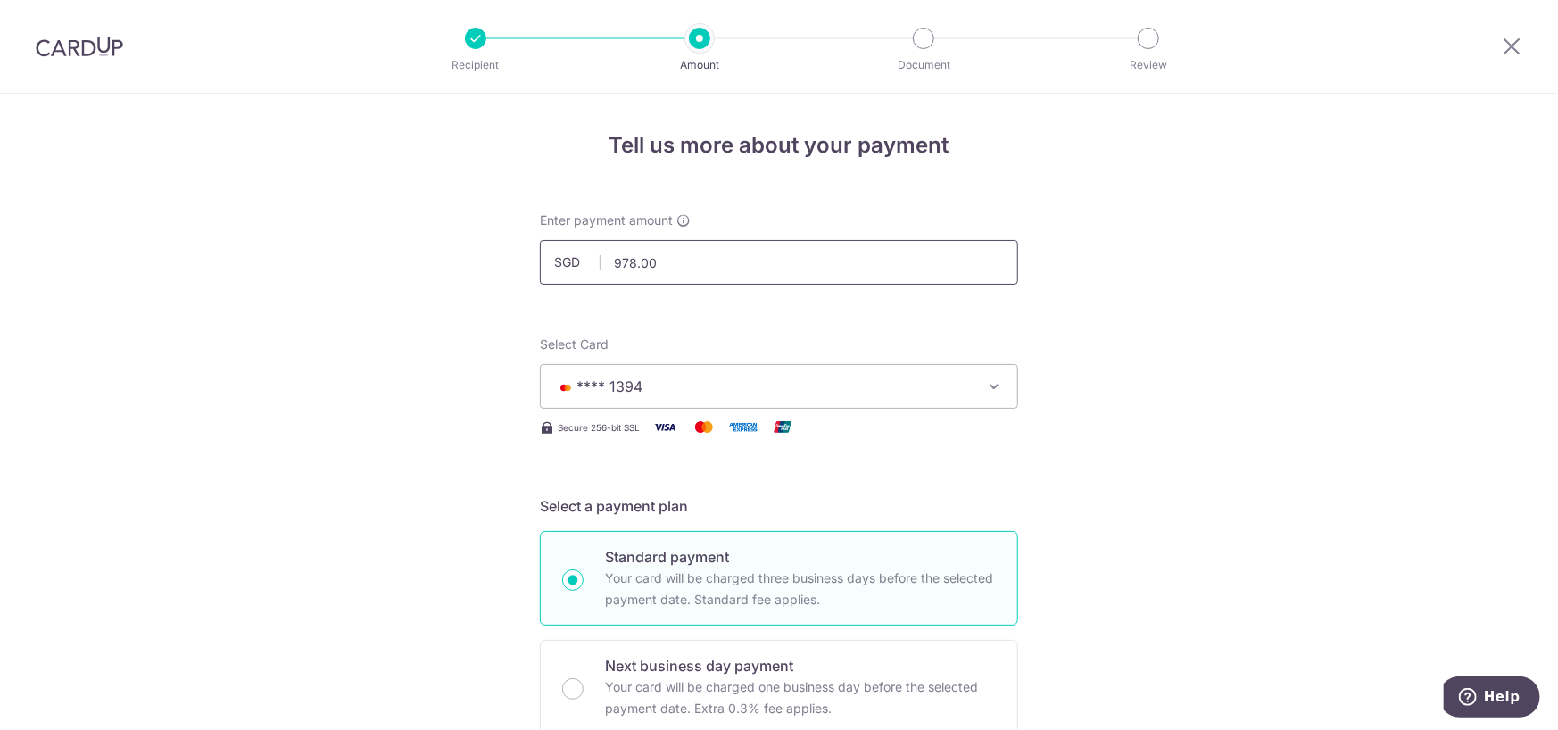
click at [679, 271] on input "978.00" at bounding box center [779, 262] width 478 height 45
type input "980.00"
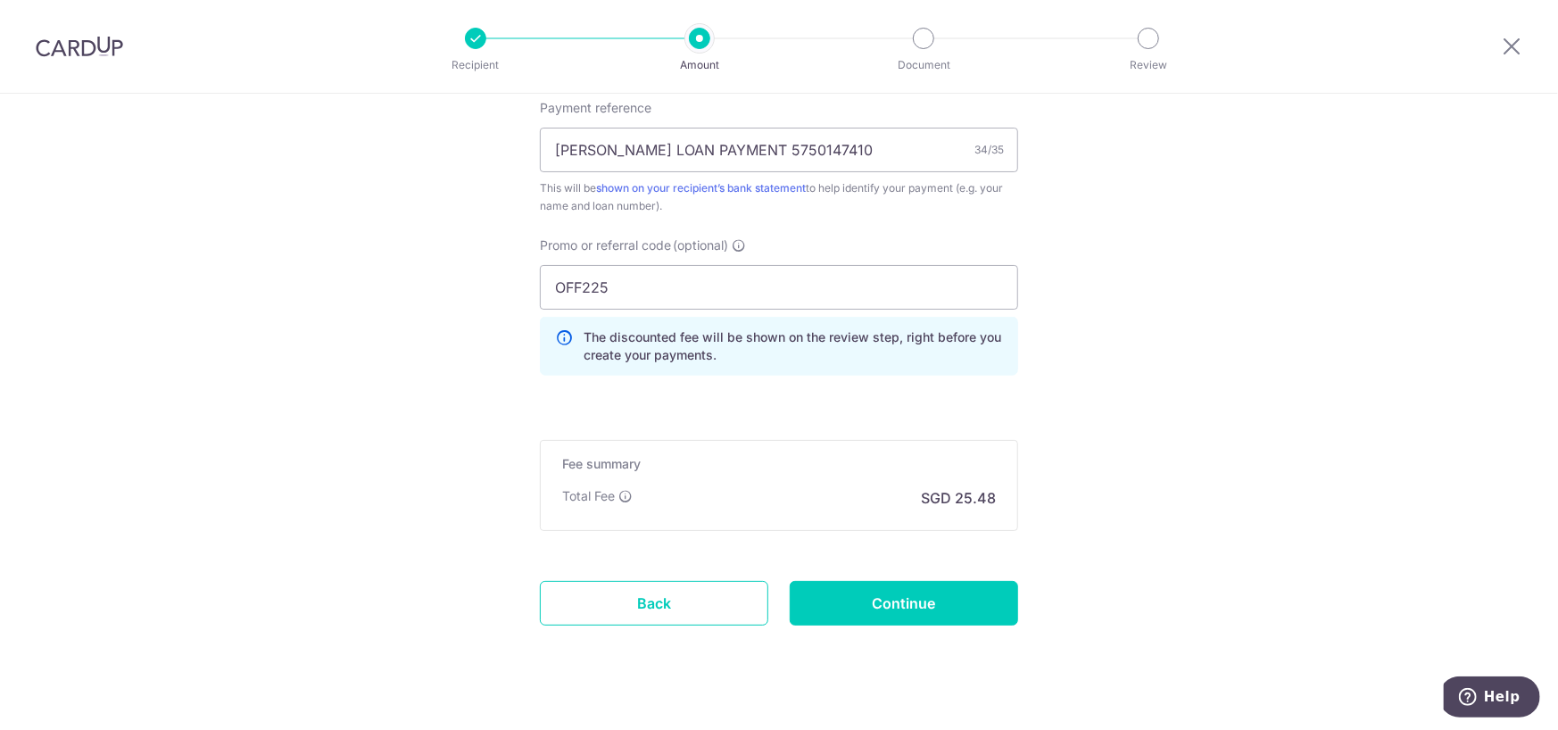
scroll to position [1146, 0]
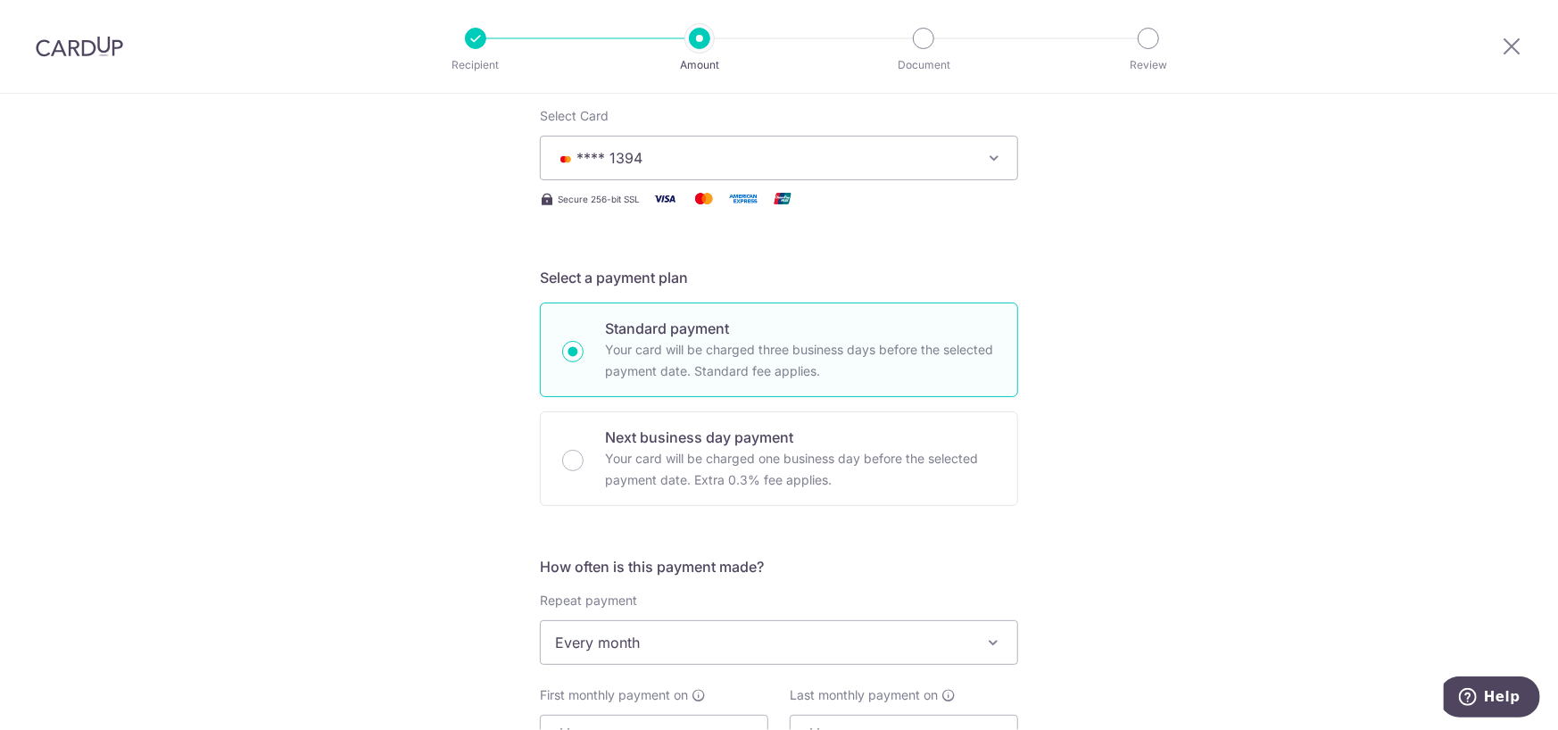
scroll to position [0, 0]
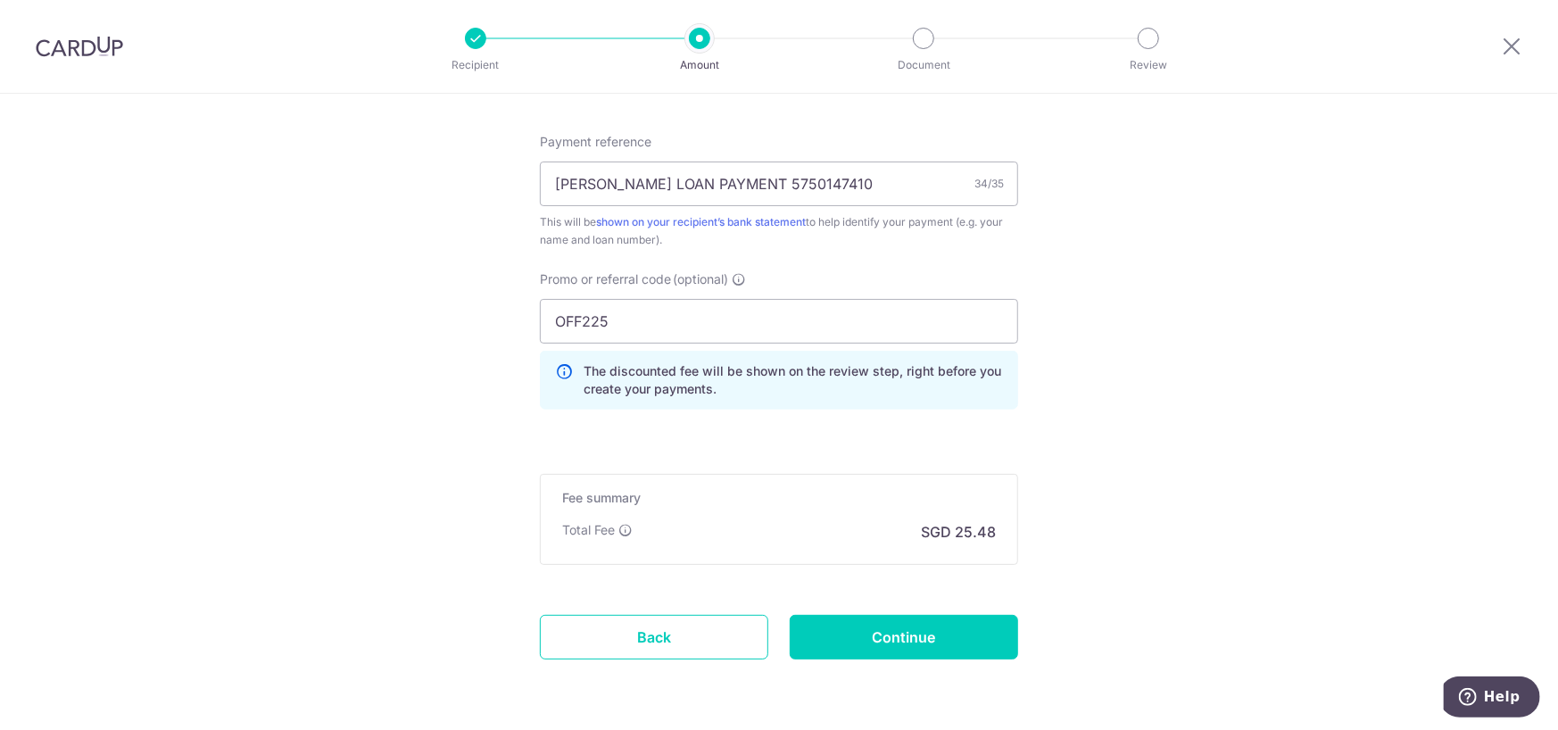
scroll to position [1058, 0]
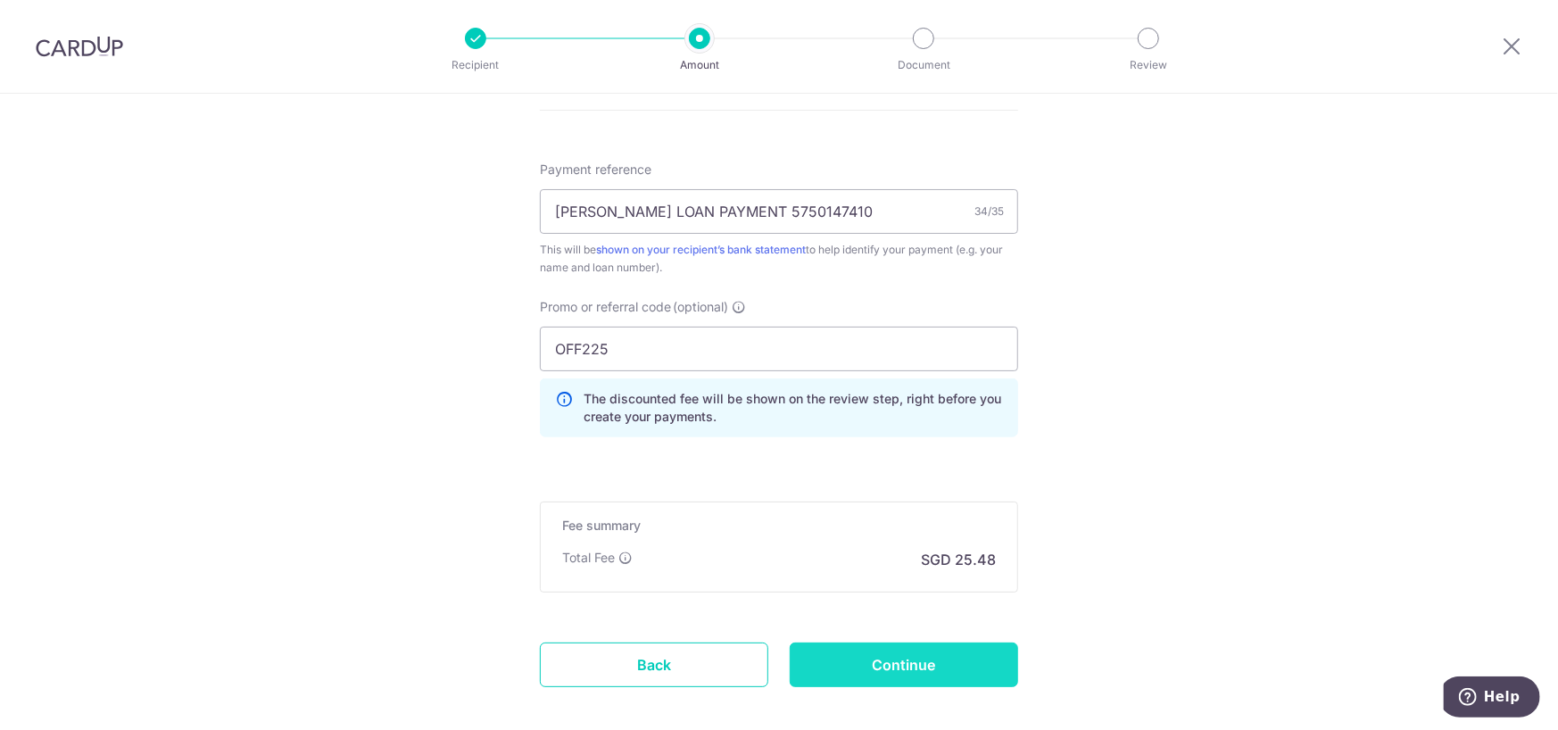
click at [892, 651] on input "Continue" at bounding box center [904, 664] width 228 height 45
type input "Update Schedule"
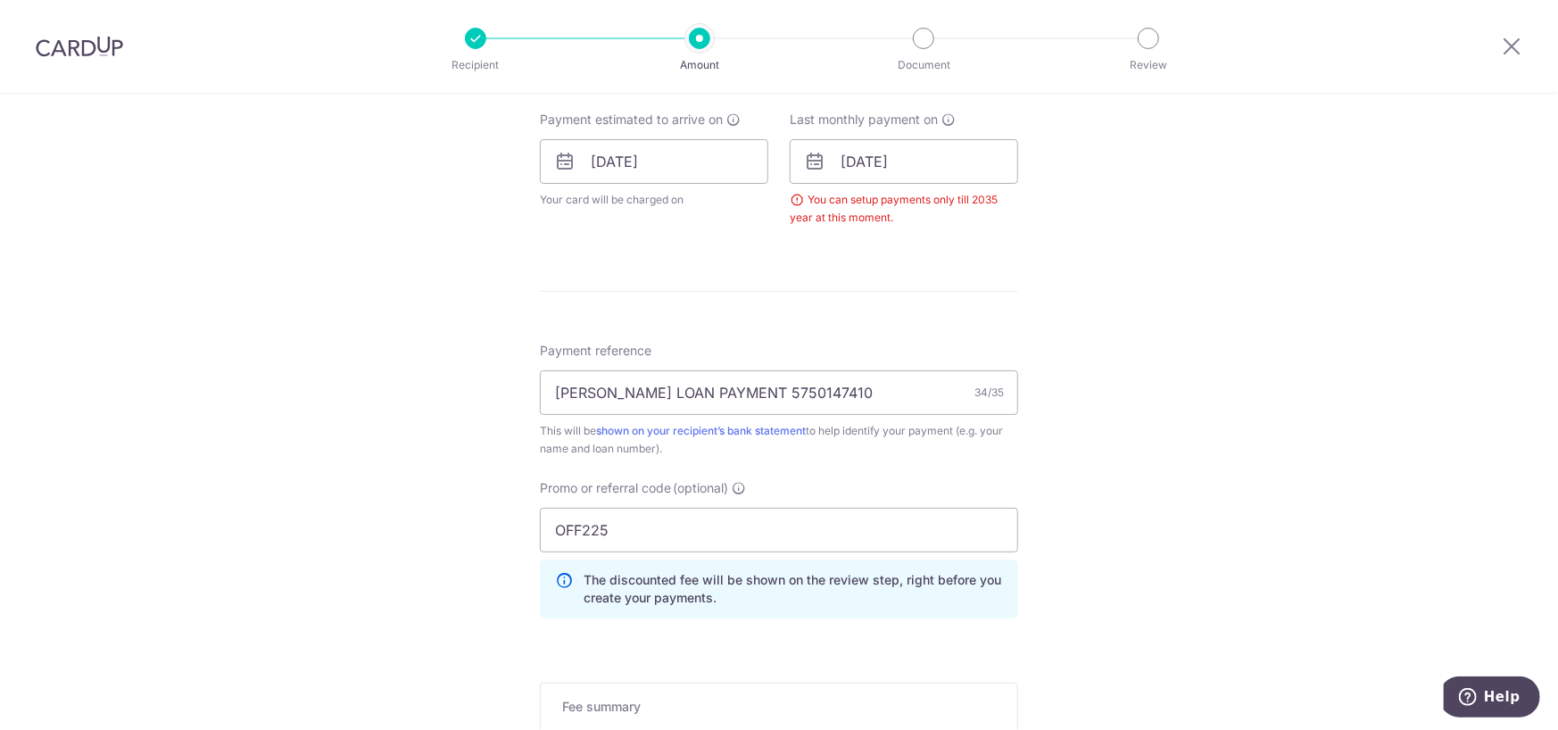
scroll to position [722, 0]
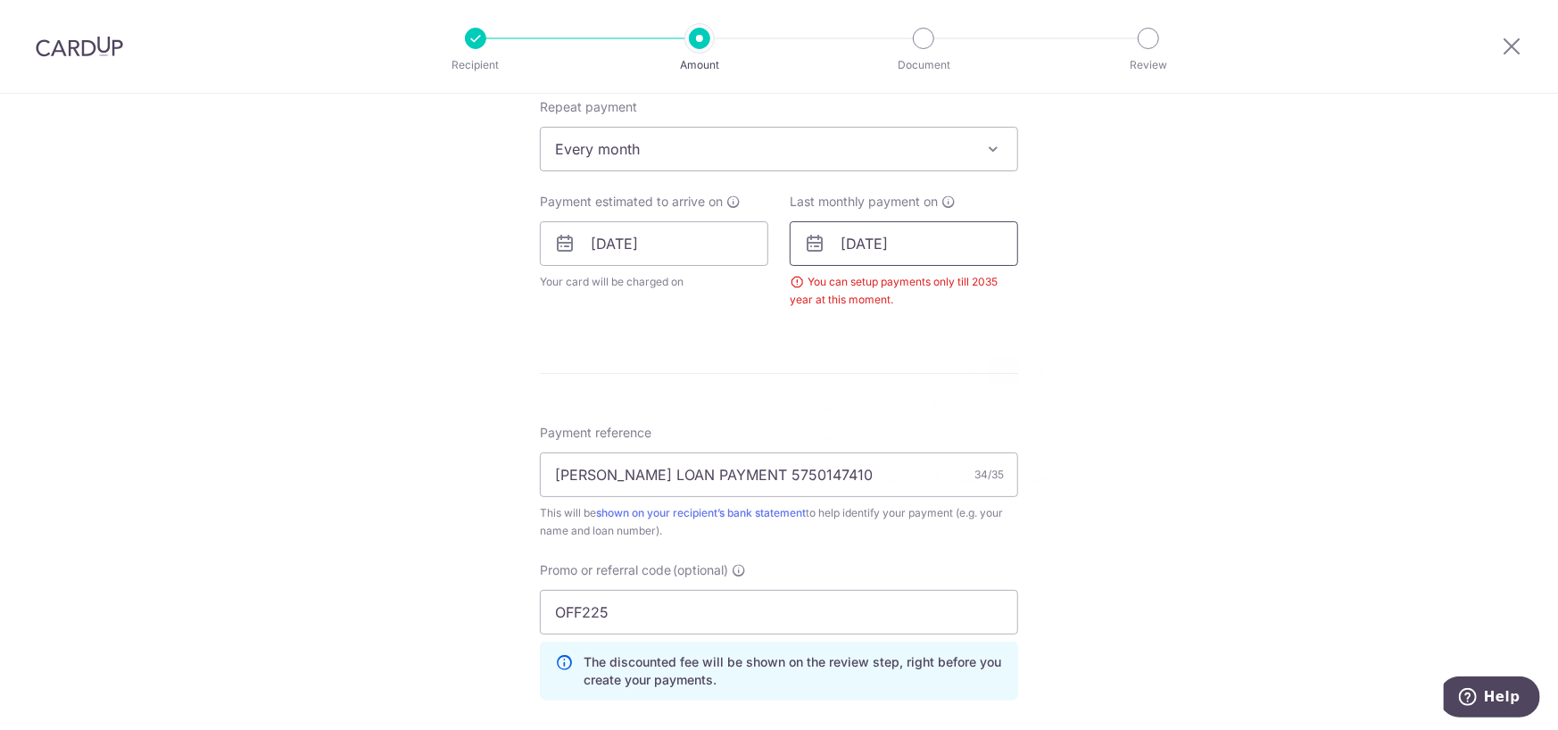
click at [924, 244] on input "02/05/2042" at bounding box center [904, 243] width 228 height 45
click at [950, 295] on select "2025 2026 2027 2028 2029 2030 2031 2032 2033 2034 2035" at bounding box center [973, 292] width 47 height 14
click at [822, 401] on link "2" at bounding box center [826, 406] width 29 height 29
type input "[DATE]"
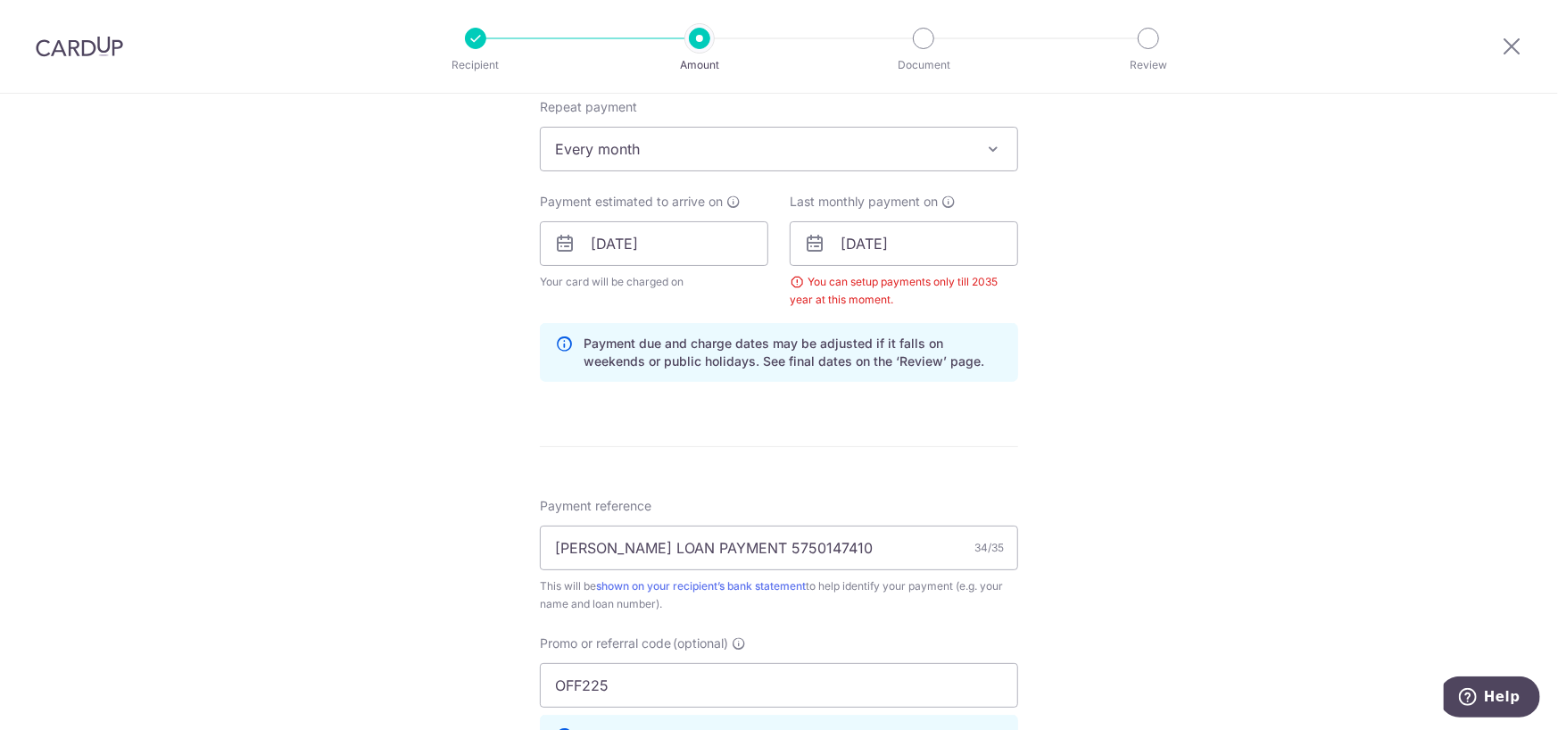
click at [1099, 409] on div "Tell us more about your payment Enter payment amount SGD 980.00 980.00 Select C…" at bounding box center [779, 264] width 1558 height 1785
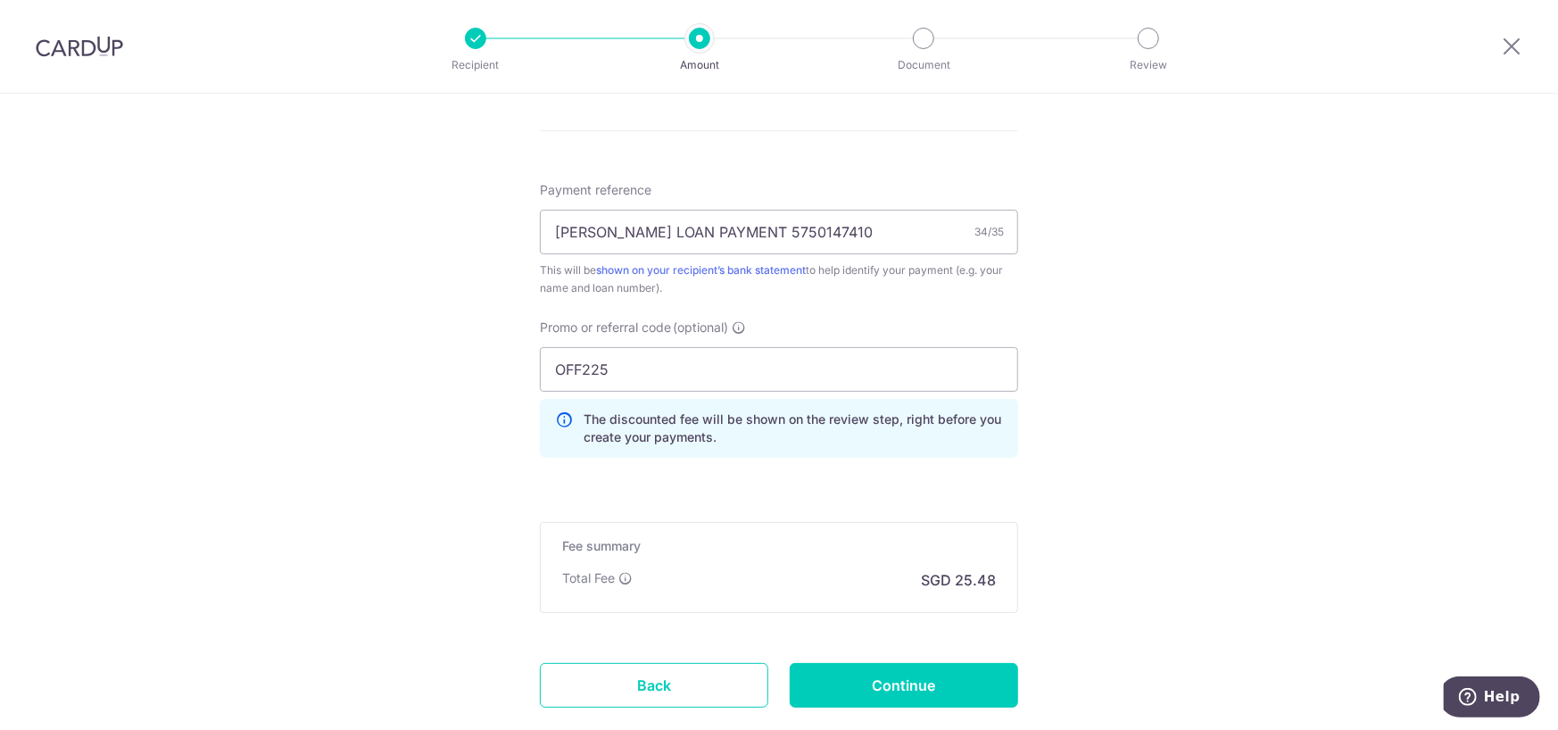
scroll to position [1146, 0]
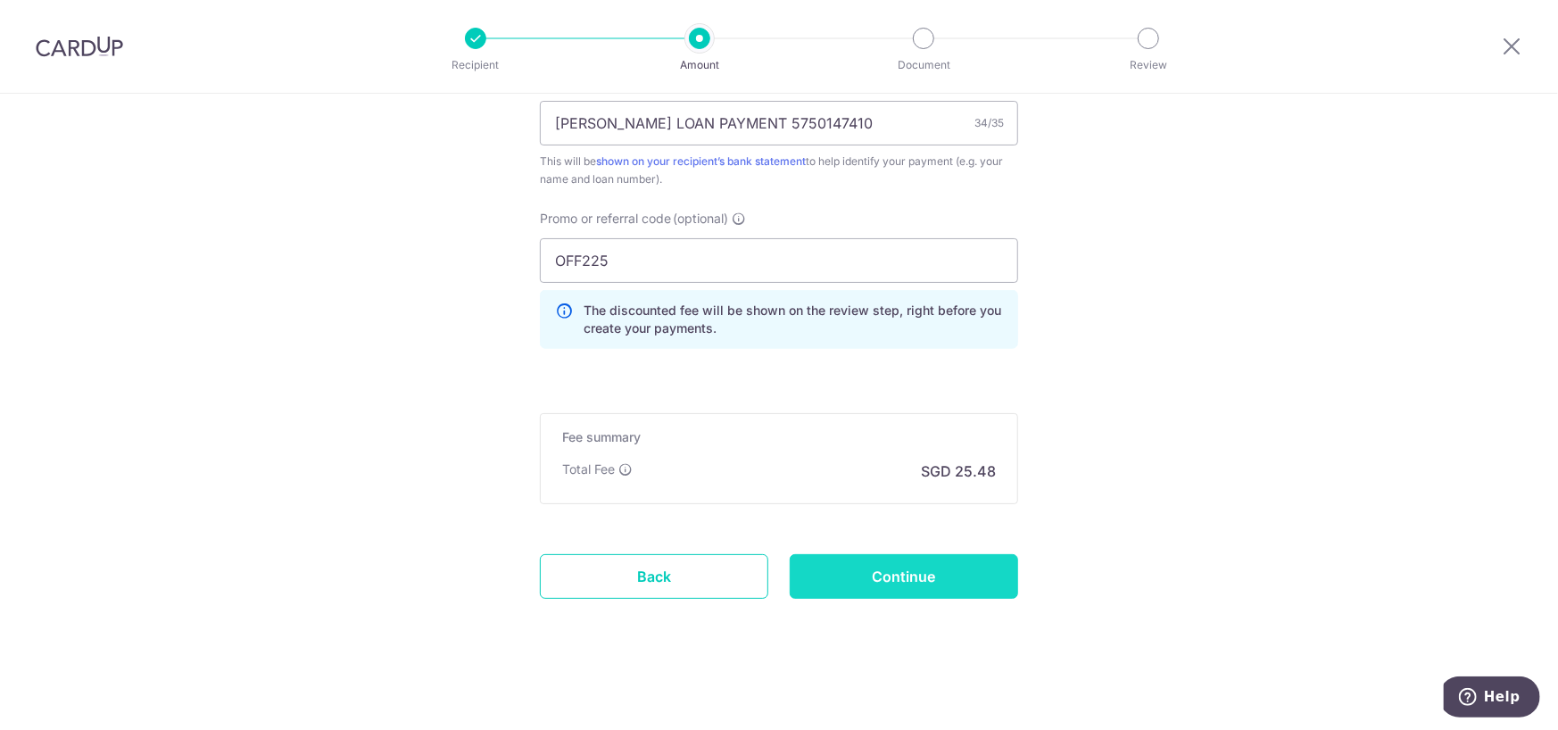
click at [967, 573] on input "Continue" at bounding box center [904, 576] width 228 height 45
type input "Update Schedule"
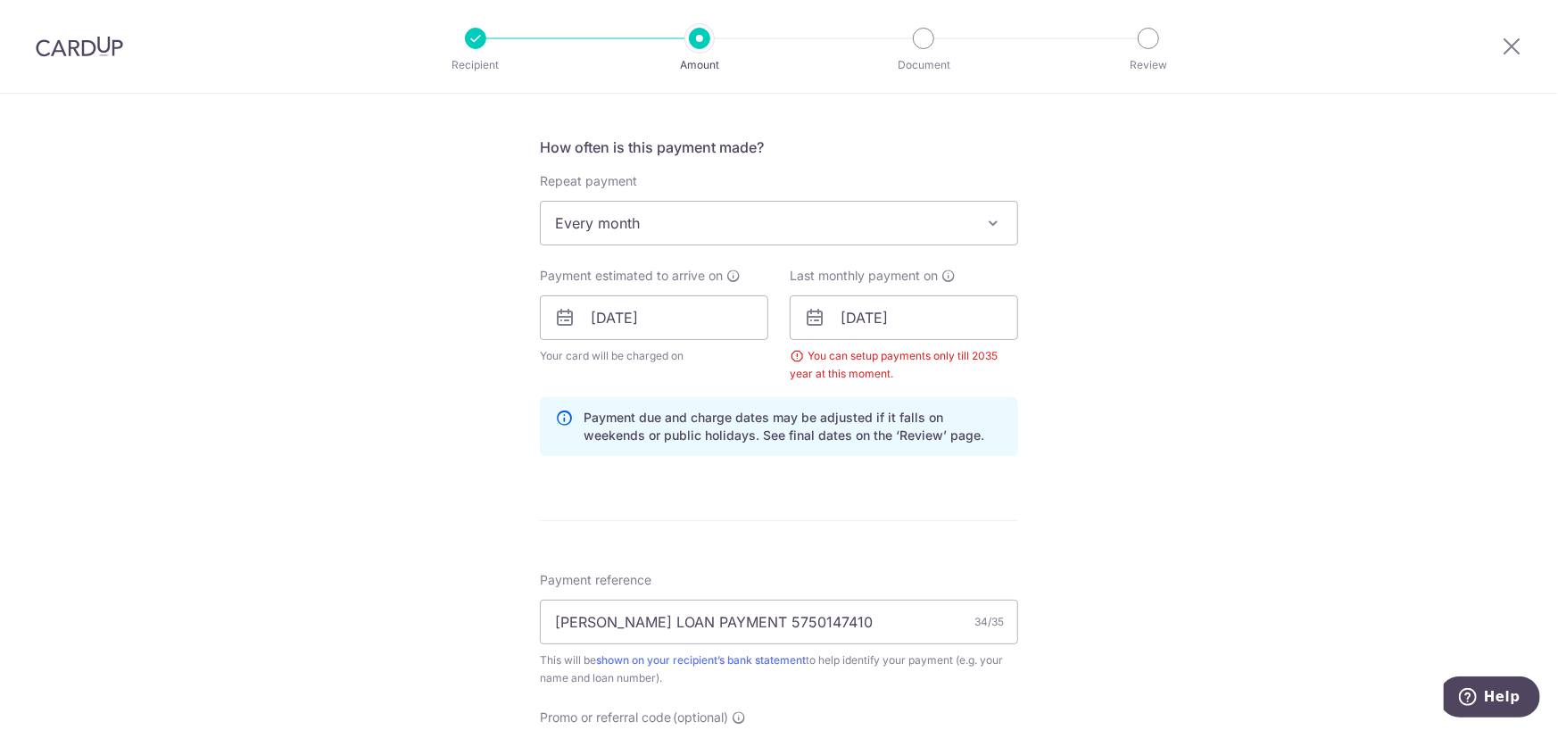
scroll to position [611, 0]
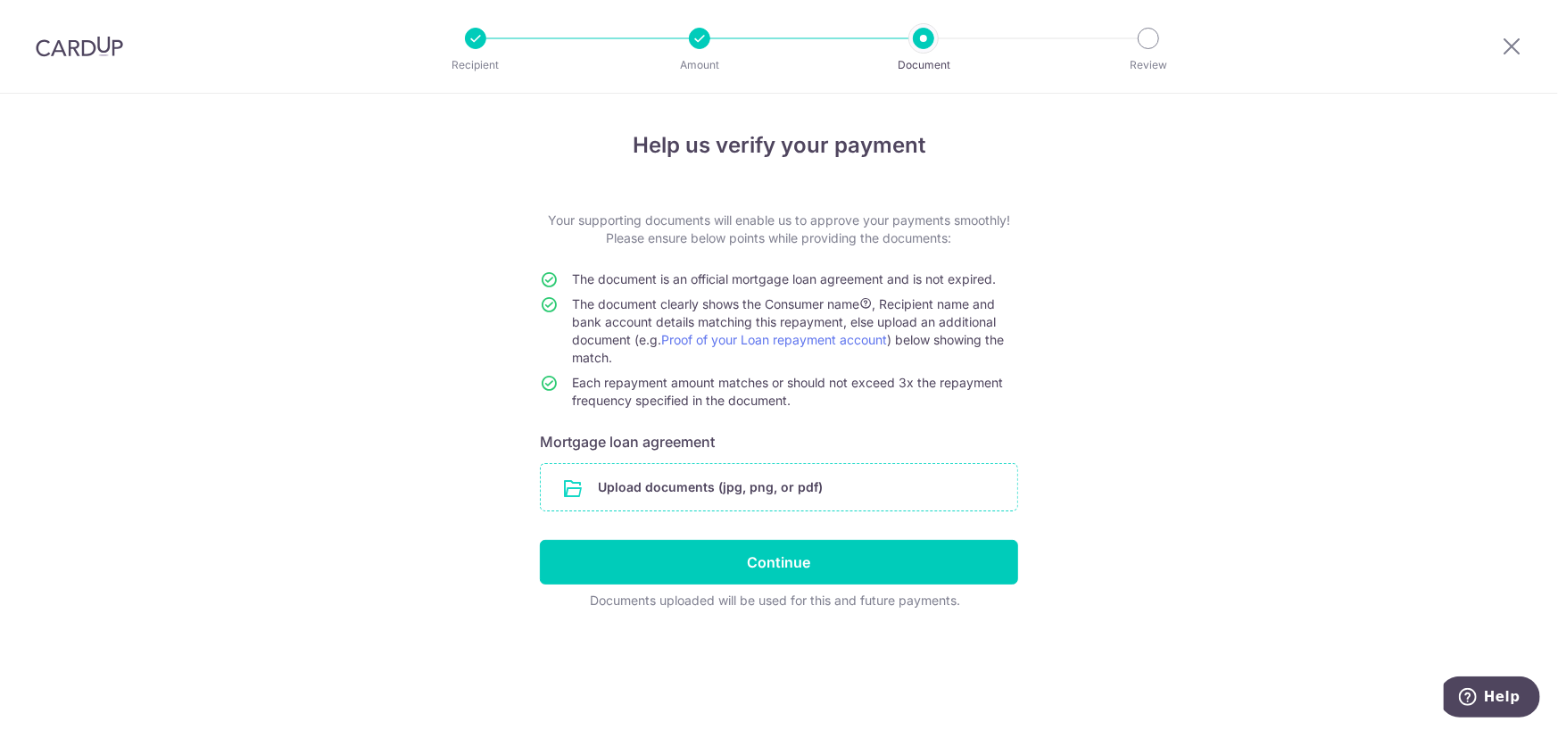
click at [692, 492] on input "file" at bounding box center [779, 487] width 476 height 46
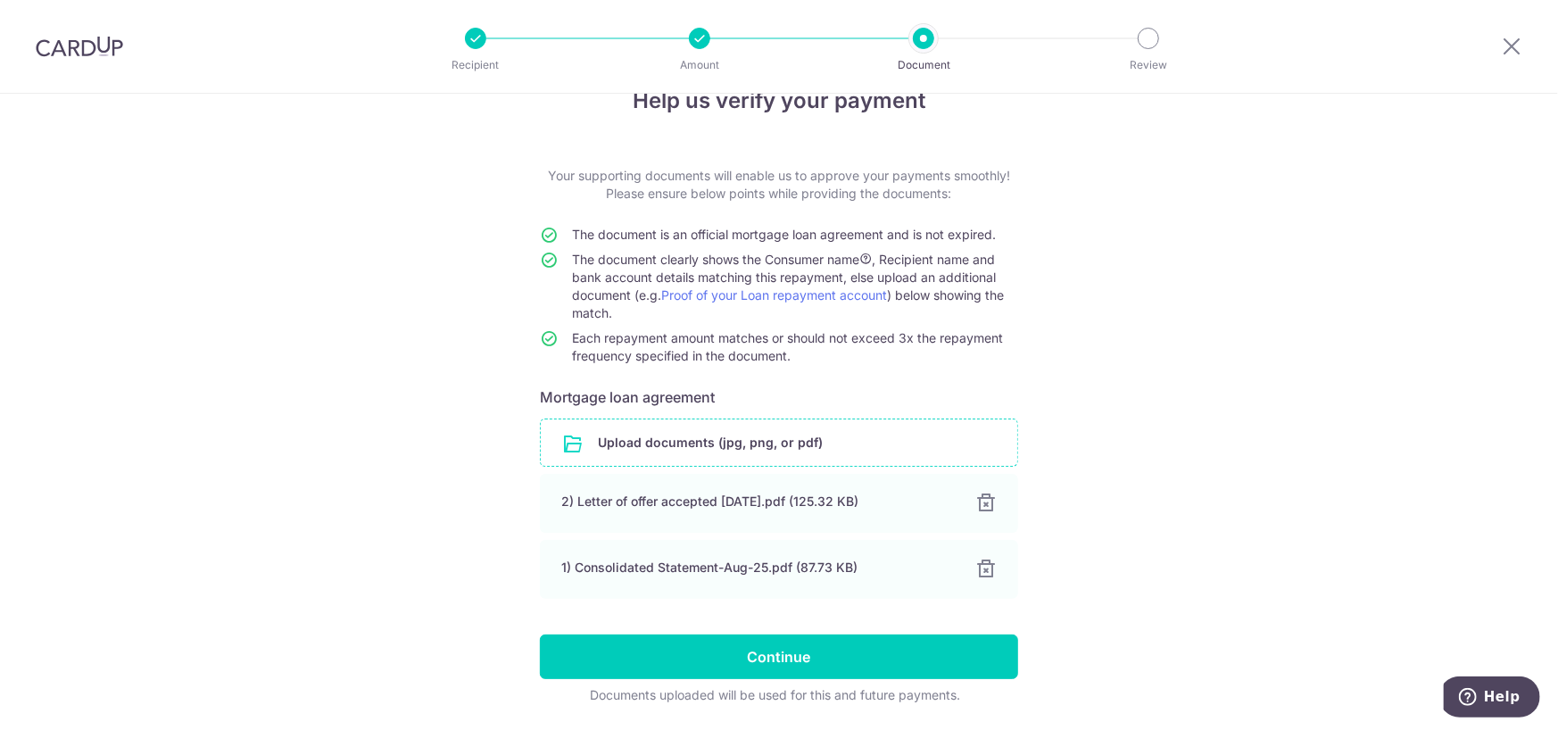
scroll to position [89, 0]
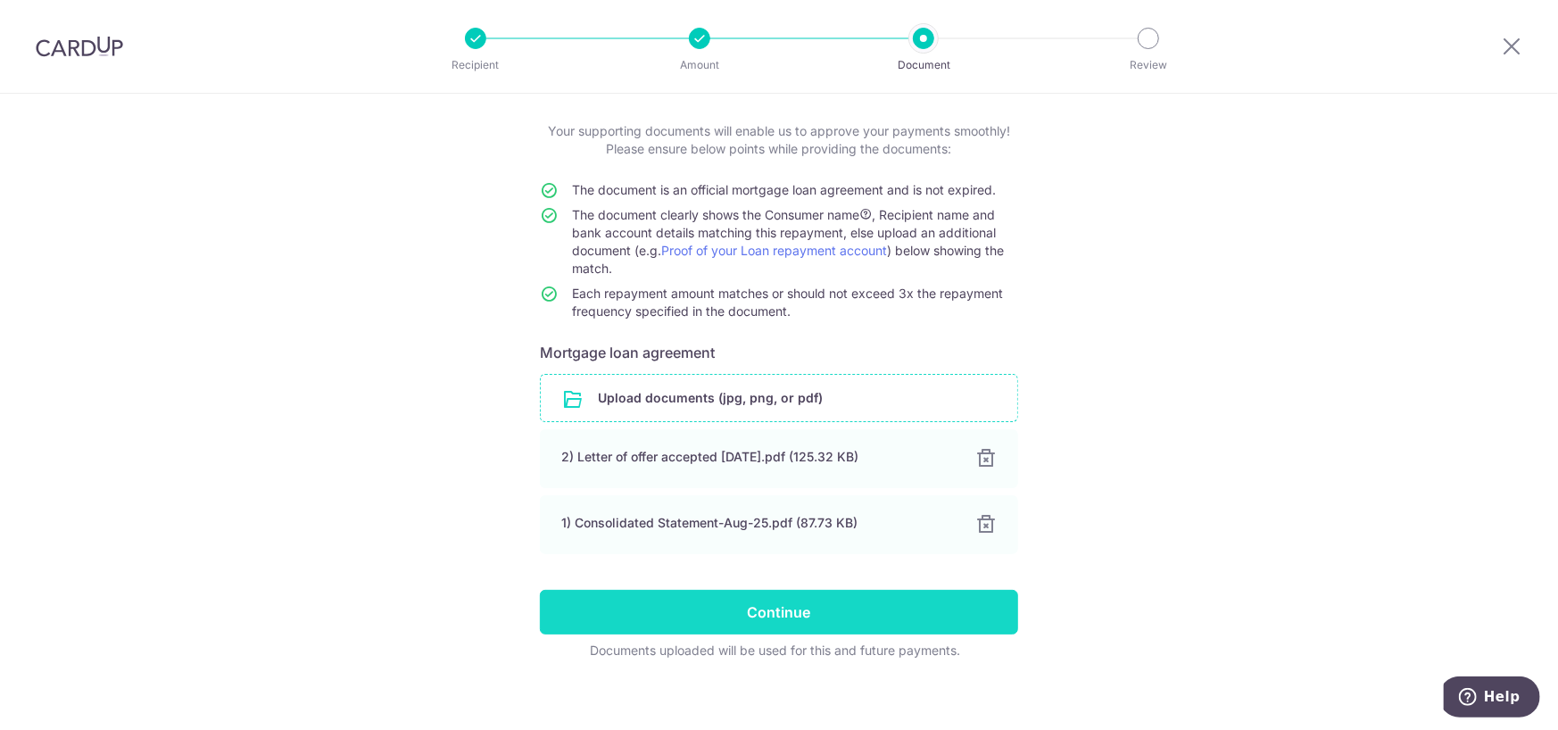
click at [761, 618] on input "Continue" at bounding box center [779, 612] width 478 height 45
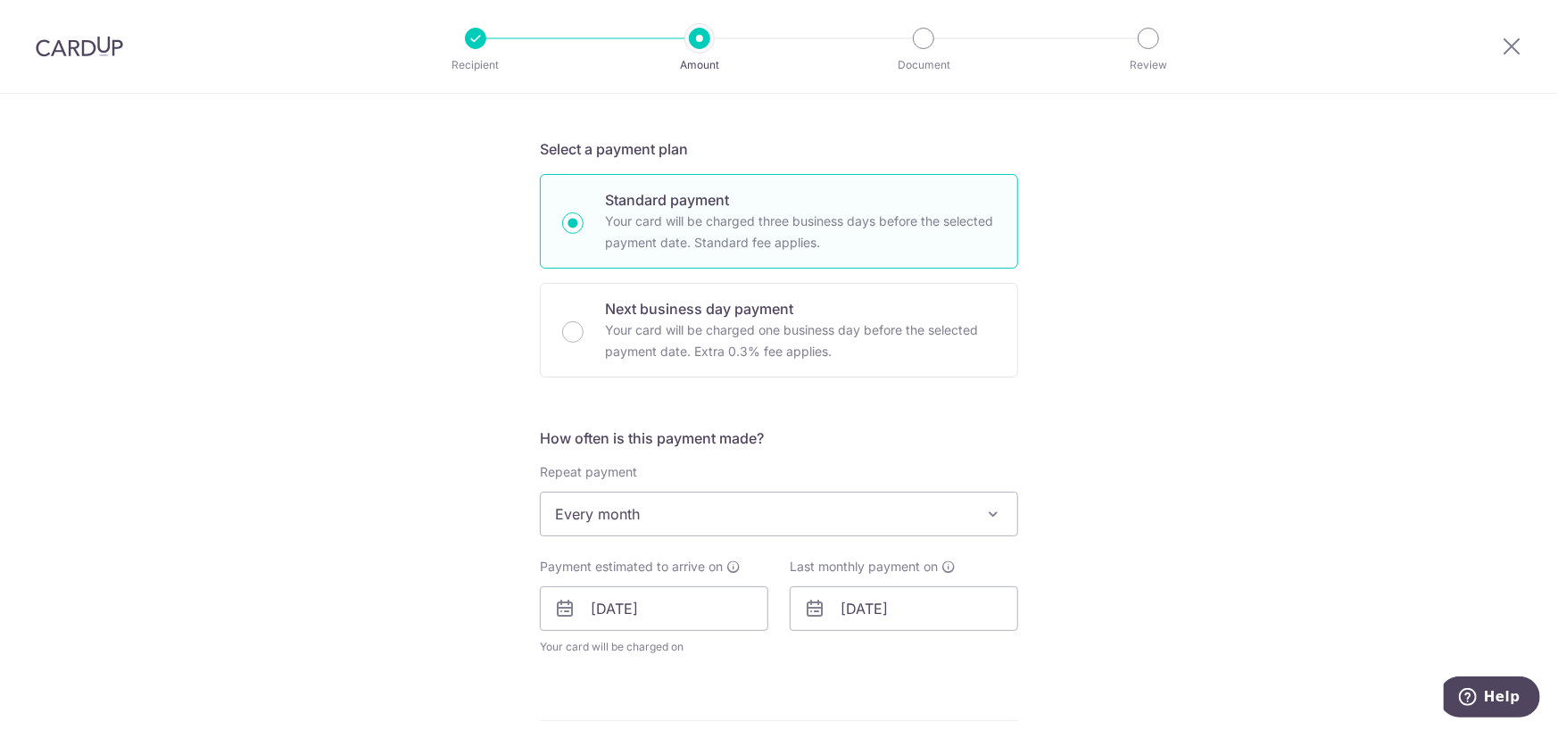
scroll to position [625, 0]
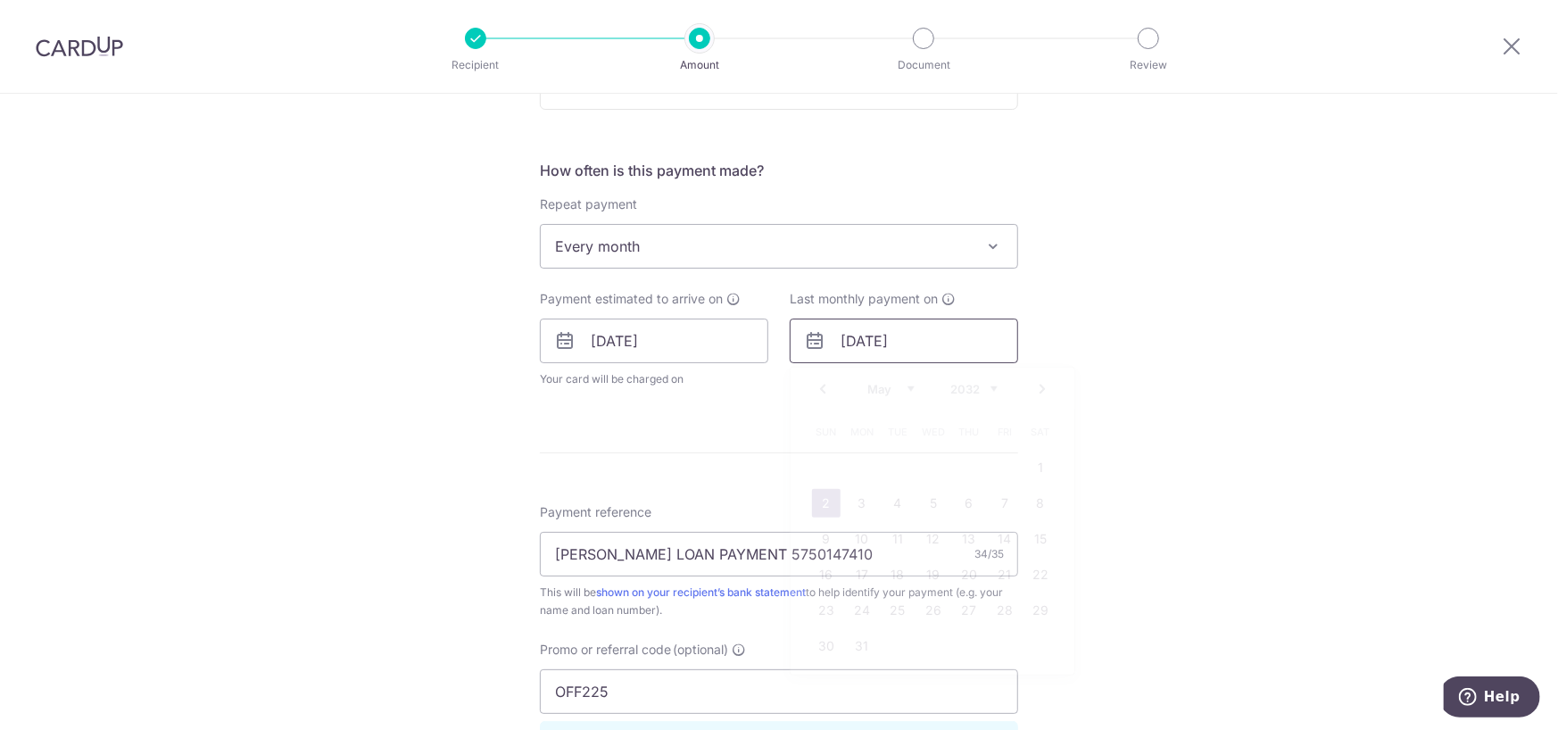
click at [918, 336] on input "[DATE]" at bounding box center [904, 341] width 228 height 45
click at [981, 386] on select "2025 2026 2027 2028 2029 2030 2031 2032 2033 2034 2035" at bounding box center [973, 389] width 47 height 14
click at [896, 394] on select "Jan Feb Mar Apr May Jun [DATE] Aug Sep Oct Nov Dec" at bounding box center [890, 389] width 47 height 14
click at [997, 615] on link "30" at bounding box center [1004, 610] width 29 height 29
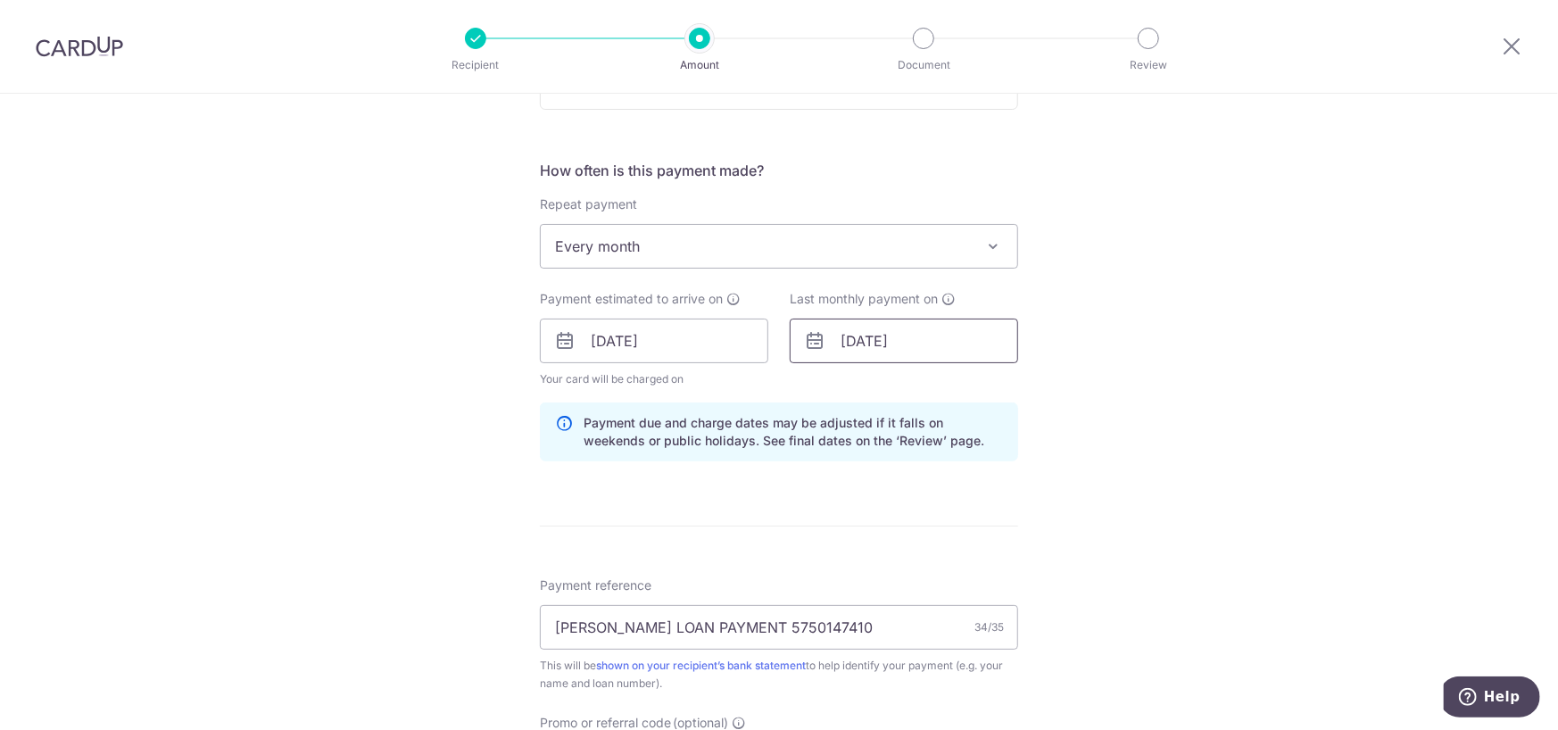
click at [928, 340] on input "30/01/2026" at bounding box center [904, 341] width 228 height 45
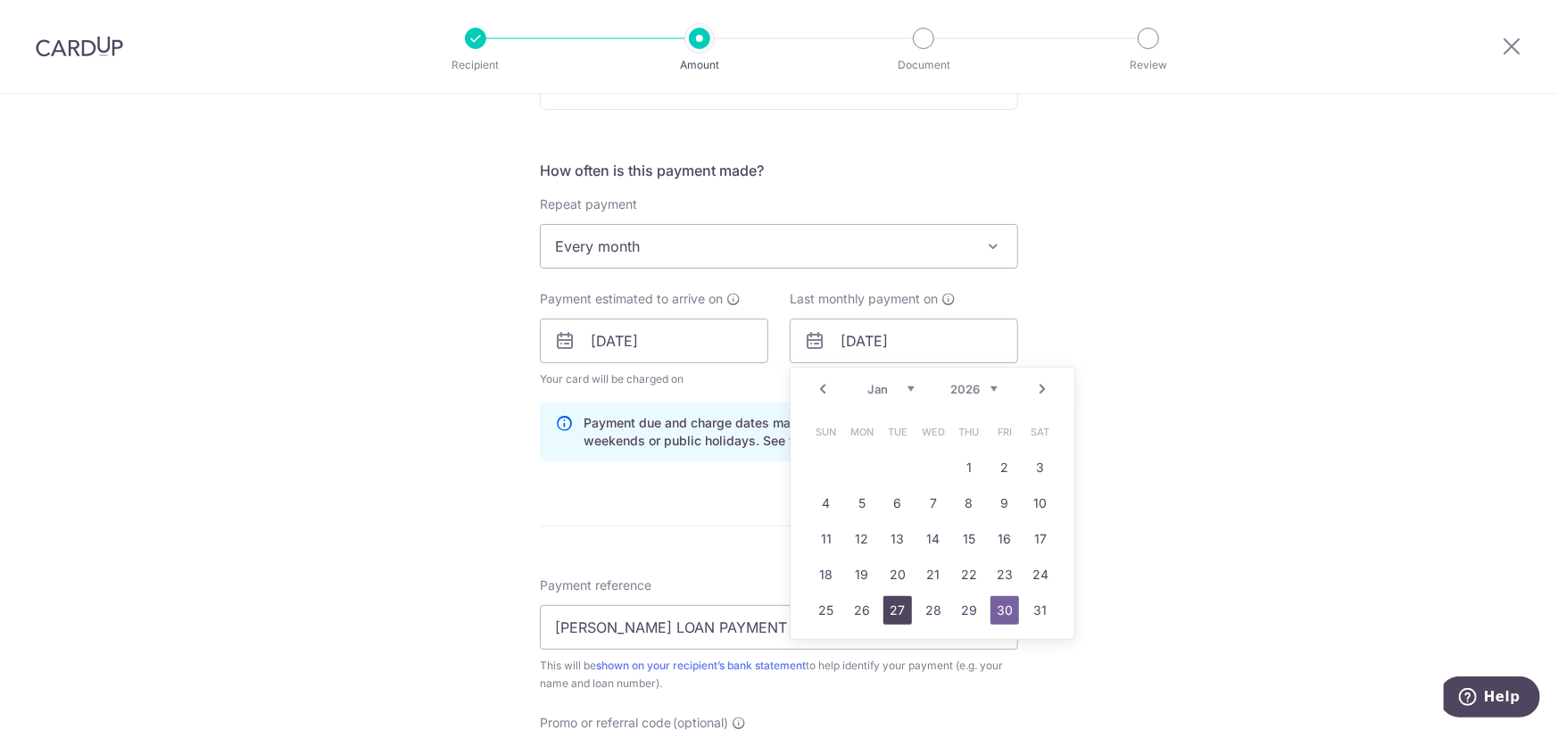
click at [883, 613] on link "27" at bounding box center [897, 610] width 29 height 29
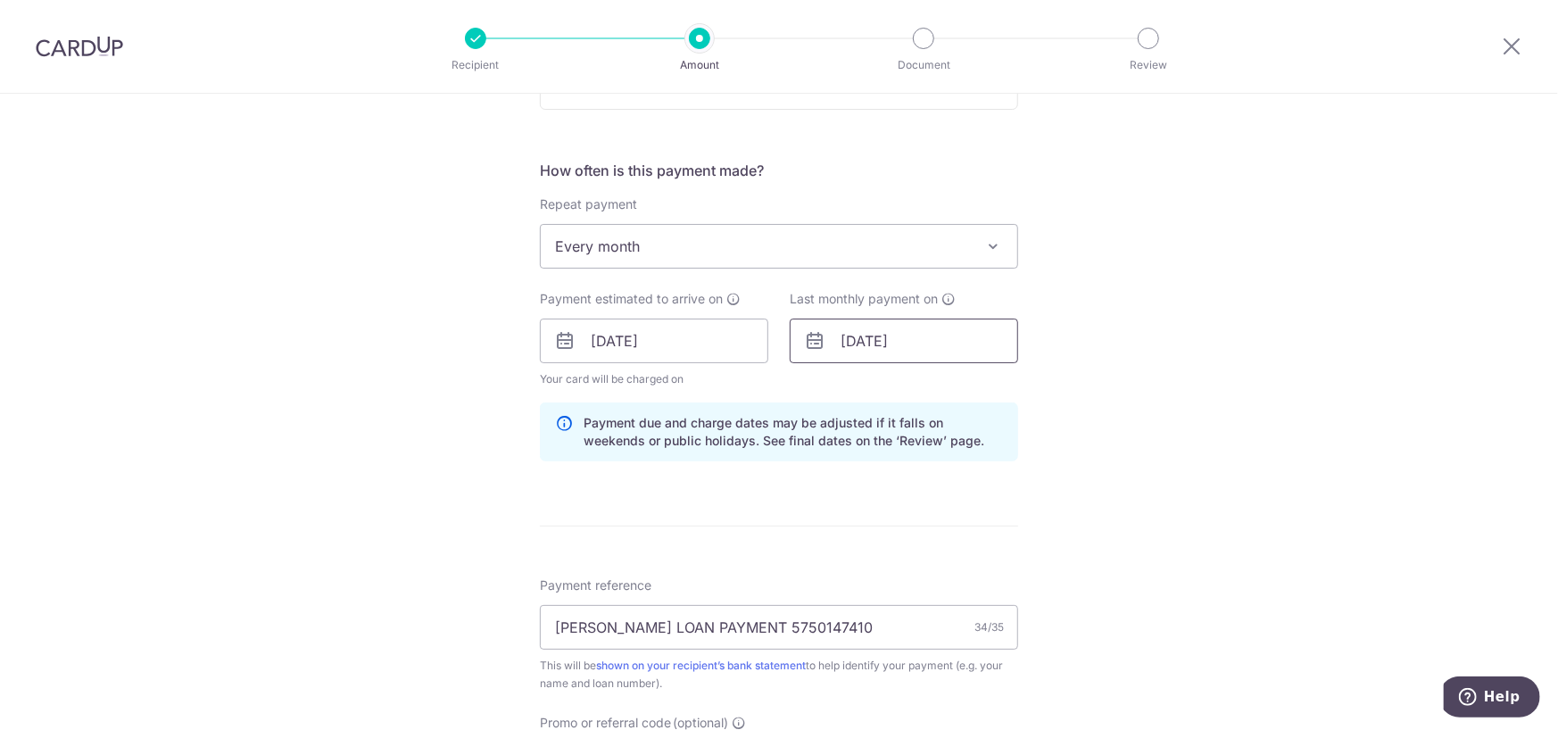
click at [969, 335] on input "27/01/2026" at bounding box center [904, 341] width 228 height 45
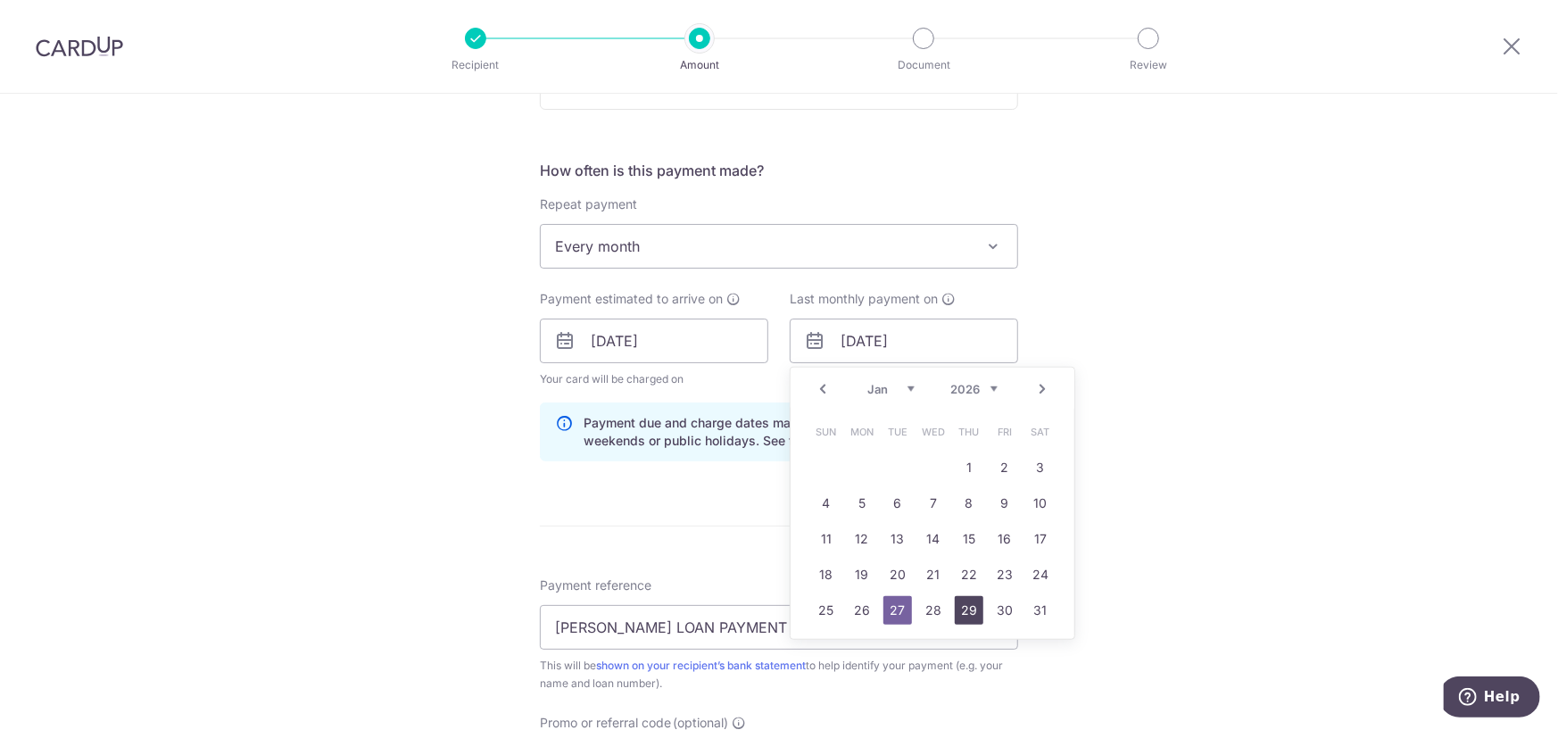
click at [972, 599] on link "29" at bounding box center [969, 610] width 29 height 29
type input "29/01/2026"
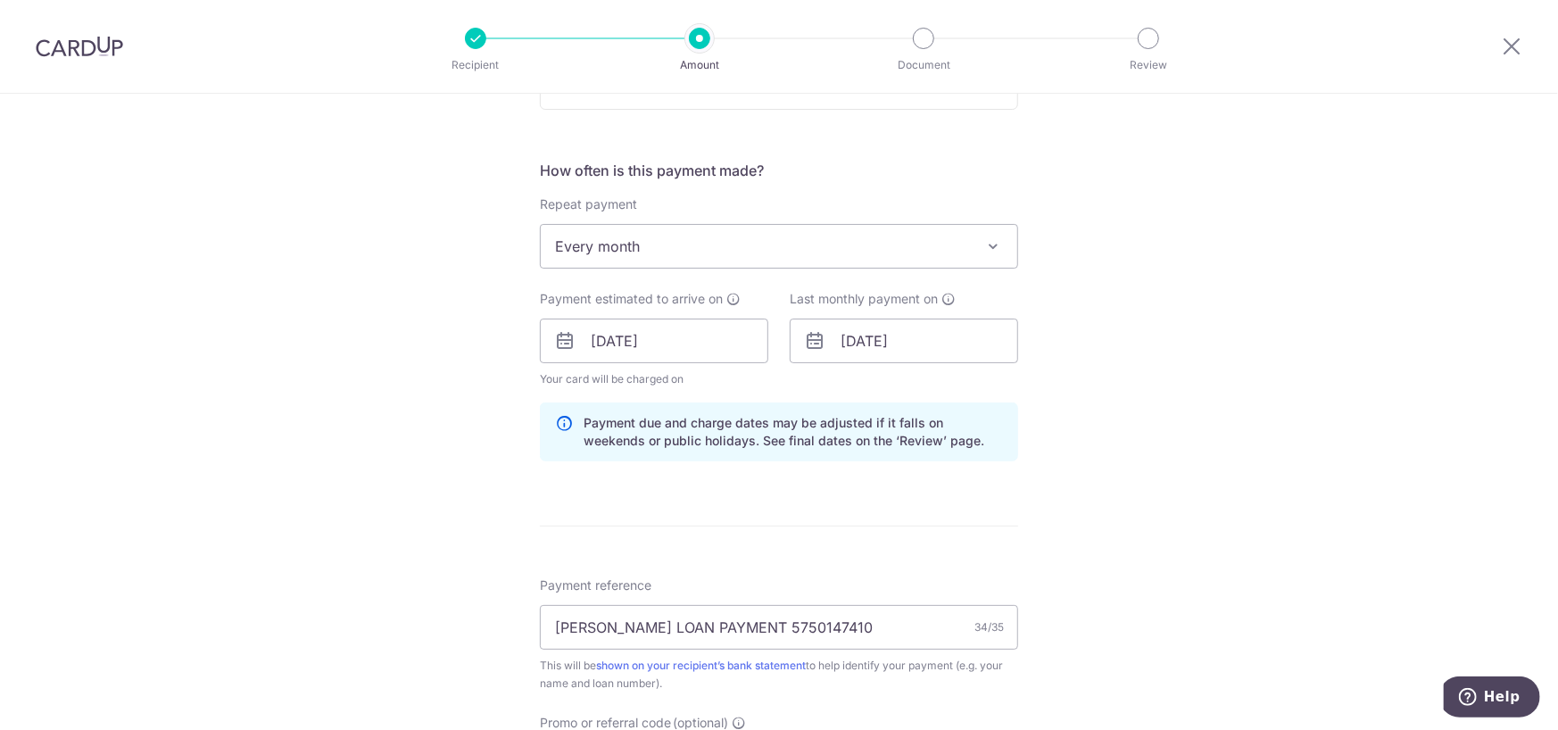
click at [1223, 438] on div "Tell us more about your payment Enter payment amount SGD 980.00 980.00 Select C…" at bounding box center [779, 352] width 1558 height 1767
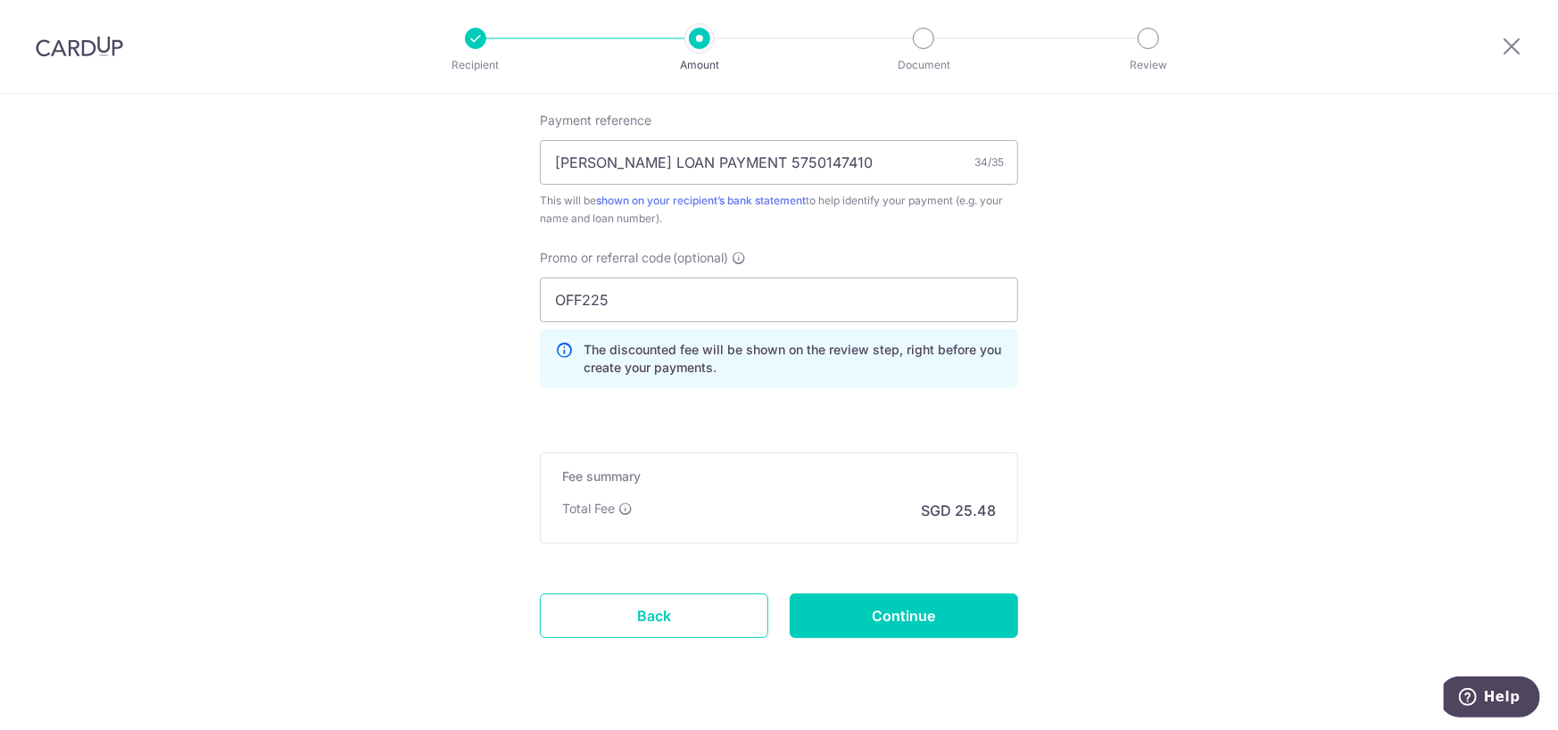
scroll to position [1129, 0]
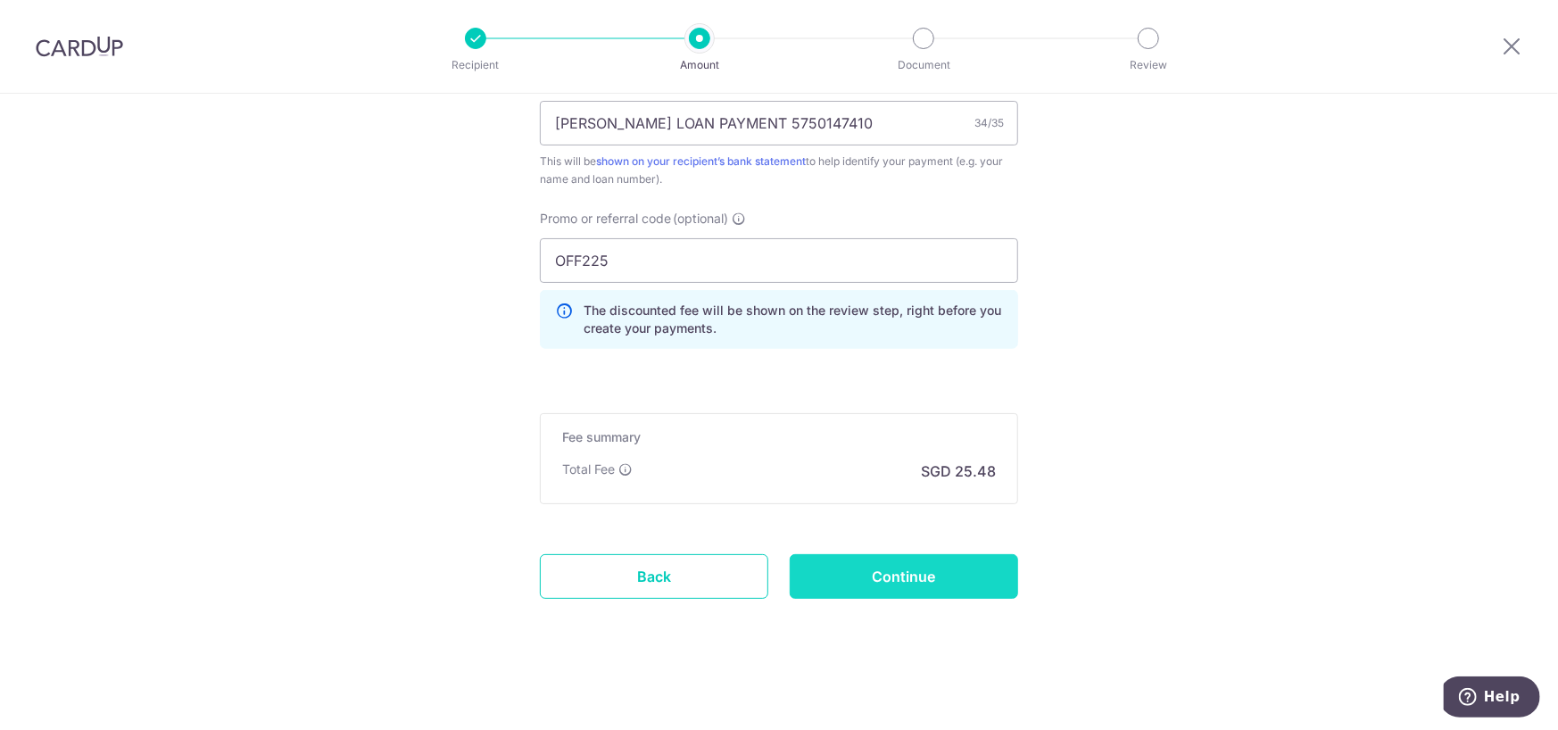
click at [982, 575] on input "Continue" at bounding box center [904, 576] width 228 height 45
type input "Update Schedule"
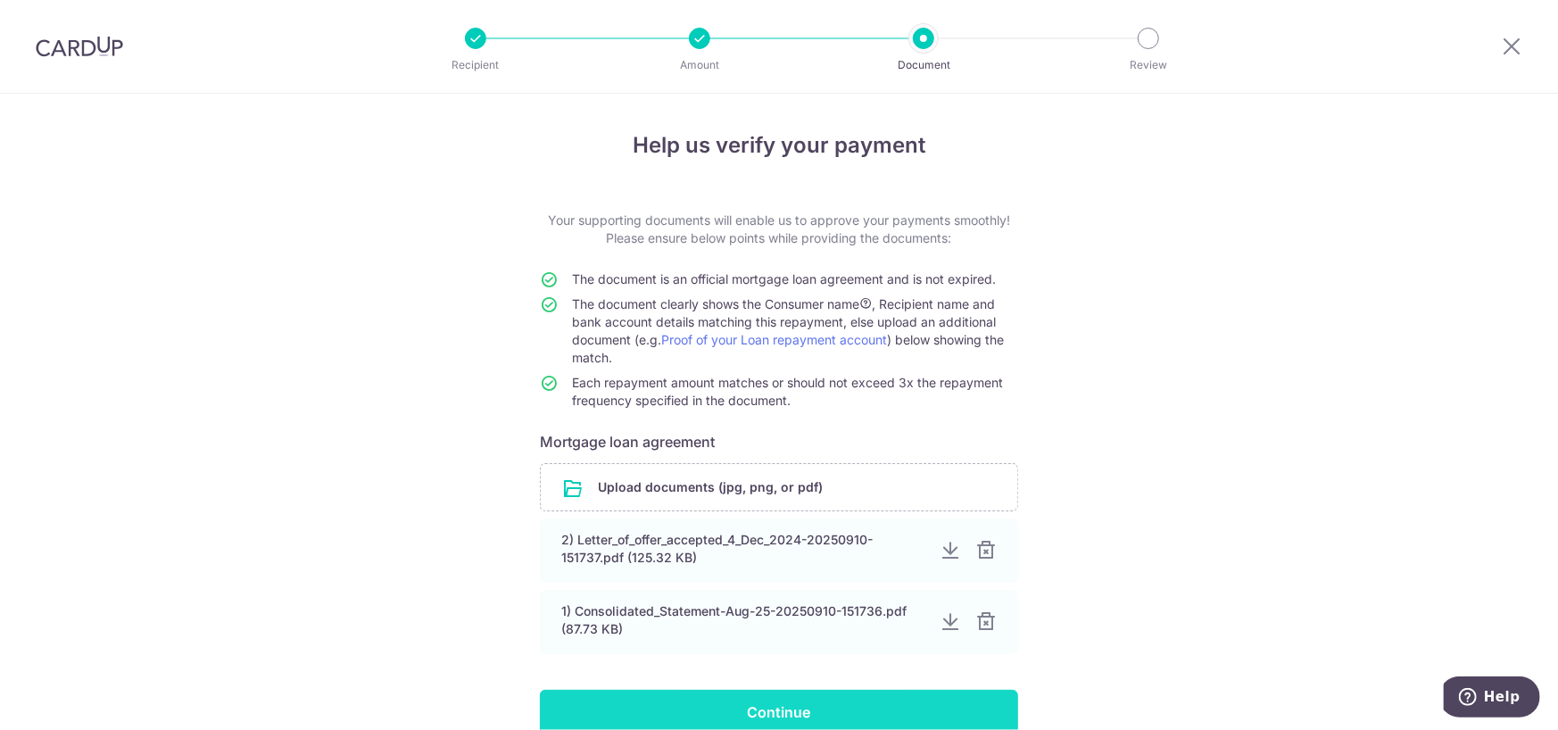
click at [779, 704] on input "Continue" at bounding box center [779, 712] width 478 height 45
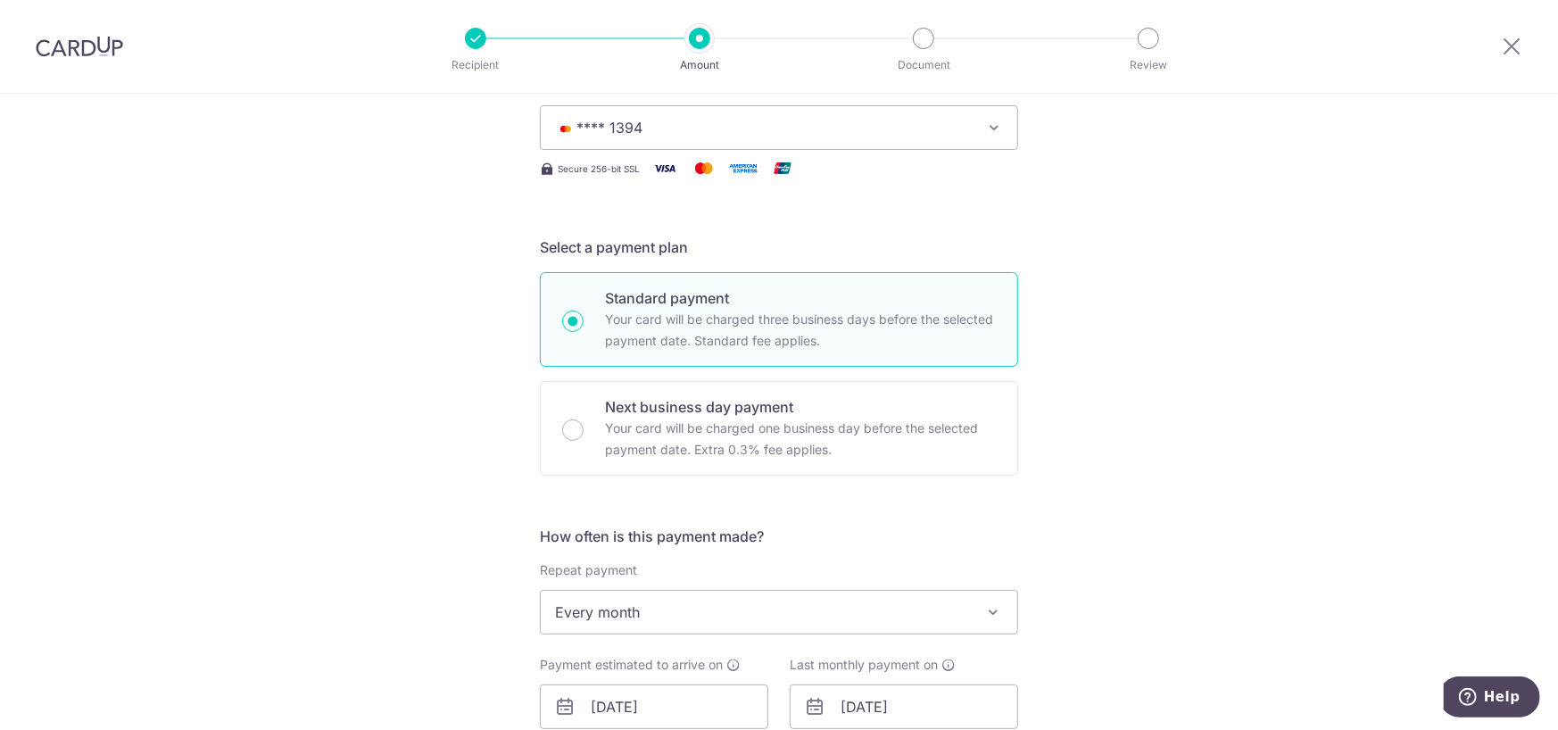
scroll to position [535, 0]
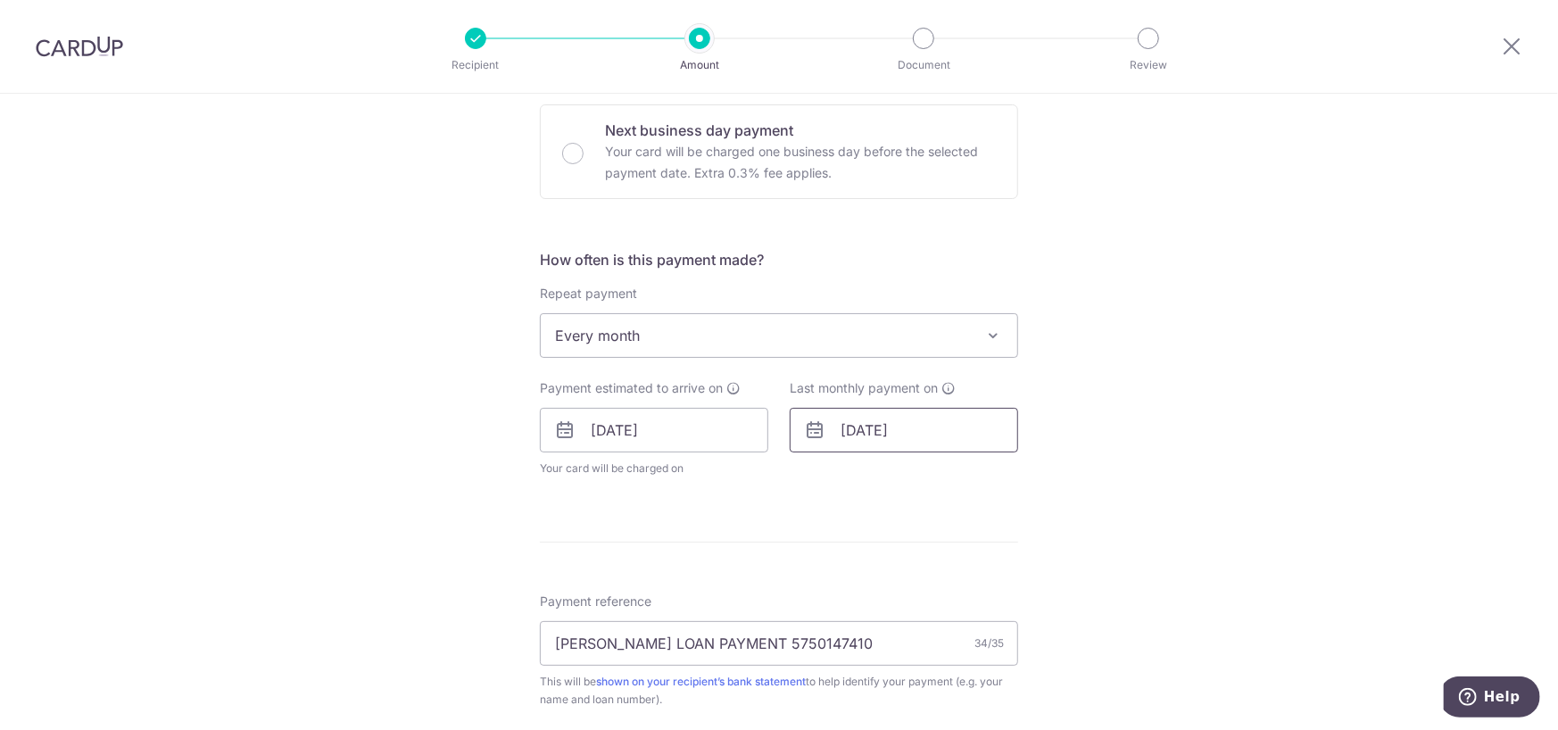
click at [895, 423] on input "[DATE]" at bounding box center [904, 430] width 228 height 45
click at [909, 475] on select "Jan Feb Mar Apr May Jun [DATE] Aug Sep Oct Nov Dec" at bounding box center [890, 478] width 47 height 14
click at [1005, 658] on link "27" at bounding box center [1004, 664] width 29 height 29
type input "[DATE]"
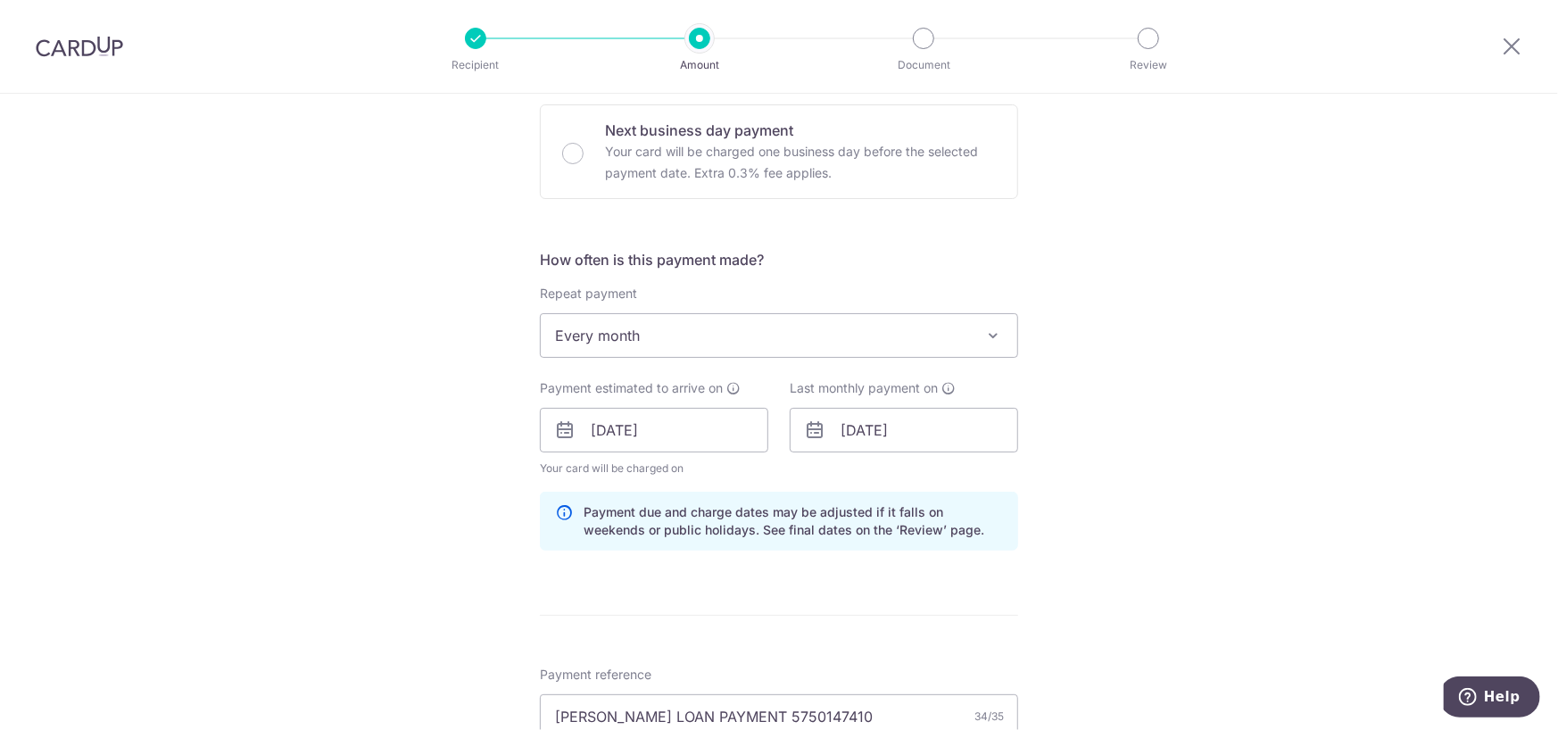
click at [1258, 575] on div "Tell us more about your payment Enter payment amount SGD 980.00 980.00 Select C…" at bounding box center [779, 441] width 1558 height 1767
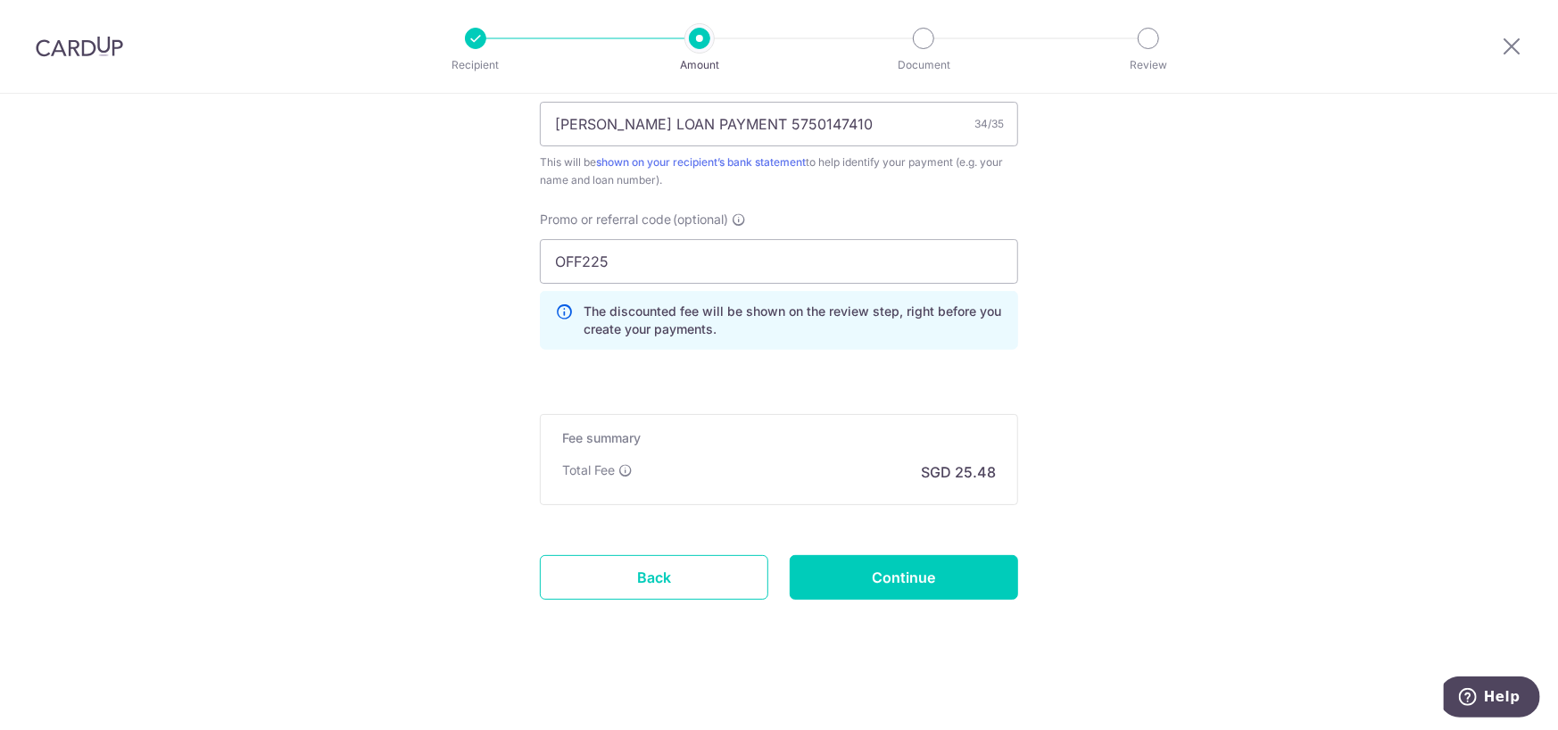
scroll to position [1129, 0]
click at [958, 570] on input "Continue" at bounding box center [904, 576] width 228 height 45
type input "Update Schedule"
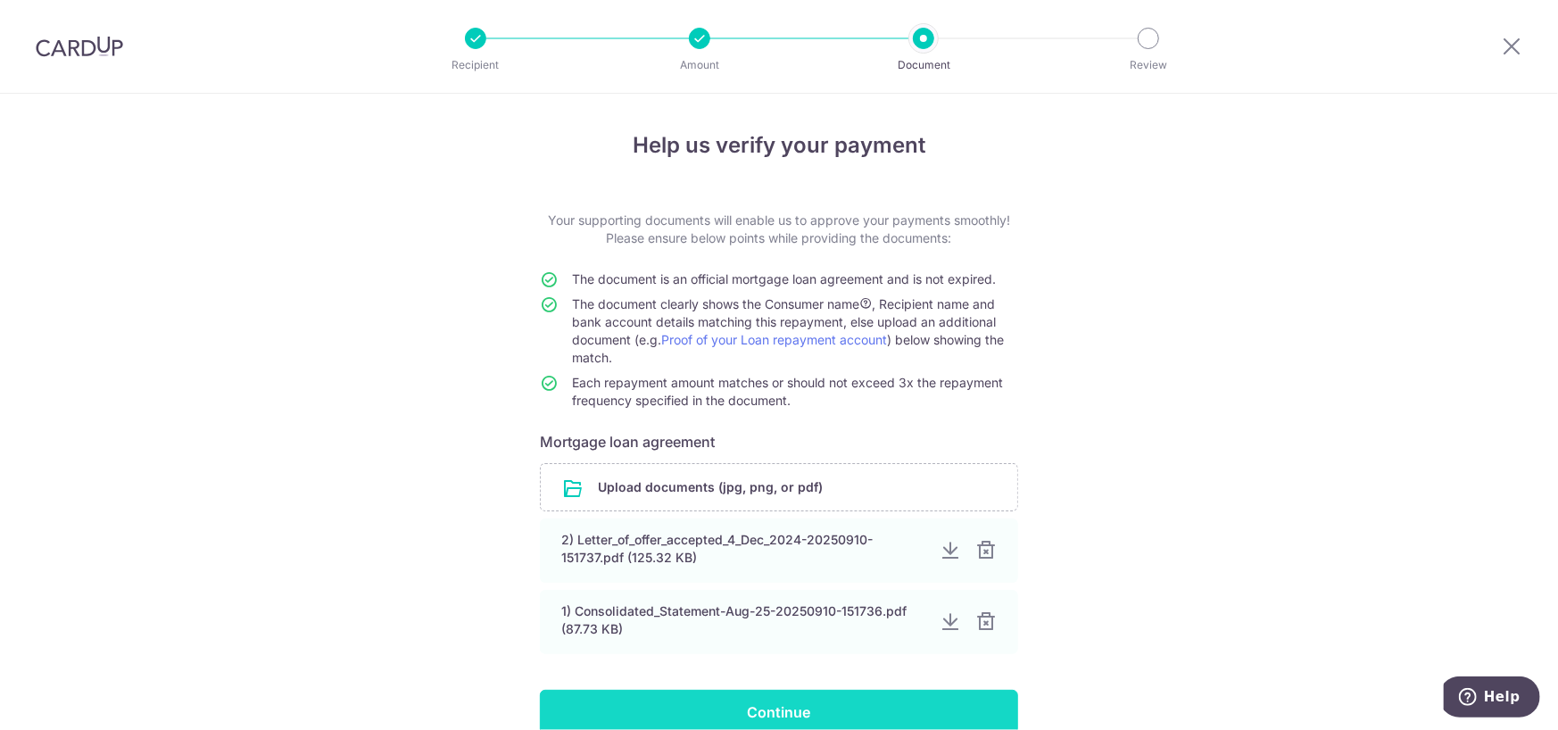
click at [757, 700] on input "Continue" at bounding box center [779, 712] width 478 height 45
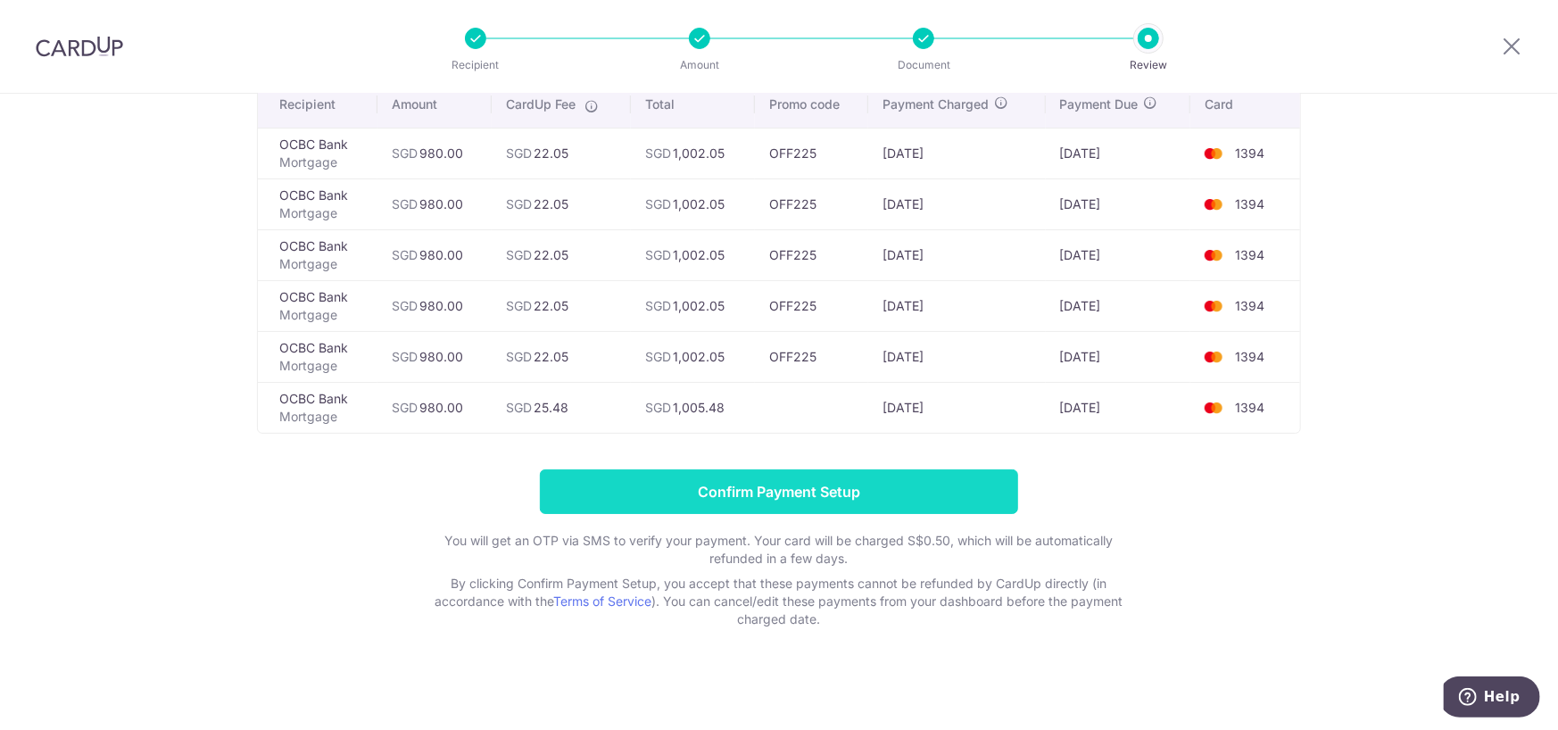
scroll to position [151, 0]
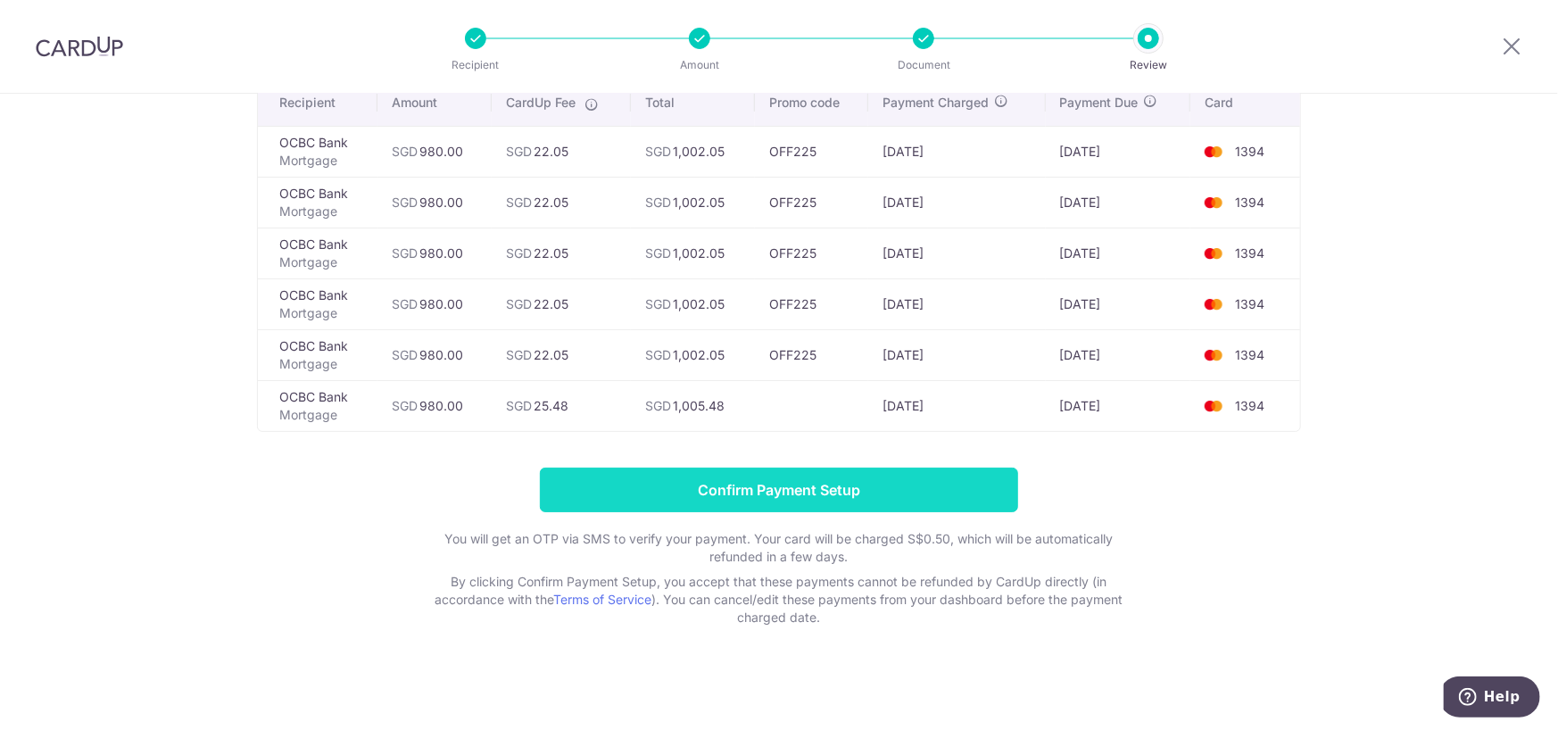
click at [814, 485] on input "Confirm Payment Setup" at bounding box center [779, 490] width 478 height 45
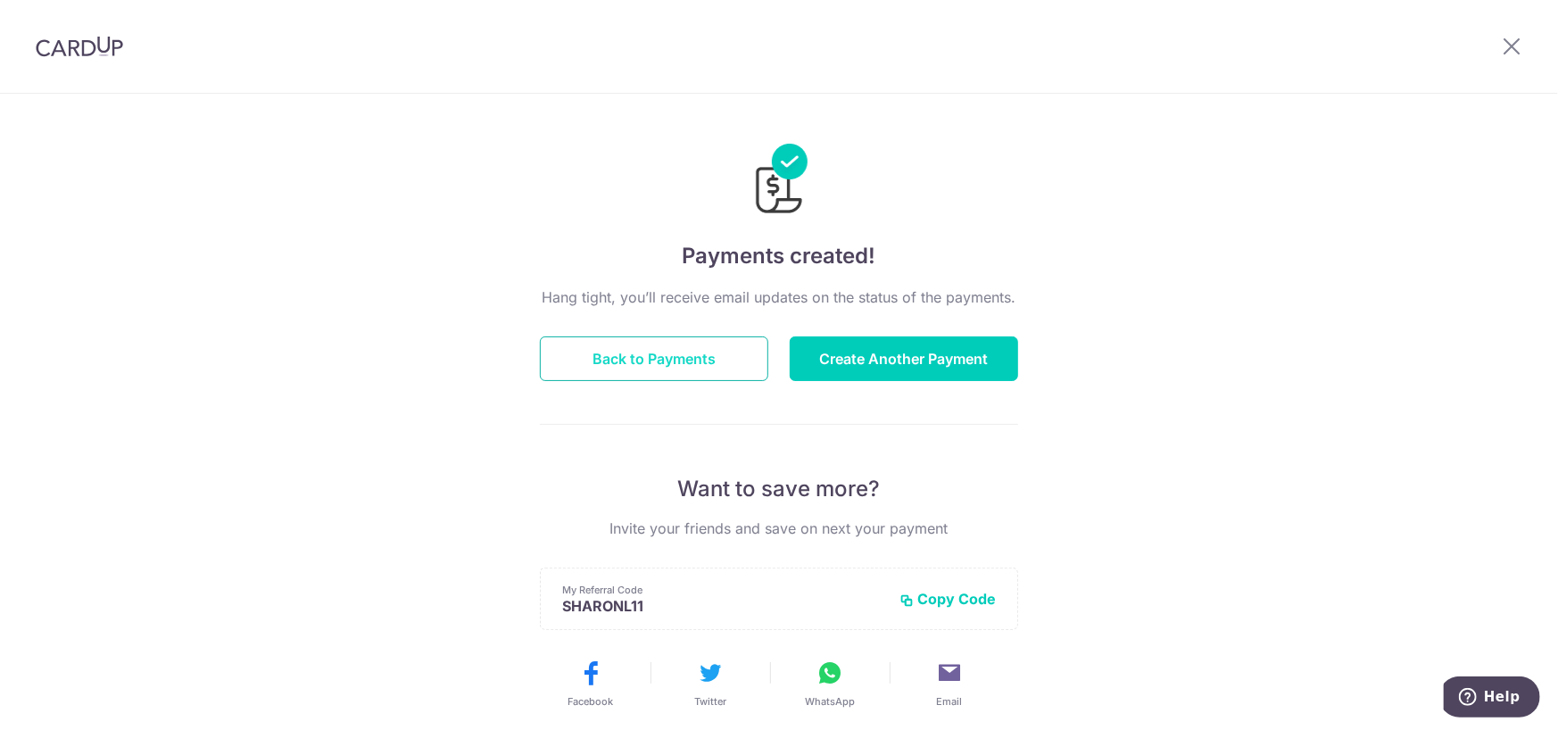
click at [746, 344] on button "Back to Payments" at bounding box center [654, 358] width 228 height 45
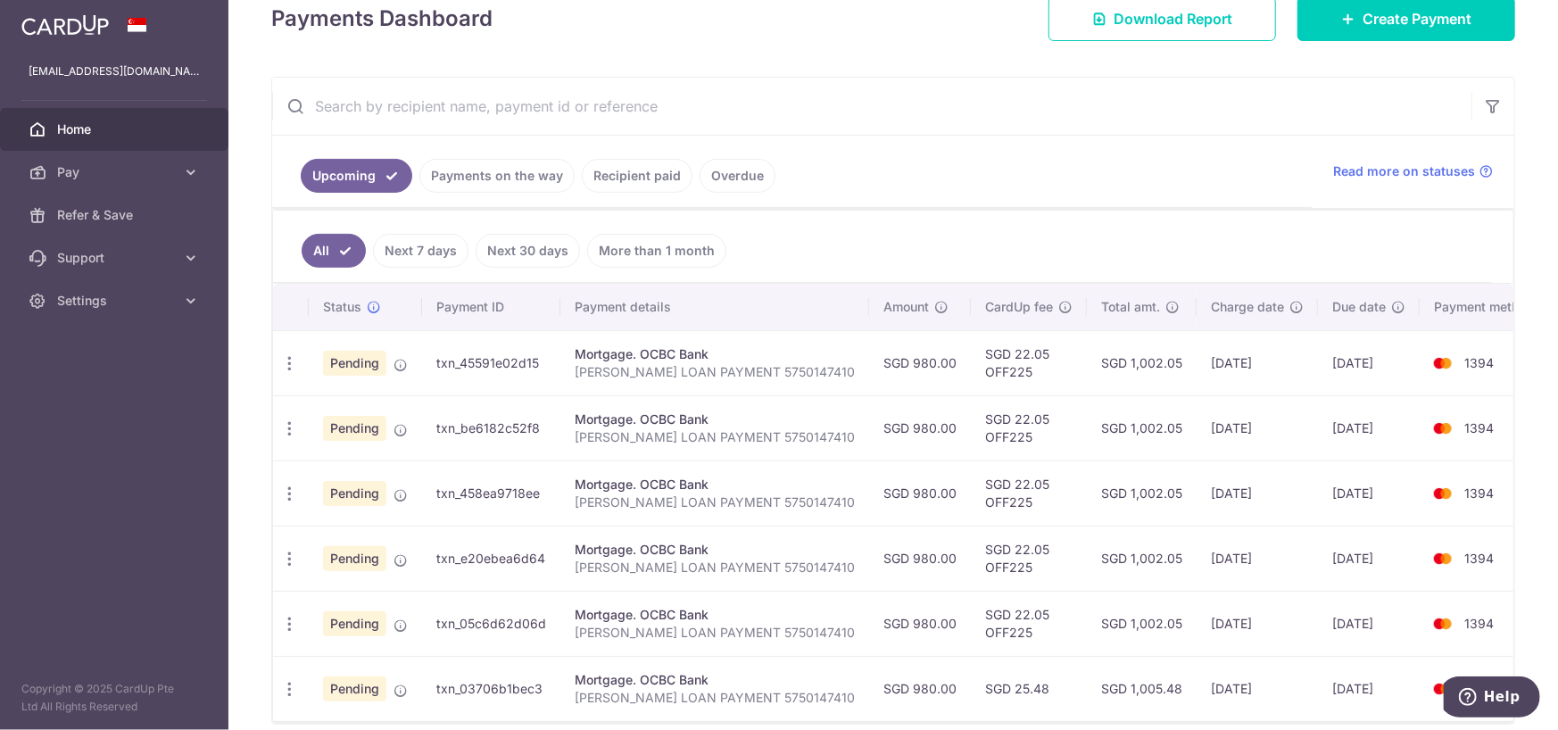
scroll to position [352, 0]
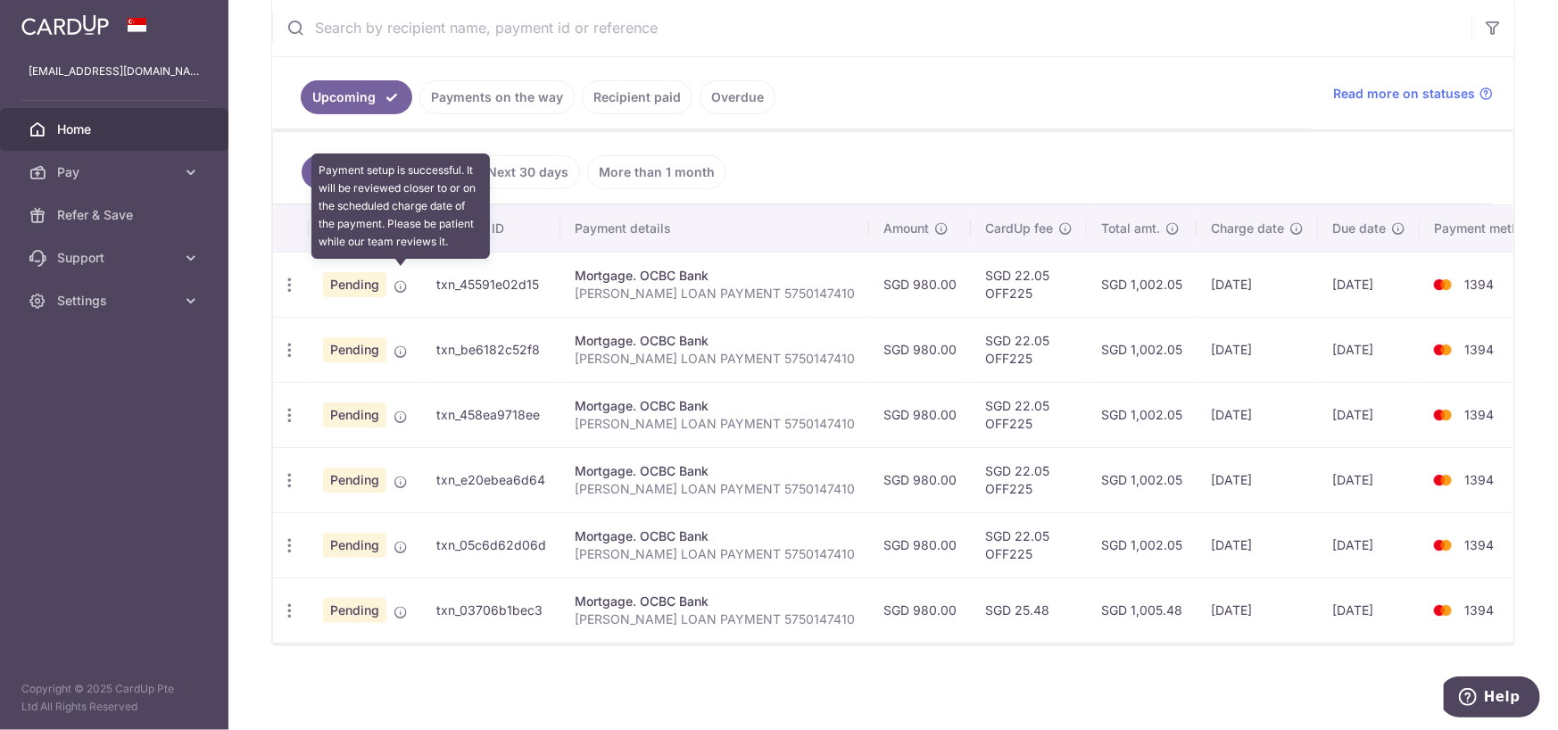
click at [397, 279] on icon at bounding box center [400, 286] width 14 height 14
click at [398, 279] on icon at bounding box center [400, 286] width 14 height 14
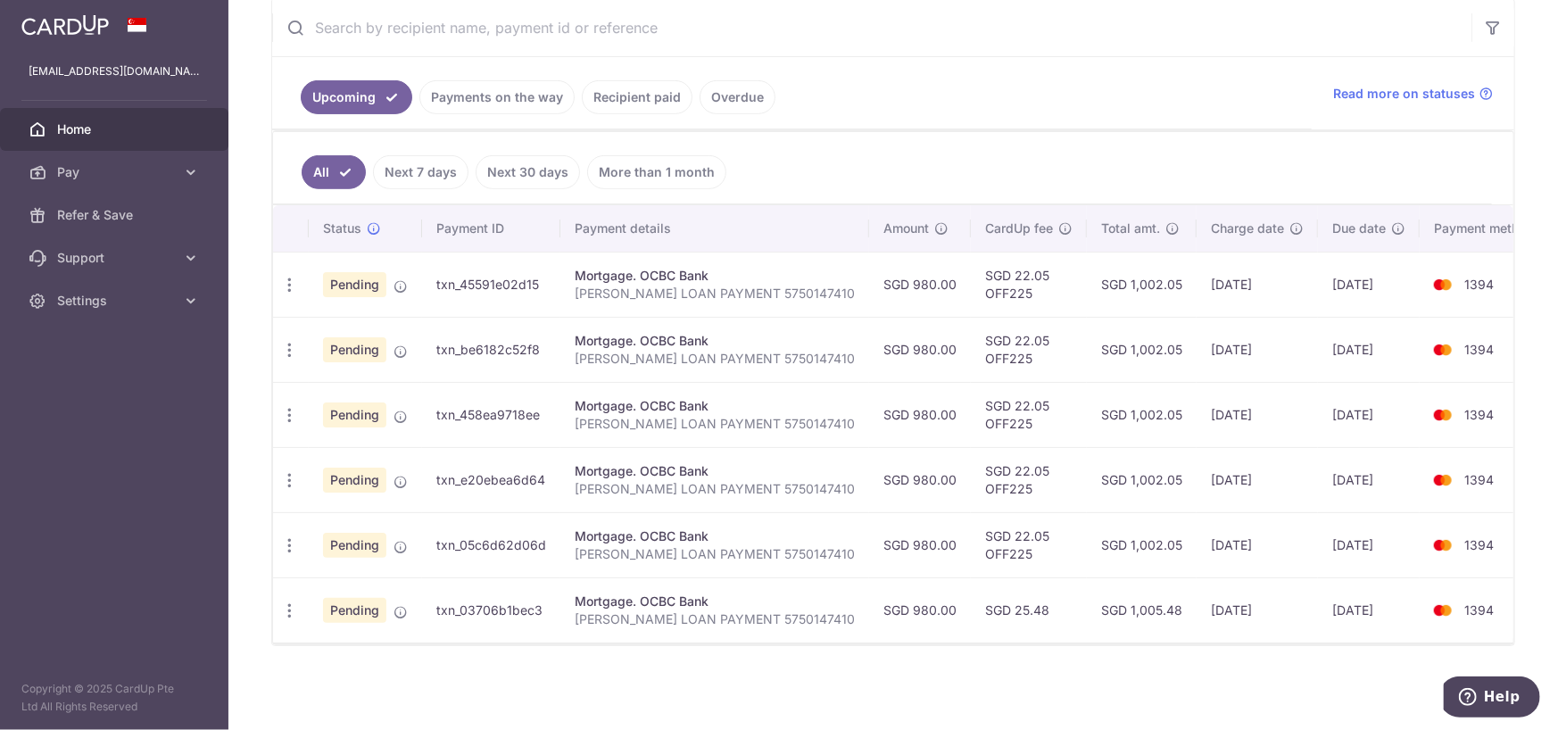
click at [622, 285] on p "[PERSON_NAME] LOAN PAYMENT 5750147410" at bounding box center [715, 294] width 280 height 18
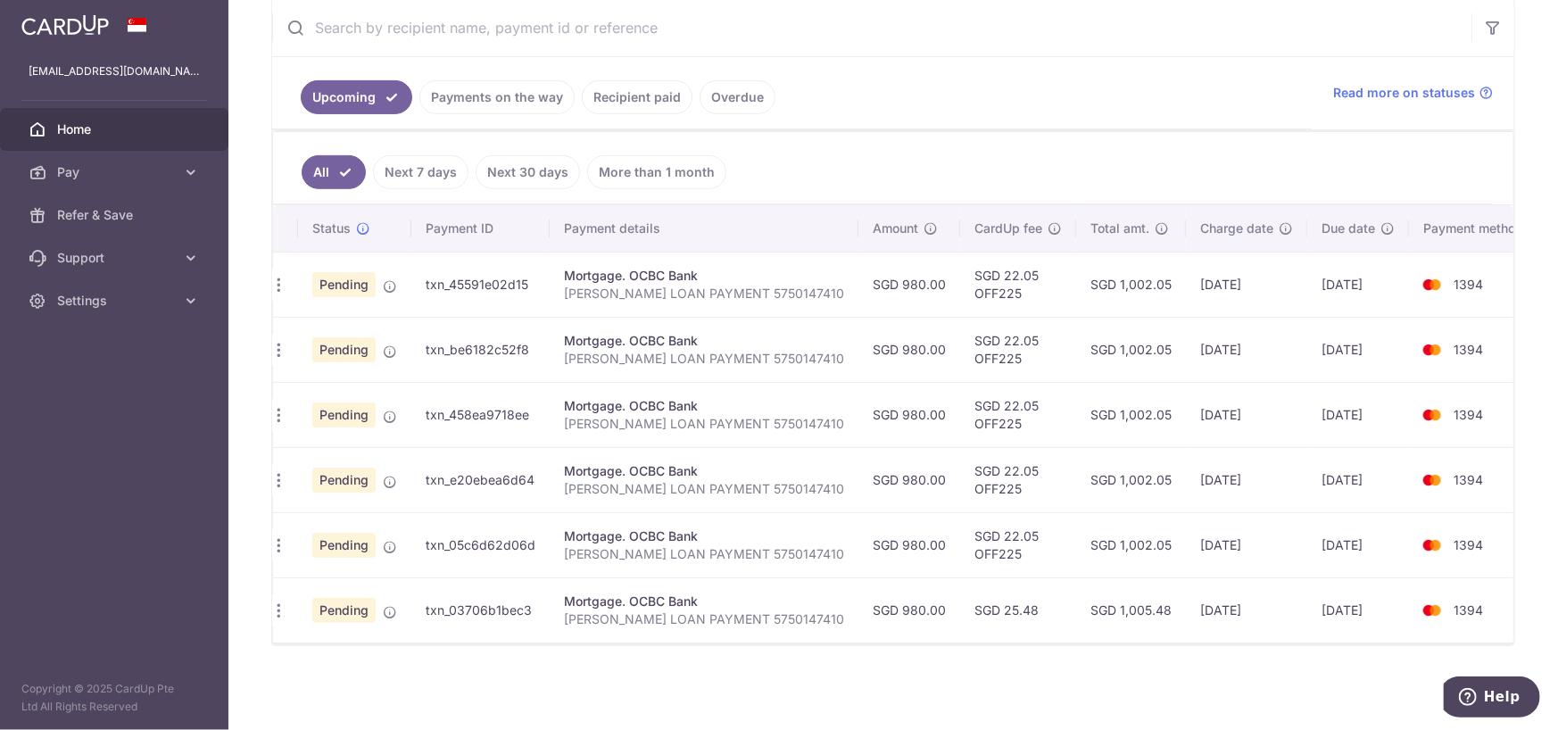
scroll to position [0, 0]
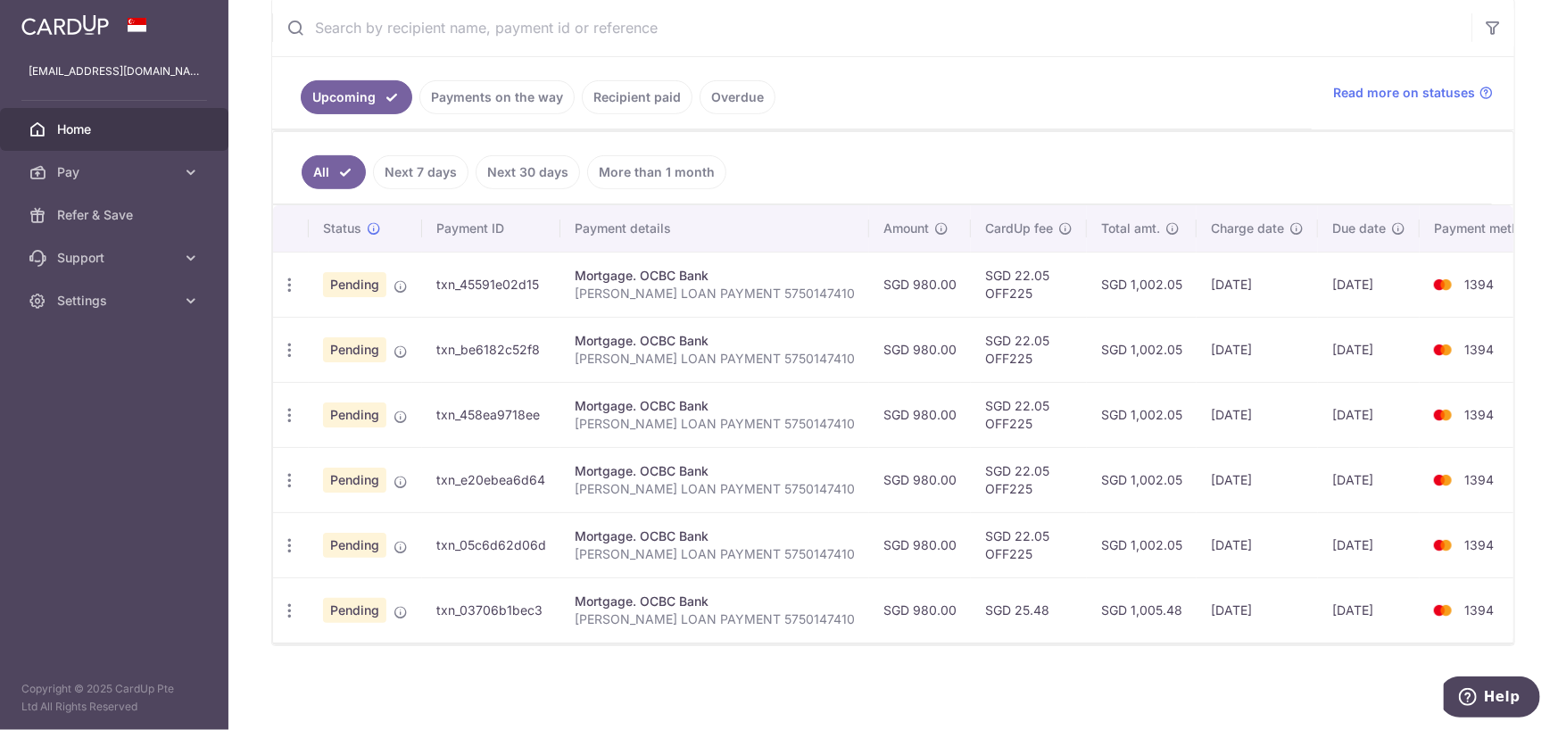
click at [732, 269] on div "Mortgage. OCBC Bank" at bounding box center [715, 276] width 280 height 18
click at [595, 273] on div "Mortgage. OCBC Bank" at bounding box center [715, 276] width 280 height 18
click at [489, 269] on td "txn_45591e02d15" at bounding box center [491, 284] width 138 height 65
click at [367, 277] on span "Pending" at bounding box center [354, 284] width 63 height 25
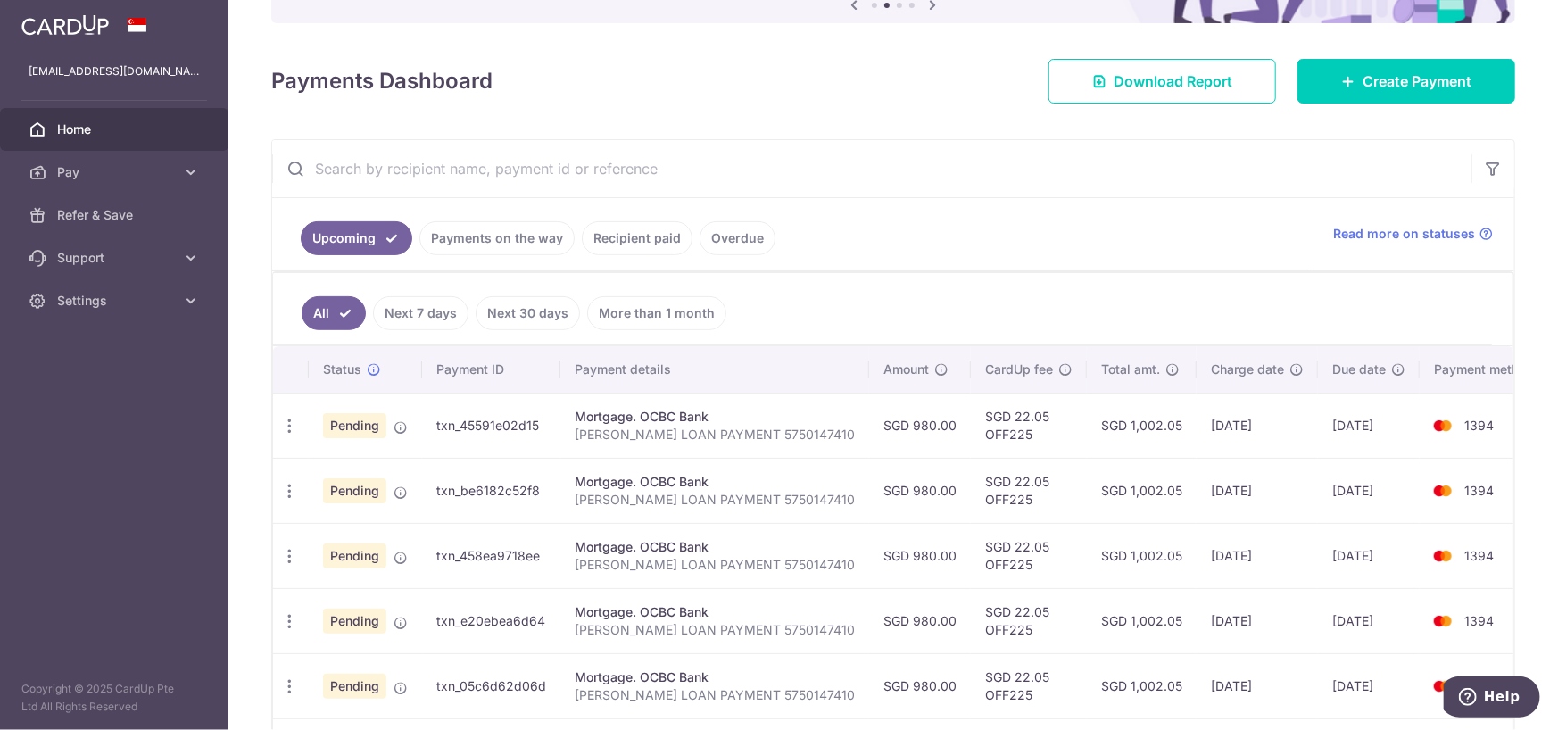
scroll to position [352, 0]
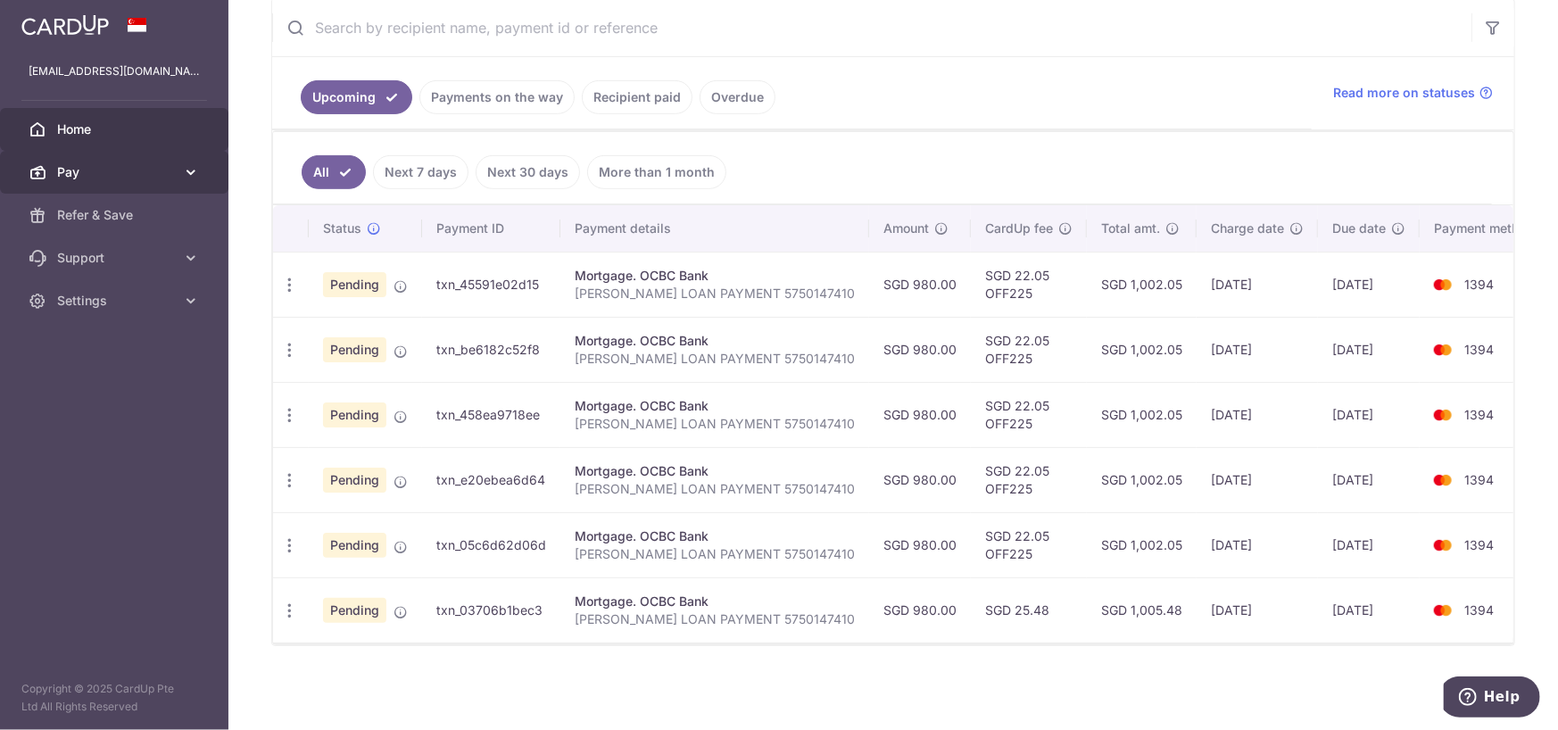
click at [77, 159] on link "Pay" at bounding box center [114, 172] width 228 height 43
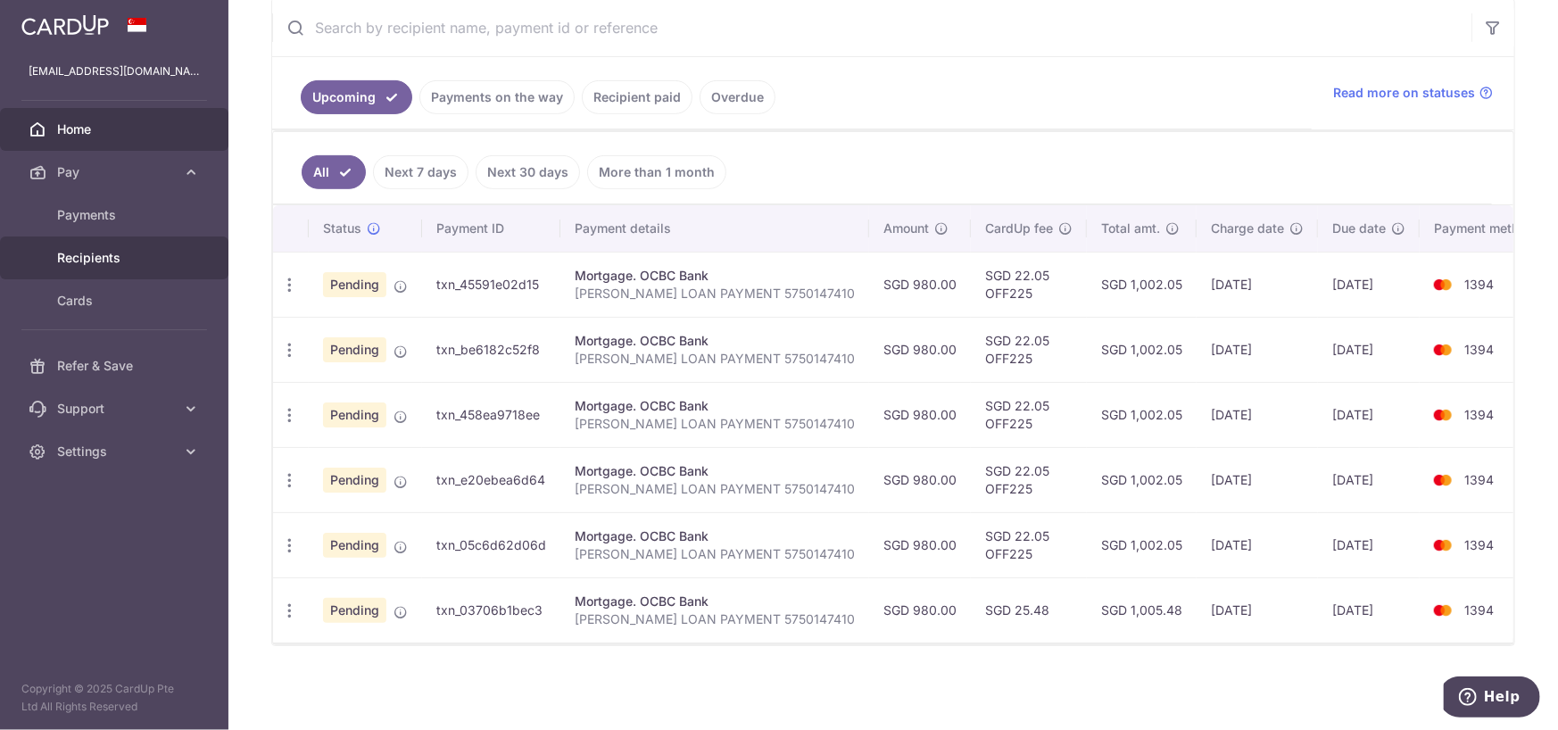
click at [89, 266] on span "Recipients" at bounding box center [116, 258] width 118 height 18
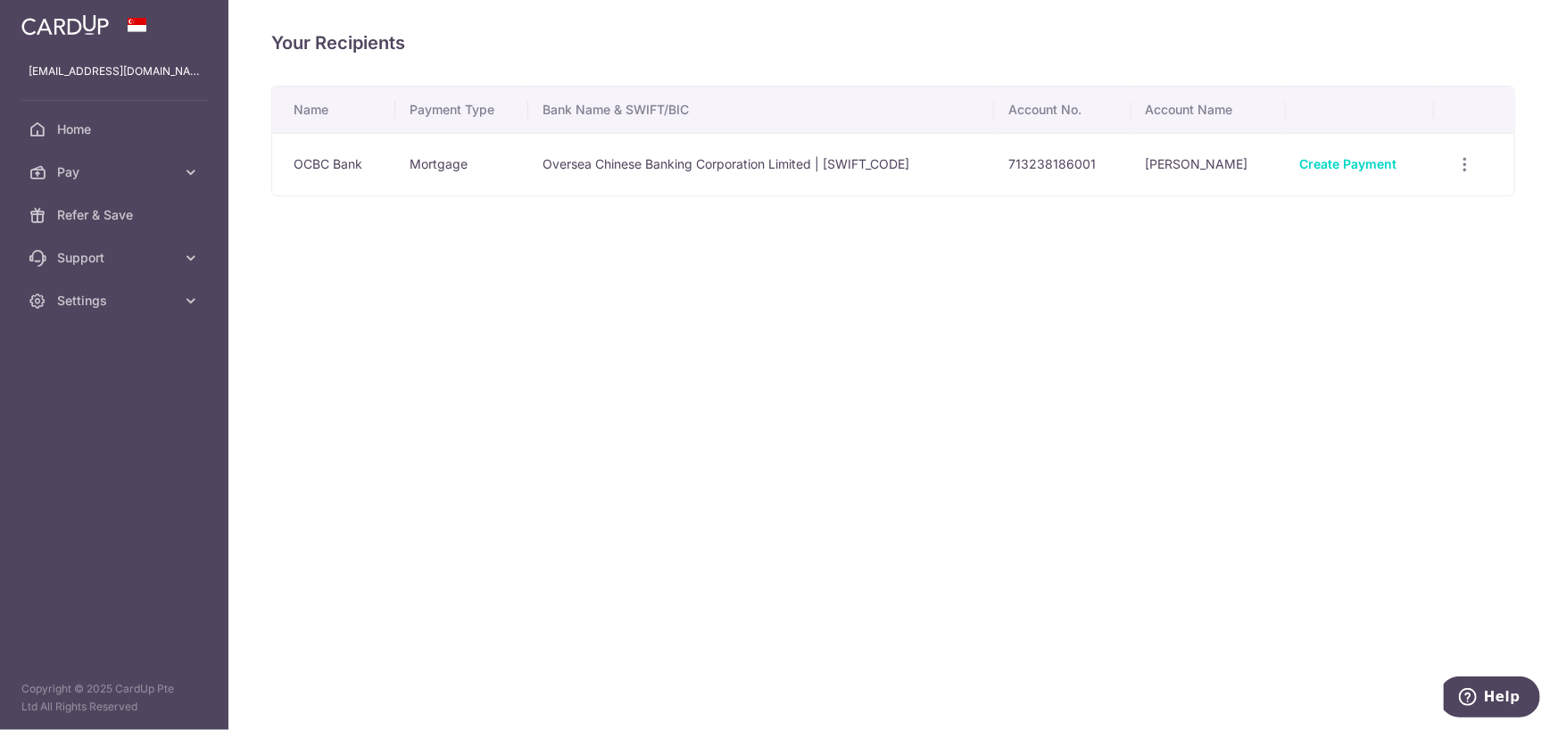
click at [1025, 480] on div "Your Recipients Name Payment Type Bank Name & SWIFT/BIC Account No. Account Nam…" at bounding box center [892, 365] width 1329 height 730
click at [78, 187] on link "Pay" at bounding box center [114, 172] width 228 height 43
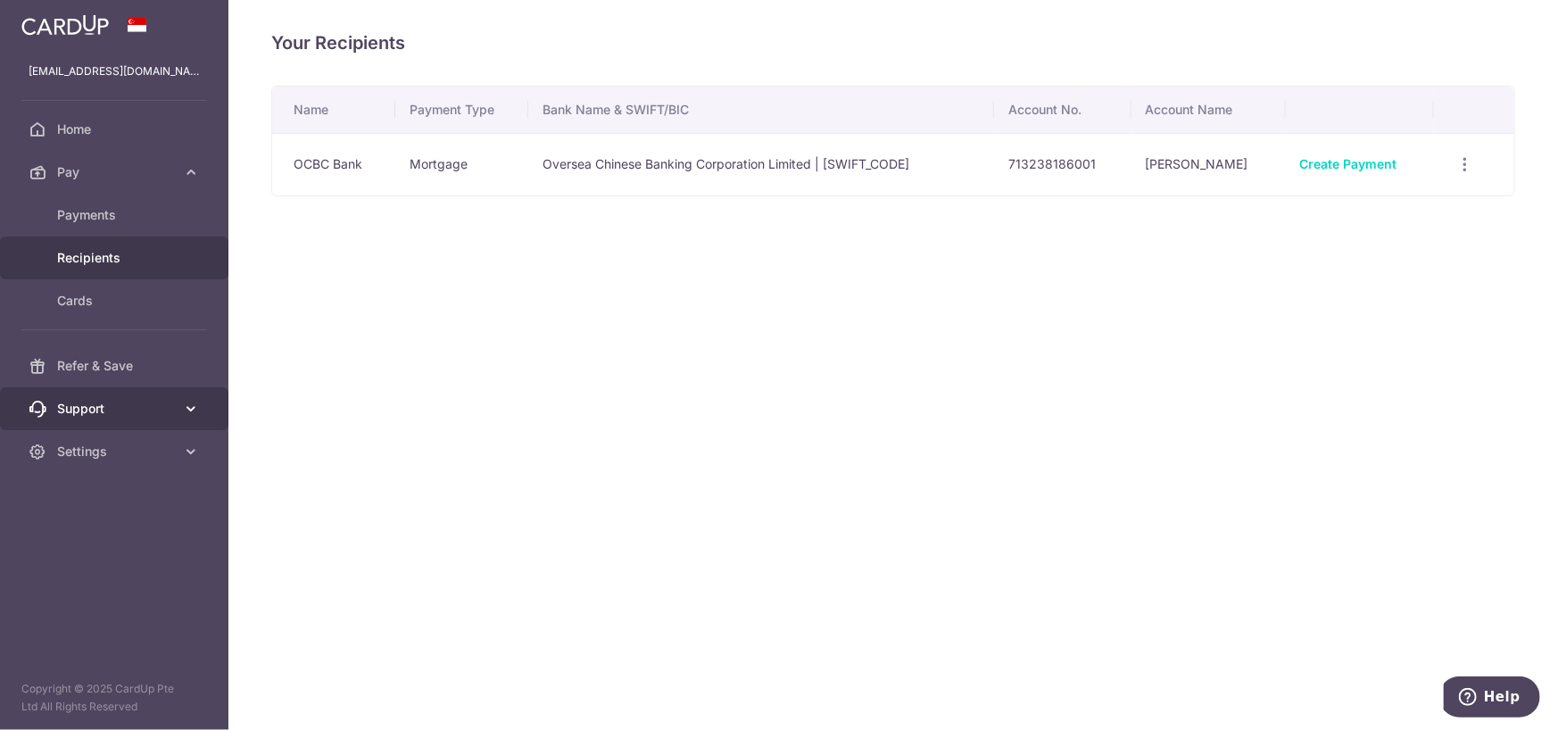
click at [95, 400] on span "Support" at bounding box center [116, 409] width 118 height 18
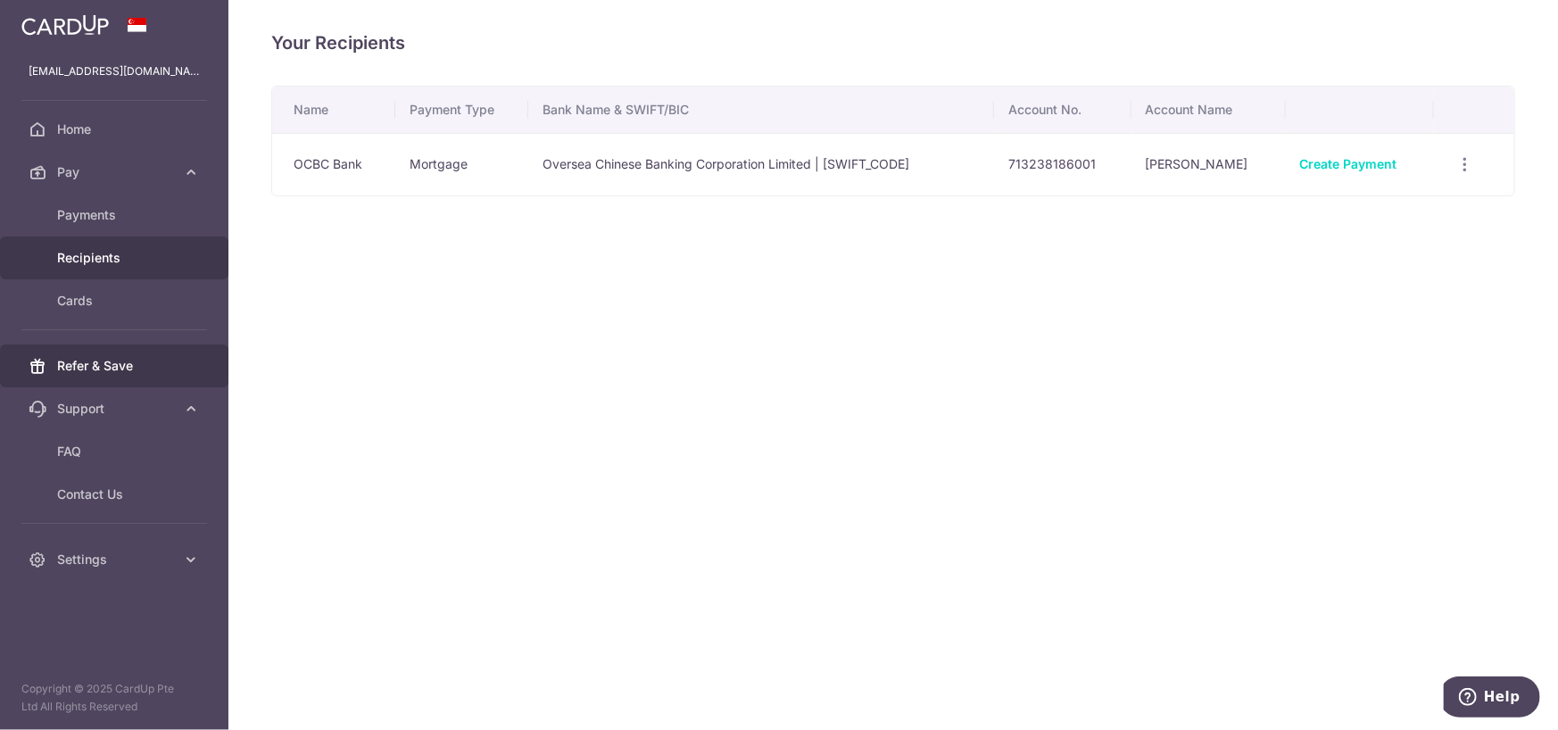
click at [93, 361] on span "Refer & Save" at bounding box center [116, 366] width 118 height 18
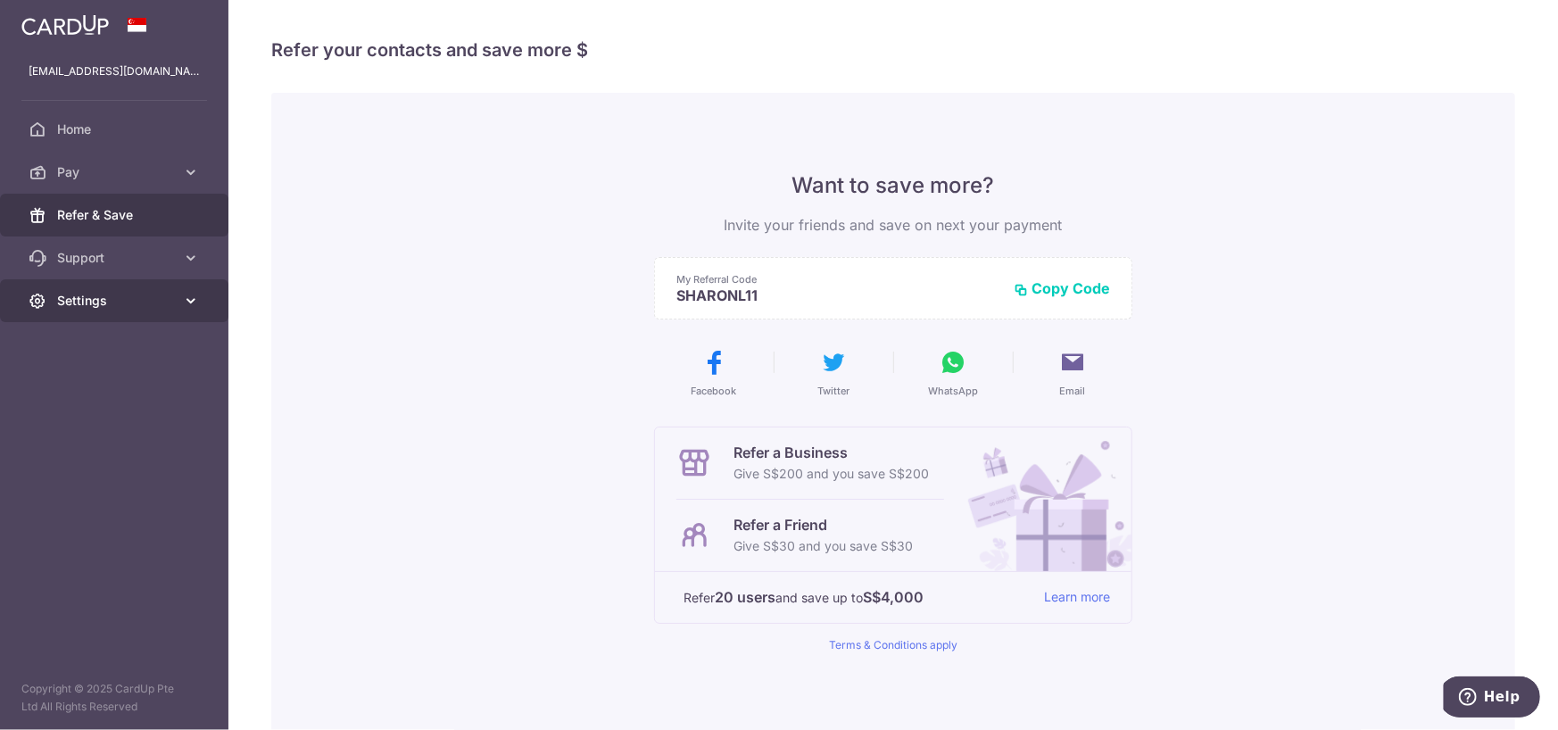
click at [95, 319] on link "Settings" at bounding box center [114, 300] width 228 height 43
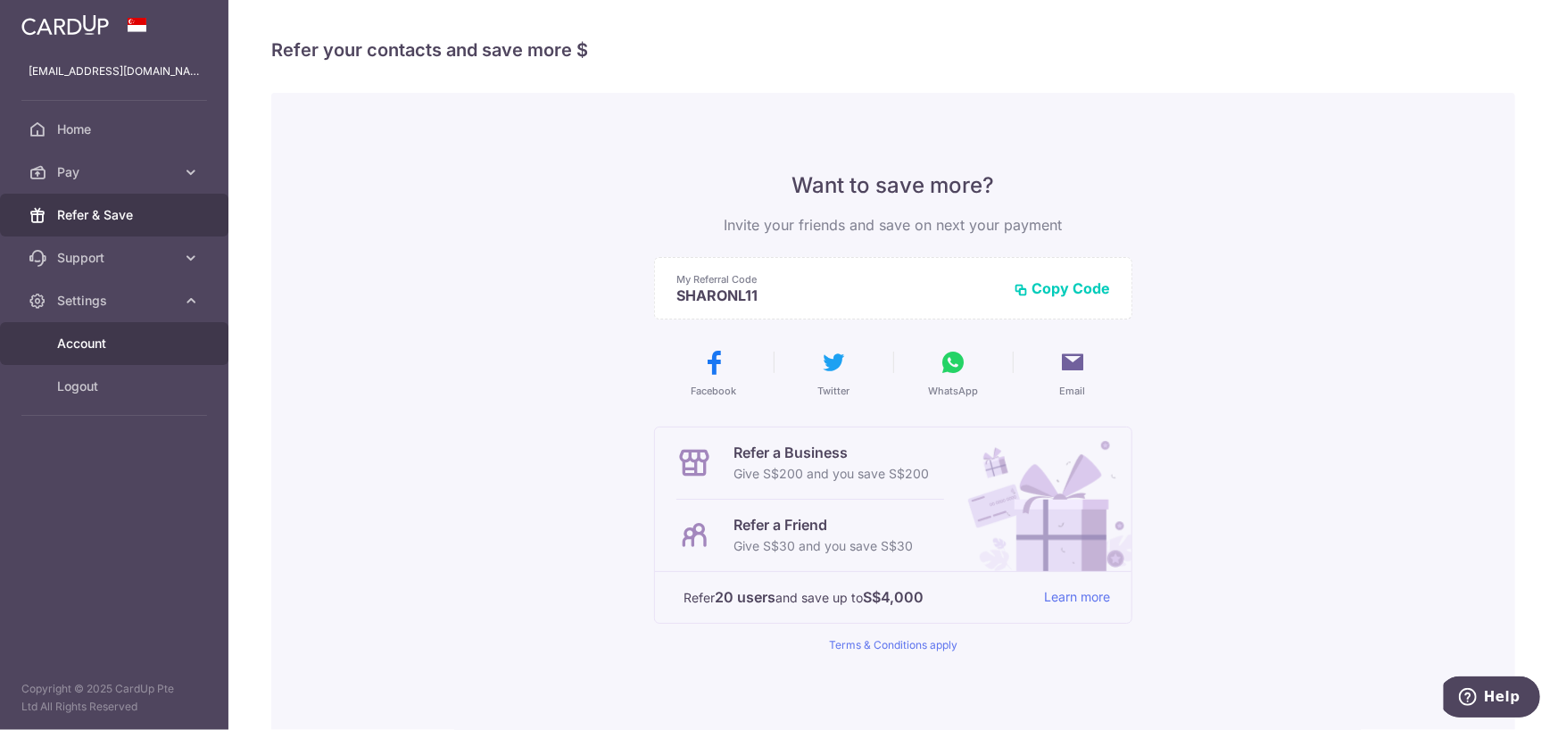
click at [91, 344] on span "Account" at bounding box center [116, 344] width 118 height 18
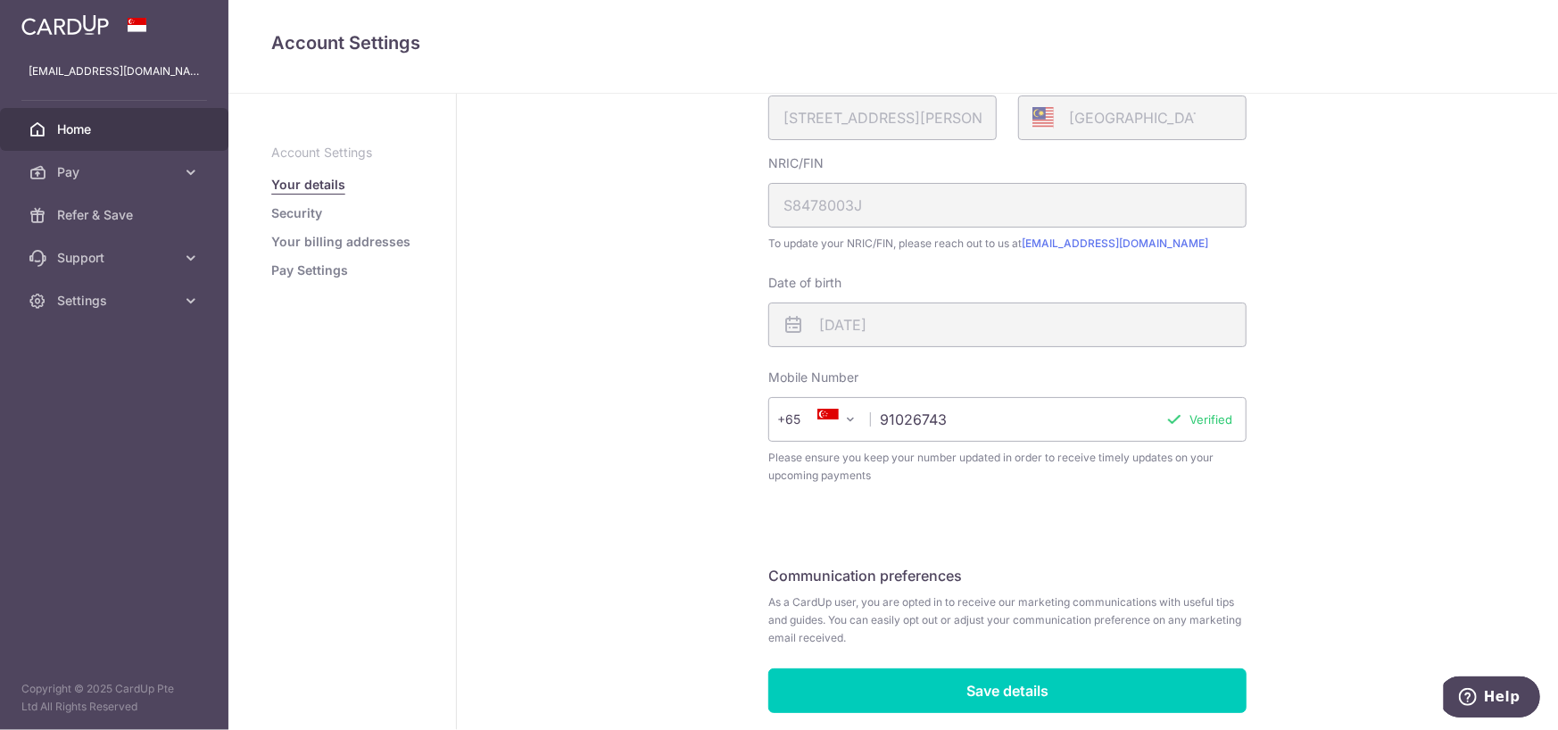
scroll to position [413, 0]
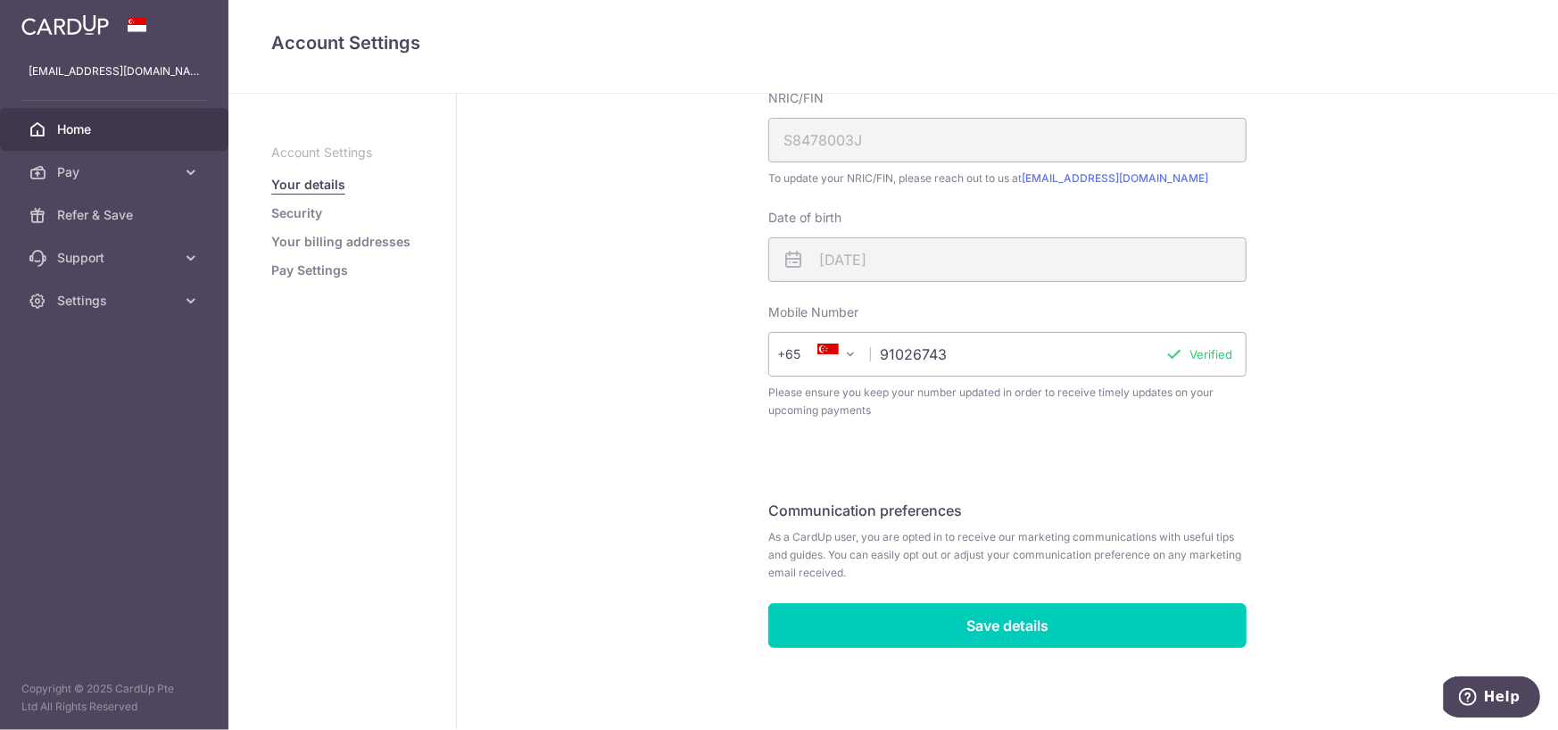
click at [94, 124] on span "Home" at bounding box center [116, 129] width 118 height 18
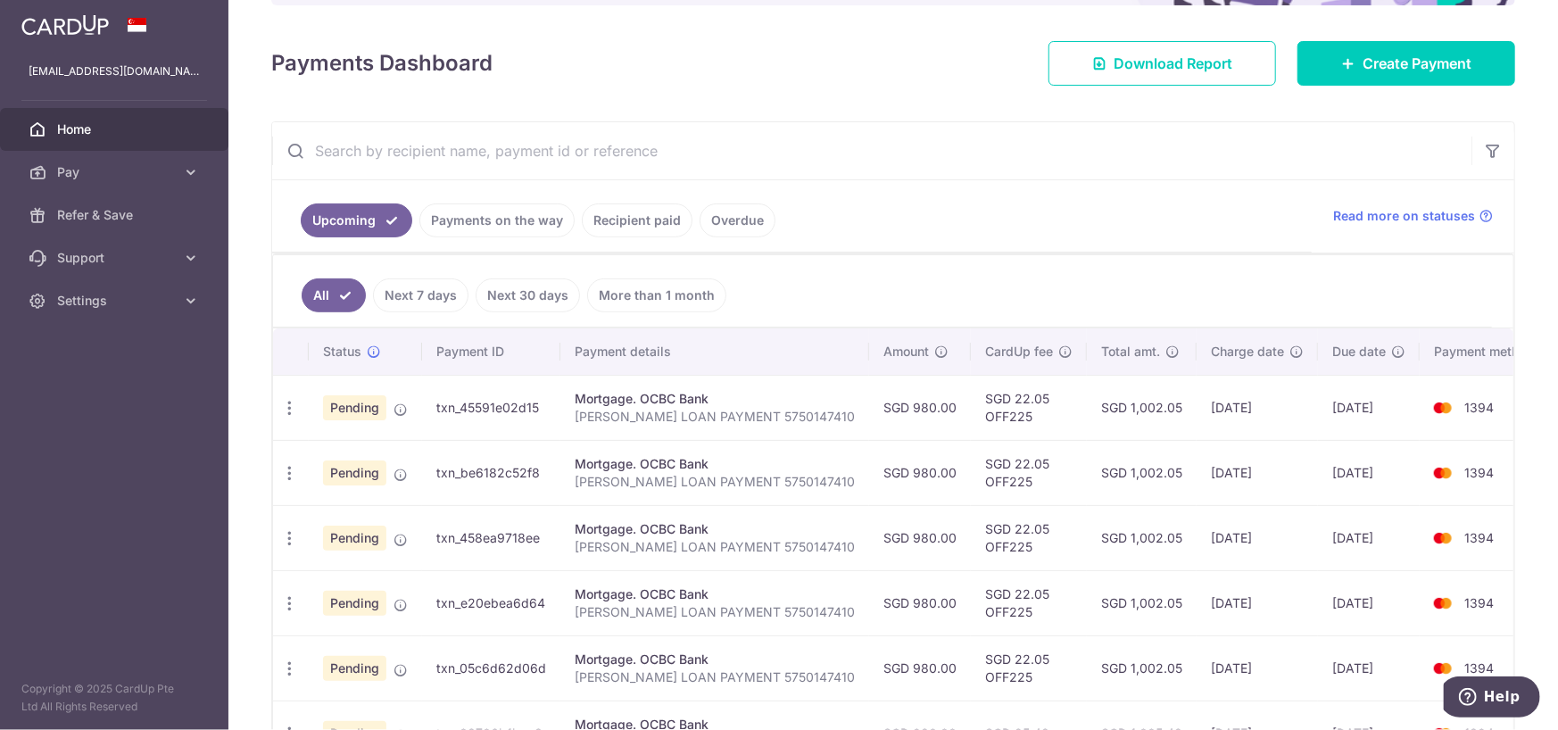
scroll to position [352, 0]
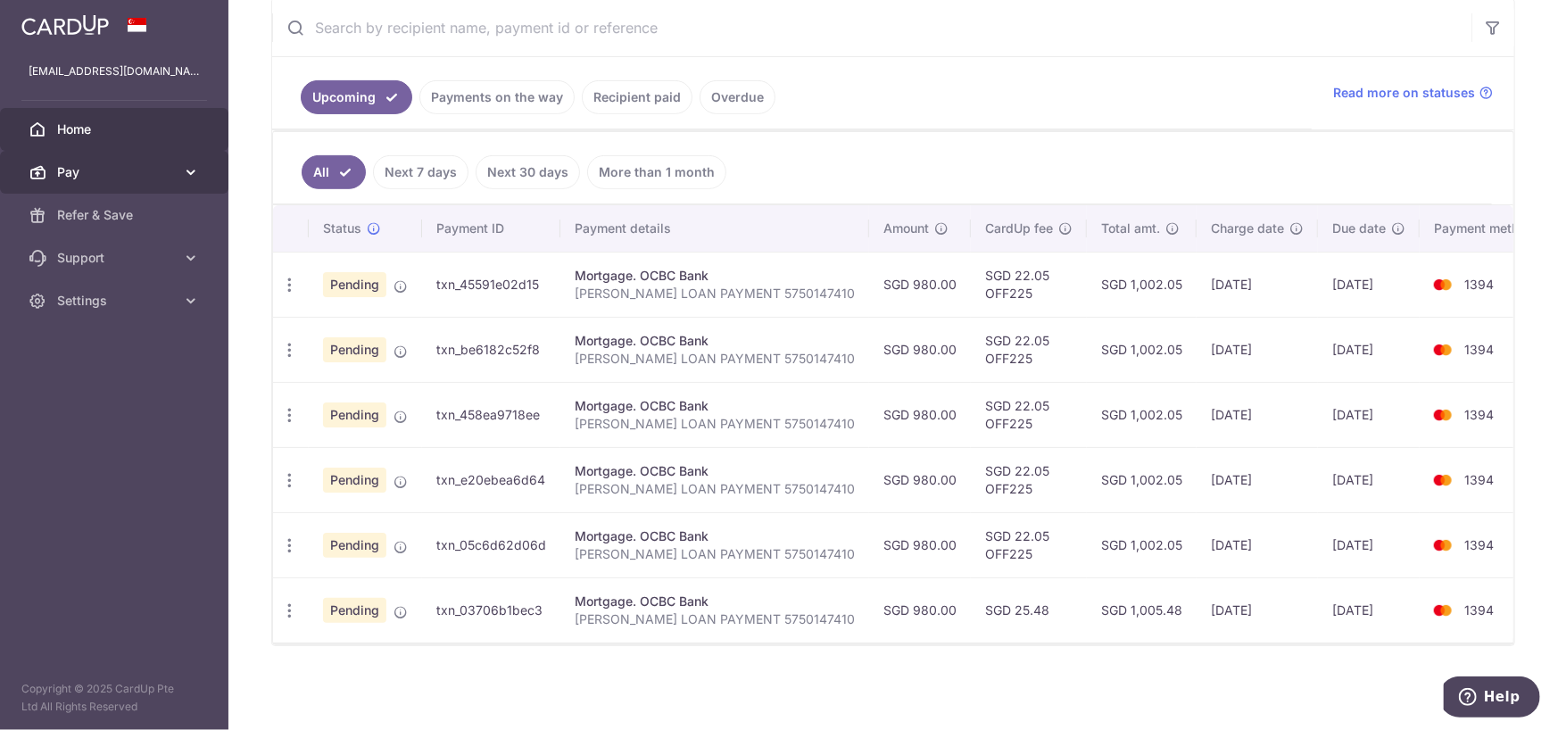
click at [143, 163] on span "Pay" at bounding box center [116, 172] width 118 height 18
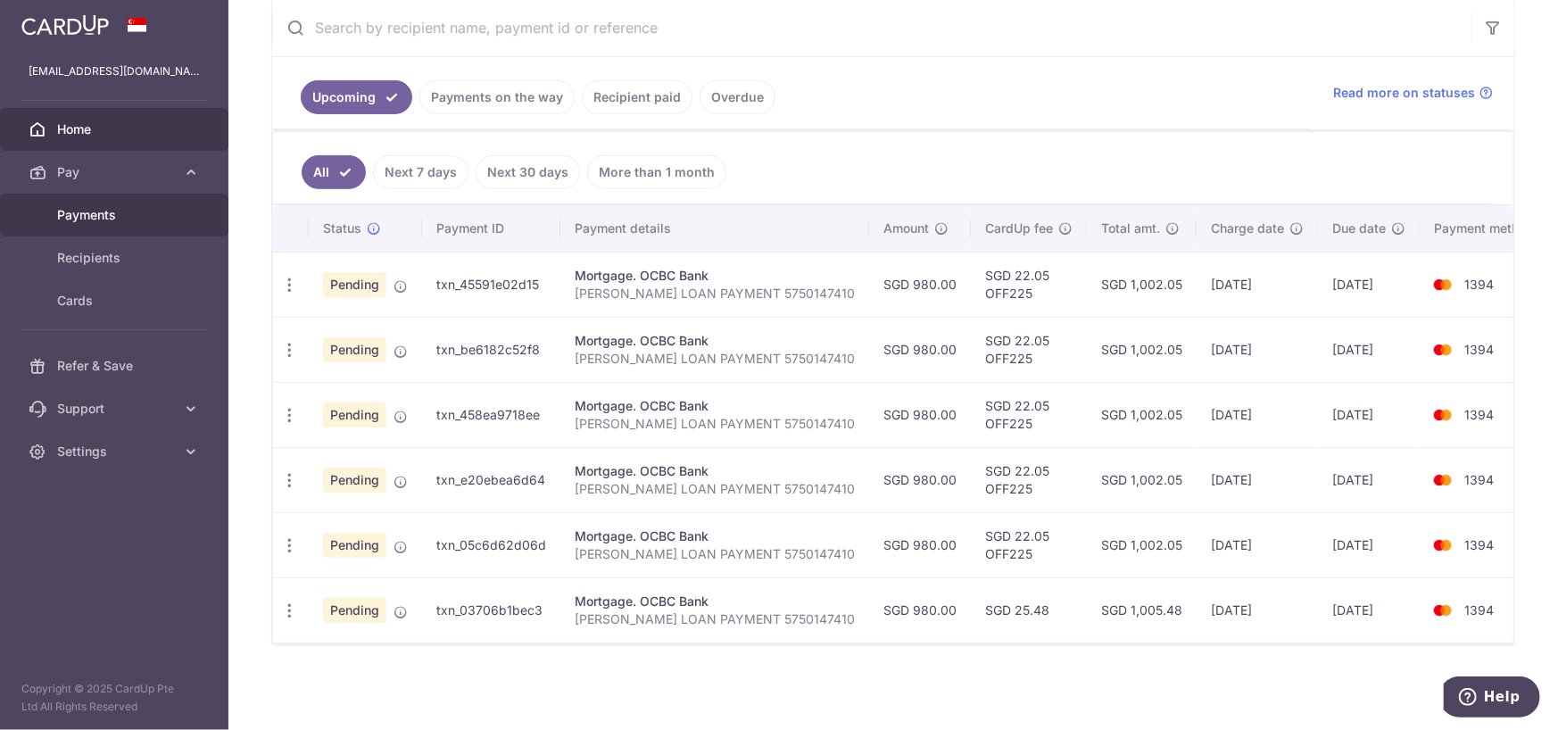
click at [121, 211] on span "Payments" at bounding box center [116, 215] width 118 height 18
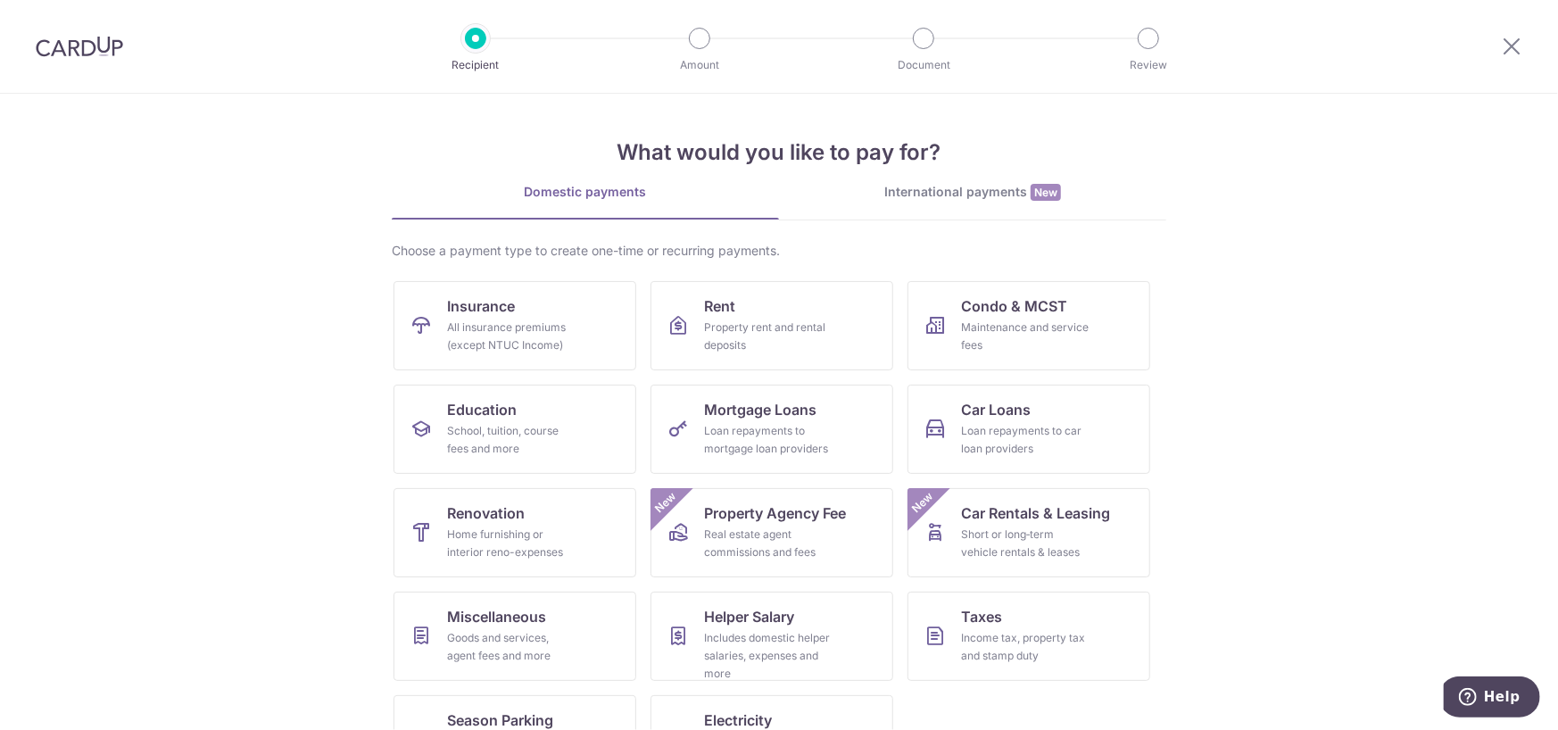
click at [79, 45] on img at bounding box center [79, 46] width 87 height 21
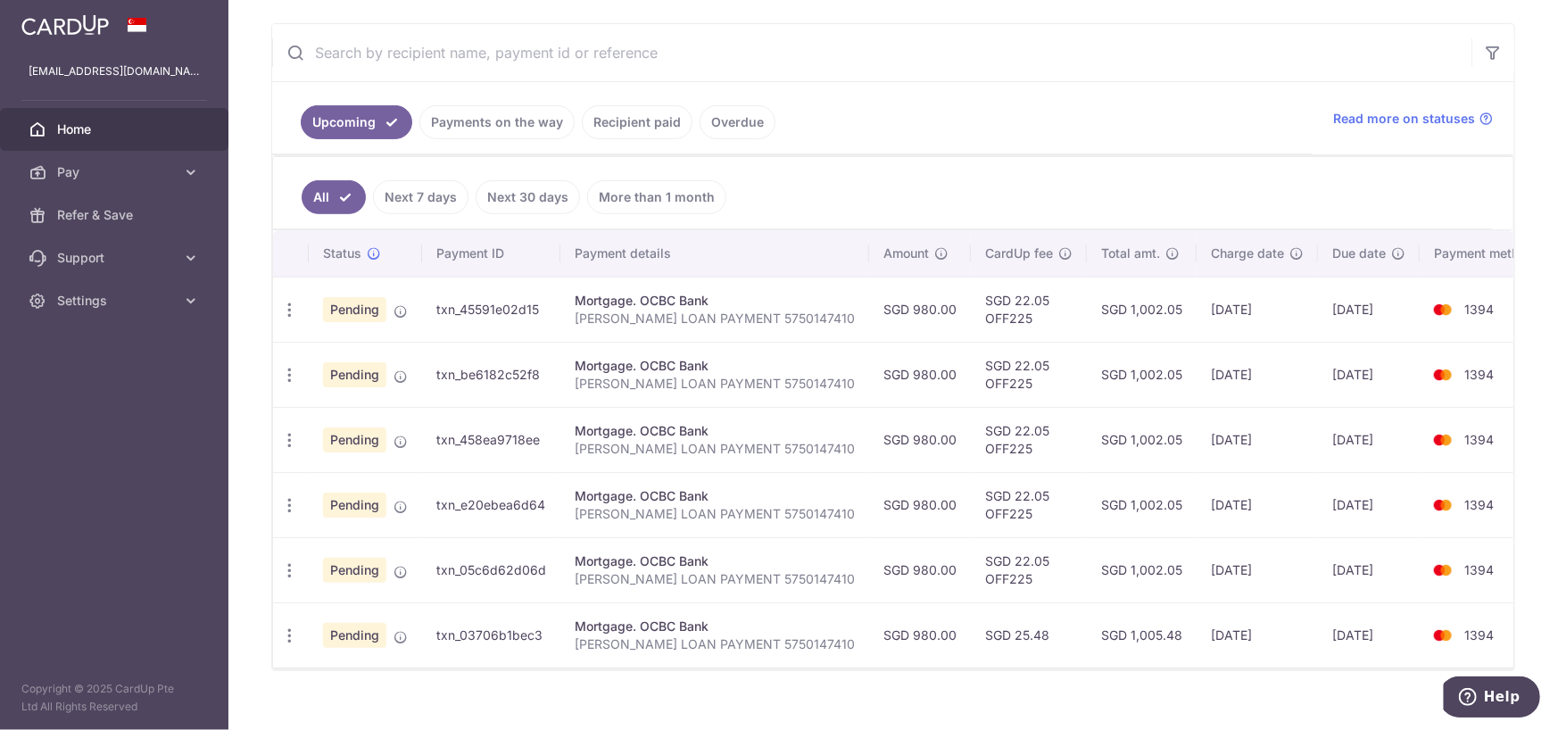
scroll to position [331, 0]
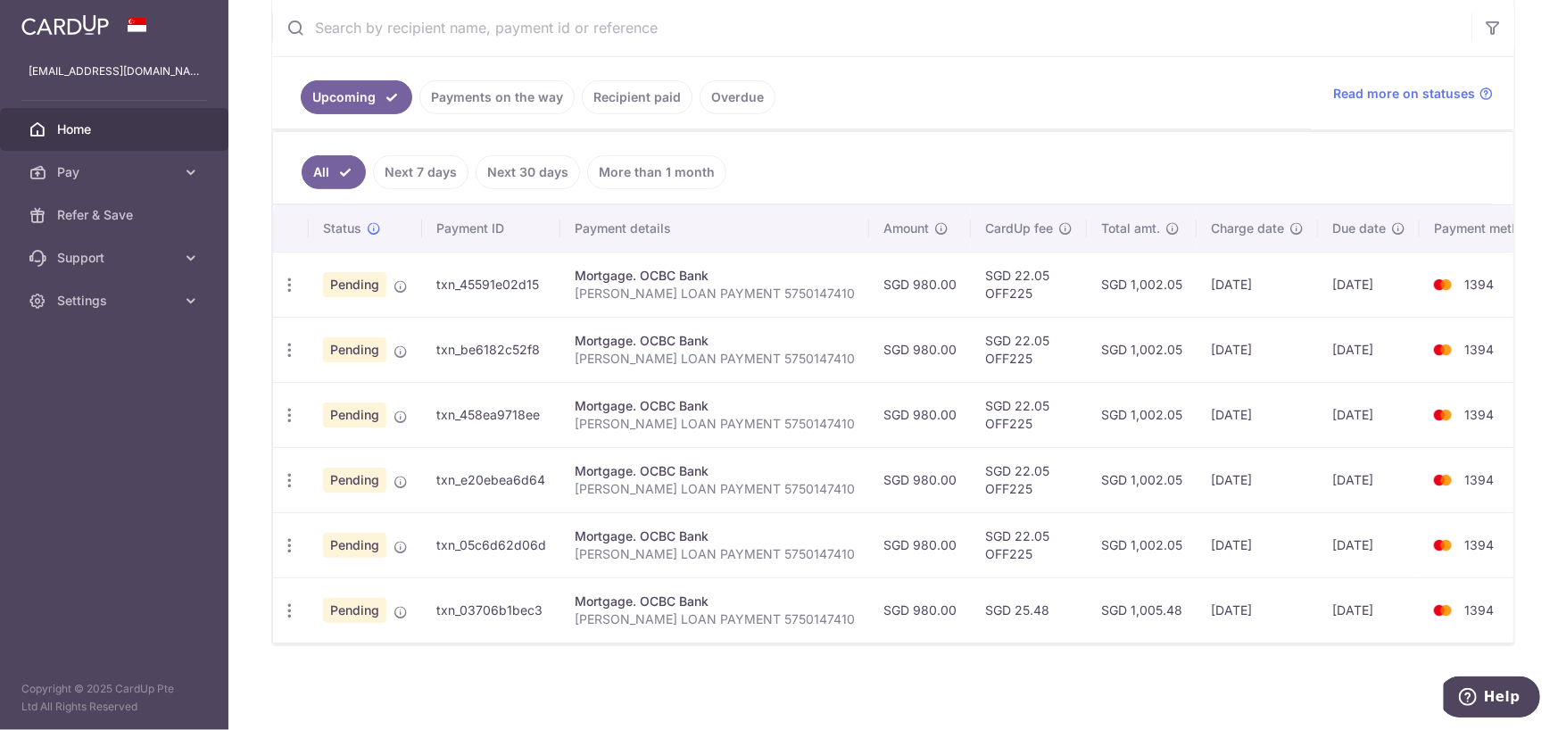
click at [482, 87] on link "Payments on the way" at bounding box center [496, 97] width 155 height 34
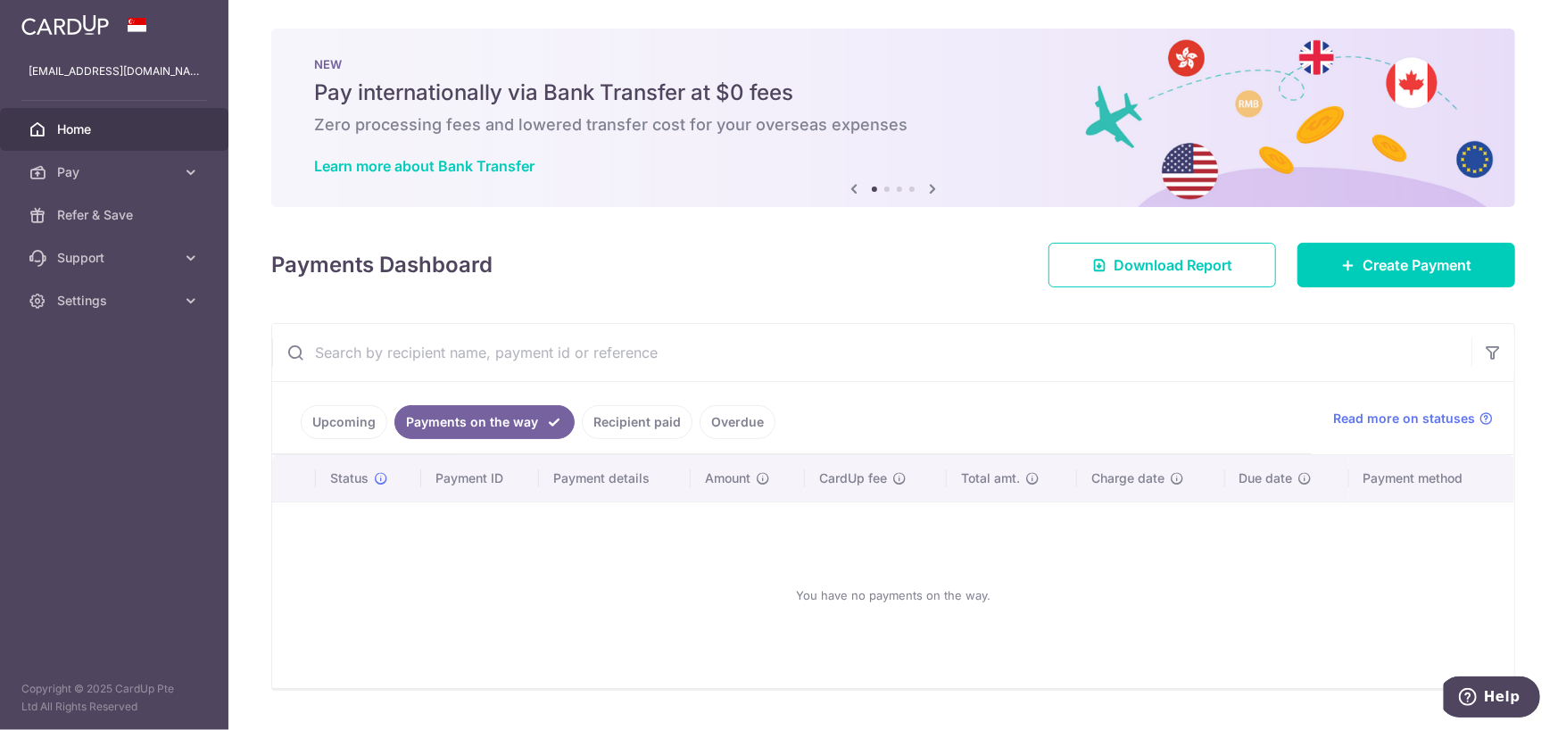
click at [331, 425] on link "Upcoming" at bounding box center [344, 422] width 87 height 34
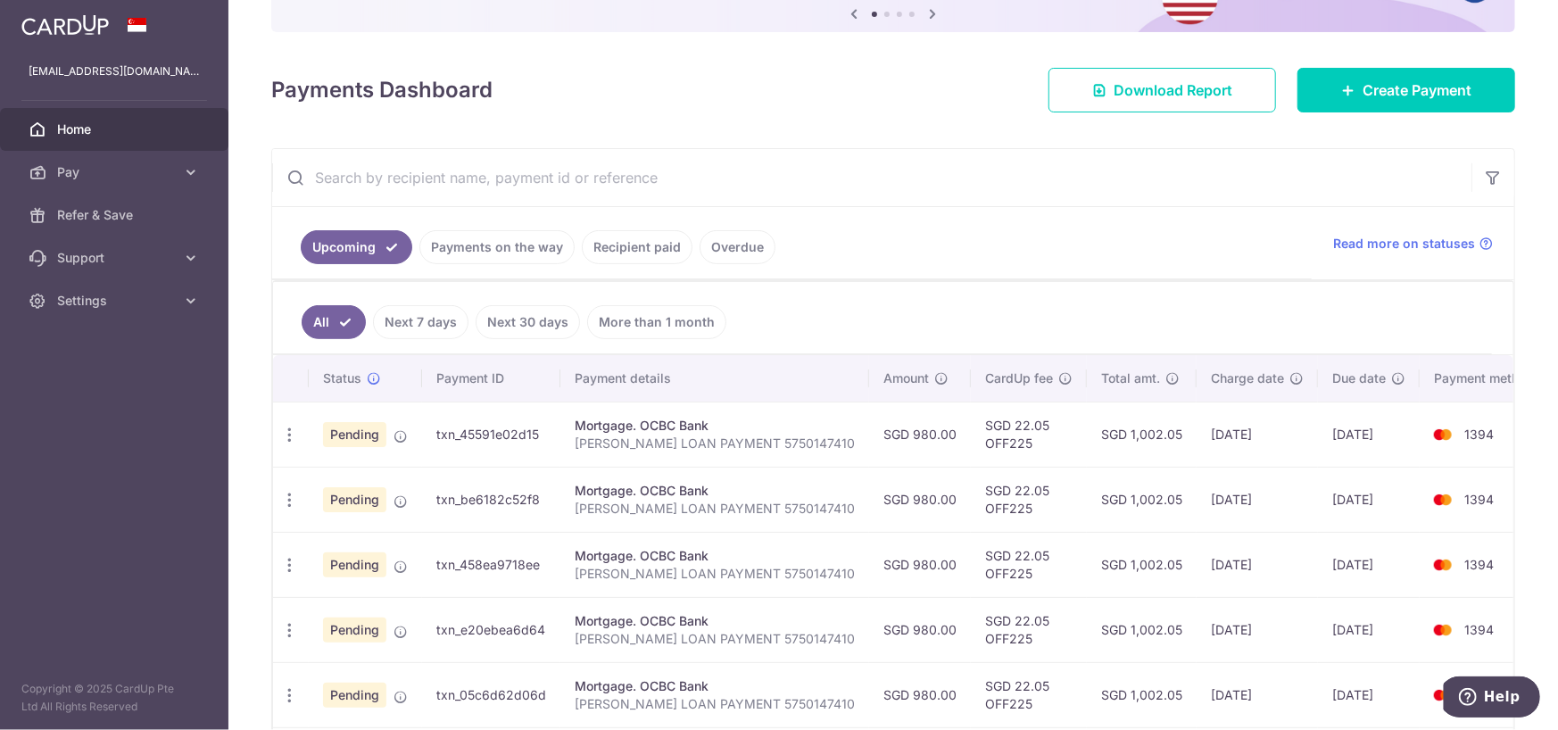
scroll to position [178, 0]
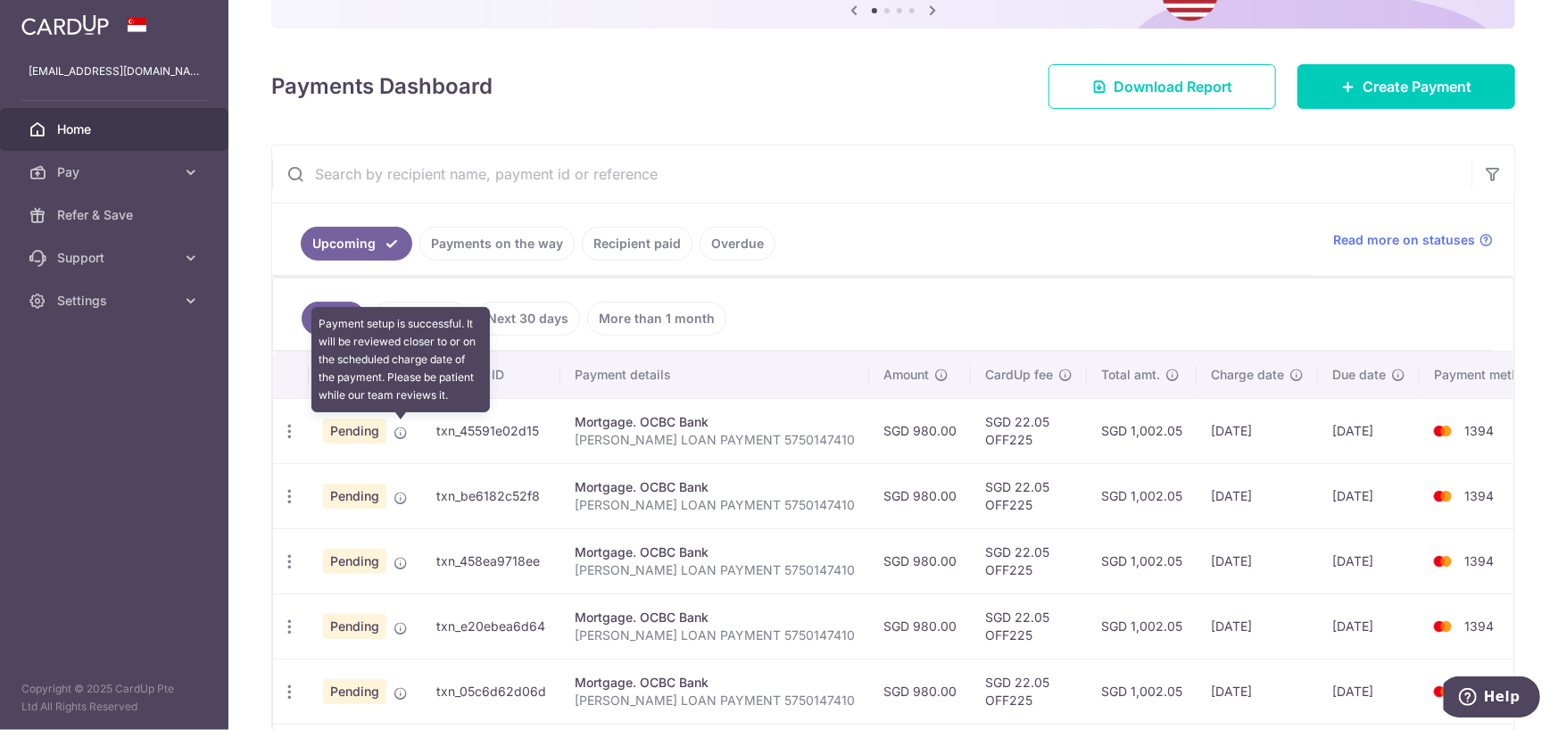
click at [406, 427] on icon at bounding box center [400, 433] width 14 height 14
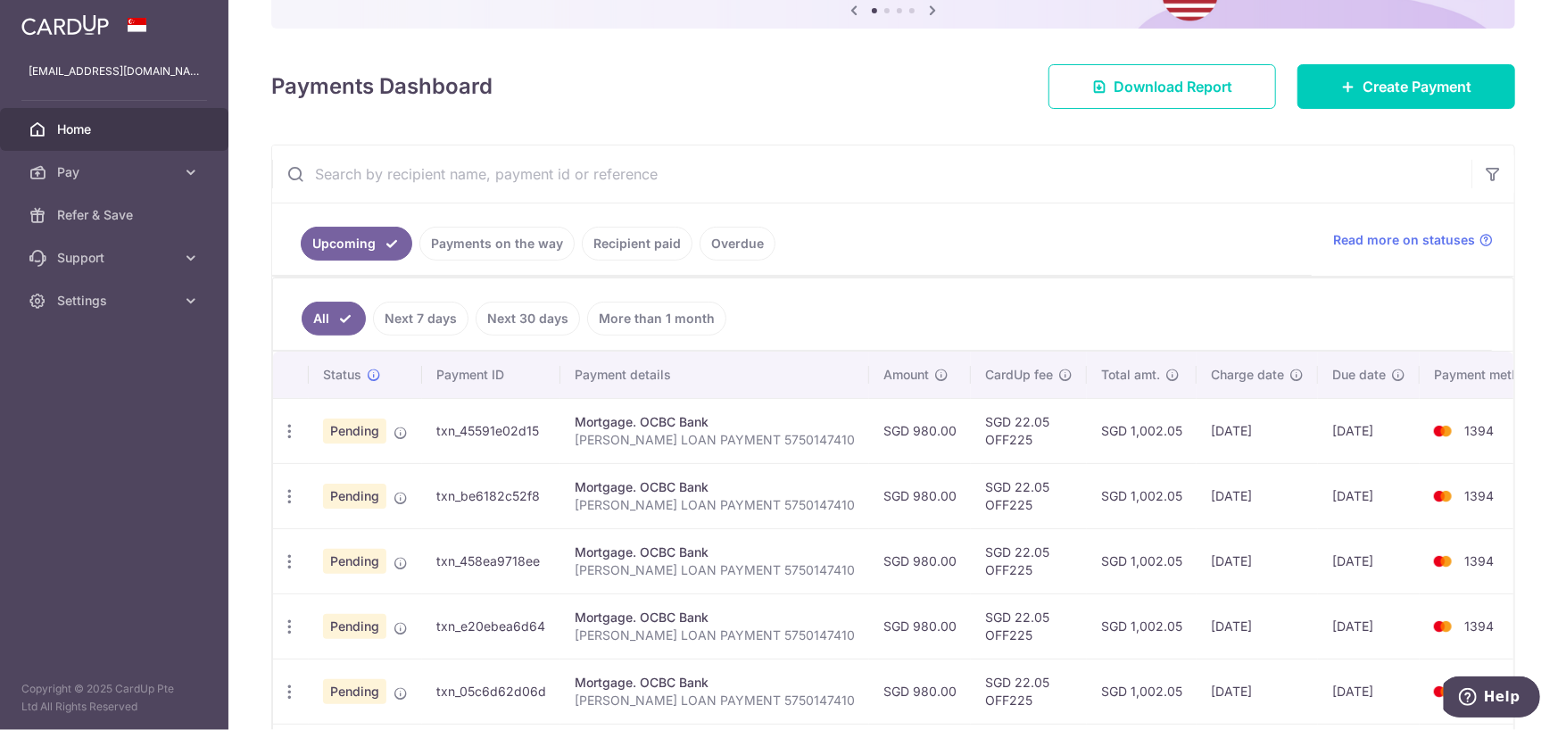
click at [72, 126] on span "Home" at bounding box center [116, 129] width 118 height 18
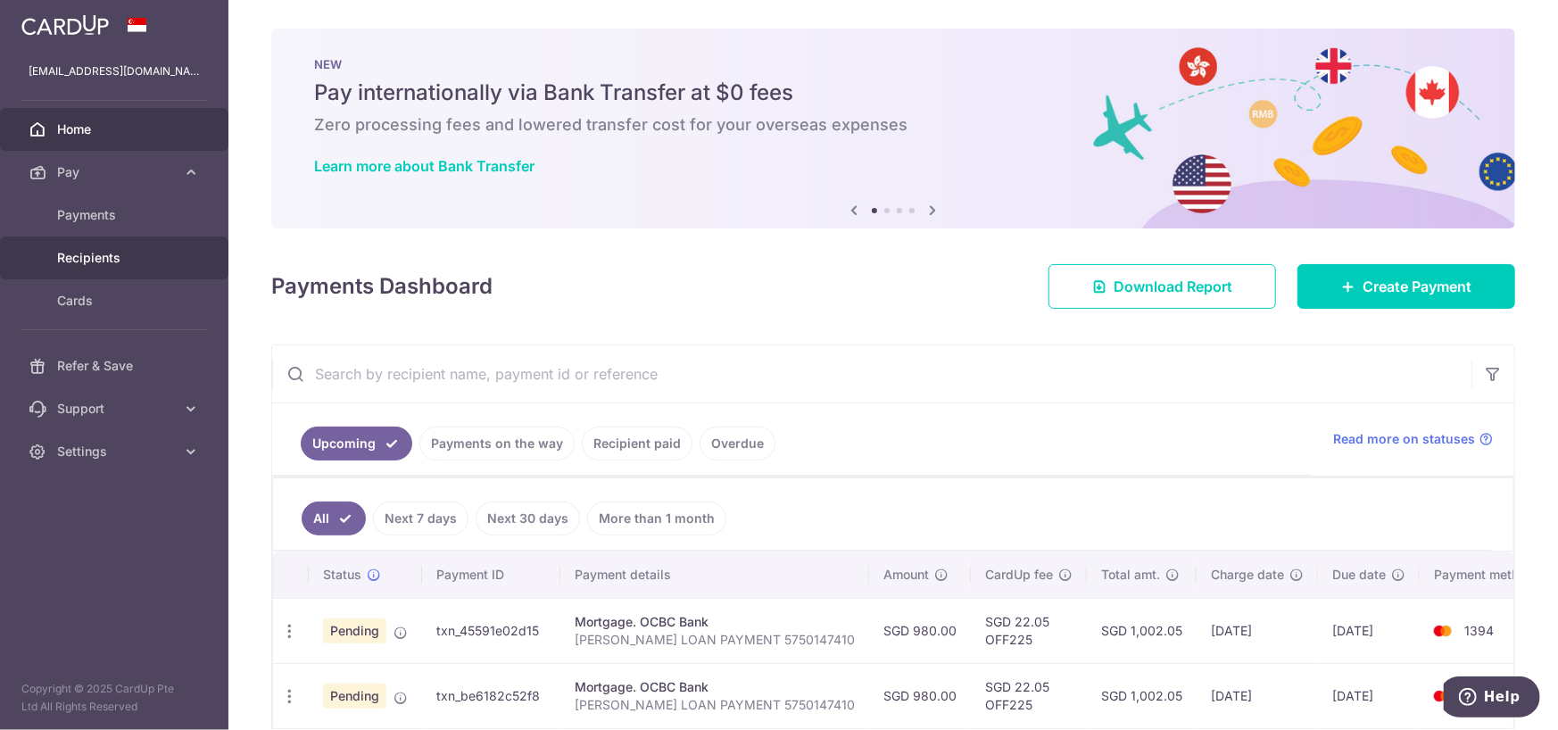
click at [87, 260] on span "Recipients" at bounding box center [116, 258] width 118 height 18
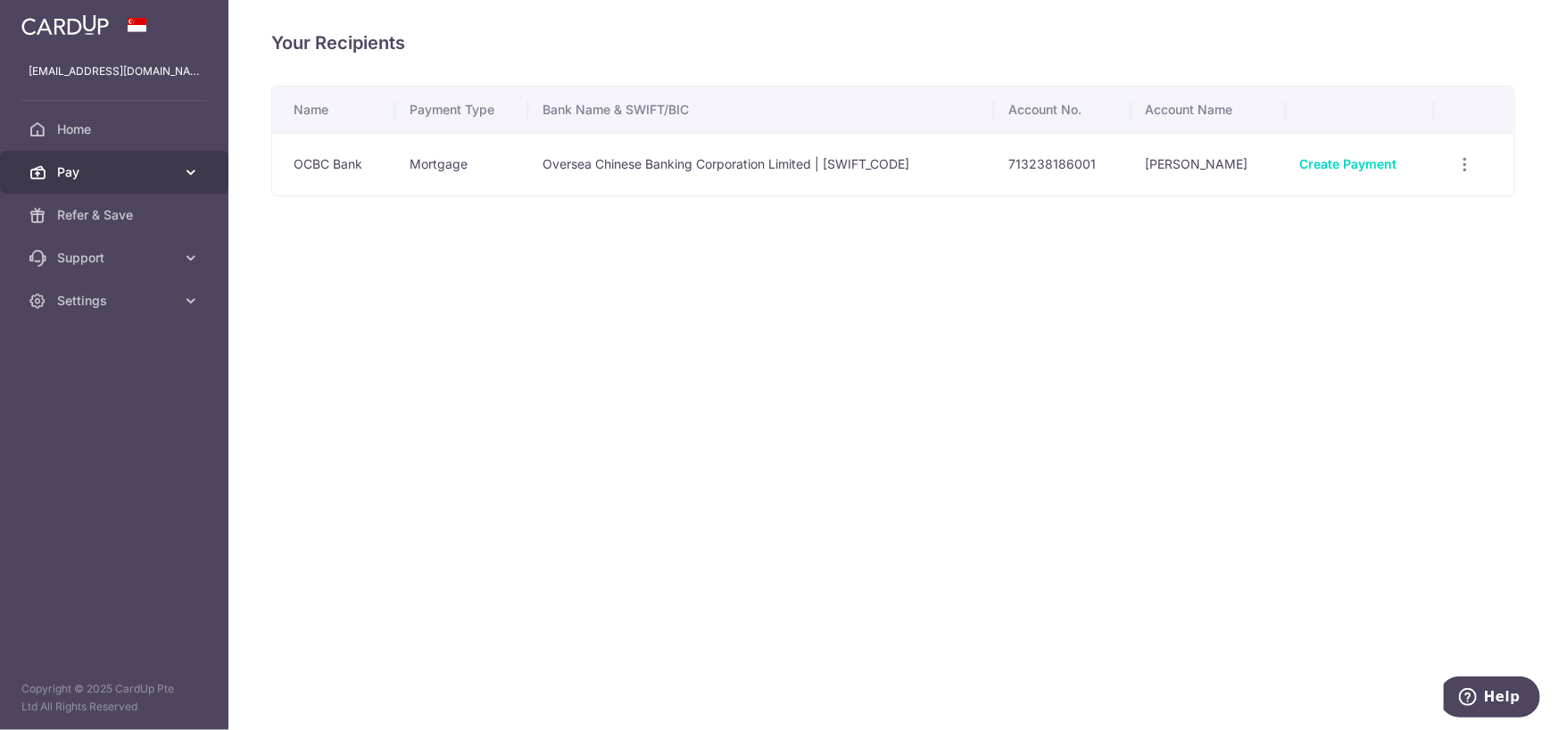
click at [93, 170] on span "Pay" at bounding box center [116, 172] width 118 height 18
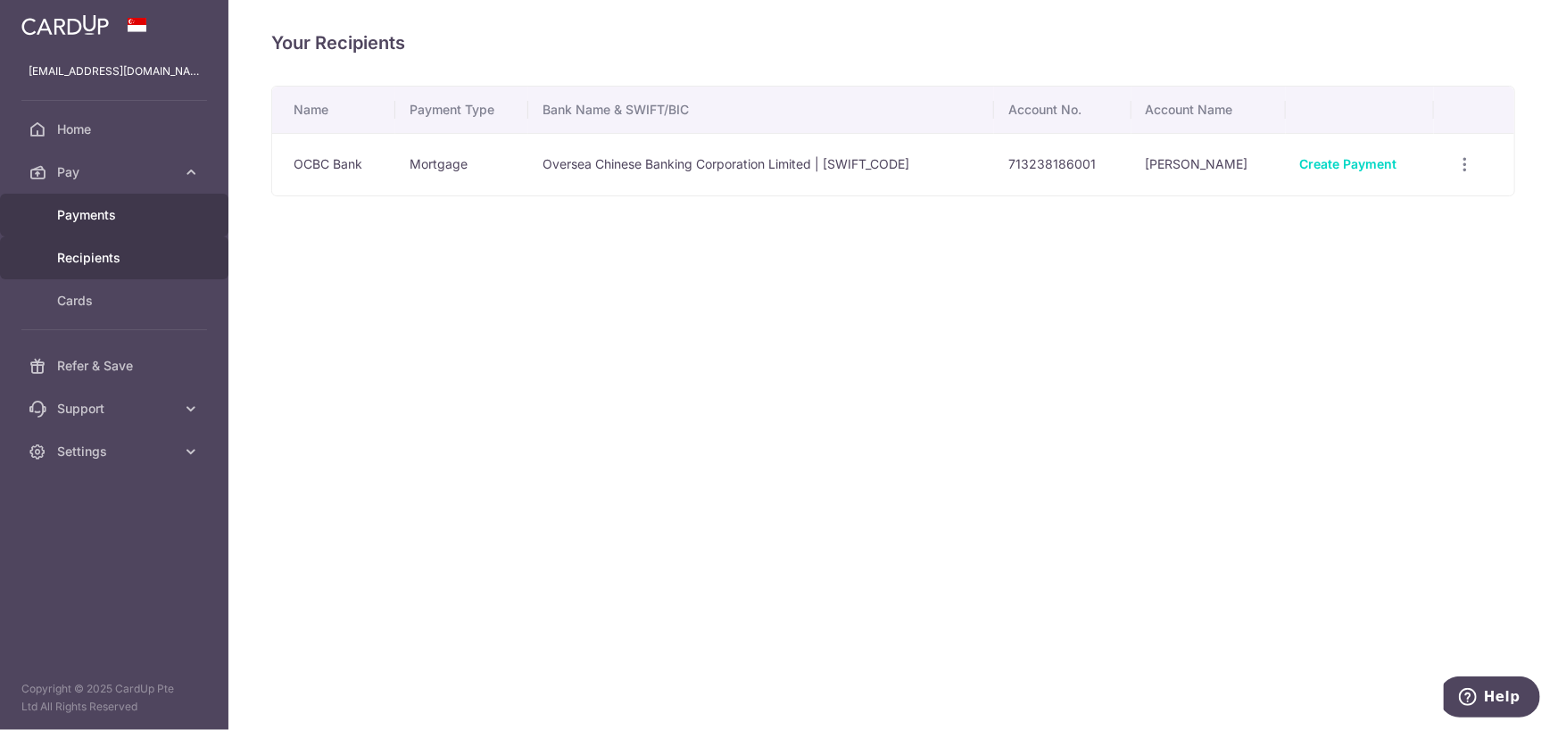
click at [77, 220] on span "Payments" at bounding box center [116, 215] width 118 height 18
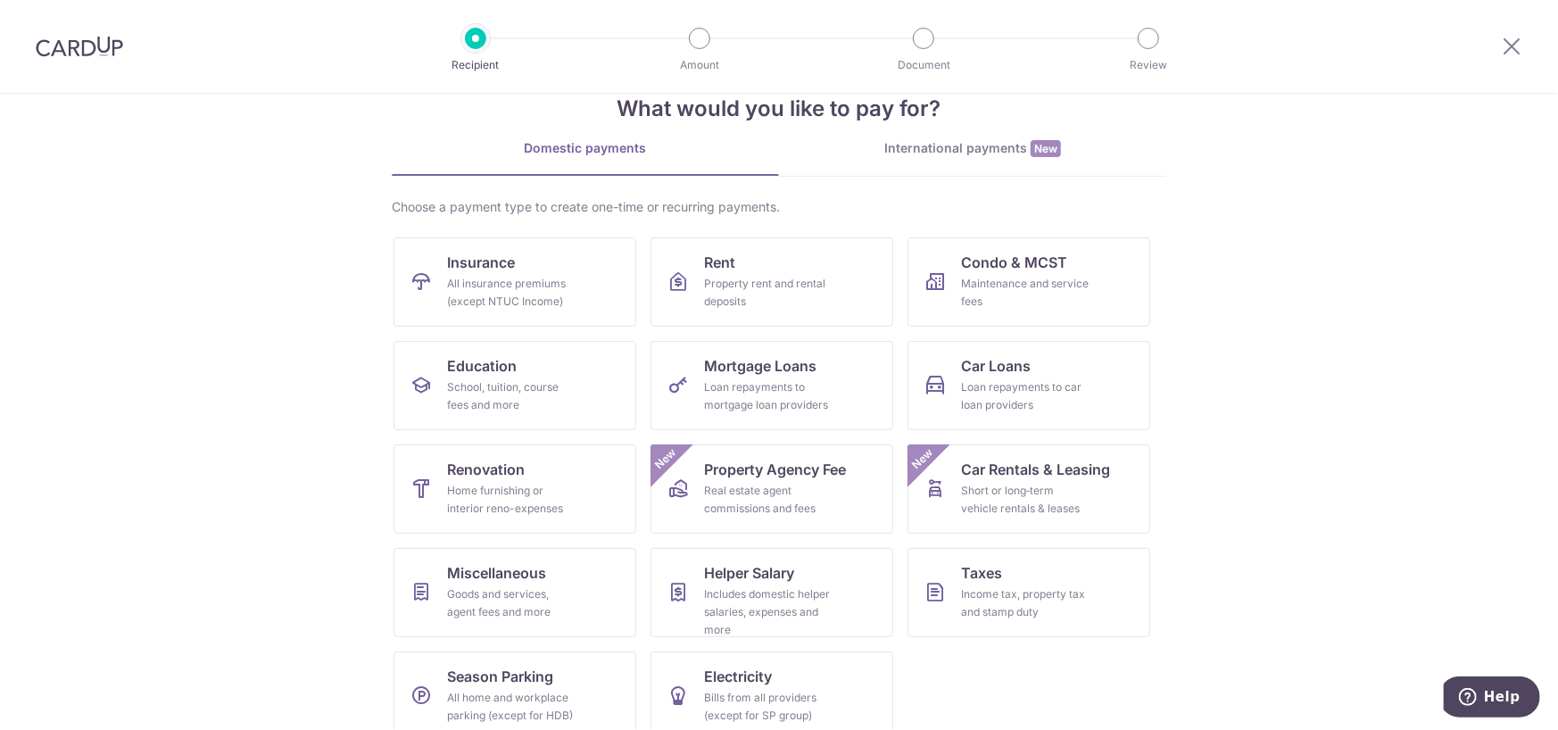
scroll to position [67, 0]
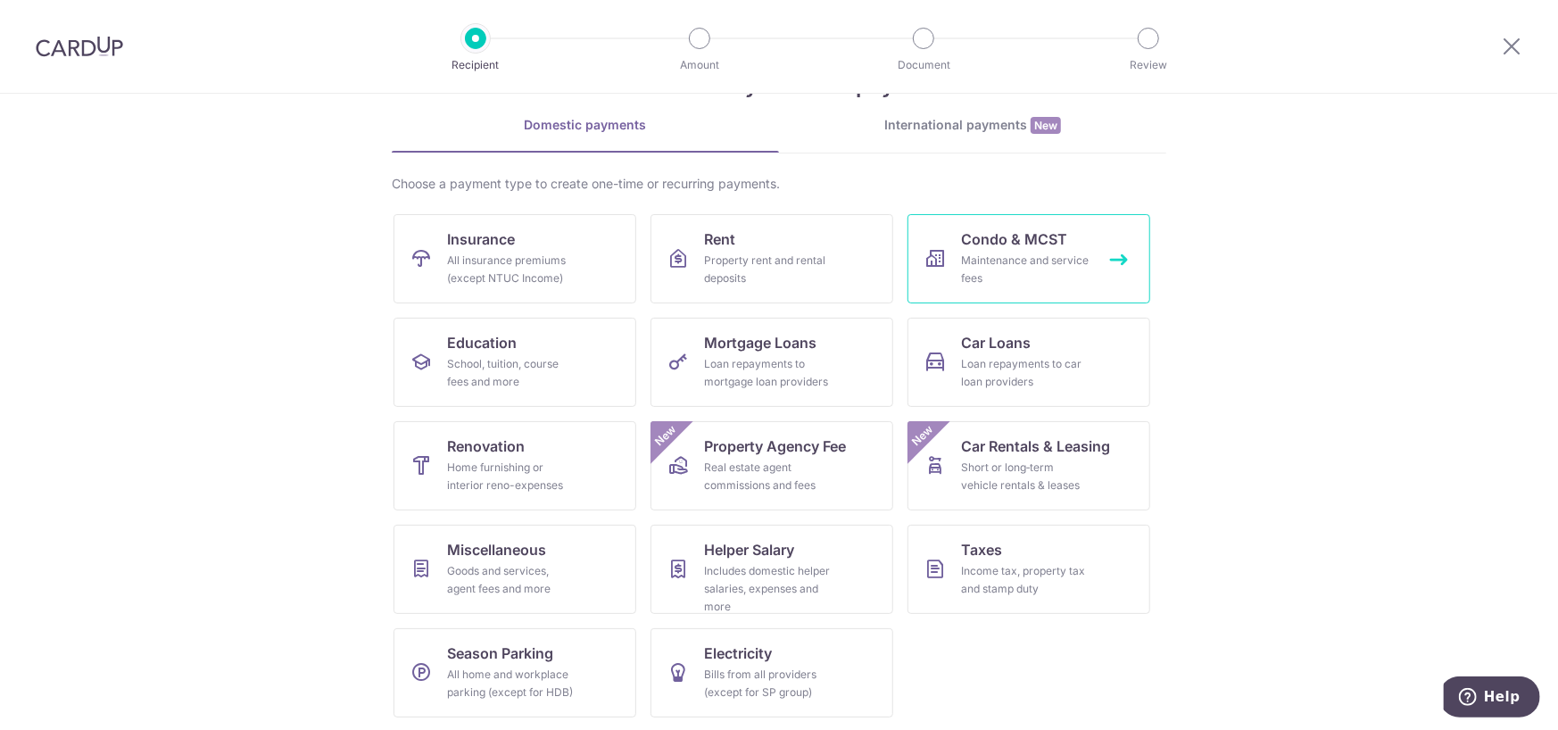
click at [1007, 266] on div "Maintenance and service fees" at bounding box center [1025, 270] width 128 height 36
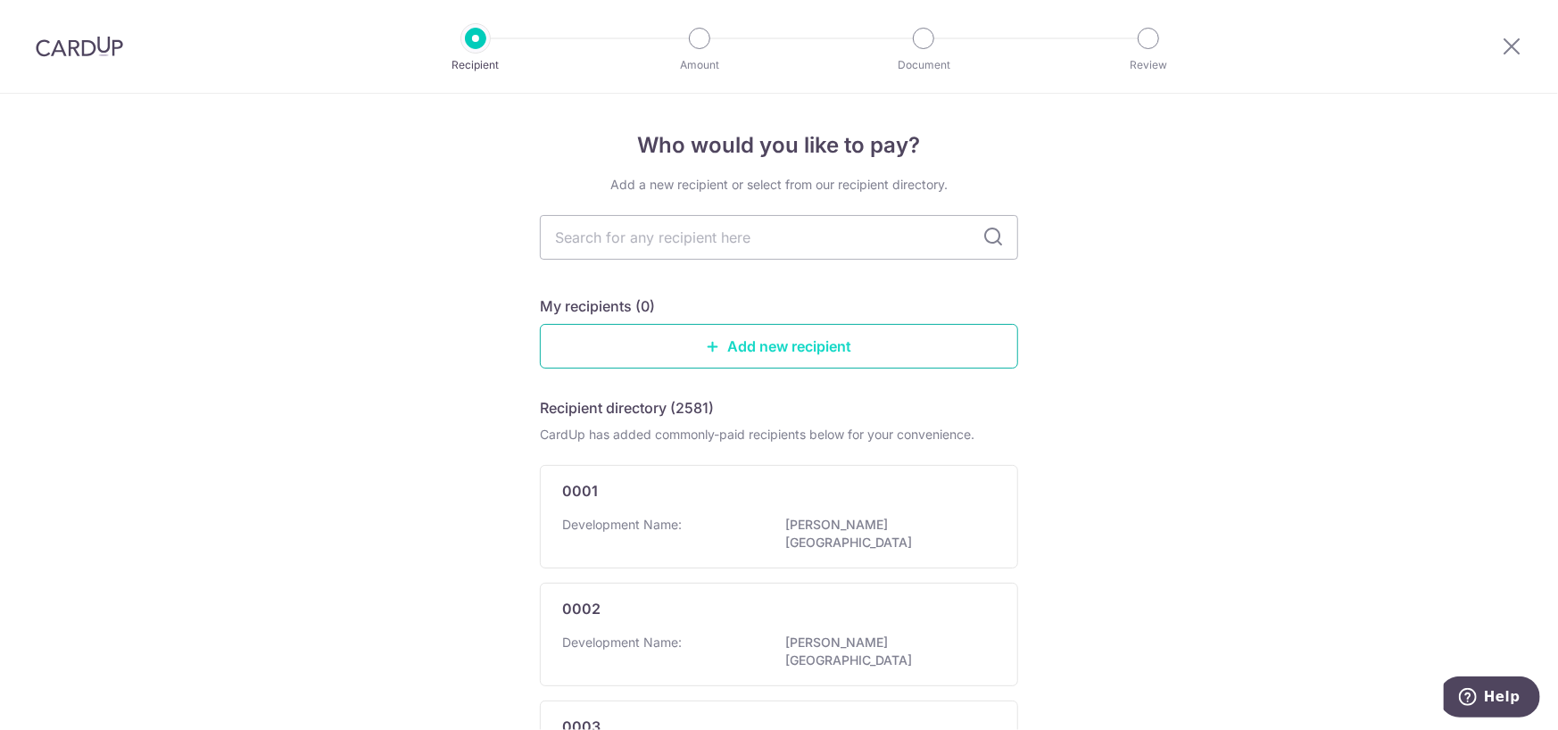
click at [749, 351] on link "Add new recipient" at bounding box center [779, 346] width 478 height 45
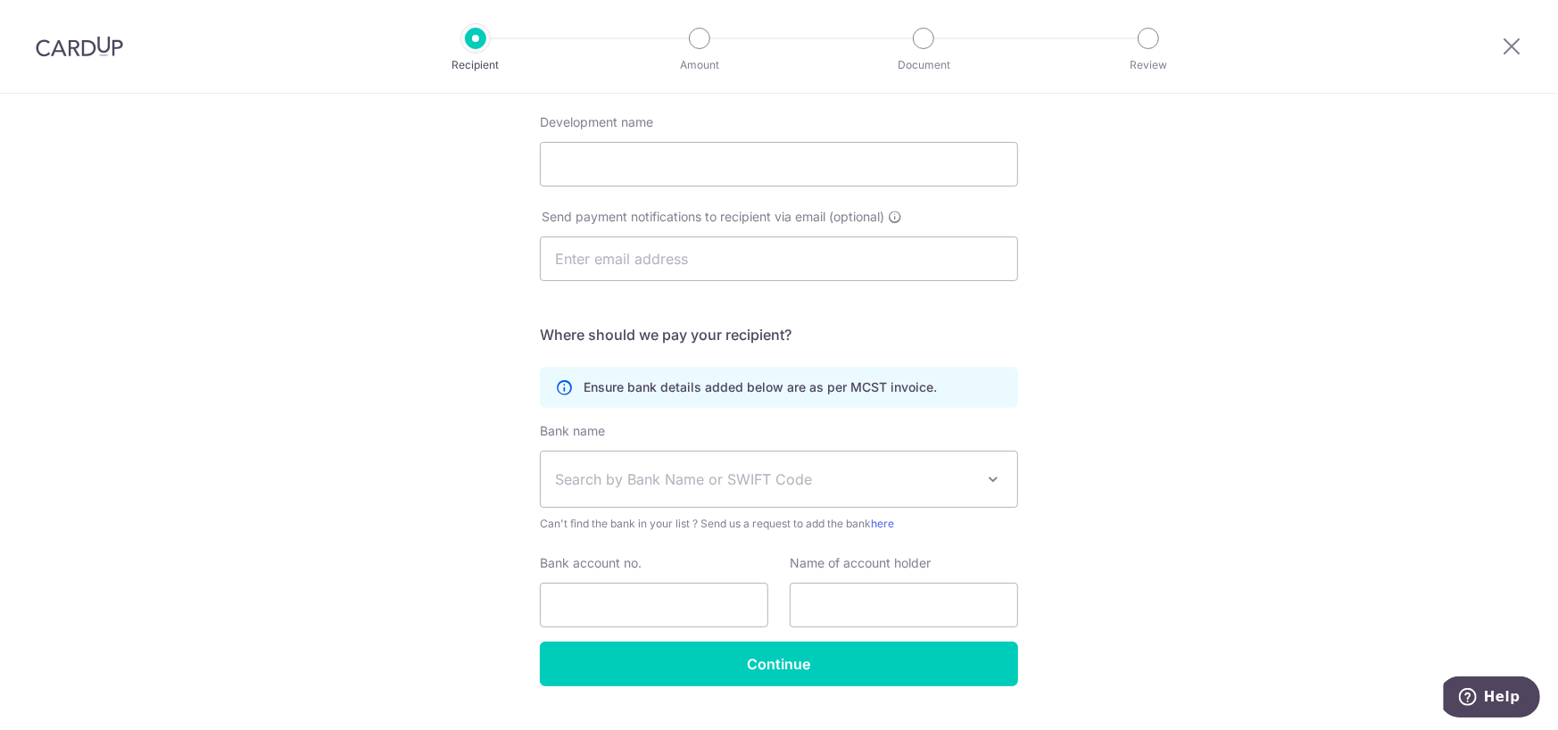
scroll to position [178, 0]
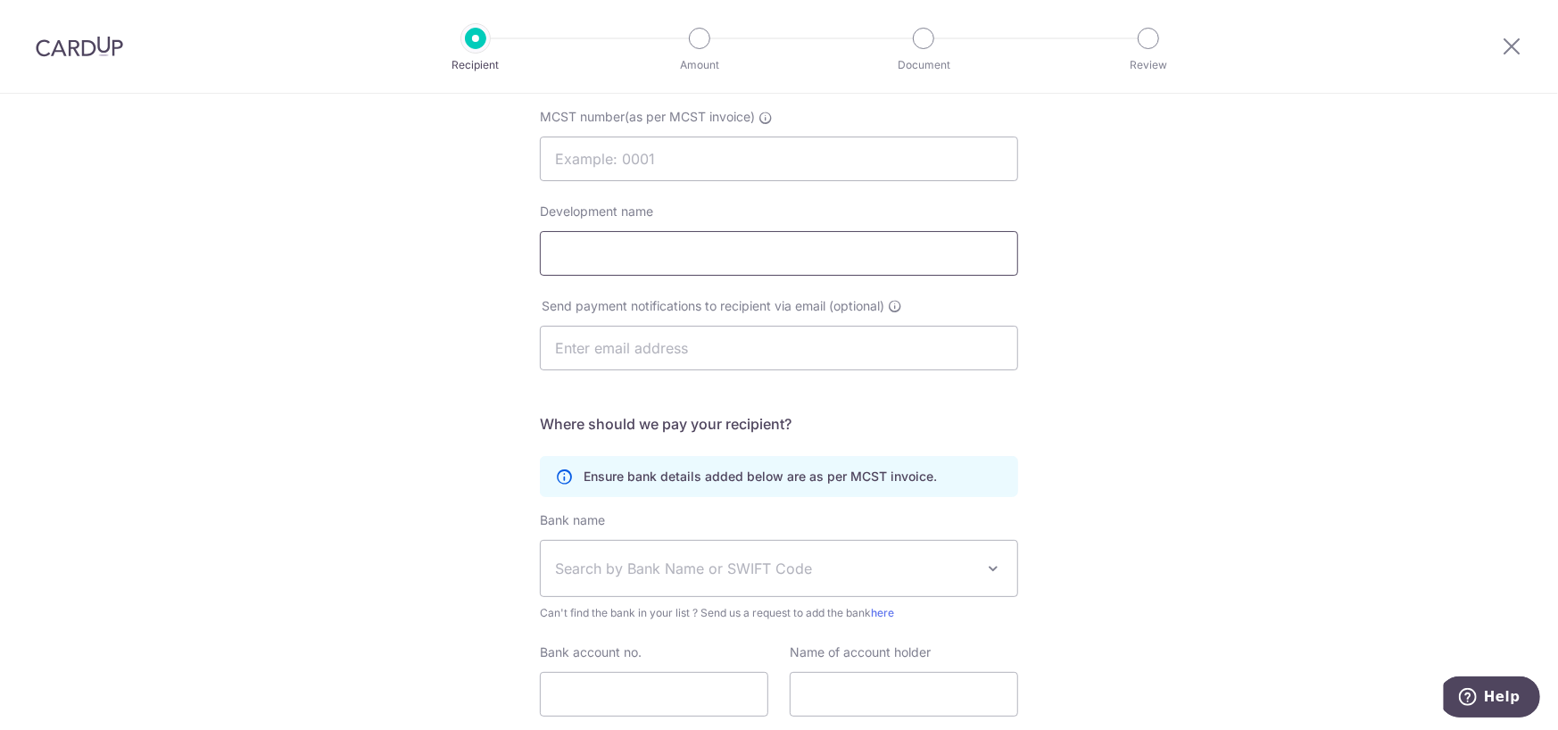
click at [680, 245] on input "Development name" at bounding box center [779, 253] width 478 height 45
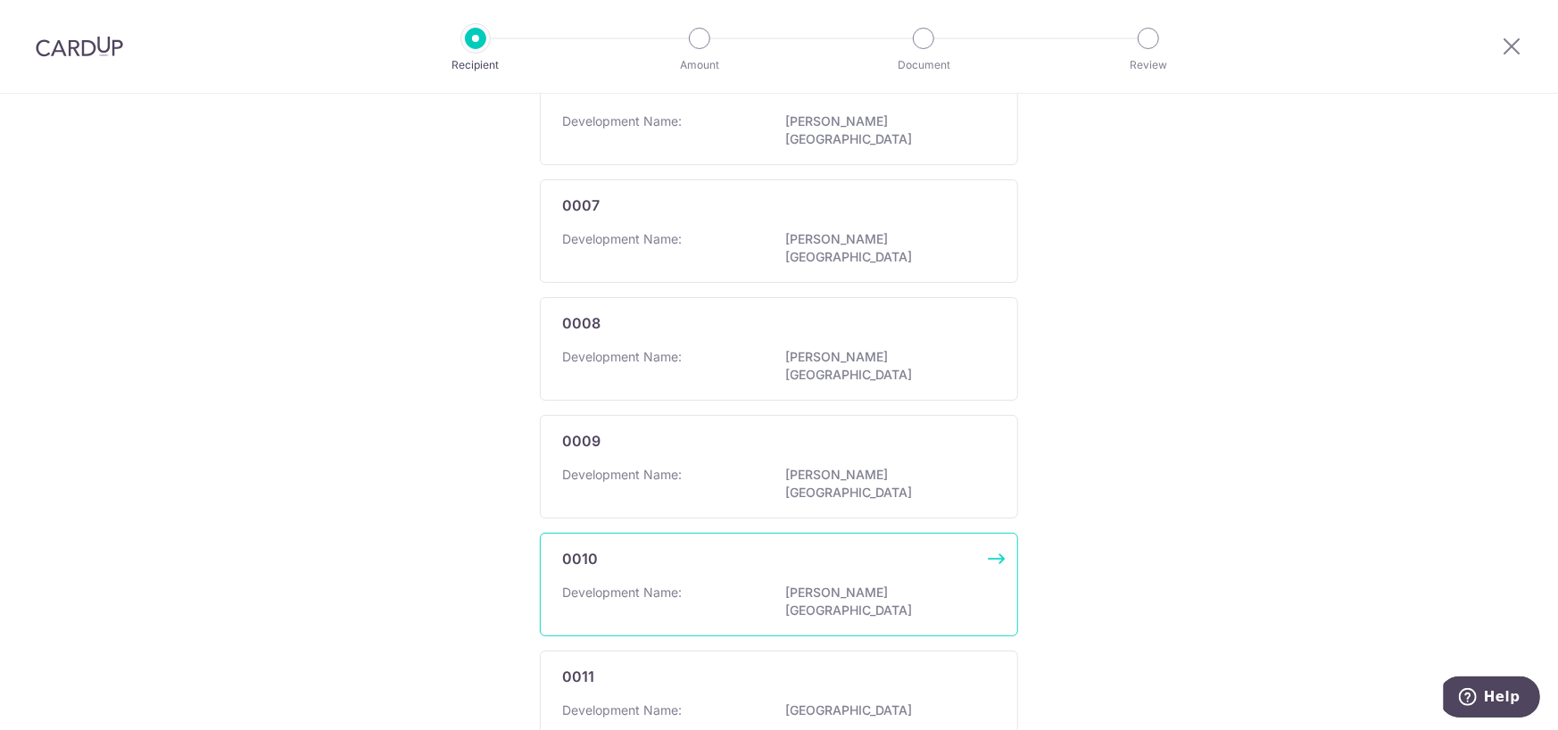
scroll to position [990, 0]
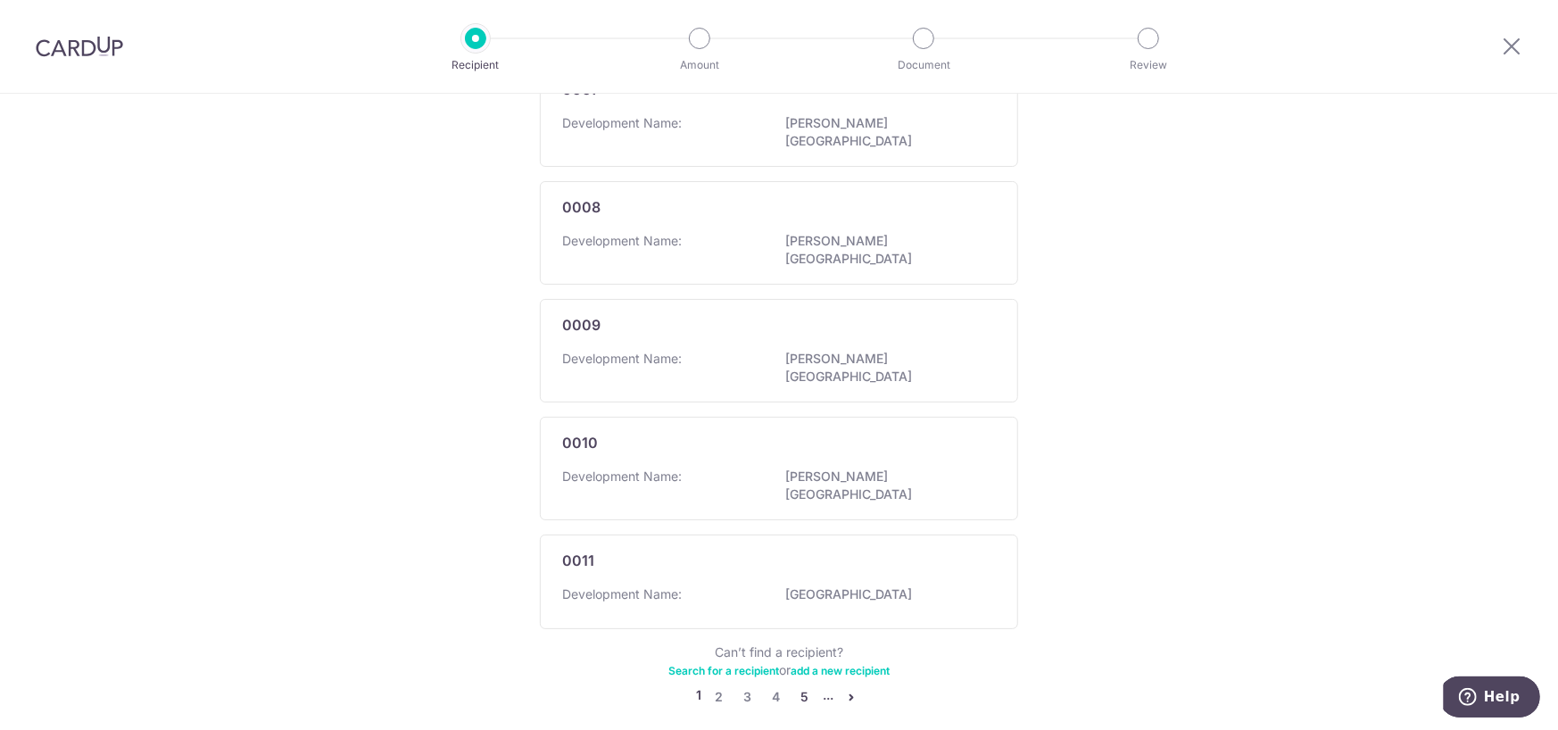
click at [801, 686] on link "5" at bounding box center [804, 696] width 21 height 21
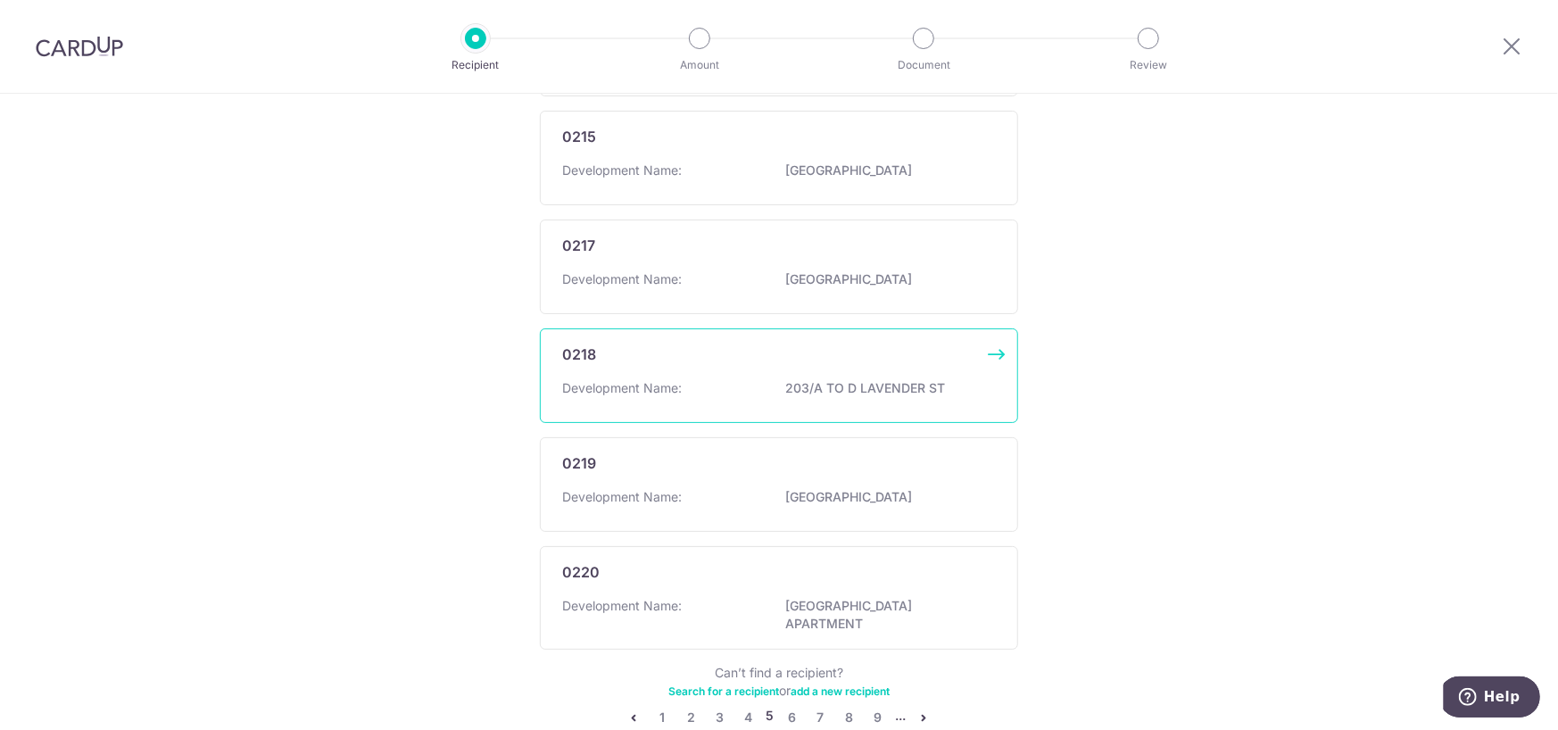
scroll to position [999, 0]
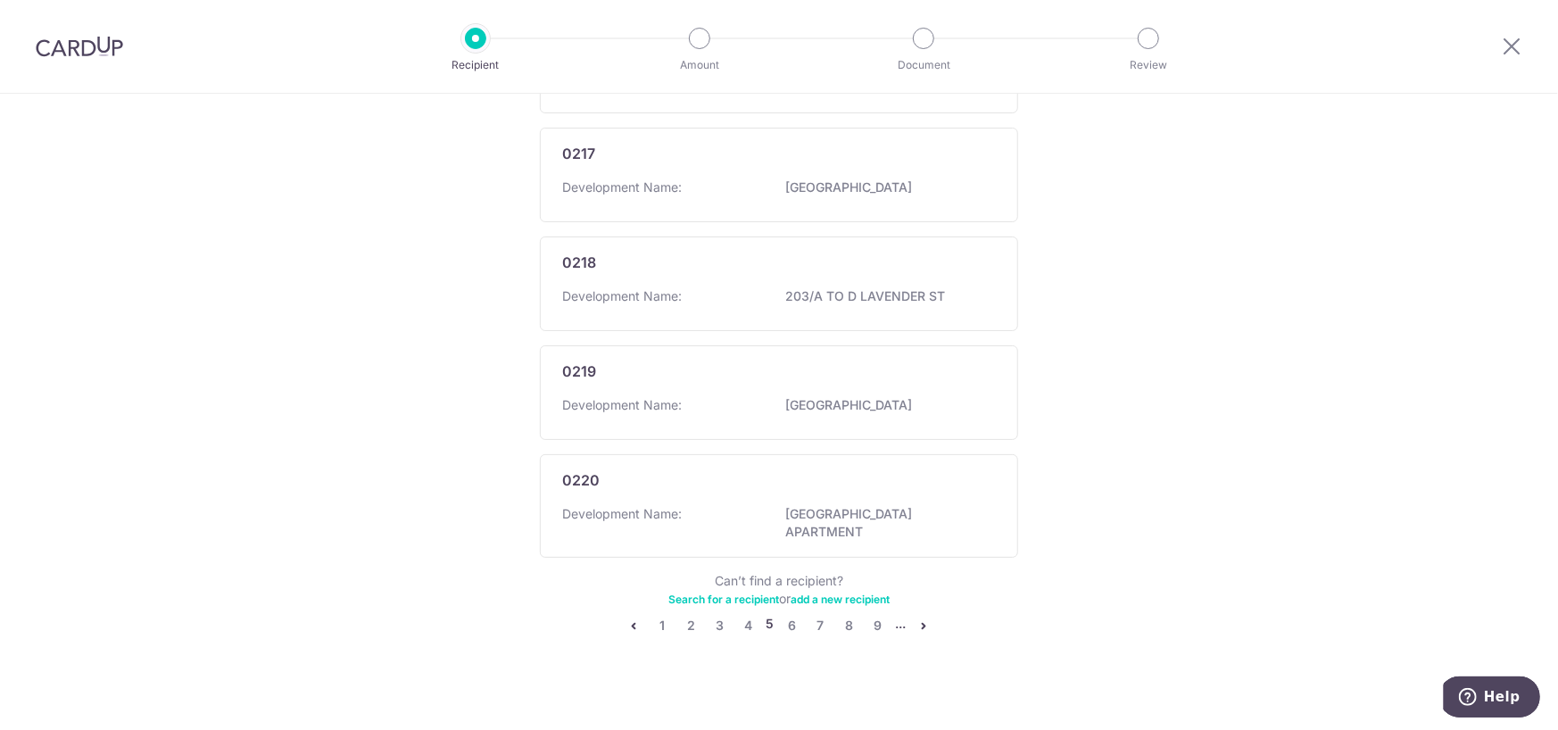
click at [760, 592] on link "Search for a recipient" at bounding box center [723, 598] width 111 height 13
click at [874, 617] on link "9" at bounding box center [877, 625] width 21 height 21
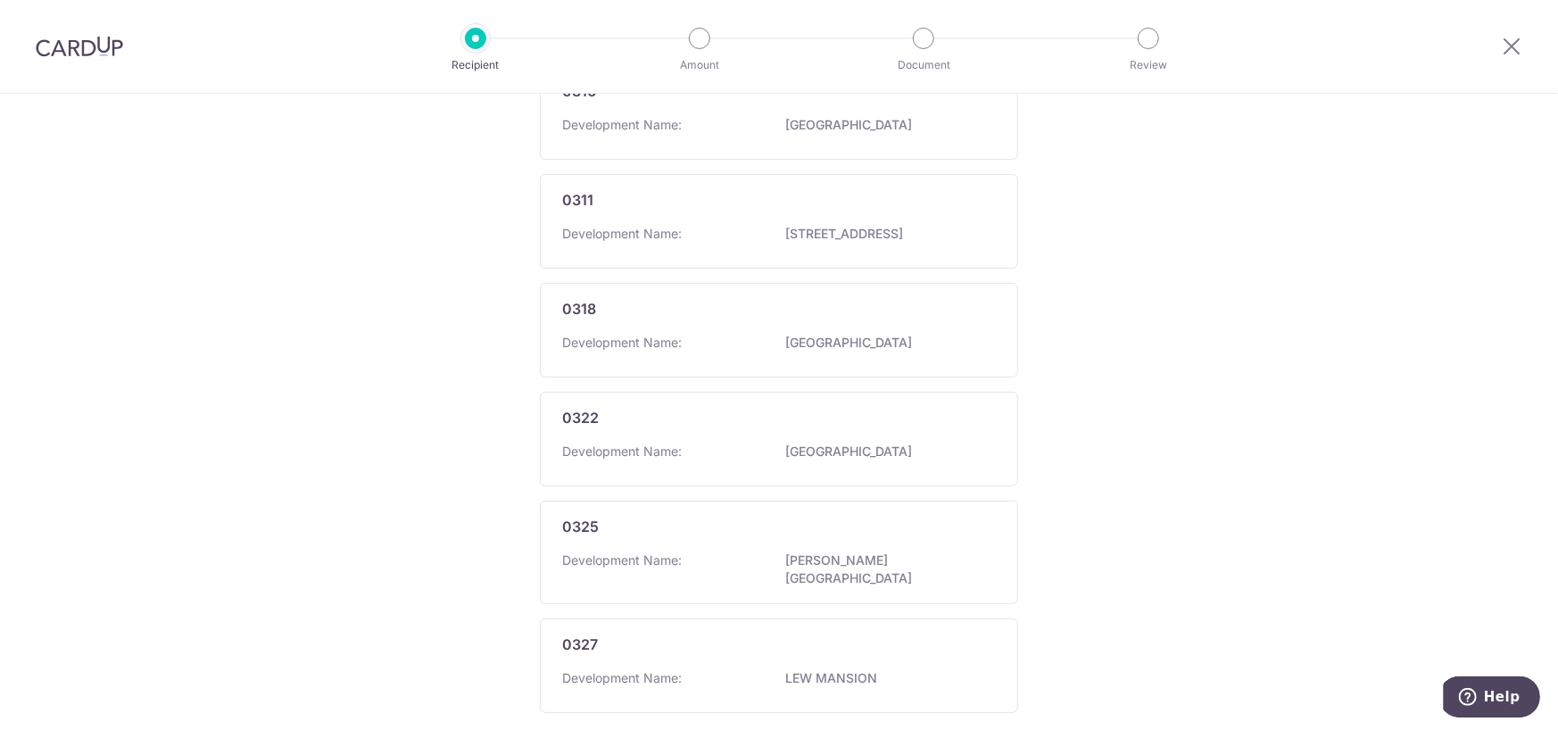
scroll to position [990, 0]
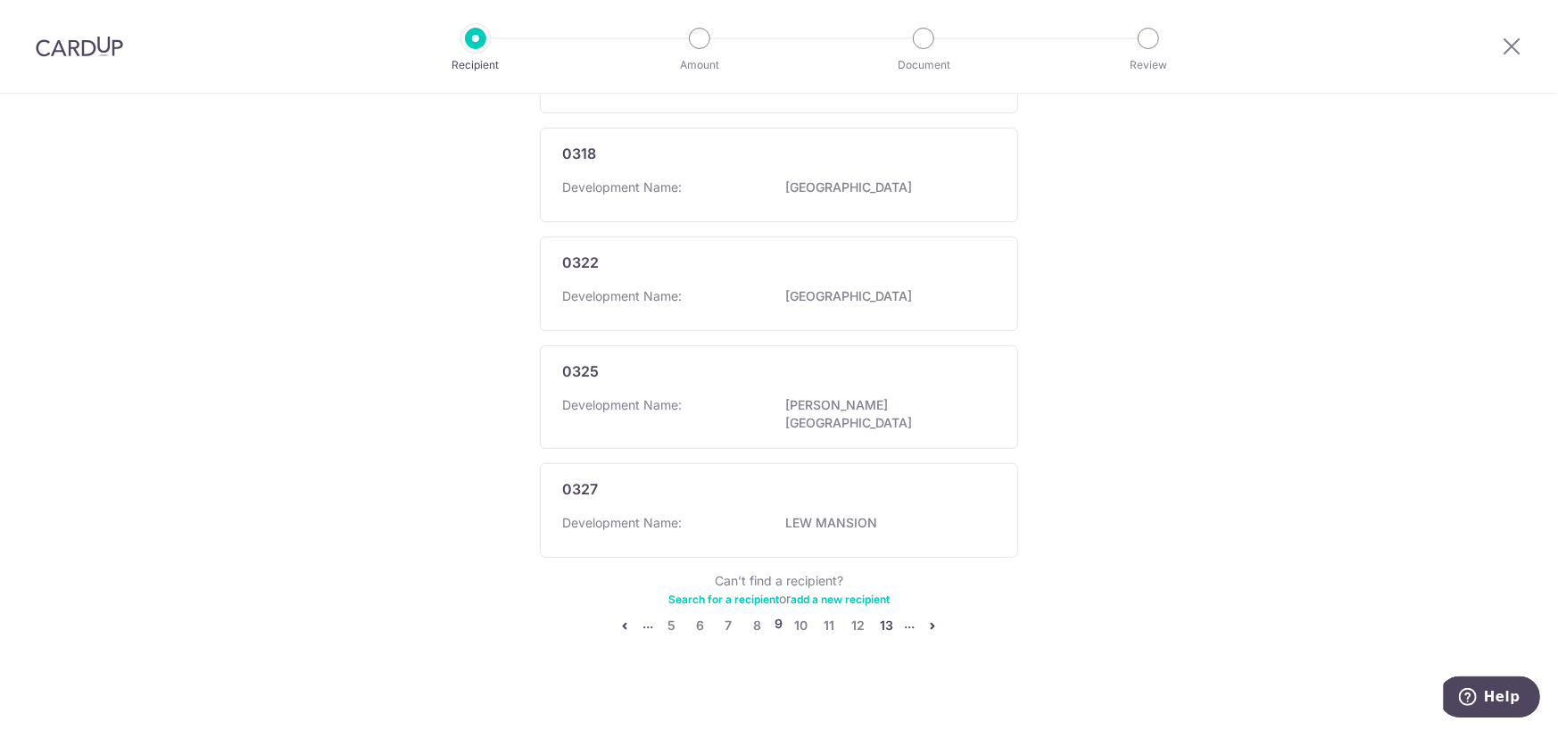
click at [880, 615] on link "13" at bounding box center [886, 625] width 21 height 21
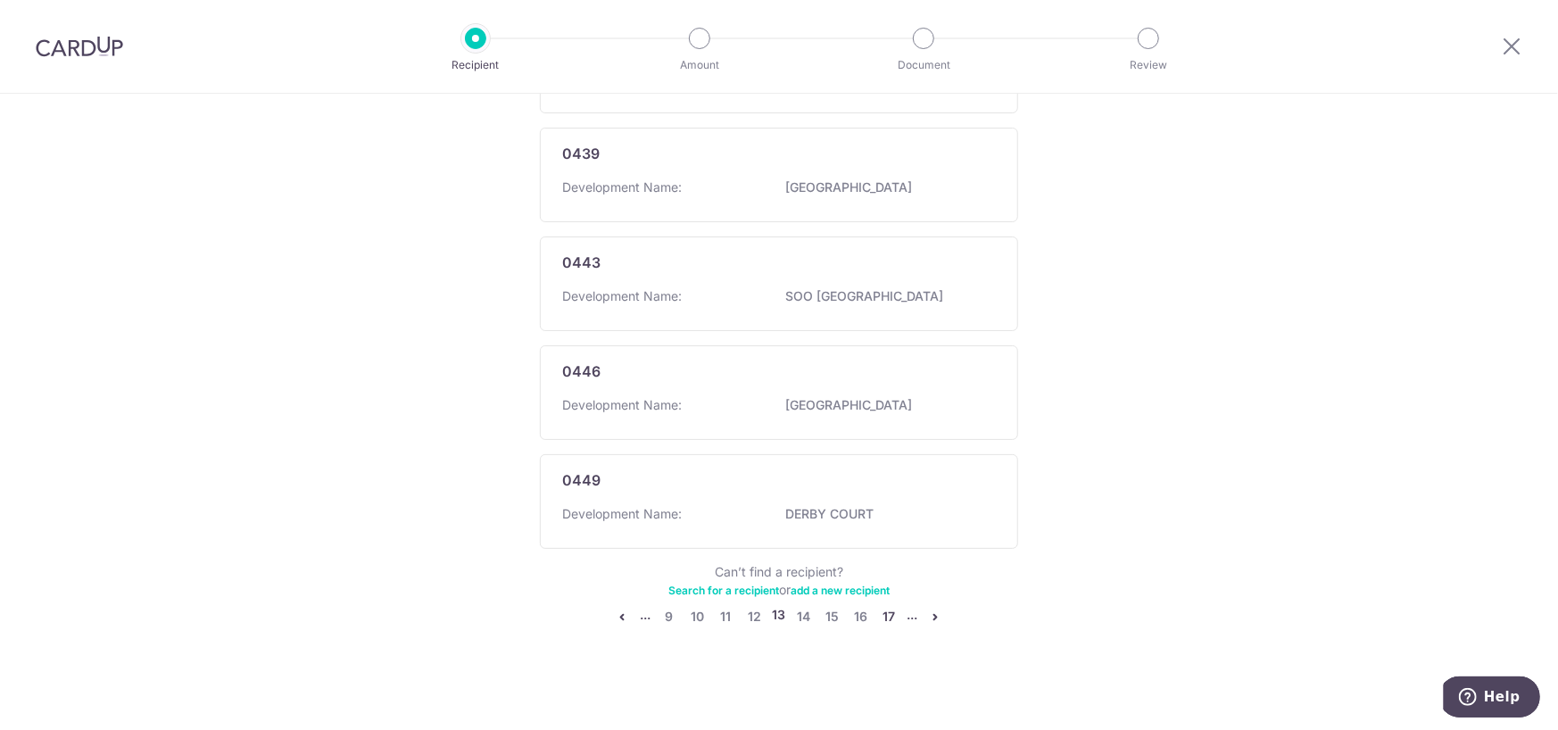
click at [883, 617] on link "17" at bounding box center [889, 616] width 21 height 21
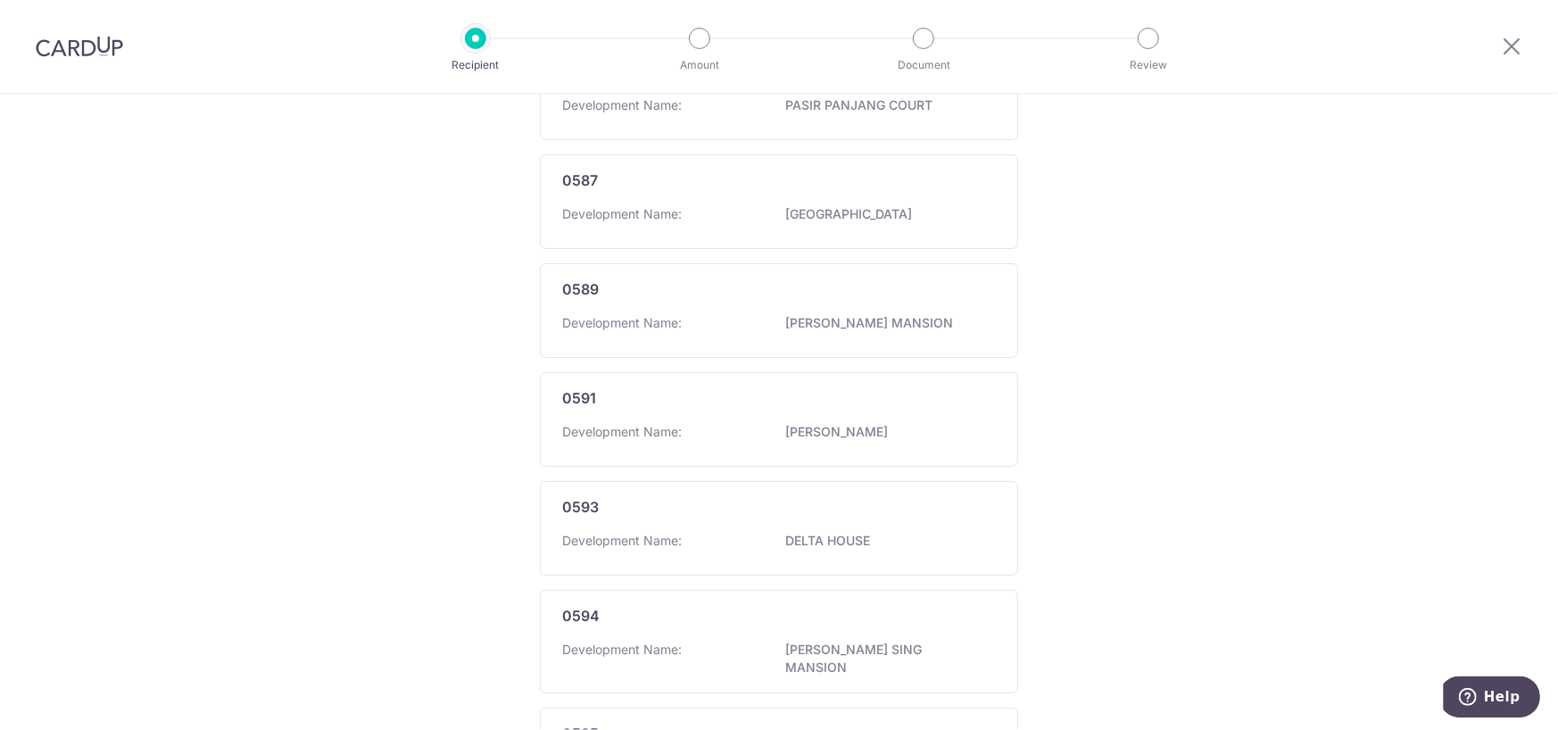
scroll to position [1040, 0]
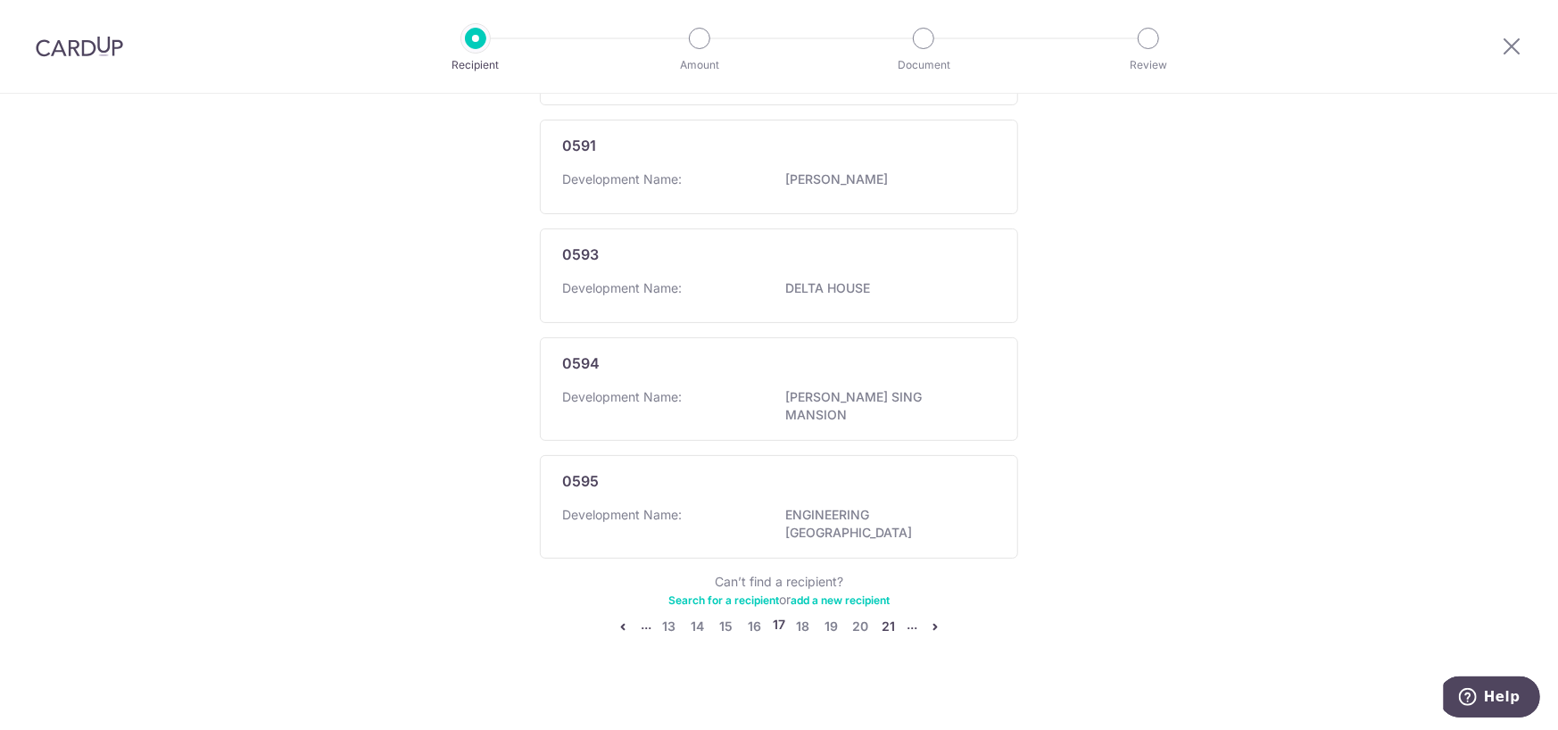
click at [880, 616] on link "21" at bounding box center [888, 626] width 21 height 21
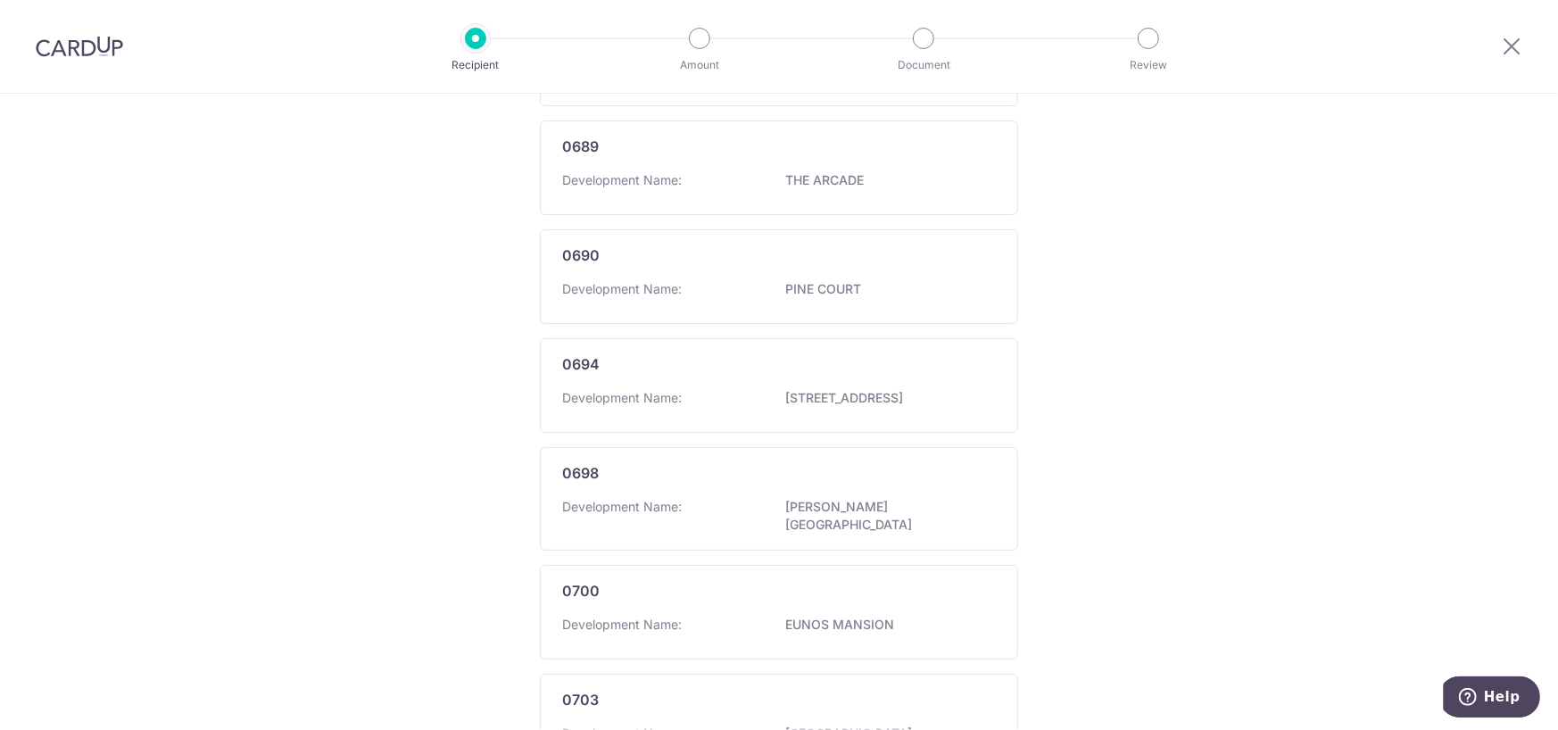
scroll to position [1008, 0]
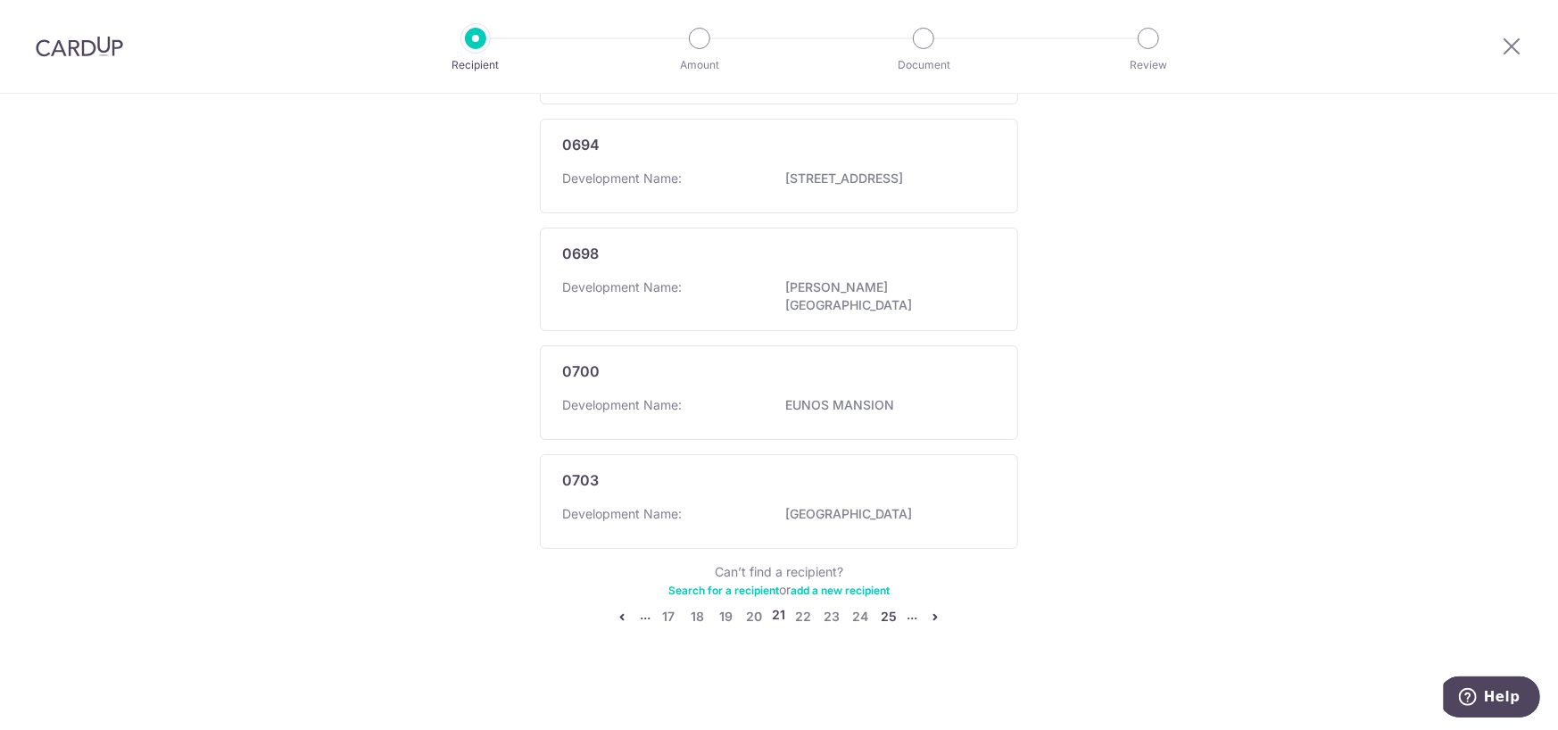
click at [885, 616] on link "25" at bounding box center [889, 616] width 21 height 21
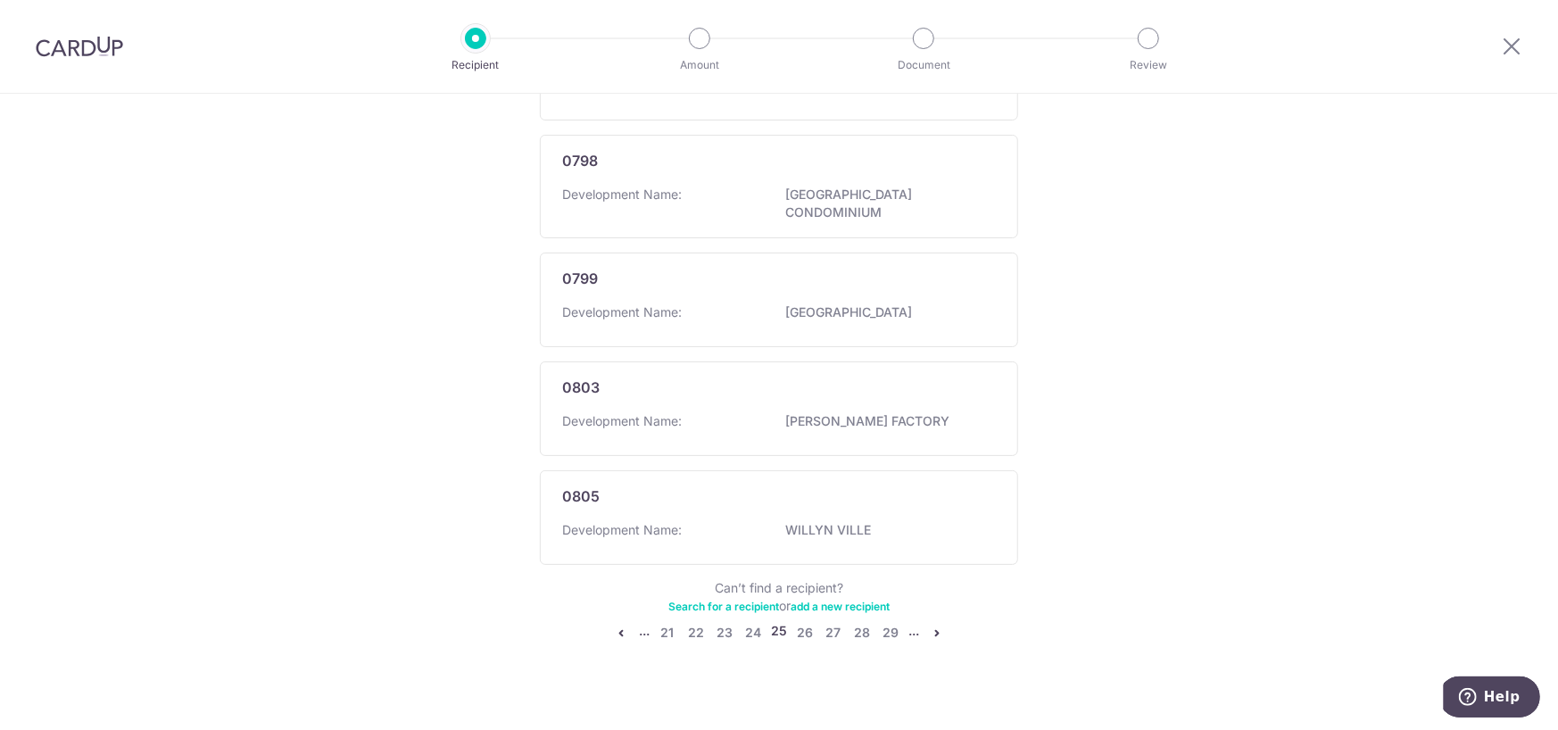
click at [701, 600] on link "Search for a recipient" at bounding box center [723, 606] width 111 height 13
click at [750, 600] on link "Search for a recipient" at bounding box center [723, 606] width 111 height 13
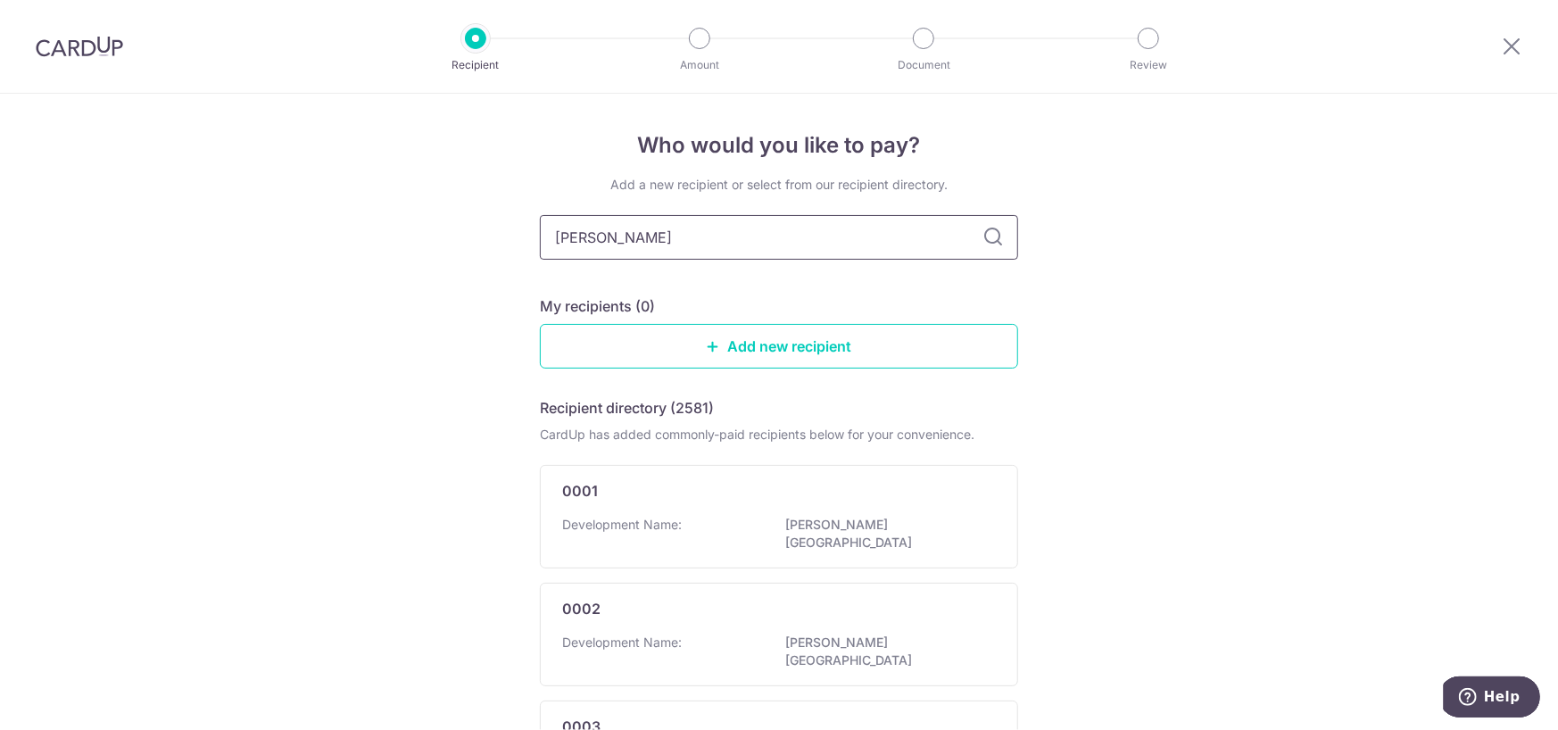
type input "[PERSON_NAME]"
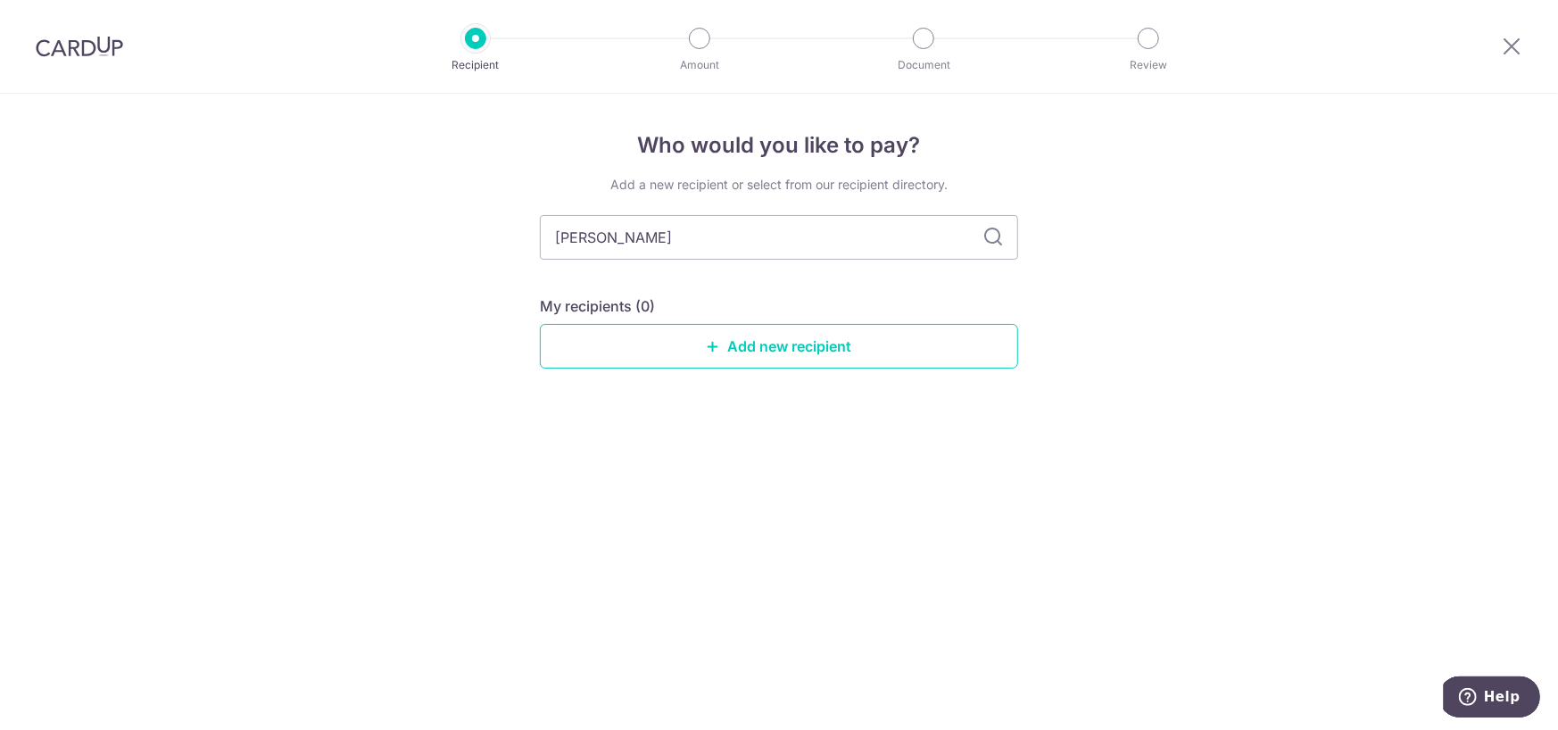
type input "[PERSON_NAME]"
click at [992, 237] on icon at bounding box center [992, 237] width 21 height 21
click at [781, 350] on link "Add new recipient" at bounding box center [779, 346] width 478 height 45
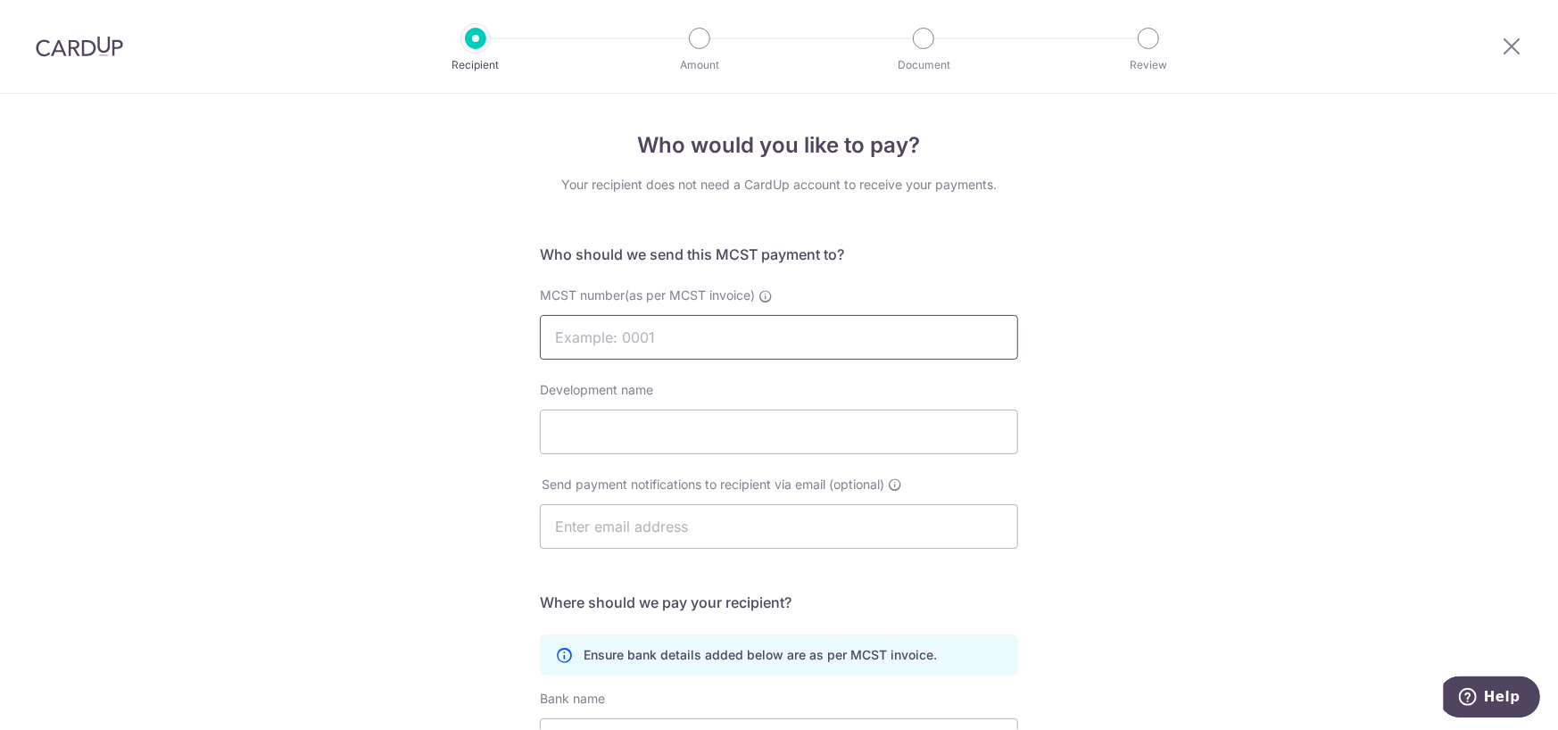
click at [787, 345] on input "MCST number(as per MCST invoice)" at bounding box center [779, 337] width 478 height 45
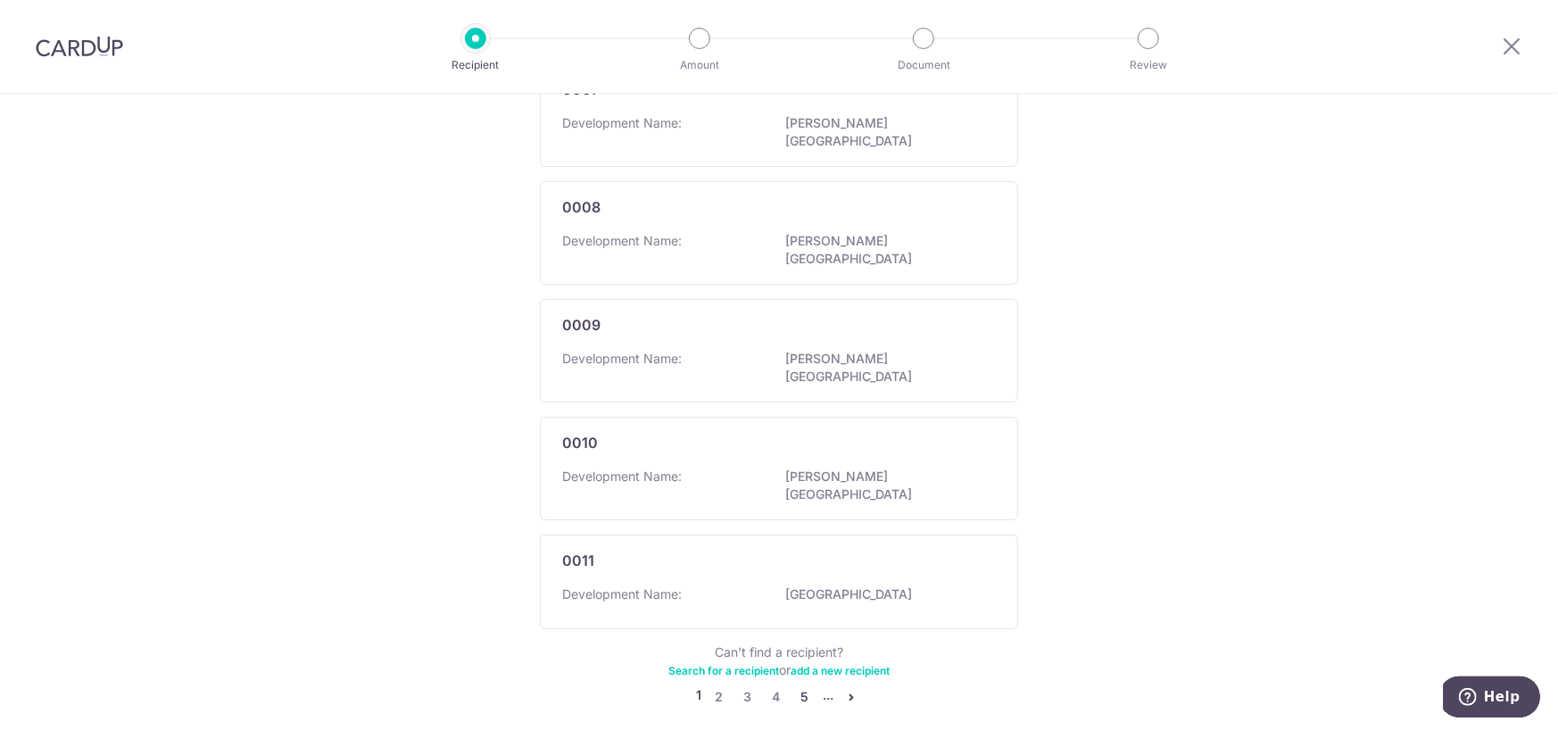
click at [801, 686] on link "5" at bounding box center [804, 696] width 21 height 21
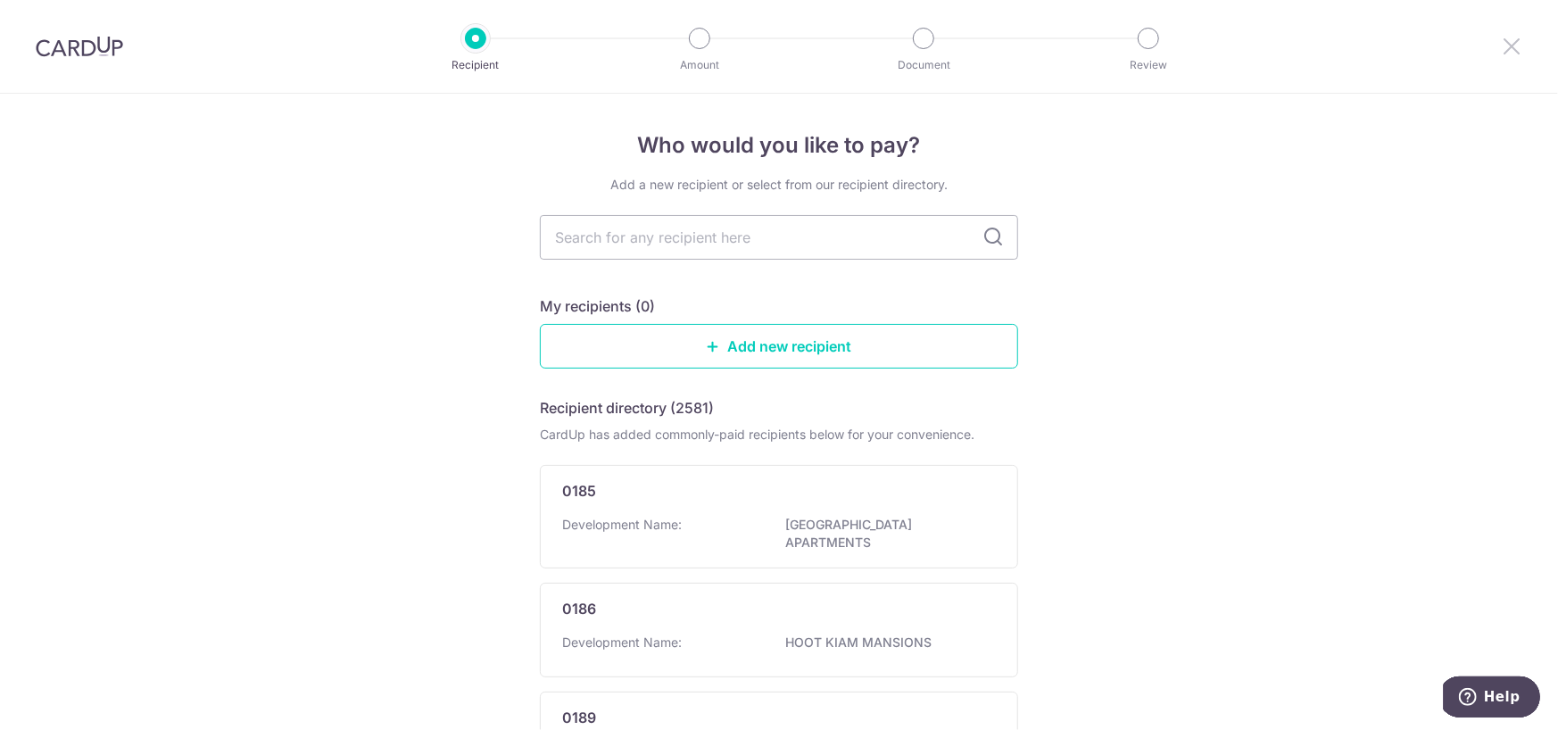
click at [1501, 49] on icon at bounding box center [1511, 46] width 21 height 22
